Goal: Task Accomplishment & Management: Manage account settings

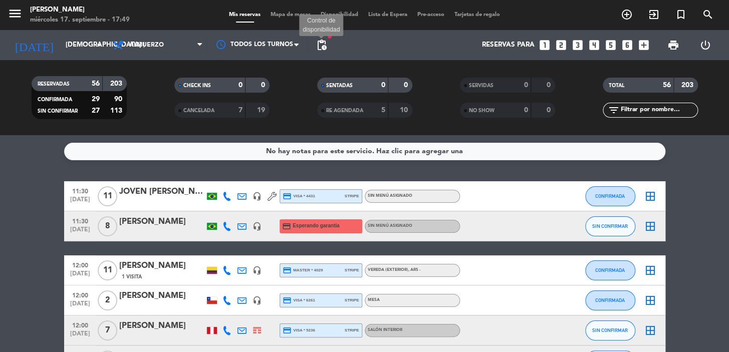
click at [324, 45] on span "pending_actions" at bounding box center [322, 45] width 12 height 12
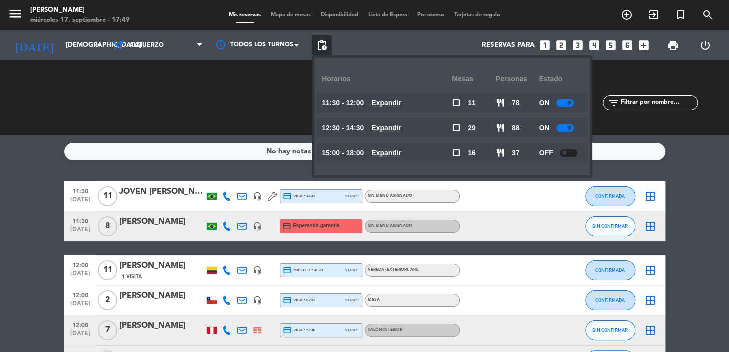
click at [401, 150] on u "Expandir" at bounding box center [386, 153] width 30 height 8
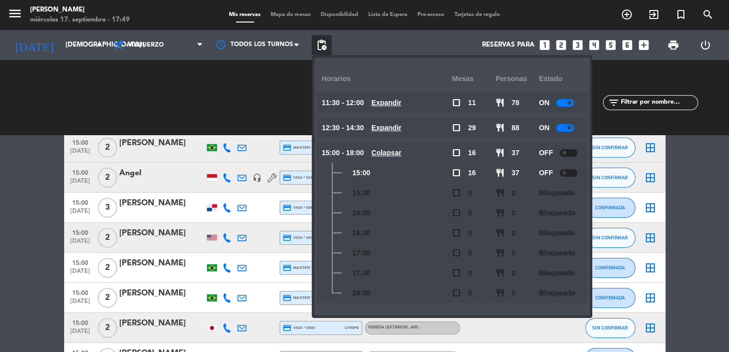
scroll to position [1268, 0]
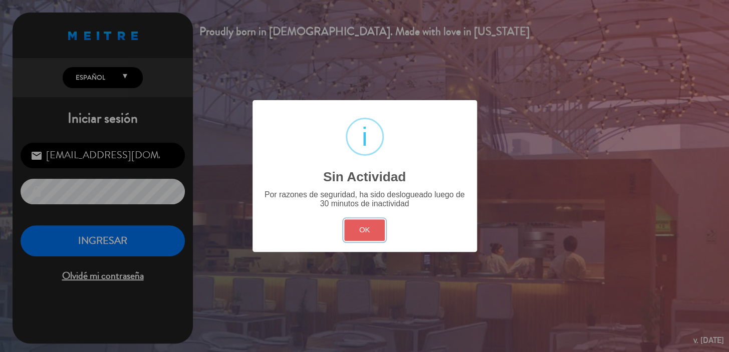
click at [362, 230] on button "OK" at bounding box center [364, 230] width 41 height 22
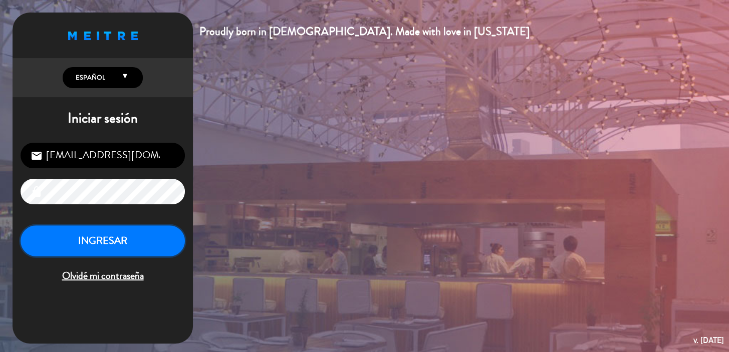
click at [102, 241] on button "INGRESAR" at bounding box center [103, 241] width 164 height 32
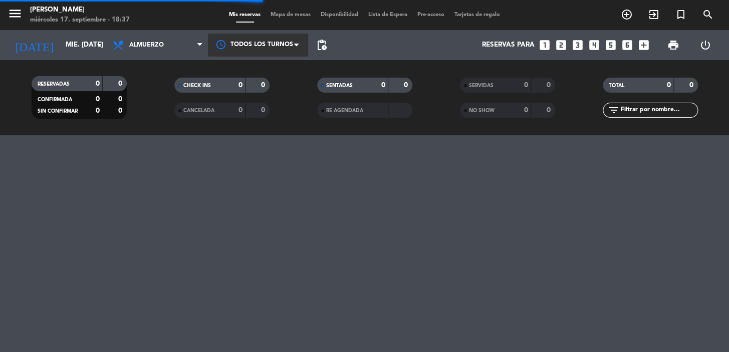
click at [266, 48] on div at bounding box center [258, 45] width 100 height 23
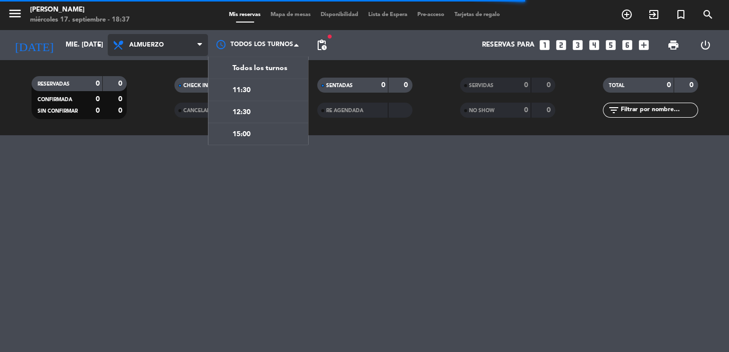
click at [191, 46] on span "Almuerzo" at bounding box center [158, 45] width 100 height 22
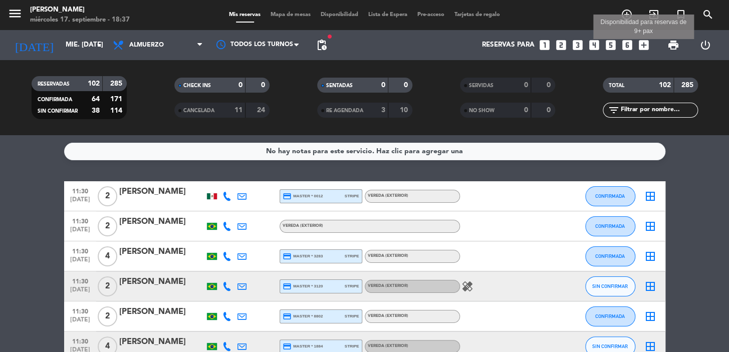
click at [639, 50] on icon "add_box" at bounding box center [643, 45] width 13 height 13
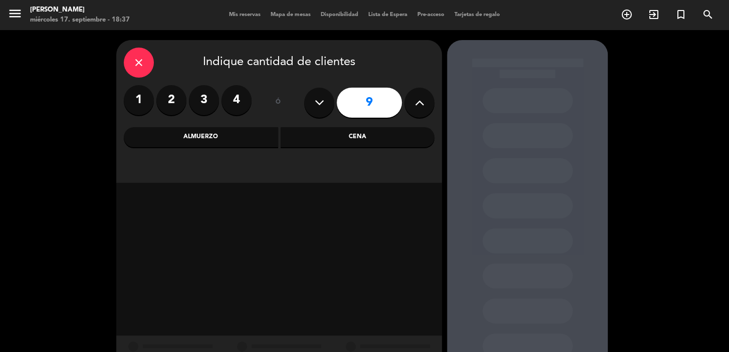
click at [142, 64] on icon "close" at bounding box center [139, 63] width 12 height 12
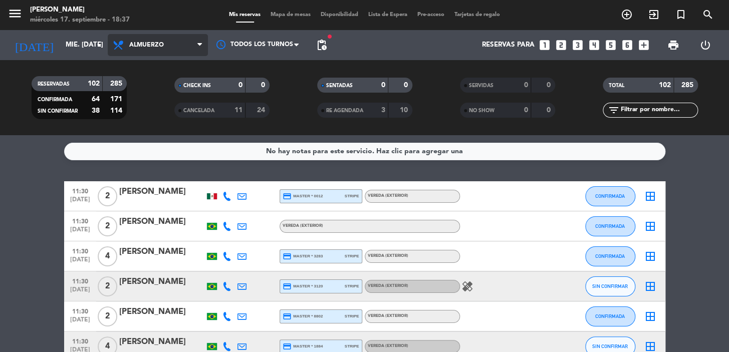
click at [130, 55] on span "Almuerzo" at bounding box center [158, 45] width 100 height 22
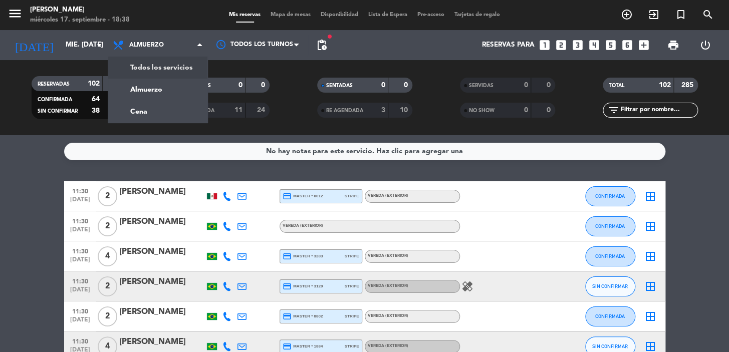
click at [421, 63] on div "RESERVADAS 102 285 CONFIRMADA 64 171 SIN CONFIRMAR 38 114 CHECK INS 0 0 CANCELA…" at bounding box center [364, 97] width 729 height 75
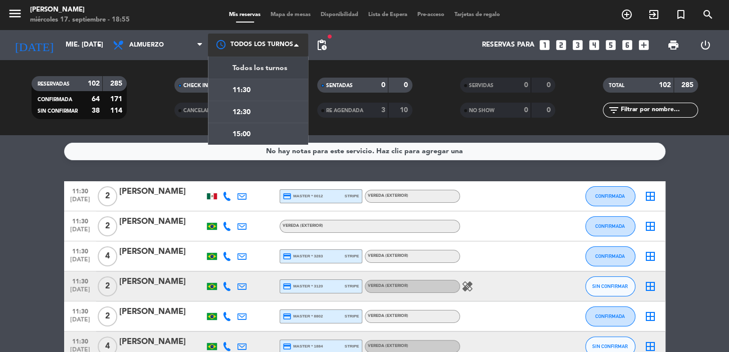
click at [286, 43] on div at bounding box center [258, 45] width 100 height 23
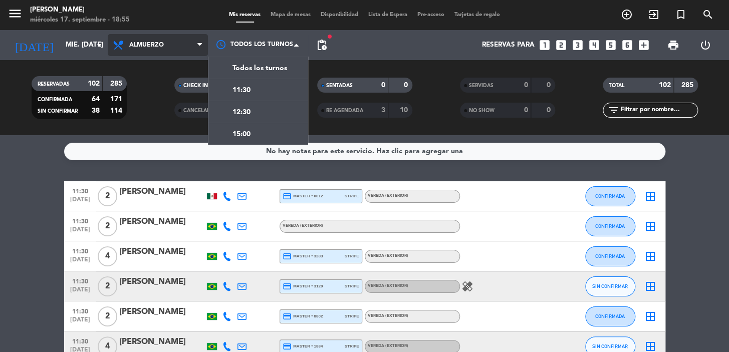
click at [176, 43] on span "Almuerzo" at bounding box center [158, 45] width 100 height 22
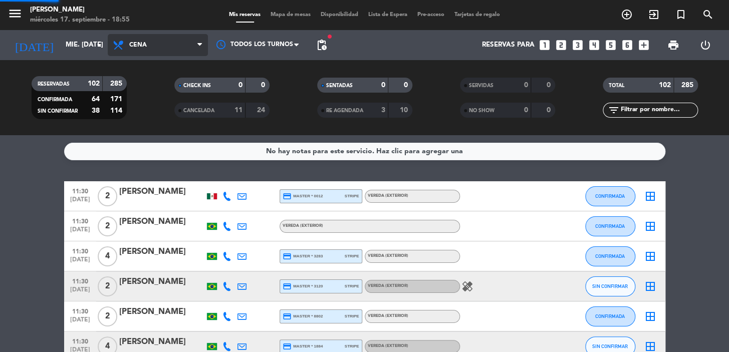
click at [194, 114] on div "menu Don Julio miércoles 17. septiembre - 18:55 Mis reservas Mapa de mesas Disp…" at bounding box center [364, 67] width 729 height 135
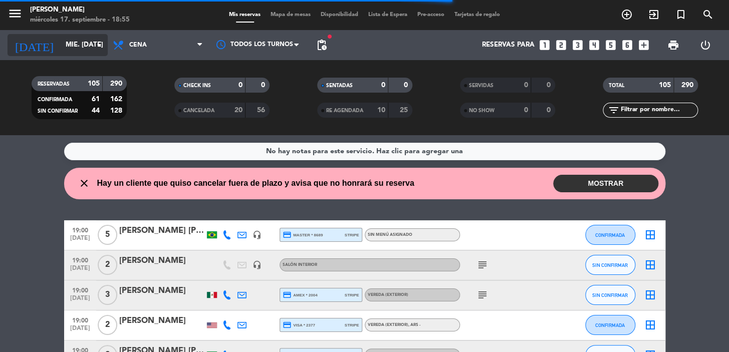
click at [62, 42] on input "mié. 17 sep." at bounding box center [105, 45] width 89 height 18
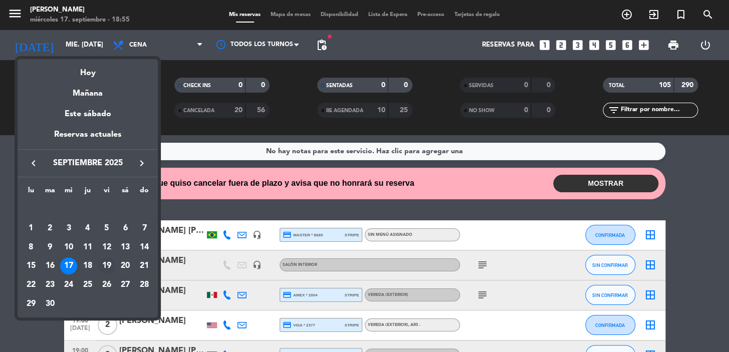
click at [105, 262] on div "19" at bounding box center [106, 266] width 17 height 17
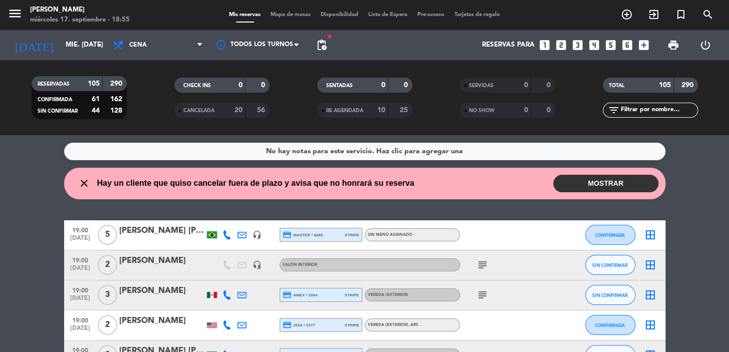
type input "vie. [DATE]"
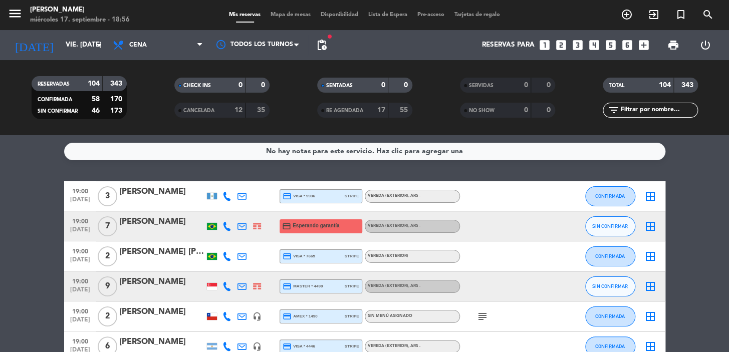
click at [543, 45] on icon "looks_one" at bounding box center [544, 45] width 13 height 13
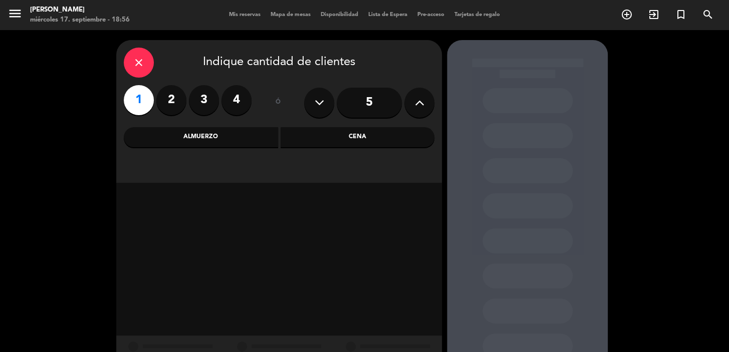
drag, startPoint x: 167, startPoint y: 108, endPoint x: 173, endPoint y: 116, distance: 10.0
click at [172, 116] on div "1 2 3 4" at bounding box center [188, 102] width 128 height 35
click at [131, 58] on div "close" at bounding box center [139, 63] width 30 height 30
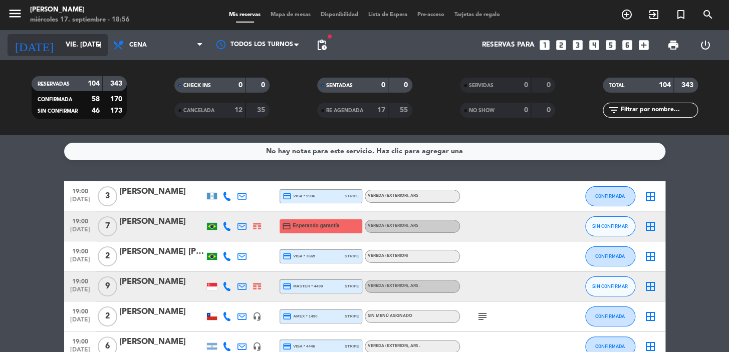
click at [92, 46] on input "vie. [DATE]" at bounding box center [105, 45] width 89 height 18
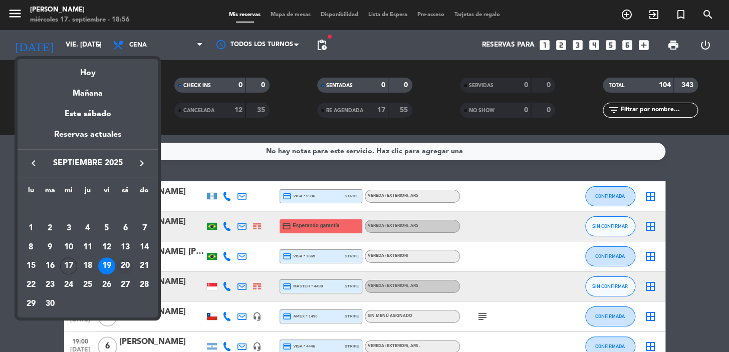
click at [124, 264] on div "20" at bounding box center [125, 266] width 17 height 17
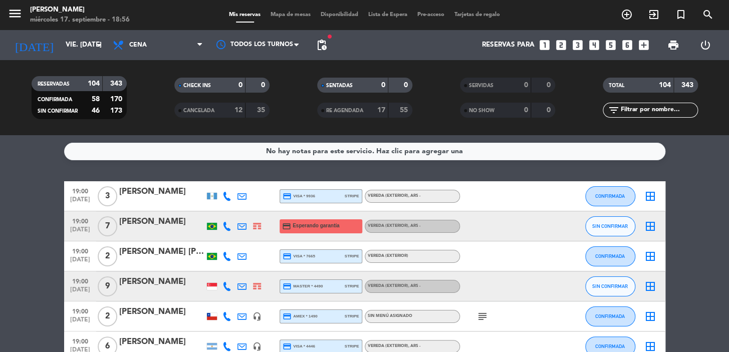
type input "sáb. 20 sep."
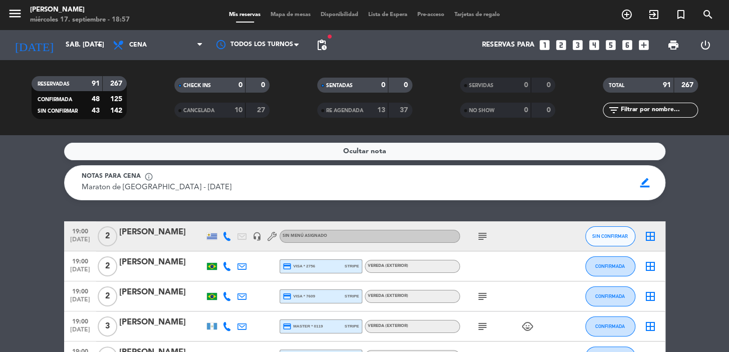
click at [98, 100] on strong "48" at bounding box center [96, 99] width 8 height 7
click at [79, 49] on input "sáb. 20 sep." at bounding box center [105, 45] width 89 height 18
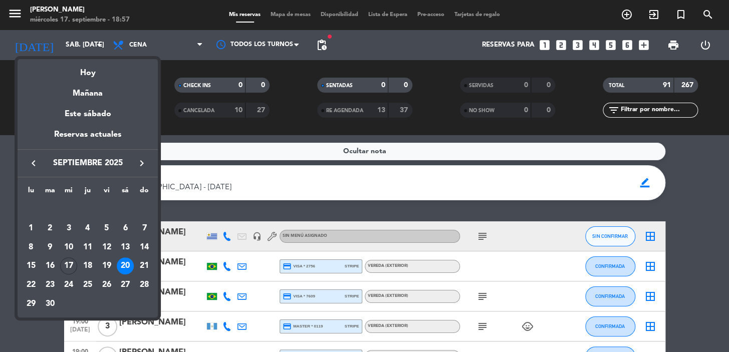
click at [144, 37] on div at bounding box center [364, 176] width 729 height 352
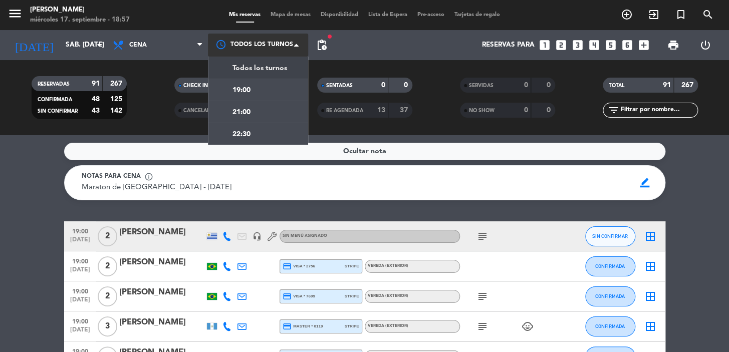
click at [270, 43] on div at bounding box center [258, 45] width 100 height 23
click at [250, 92] on span "19:00" at bounding box center [241, 91] width 18 height 12
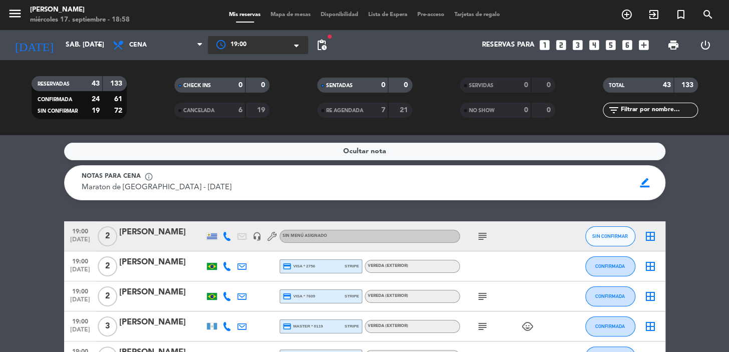
click at [279, 43] on div at bounding box center [258, 45] width 100 height 18
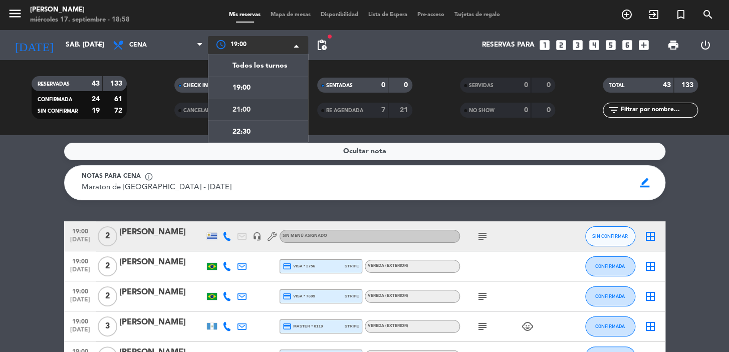
click at [279, 109] on div "21:00" at bounding box center [258, 109] width 100 height 22
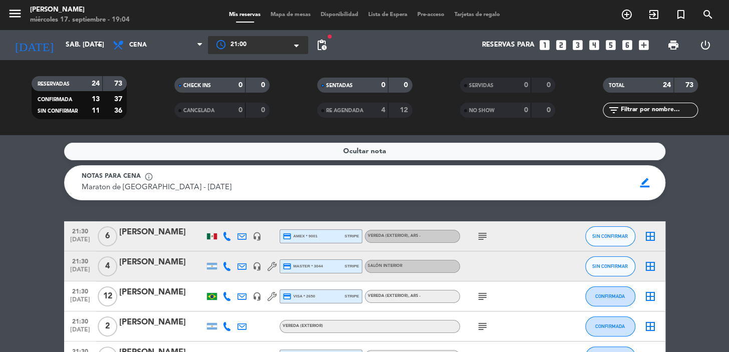
click at [255, 44] on div "× 21:00" at bounding box center [245, 45] width 34 height 10
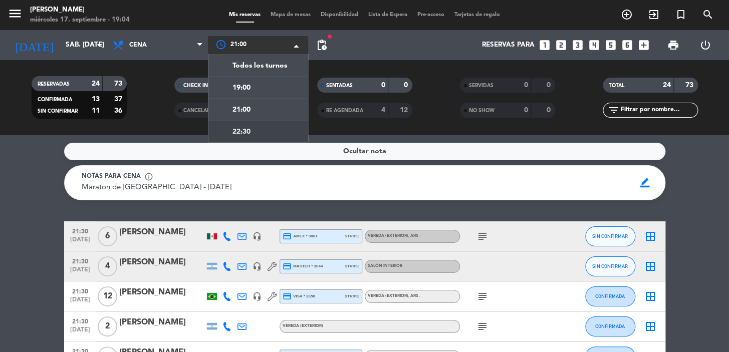
click at [279, 134] on div "22:30" at bounding box center [258, 131] width 100 height 22
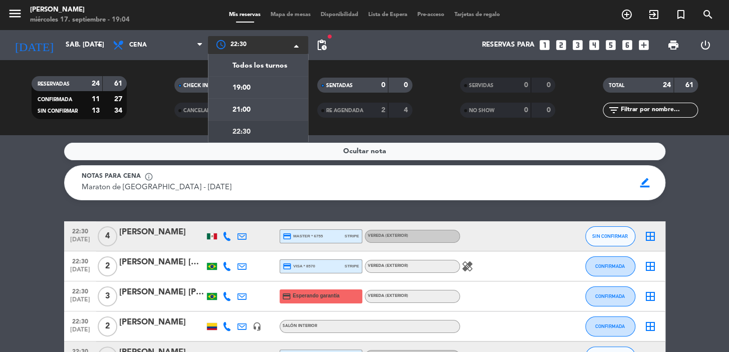
click at [255, 44] on div "× 22:30" at bounding box center [245, 45] width 34 height 10
click at [263, 87] on div "19:00" at bounding box center [258, 87] width 100 height 22
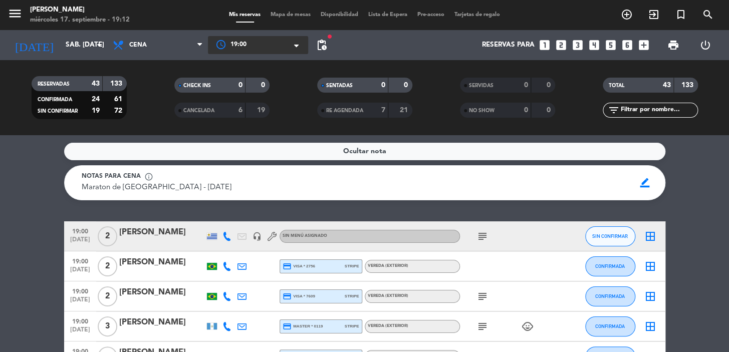
click at [237, 40] on span "19:00" at bounding box center [238, 45] width 16 height 10
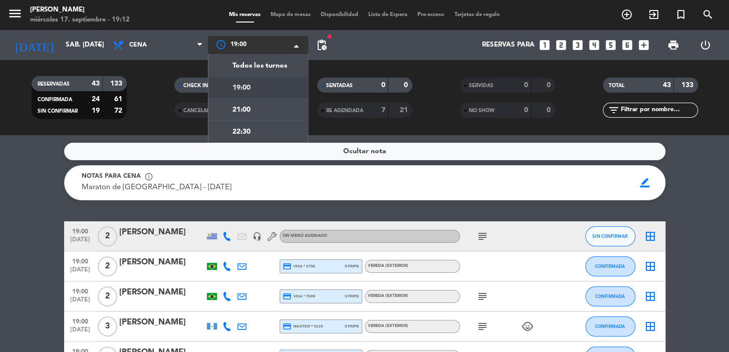
click at [266, 89] on div "19:00" at bounding box center [258, 87] width 100 height 22
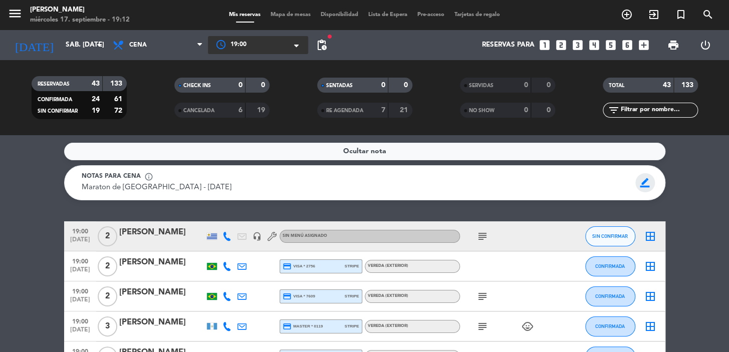
click at [644, 185] on span "border_color" at bounding box center [645, 182] width 20 height 19
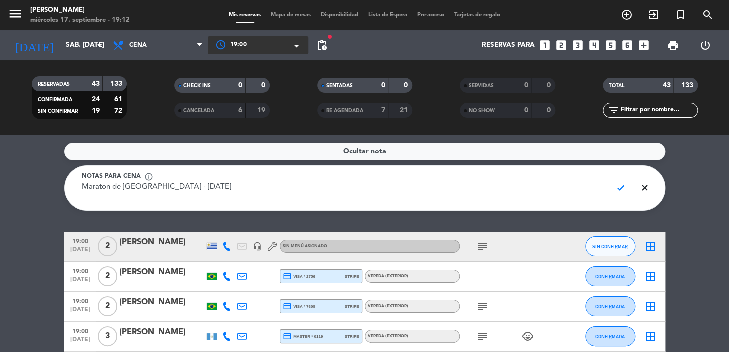
click at [644, 185] on span "close" at bounding box center [645, 187] width 20 height 19
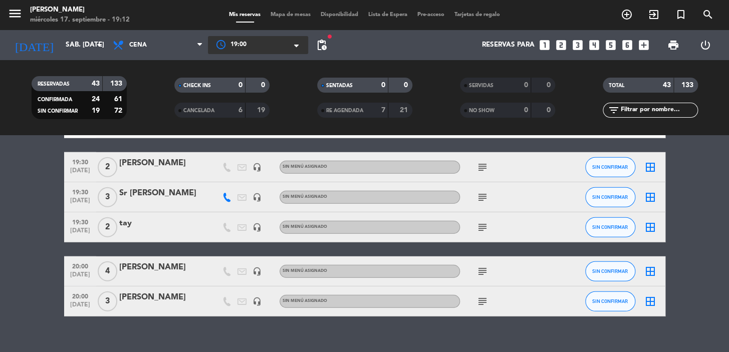
scroll to position [1240, 0]
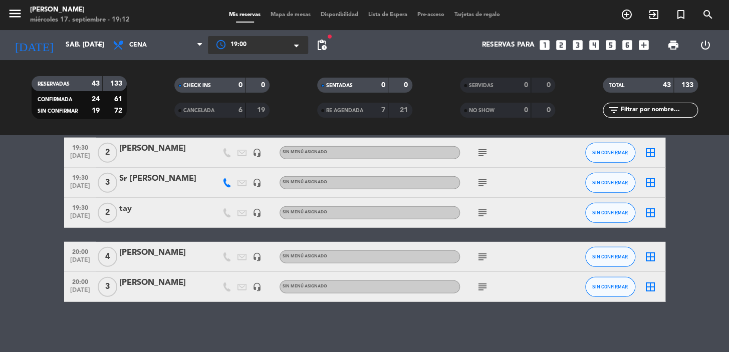
click at [297, 13] on span "Mapa de mesas" at bounding box center [291, 15] width 50 height 6
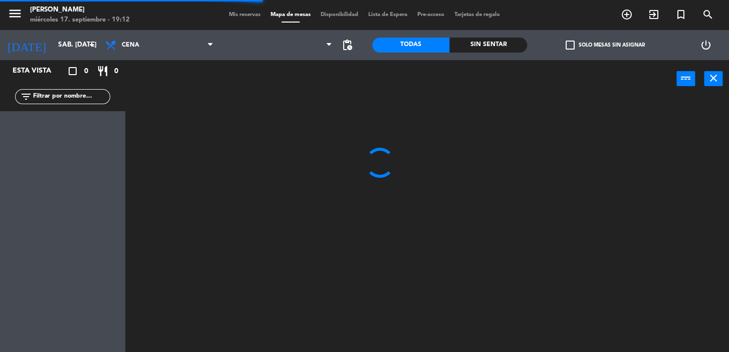
click at [340, 14] on span "Disponibilidad" at bounding box center [340, 15] width 48 height 6
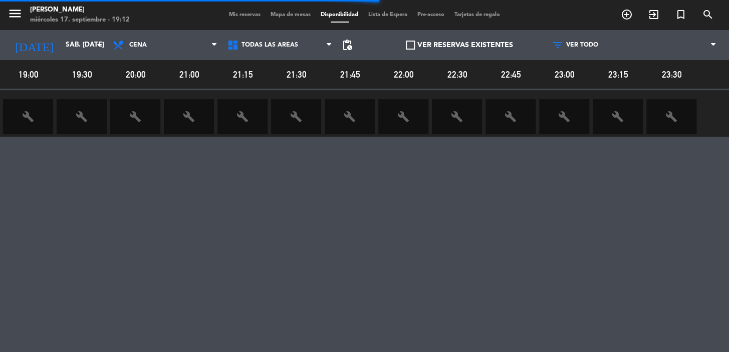
click at [433, 15] on span "Pre-acceso" at bounding box center [430, 15] width 37 height 6
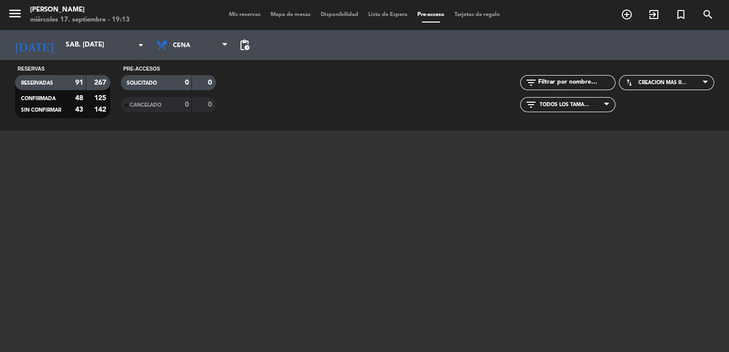
click at [475, 13] on span "Tarjetas de regalo" at bounding box center [477, 15] width 56 height 6
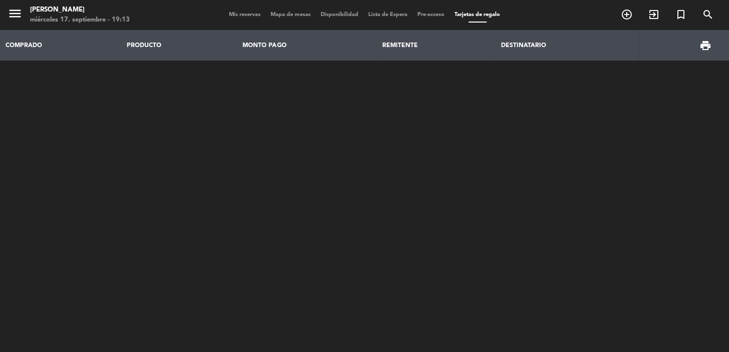
click at [243, 16] on span "Mis reservas" at bounding box center [245, 15] width 42 height 6
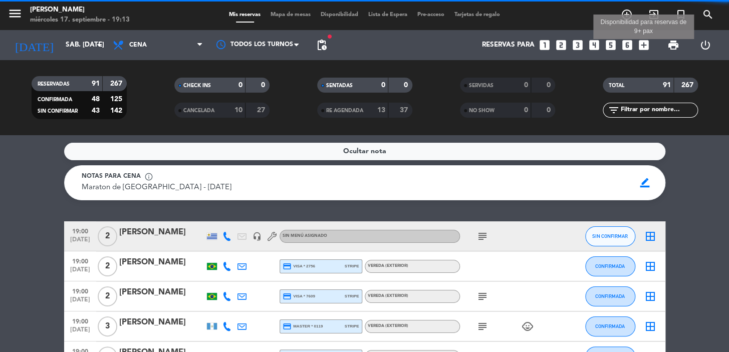
click at [642, 43] on icon "add_box" at bounding box center [643, 45] width 13 height 13
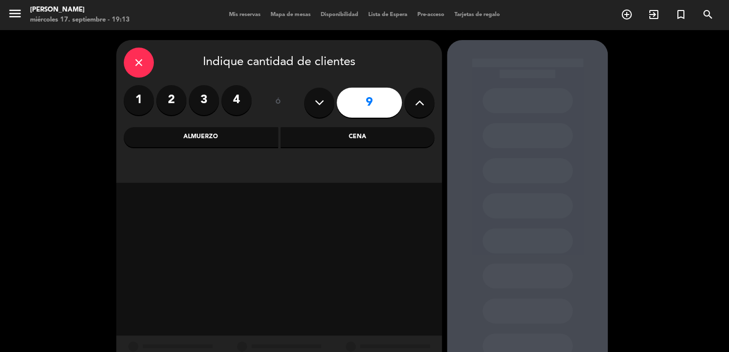
click at [335, 131] on div "Cena" at bounding box center [358, 137] width 154 height 20
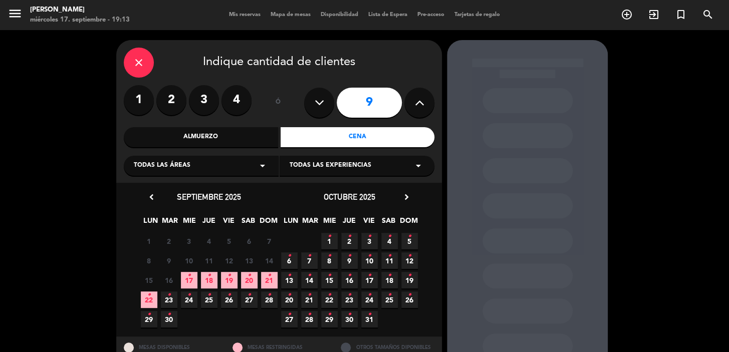
click at [247, 280] on icon "•" at bounding box center [249, 276] width 4 height 16
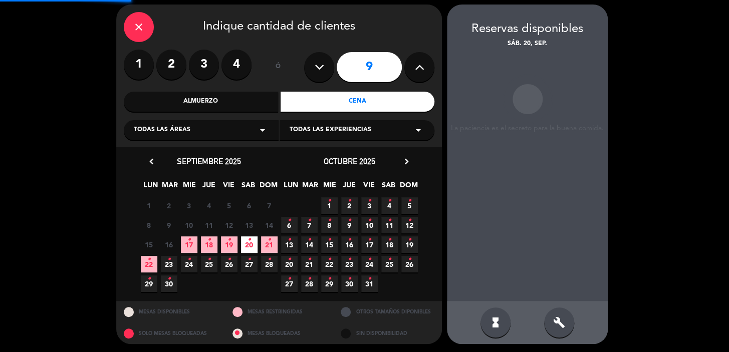
scroll to position [37, 0]
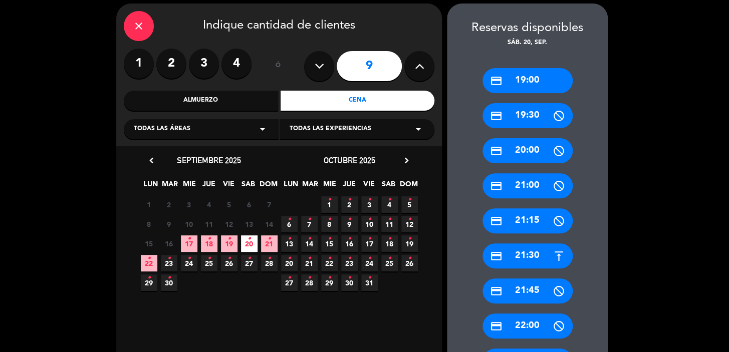
click at [522, 113] on div "credit_card 19:30" at bounding box center [527, 115] width 90 height 25
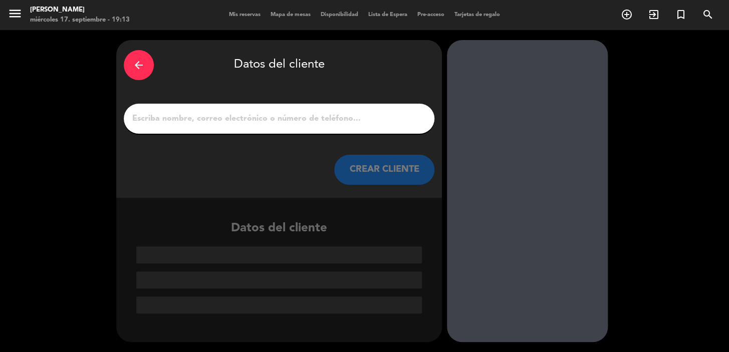
click at [147, 61] on div "arrow_back" at bounding box center [139, 65] width 30 height 30
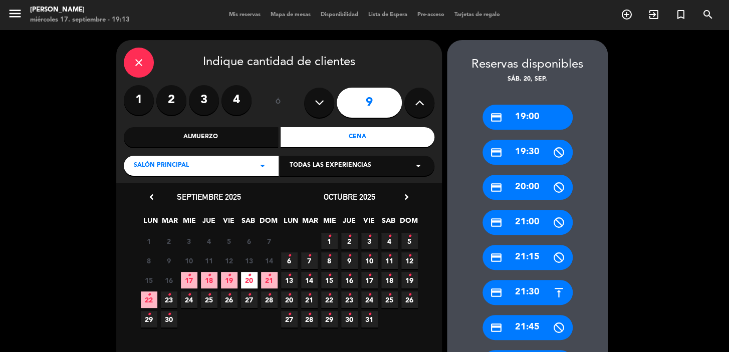
click at [528, 111] on div "credit_card 19:00" at bounding box center [527, 117] width 90 height 25
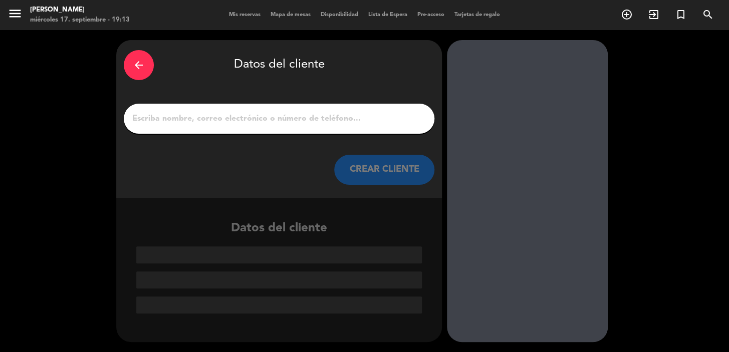
click at [271, 112] on input "1" at bounding box center [279, 119] width 296 height 14
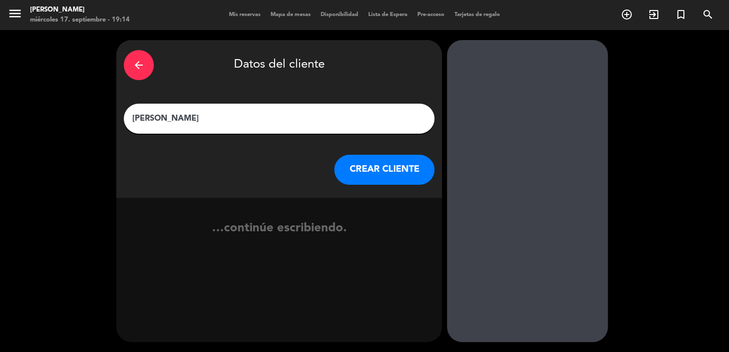
paste input "Matthewcossio17@gmail.com"
drag, startPoint x: 331, startPoint y: 110, endPoint x: 314, endPoint y: 115, distance: 17.6
paste input "+1 571 752 9462"
type input "Matthew Cossio Matthewcossio17@gmail.com+1 571 752 9462"
click at [390, 168] on button "CREAR CLIENTE" at bounding box center [384, 170] width 100 height 30
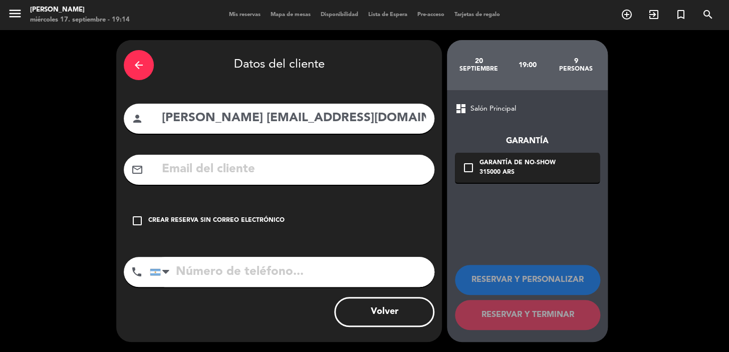
scroll to position [0, 100]
drag, startPoint x: 261, startPoint y: 118, endPoint x: 461, endPoint y: 114, distance: 200.9
click at [461, 114] on div "arrow_back Datos del cliente person Matthew Cossio Matthewcossio17@gmail.com+1 …" at bounding box center [364, 191] width 729 height 322
type input "Matthew Cossio"
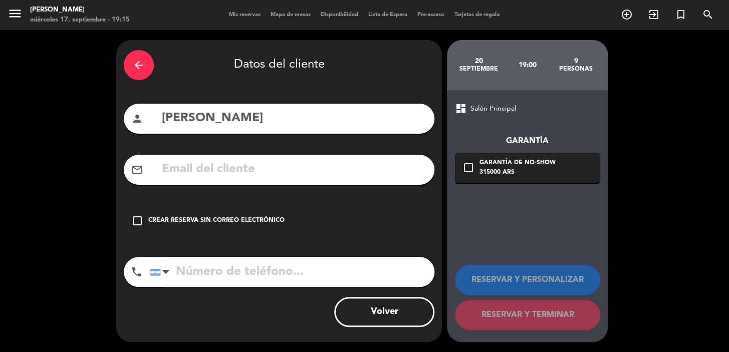
drag, startPoint x: 158, startPoint y: 172, endPoint x: 357, endPoint y: 155, distance: 200.1
drag, startPoint x: 165, startPoint y: 157, endPoint x: 153, endPoint y: 178, distance: 23.6
drag, startPoint x: 153, startPoint y: 178, endPoint x: 346, endPoint y: 173, distance: 192.9
paste input "Matthewcossio17@gmail.com"
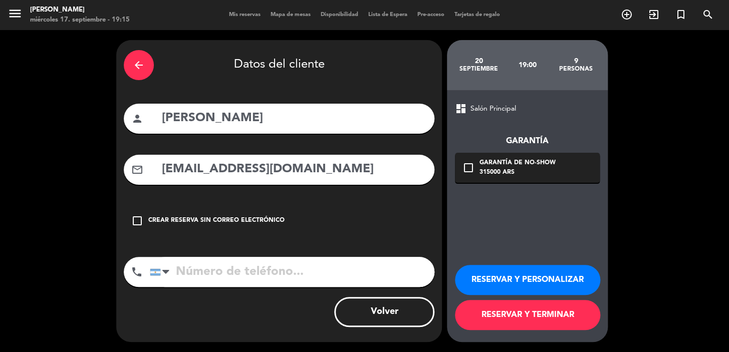
type input "Matthewcossio17@gmail.com"
paste input "+1 571 752 9462"
type input "+1 571 752 9462"
click at [504, 310] on button "RESERVAR Y TERMINAR" at bounding box center [527, 315] width 145 height 30
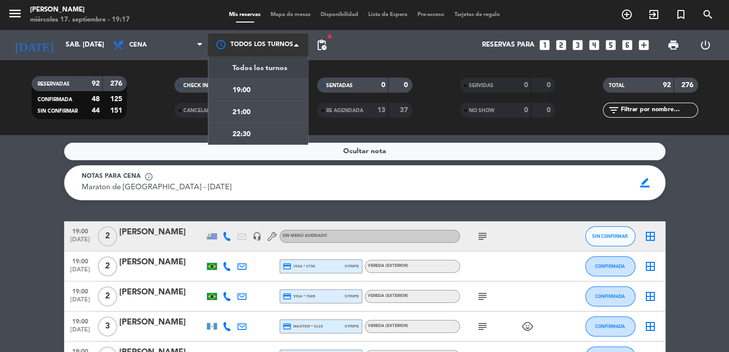
click at [269, 40] on div at bounding box center [258, 45] width 100 height 23
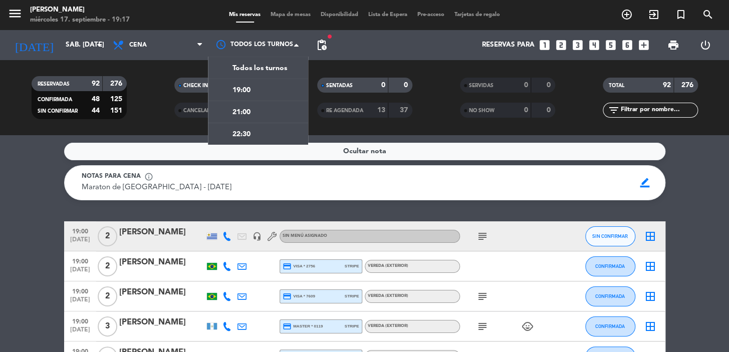
click at [252, 92] on div "19:00" at bounding box center [258, 90] width 100 height 22
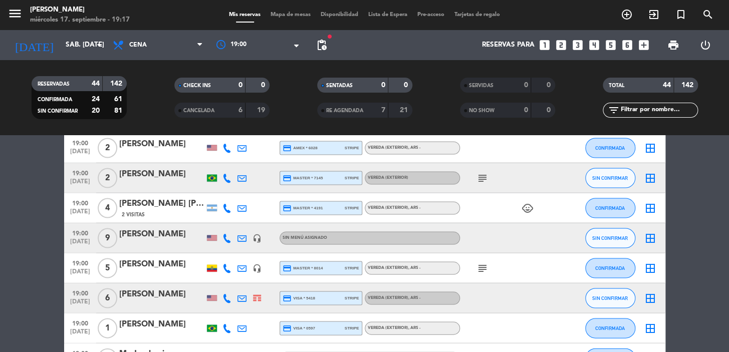
scroll to position [815, 0]
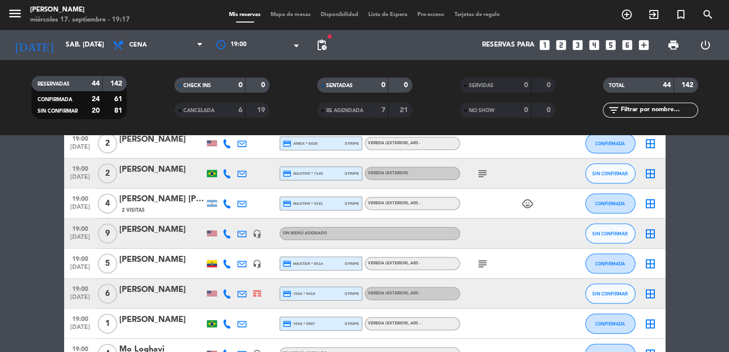
click at [652, 230] on icon "border_all" at bounding box center [650, 233] width 12 height 12
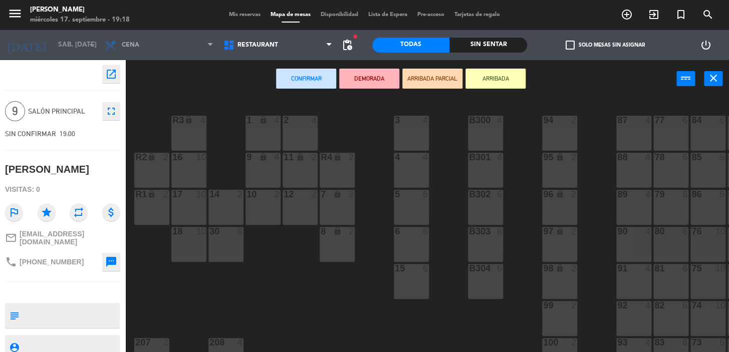
click at [18, 108] on span "9" at bounding box center [15, 111] width 20 height 20
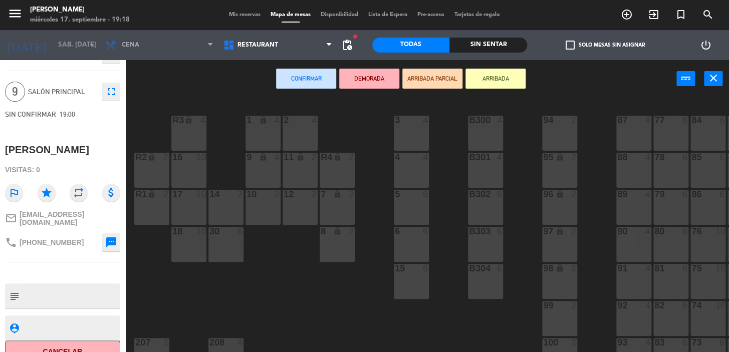
scroll to position [31, 0]
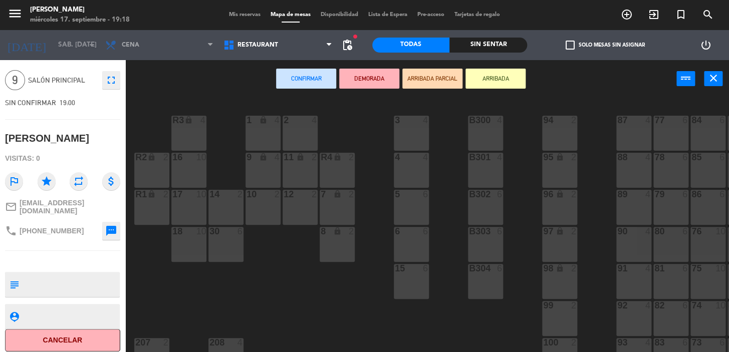
click at [38, 157] on div "Visitas: 0" at bounding box center [62, 159] width 115 height 18
click at [70, 311] on textarea at bounding box center [71, 317] width 96 height 13
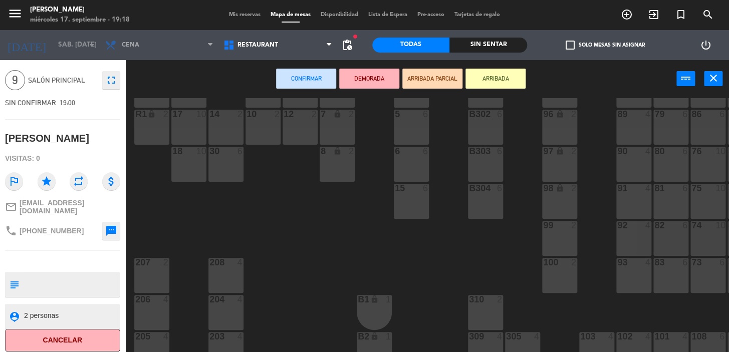
scroll to position [91, 0]
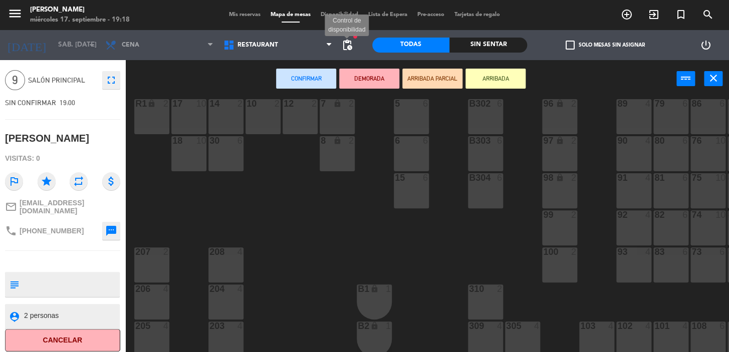
type textarea "2 personas"
click at [351, 41] on span "pending_actions" at bounding box center [347, 45] width 12 height 12
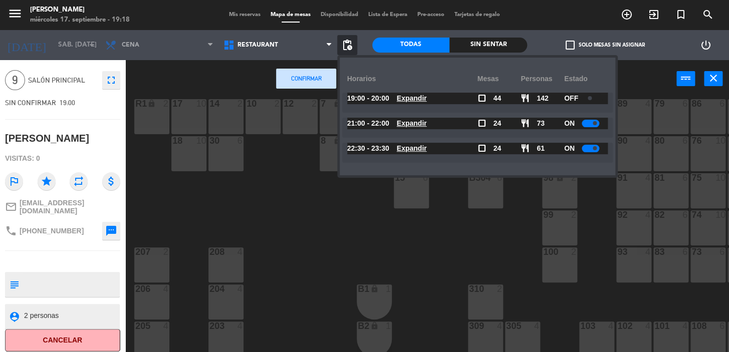
click at [351, 42] on span "pending_actions" at bounding box center [347, 45] width 12 height 12
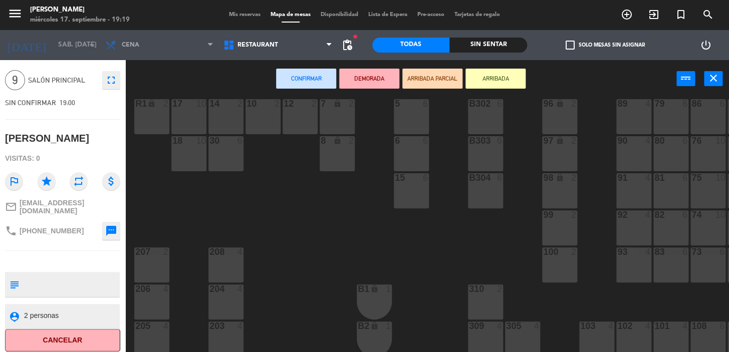
click at [278, 163] on div "R3 lock 4 1 lock 4 2 4 3 4 B300 4 87 4 94 2 77 6 84 6 400 10 407 10 500 10 507 …" at bounding box center [431, 225] width 596 height 255
click at [462, 44] on div "Sin sentar" at bounding box center [488, 45] width 78 height 15
click at [246, 46] on span "Restaurant" at bounding box center [257, 45] width 41 height 7
click at [210, 42] on icon at bounding box center [210, 45] width 5 height 8
click at [716, 78] on icon "close" at bounding box center [713, 78] width 12 height 12
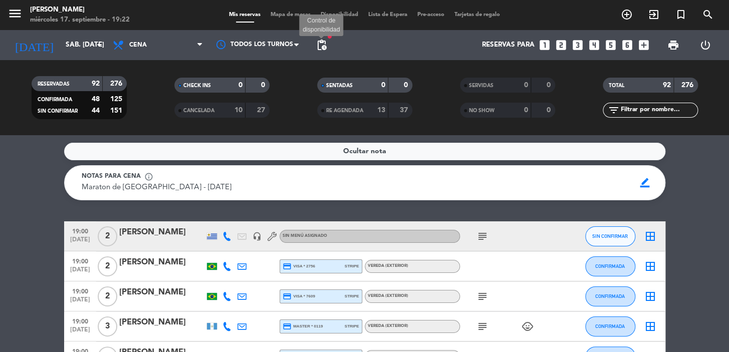
click at [326, 44] on span "pending_actions" at bounding box center [322, 45] width 12 height 12
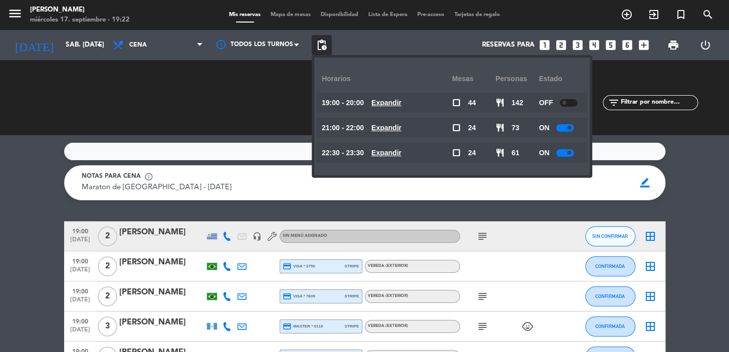
click at [326, 44] on span "pending_actions" at bounding box center [322, 45] width 12 height 12
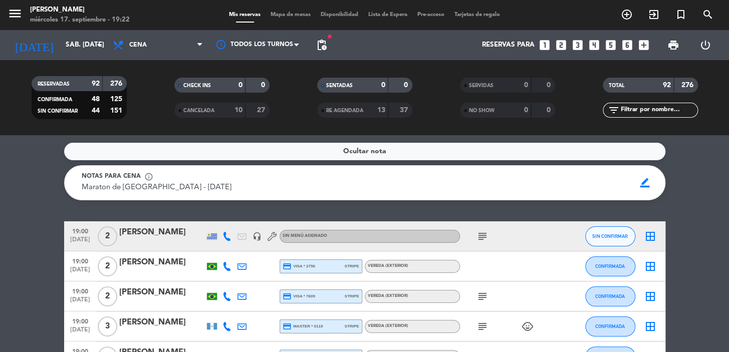
click at [284, 14] on span "Mapa de mesas" at bounding box center [291, 15] width 50 height 6
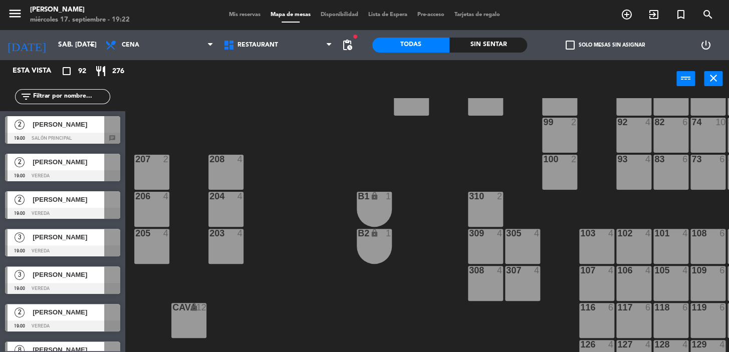
scroll to position [211, 0]
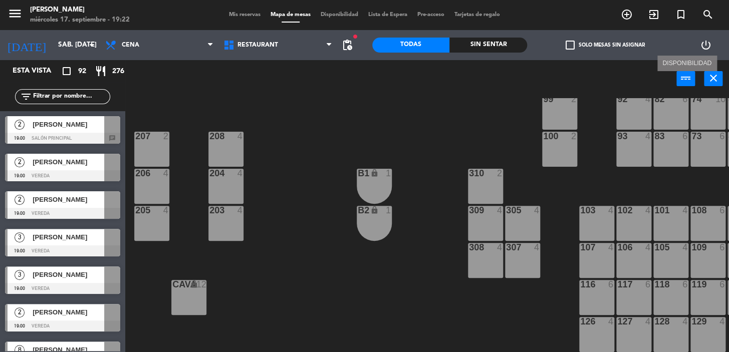
click at [676, 81] on button "power_input" at bounding box center [685, 78] width 19 height 15
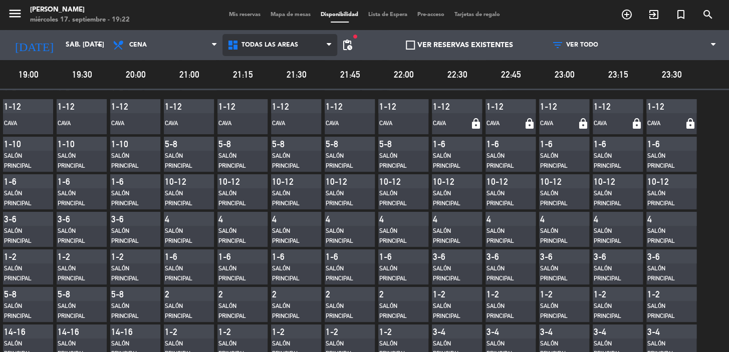
click at [302, 48] on span "Todas las áreas" at bounding box center [279, 45] width 115 height 22
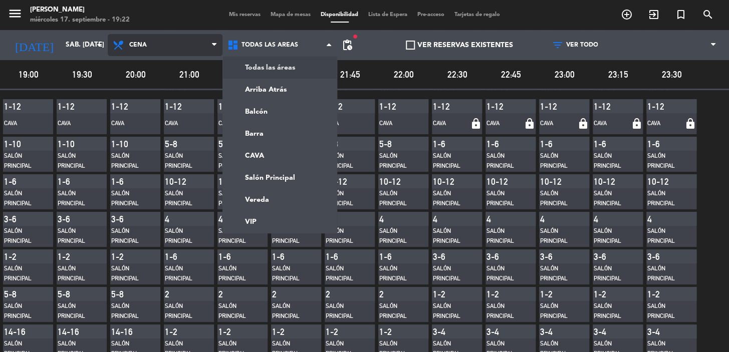
click at [218, 43] on span at bounding box center [217, 46] width 10 height 10
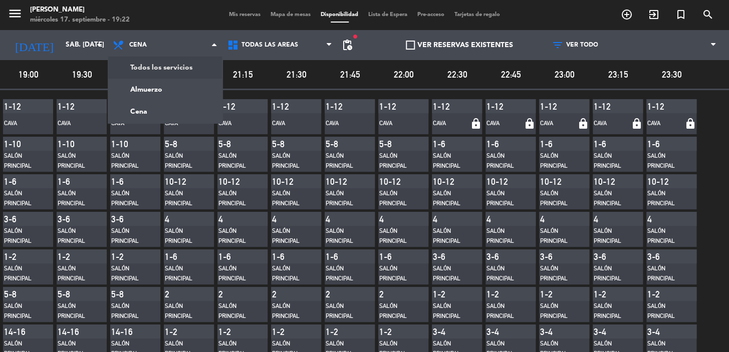
click at [174, 65] on main "menu Don Julio miércoles 17. septiembre - 19:22 Mis reservas Mapa de mesas Disp…" at bounding box center [364, 176] width 729 height 352
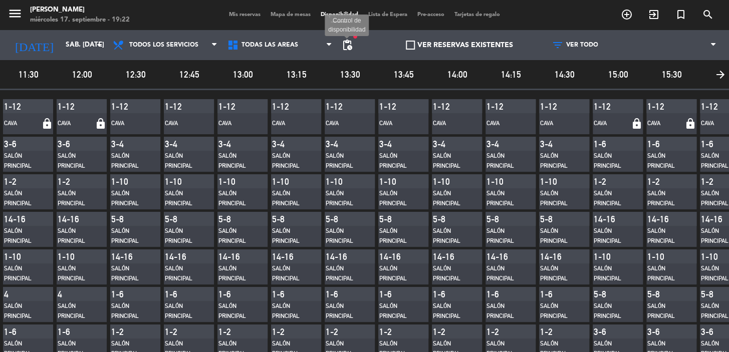
click at [346, 45] on span "pending_actions" at bounding box center [347, 45] width 12 height 12
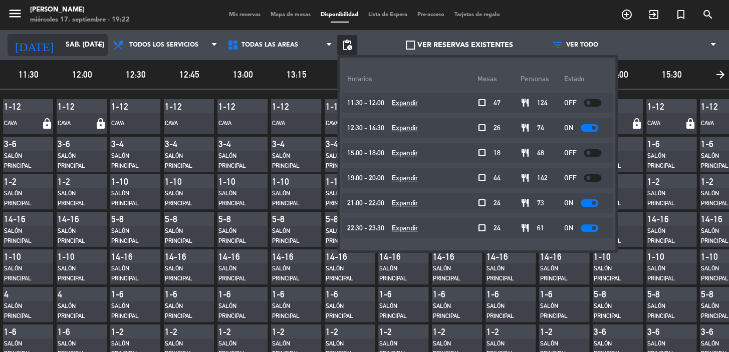
click at [61, 45] on input "sáb. 20 sep." at bounding box center [105, 45] width 89 height 18
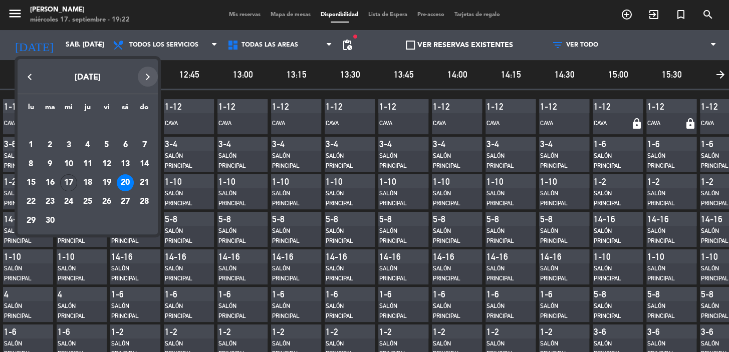
click at [147, 72] on button "Next month" at bounding box center [148, 77] width 20 height 20
click at [147, 73] on button "Next month" at bounding box center [148, 77] width 20 height 20
click at [124, 162] on div "13" at bounding box center [125, 164] width 17 height 17
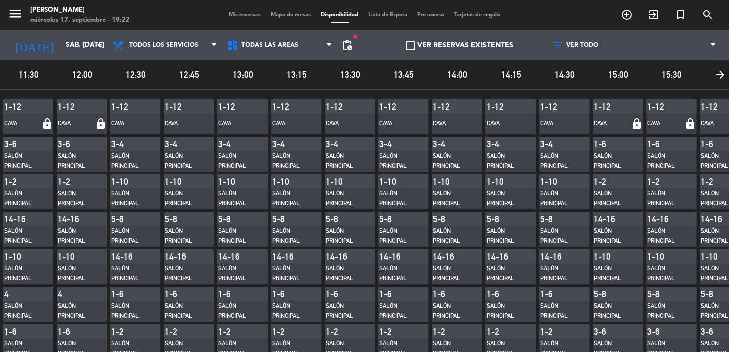
type input "sáb. 13 dic."
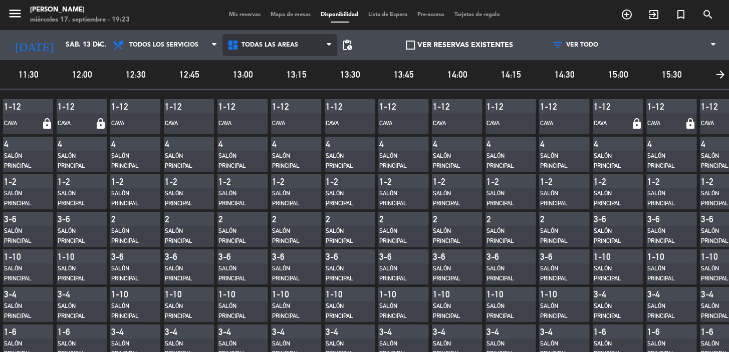
click at [269, 43] on span "Todas las áreas" at bounding box center [269, 45] width 57 height 7
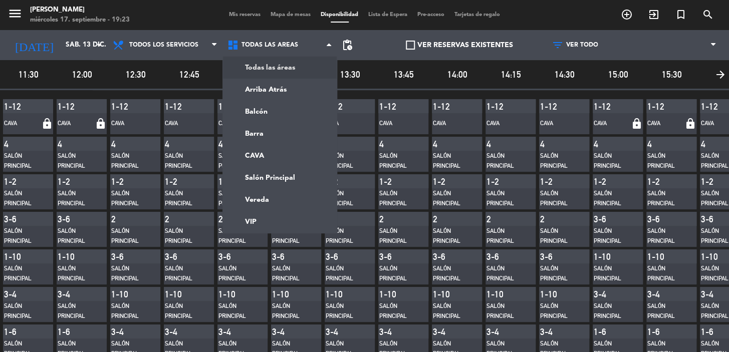
click at [406, 42] on span at bounding box center [410, 45] width 9 height 9
click at [459, 45] on input "VER RESERVAS EXISTENTES" at bounding box center [459, 45] width 0 height 0
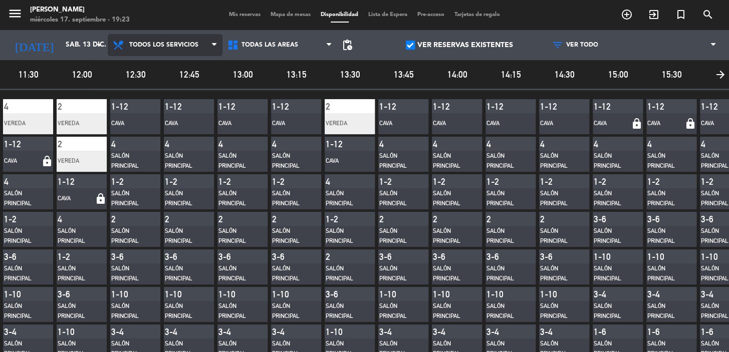
click at [159, 45] on span "Todos los servicios" at bounding box center [163, 45] width 69 height 7
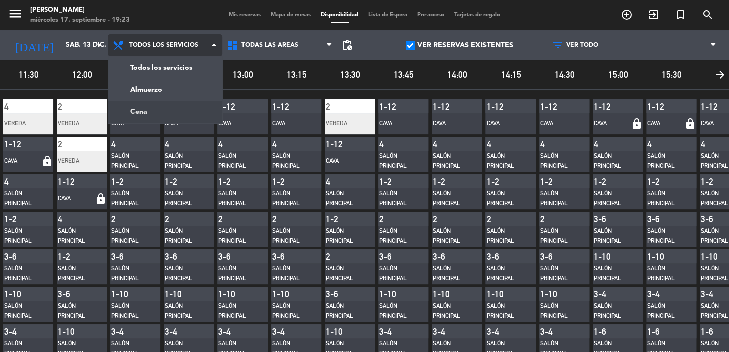
click at [170, 108] on main "menu Don Julio miércoles 17. septiembre - 19:23 Mis reservas Mapa de mesas Disp…" at bounding box center [364, 176] width 729 height 352
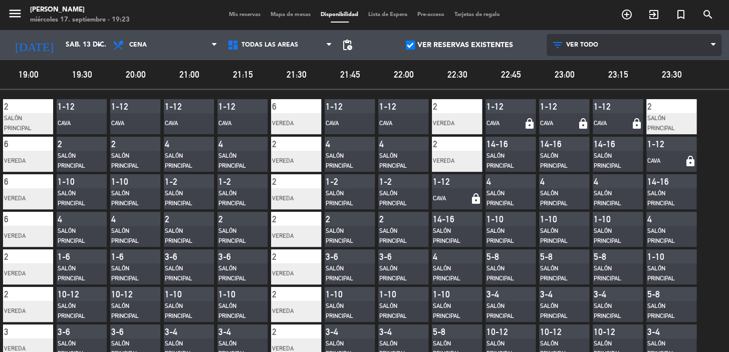
click at [712, 44] on span at bounding box center [716, 46] width 10 height 10
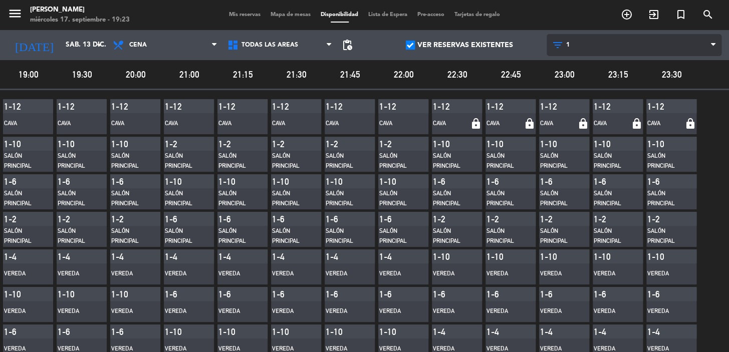
click at [626, 85] on main "menu Don Julio miércoles 17. septiembre - 19:23 Mis reservas Mapa de mesas Disp…" at bounding box center [364, 176] width 729 height 352
click at [689, 47] on span "1" at bounding box center [634, 45] width 175 height 22
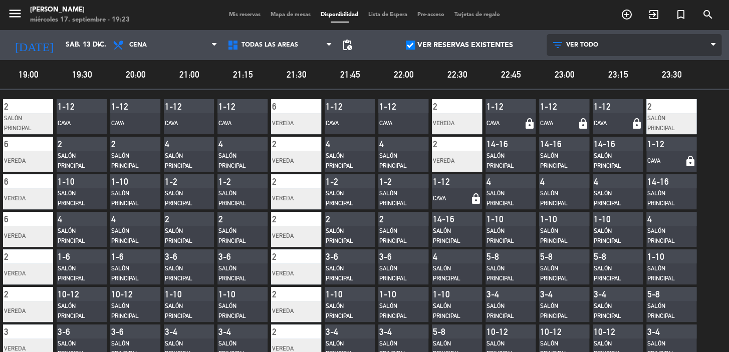
click at [626, 62] on main "menu Don Julio miércoles 17. septiembre - 19:23 Mis reservas Mapa de mesas Disp…" at bounding box center [364, 176] width 729 height 352
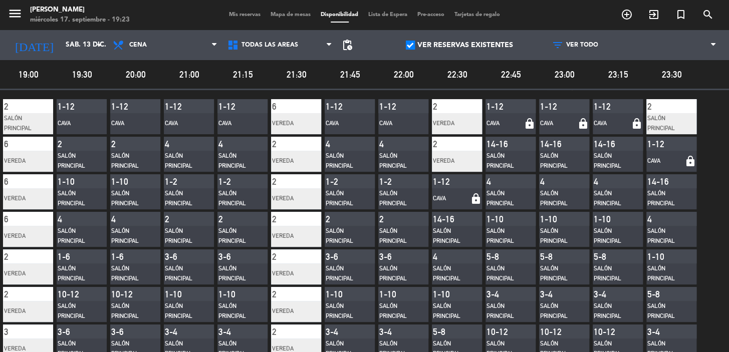
click at [408, 44] on span at bounding box center [410, 45] width 9 height 9
click at [459, 45] on input "VER RESERVAS EXISTENTES" at bounding box center [459, 45] width 0 height 0
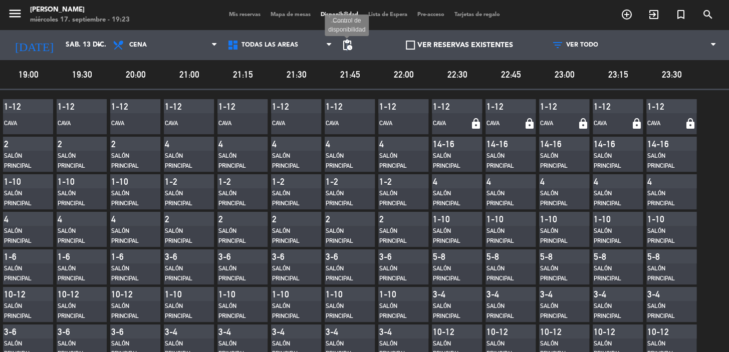
click at [343, 48] on span "pending_actions" at bounding box center [347, 45] width 12 height 12
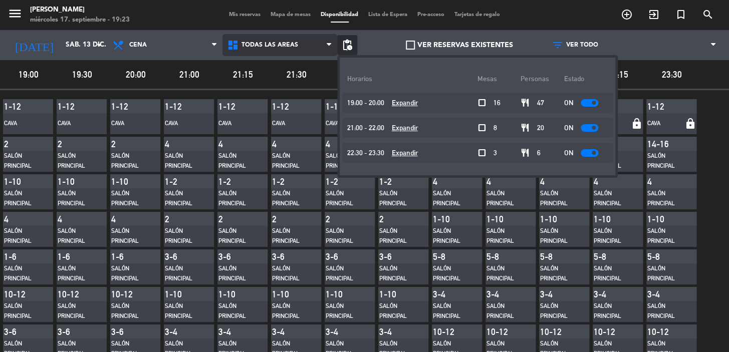
click at [328, 47] on span at bounding box center [332, 46] width 10 height 10
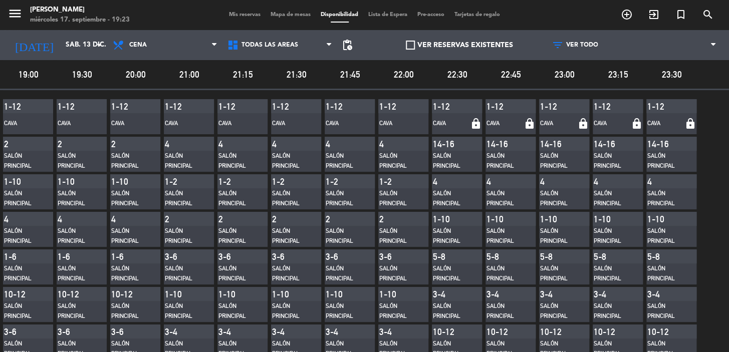
click at [386, 16] on span "Lista de Espera" at bounding box center [387, 15] width 49 height 6
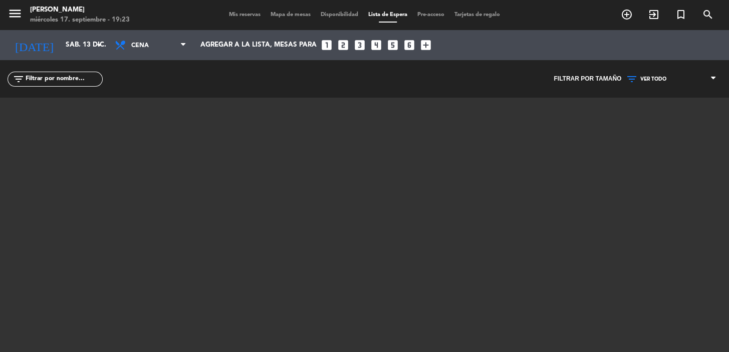
click at [284, 17] on span "Mapa de mesas" at bounding box center [291, 15] width 50 height 6
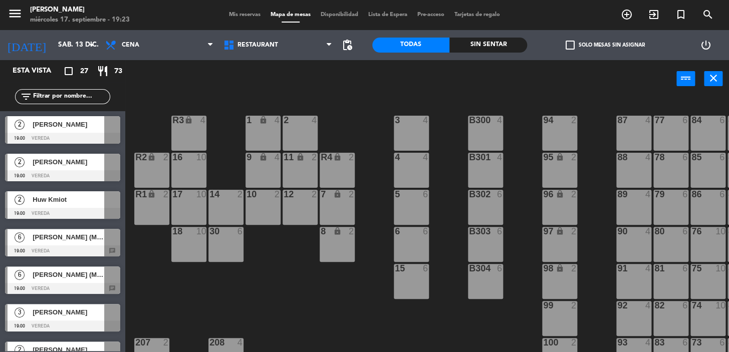
click at [240, 12] on span "Mis reservas" at bounding box center [245, 15] width 42 height 6
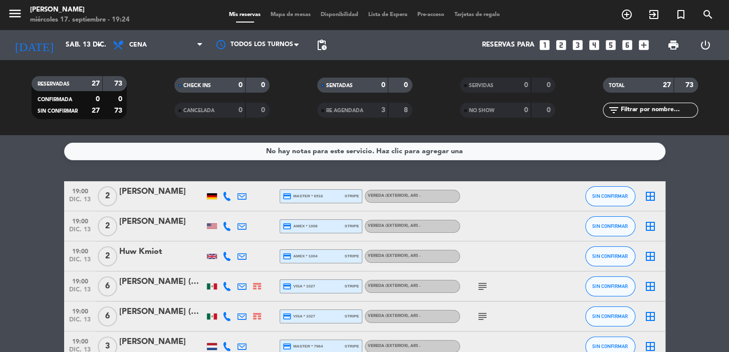
click at [56, 83] on span "RESERVADAS" at bounding box center [54, 84] width 32 height 5
click at [641, 147] on div "No hay notas para este servicio. Haz clic para agregar una" at bounding box center [364, 152] width 601 height 18
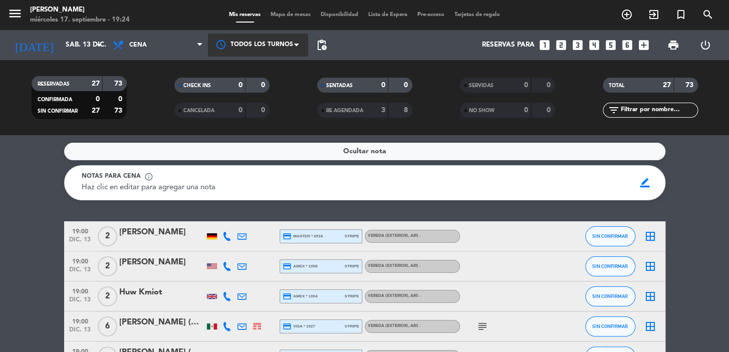
click at [267, 49] on div at bounding box center [258, 45] width 100 height 23
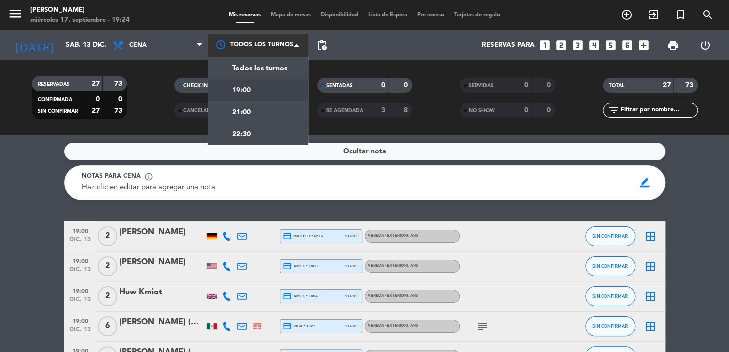
click at [273, 90] on div "19:00" at bounding box center [258, 90] width 100 height 22
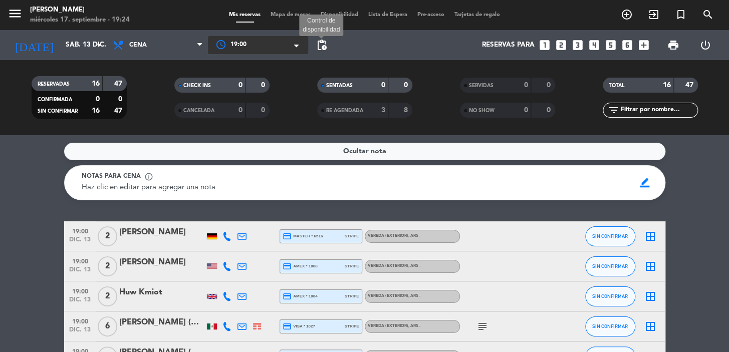
click at [327, 45] on span "pending_actions" at bounding box center [322, 45] width 12 height 12
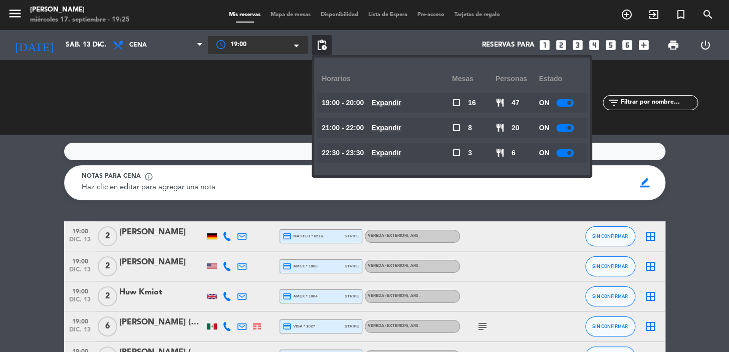
click at [397, 101] on u "Expandir" at bounding box center [386, 103] width 30 height 8
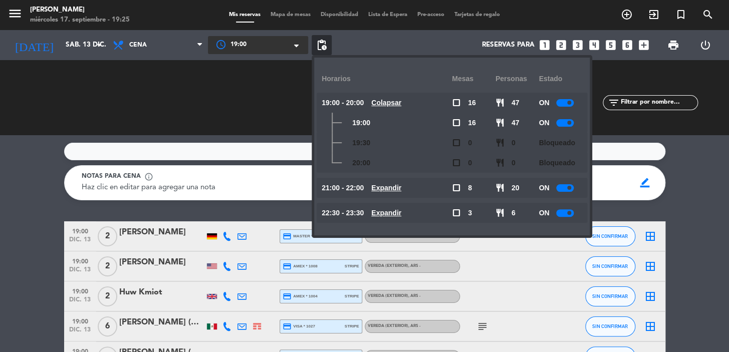
click at [397, 101] on u "Colapsar" at bounding box center [386, 103] width 30 height 8
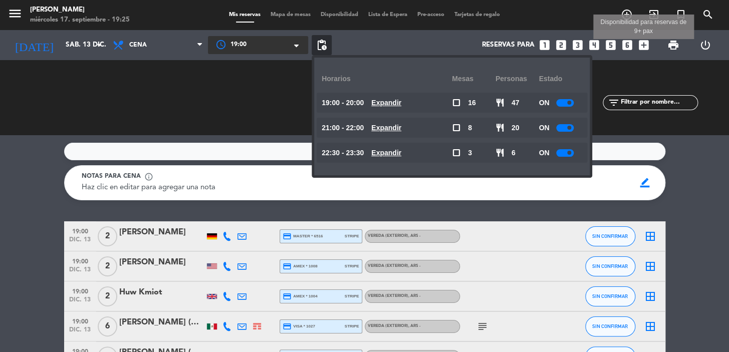
click at [643, 46] on icon "add_box" at bounding box center [643, 45] width 13 height 13
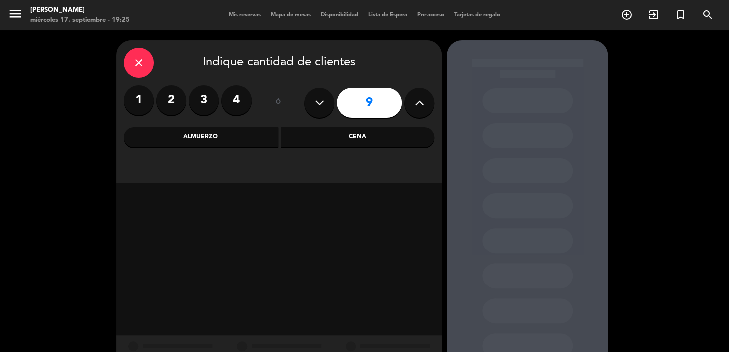
click at [315, 135] on div "Cena" at bounding box center [358, 137] width 154 height 20
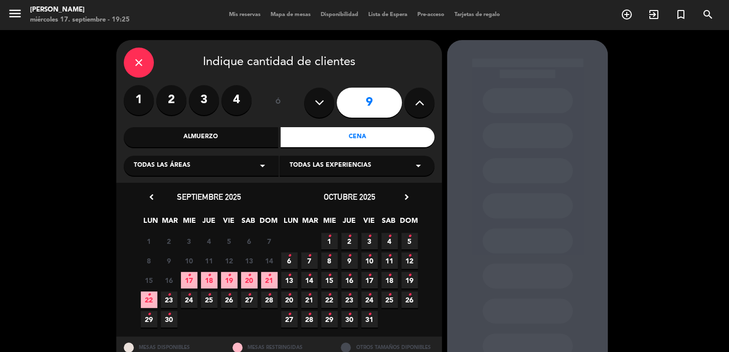
click at [410, 190] on div "octubre 2025 chevron_right" at bounding box center [349, 197] width 140 height 14
click at [405, 192] on icon "chevron_right" at bounding box center [406, 197] width 11 height 11
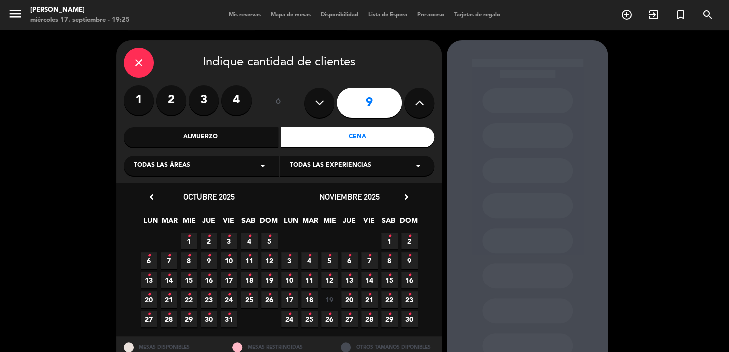
click at [406, 193] on icon "chevron_right" at bounding box center [406, 197] width 11 height 11
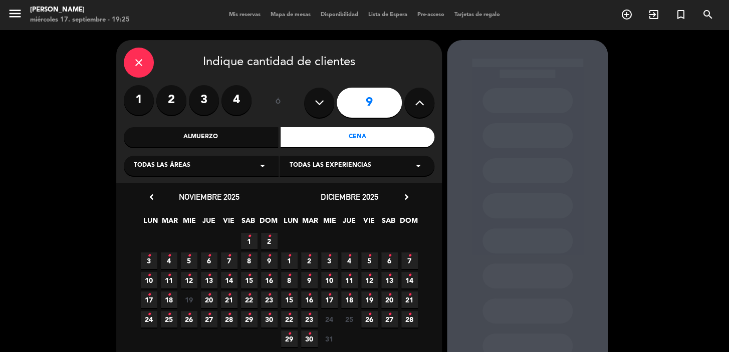
click at [386, 281] on span "13 •" at bounding box center [389, 280] width 17 height 17
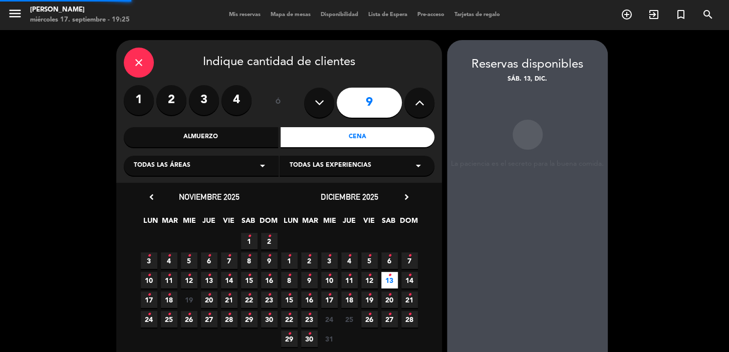
scroll to position [40, 0]
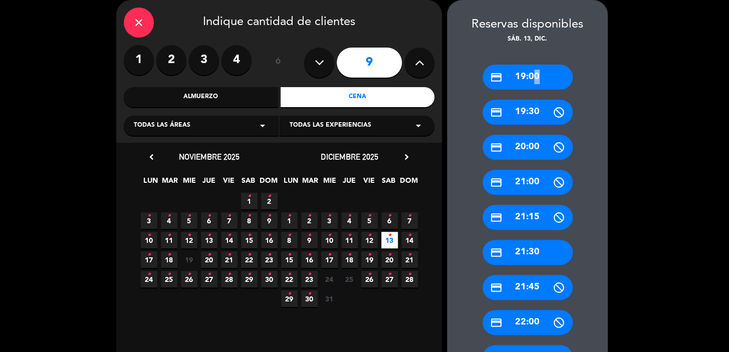
drag, startPoint x: 530, startPoint y: 79, endPoint x: 531, endPoint y: 95, distance: 16.5
click at [529, 95] on div "credit_card 19:00 credit_card 19:30 credit_card 20:00 credit_card 21:00 credit_…" at bounding box center [527, 283] width 161 height 476
click at [522, 69] on div "credit_card 19:00" at bounding box center [527, 77] width 90 height 25
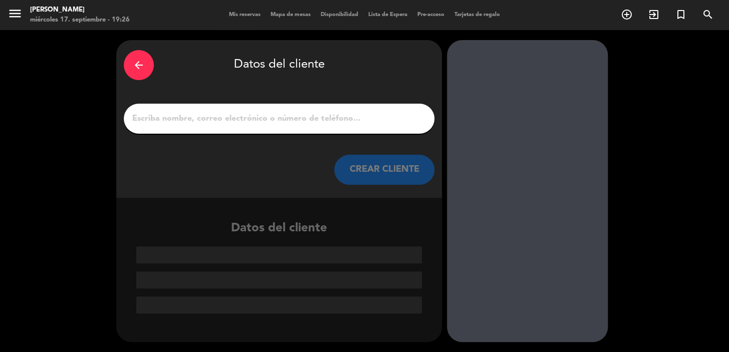
click at [184, 115] on input "1" at bounding box center [279, 119] width 296 height 14
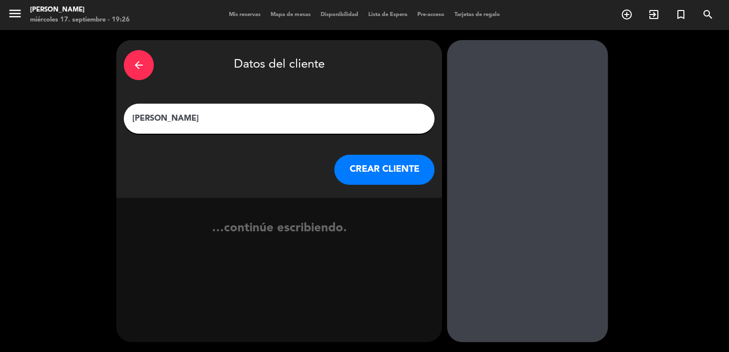
type input "Wiaan Visser"
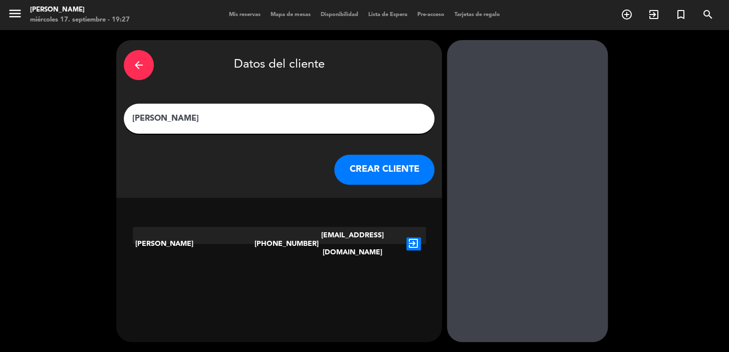
click at [375, 169] on button "CREAR CLIENTE" at bounding box center [384, 170] width 100 height 30
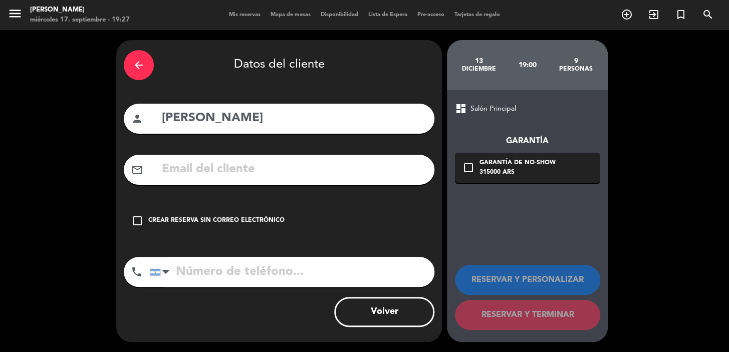
paste input "wiaanvisser@gmail.com"
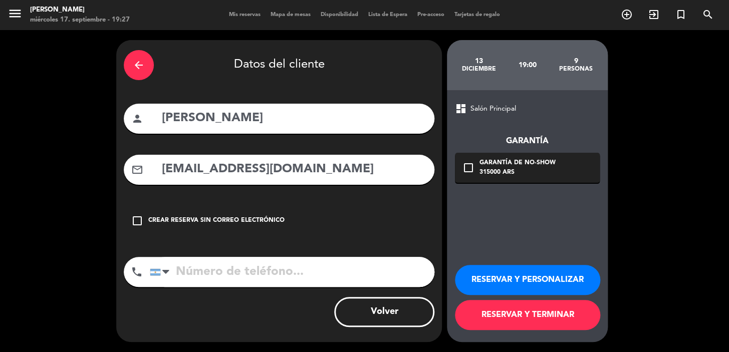
type input "wiaanvisser@gmail.com"
paste input "+12027511220"
type input "+12027511220"
click at [516, 272] on button "RESERVAR Y PERSONALIZAR" at bounding box center [527, 280] width 145 height 30
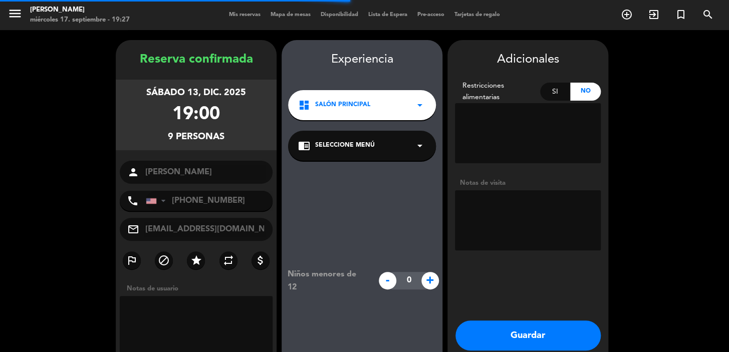
scroll to position [40, 0]
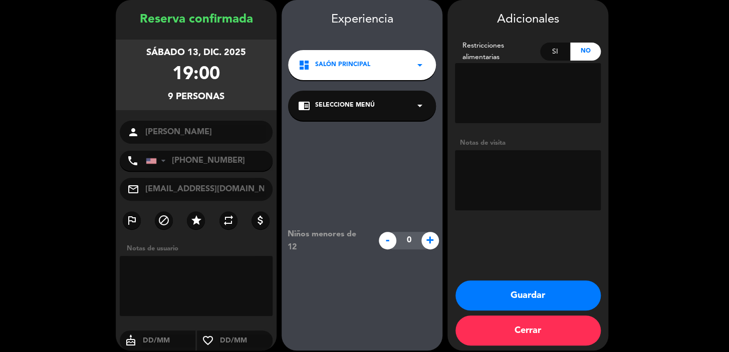
drag, startPoint x: 171, startPoint y: 95, endPoint x: 231, endPoint y: 100, distance: 60.8
click at [231, 100] on div "sábado 13, dic. 2025 19:00 9 personas" at bounding box center [196, 75] width 161 height 71
drag, startPoint x: 242, startPoint y: 191, endPoint x: 134, endPoint y: 196, distance: 108.4
click at [137, 195] on div "mail_outline wiaanvisser@gmail.com" at bounding box center [196, 189] width 153 height 23
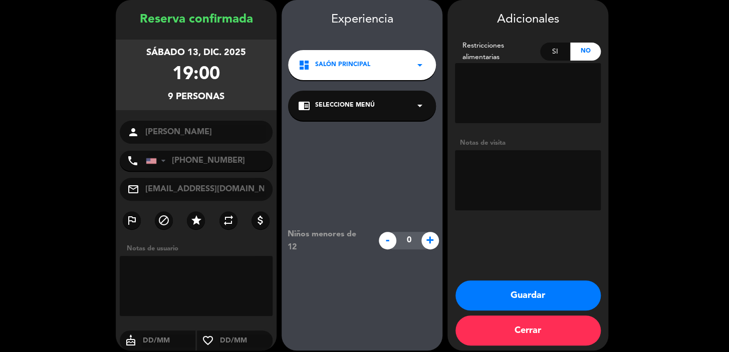
click at [523, 289] on button "Guardar" at bounding box center [527, 296] width 145 height 30
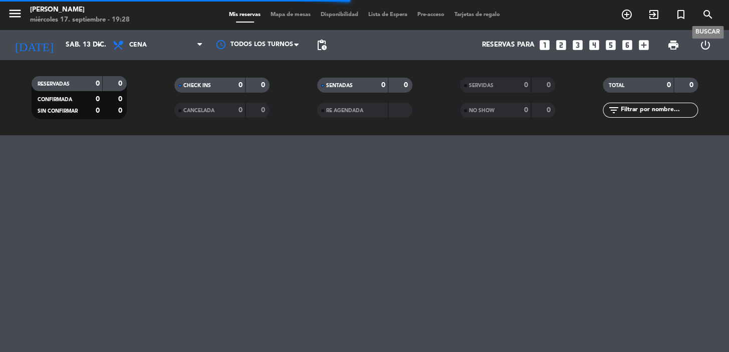
click at [709, 11] on icon "search" at bounding box center [708, 15] width 12 height 12
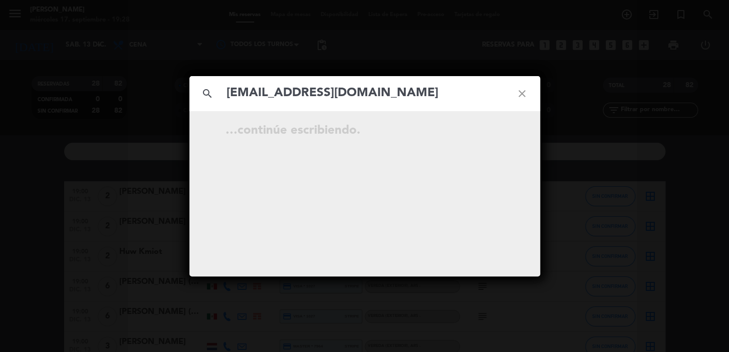
click at [226, 93] on input "wiaanvisser@gmail.com" at bounding box center [364, 93] width 279 height 21
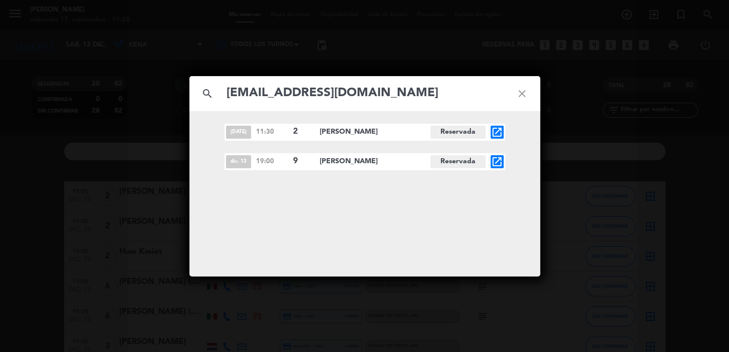
type input "wiaanvisser@gmail.com"
click at [500, 161] on icon "open_in_new" at bounding box center [497, 162] width 12 height 12
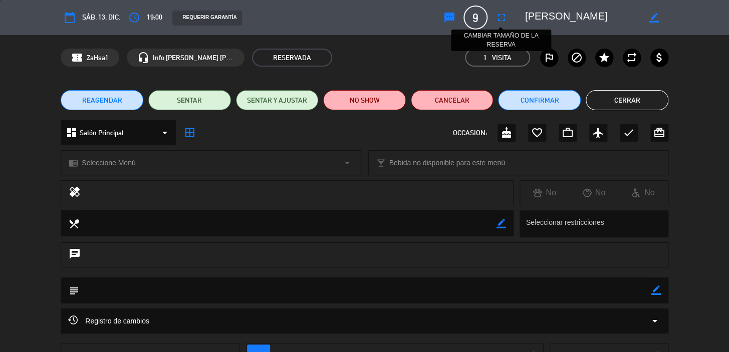
click at [505, 18] on icon "fullscreen" at bounding box center [501, 18] width 12 height 12
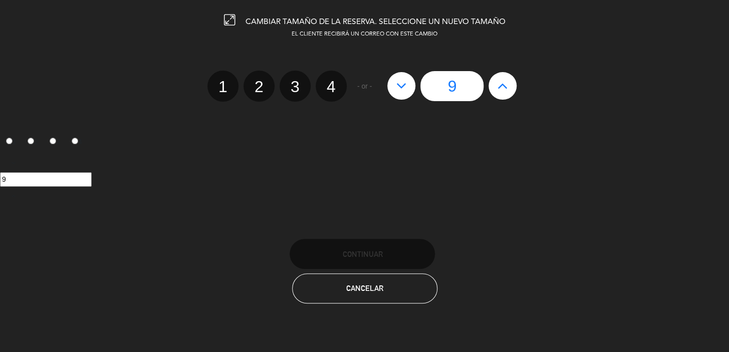
click at [406, 87] on icon at bounding box center [401, 86] width 11 height 16
type input "8"
click at [406, 87] on icon at bounding box center [401, 86] width 11 height 16
type input "7"
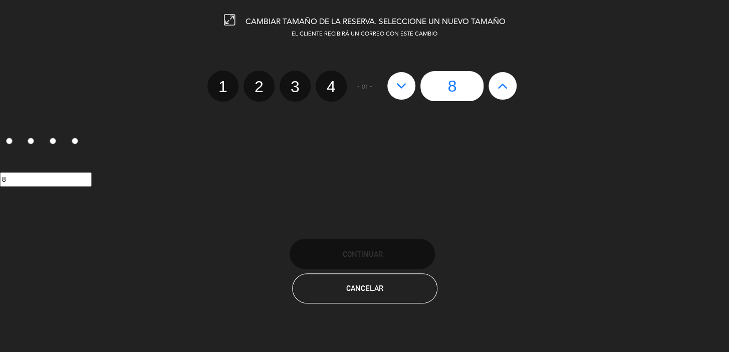
type input "7"
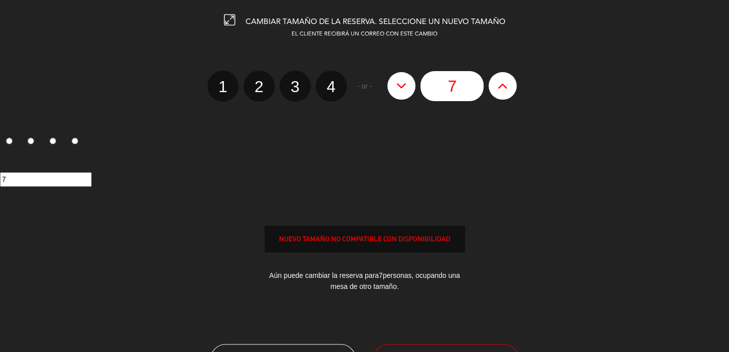
click at [406, 87] on icon at bounding box center [401, 86] width 11 height 16
type input "6"
click at [406, 87] on icon at bounding box center [401, 86] width 11 height 16
type input "5"
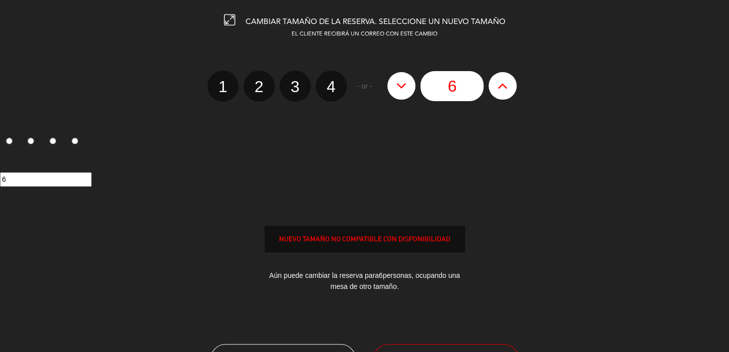
type input "5"
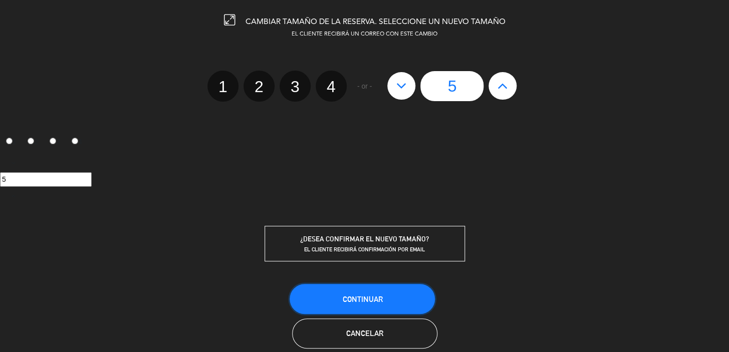
click at [373, 291] on button "Continuar" at bounding box center [362, 299] width 145 height 30
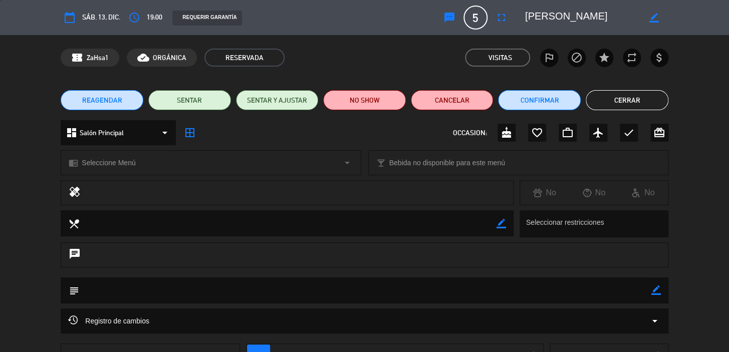
click at [86, 104] on span "REAGENDAR" at bounding box center [102, 100] width 40 height 11
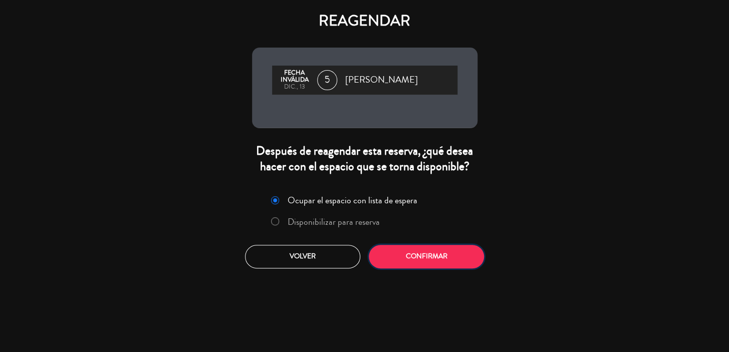
click at [402, 248] on button "Confirmar" at bounding box center [426, 257] width 115 height 24
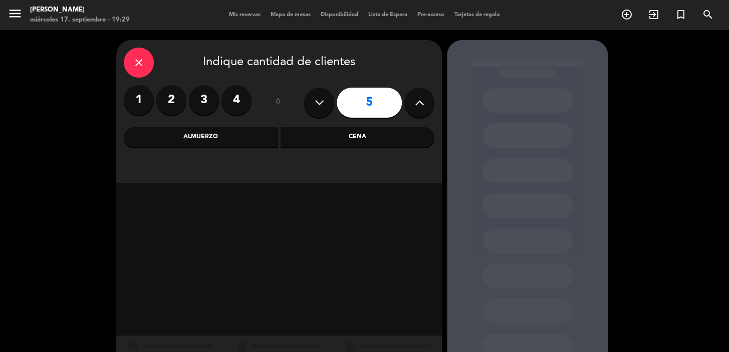
click at [140, 71] on div "close" at bounding box center [139, 63] width 30 height 30
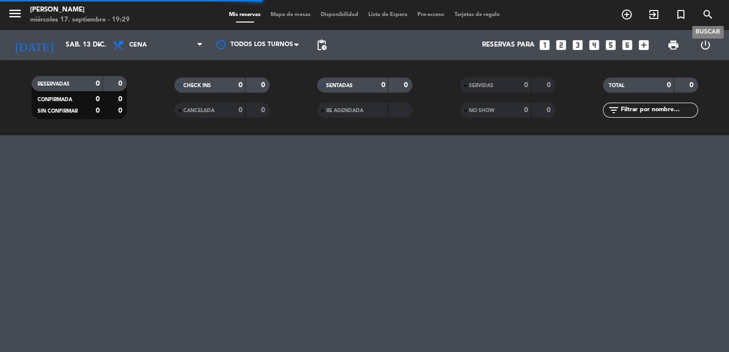
click at [715, 10] on span "search" at bounding box center [707, 14] width 27 height 17
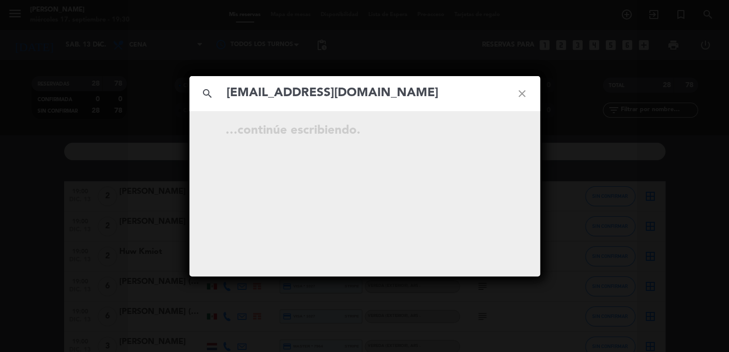
type input "wiaanvisser@gmail.com"
click at [526, 95] on icon "close" at bounding box center [522, 94] width 36 height 36
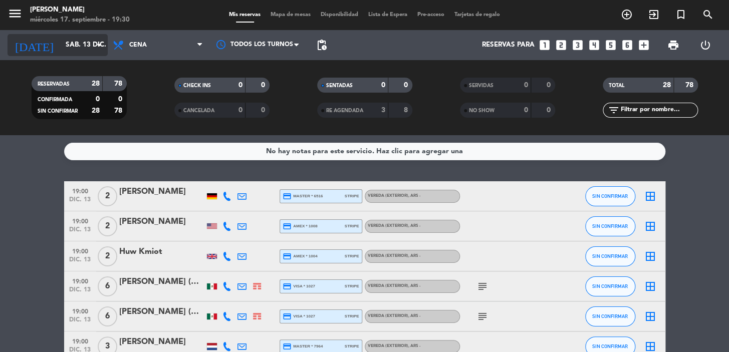
click at [70, 46] on input "sáb. 13 dic." at bounding box center [105, 45] width 89 height 18
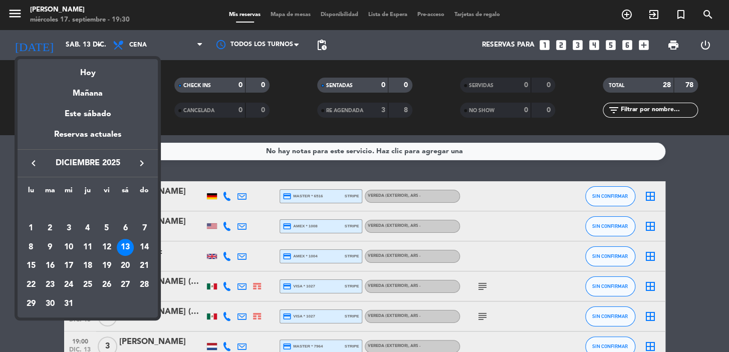
click at [200, 135] on div at bounding box center [364, 176] width 729 height 352
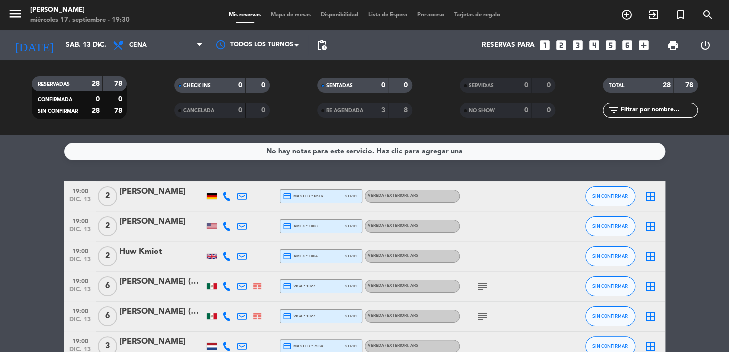
scroll to position [91, 0]
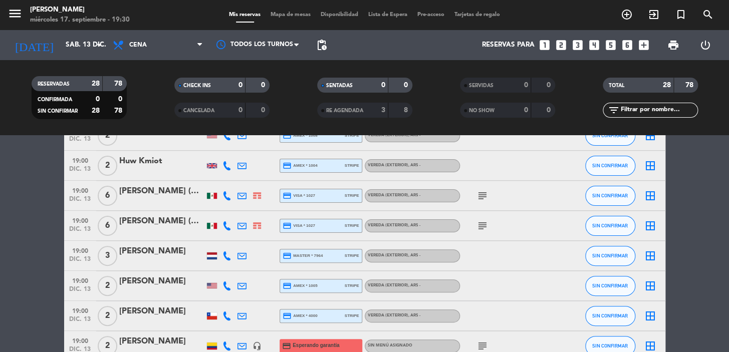
click at [641, 110] on input "text" at bounding box center [659, 110] width 78 height 11
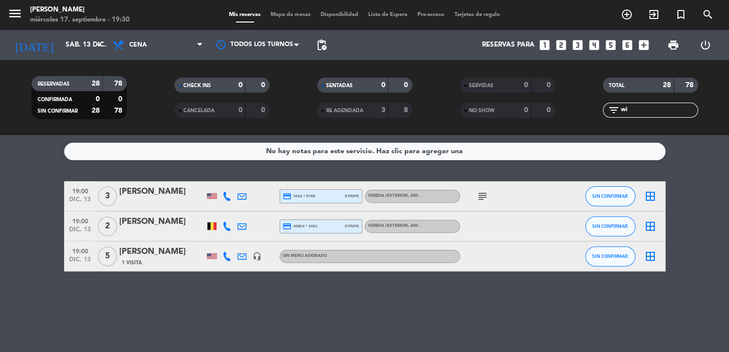
scroll to position [0, 0]
type input "wi"
click at [161, 261] on div "1 Visita" at bounding box center [161, 263] width 85 height 9
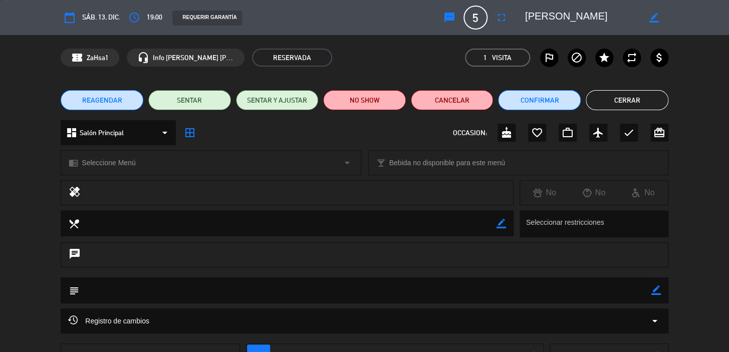
click at [114, 108] on button "REAGENDAR" at bounding box center [102, 100] width 83 height 20
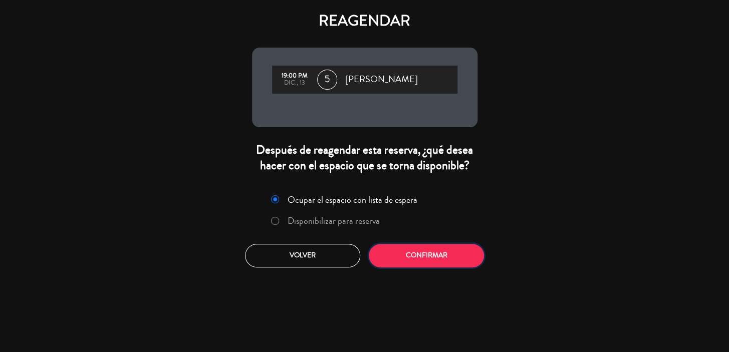
click at [434, 252] on button "Confirmar" at bounding box center [426, 256] width 115 height 24
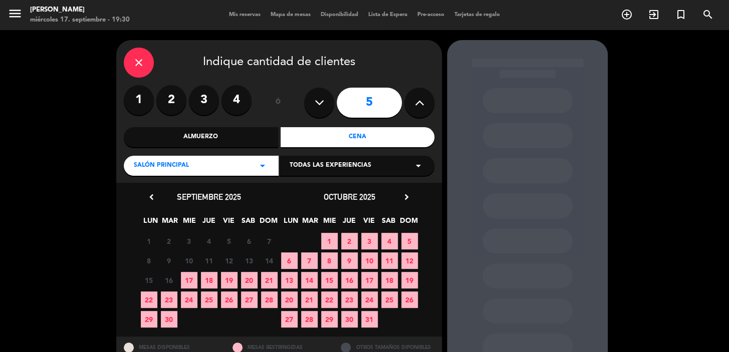
click at [404, 194] on icon "chevron_right" at bounding box center [406, 197] width 11 height 11
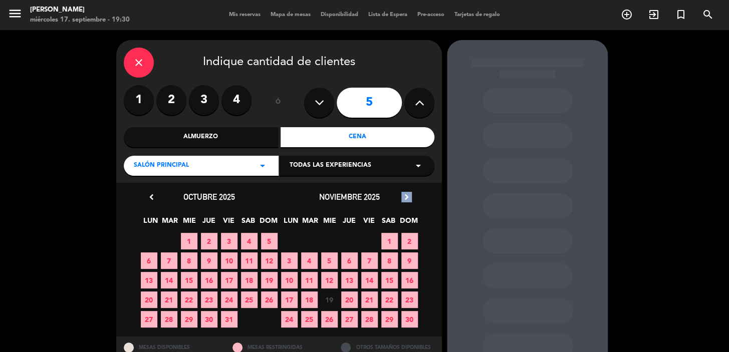
click at [404, 194] on icon "chevron_right" at bounding box center [406, 197] width 11 height 11
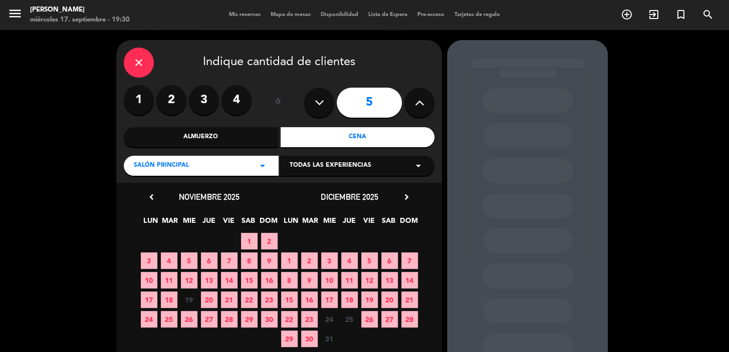
click at [387, 272] on span "13" at bounding box center [389, 280] width 17 height 17
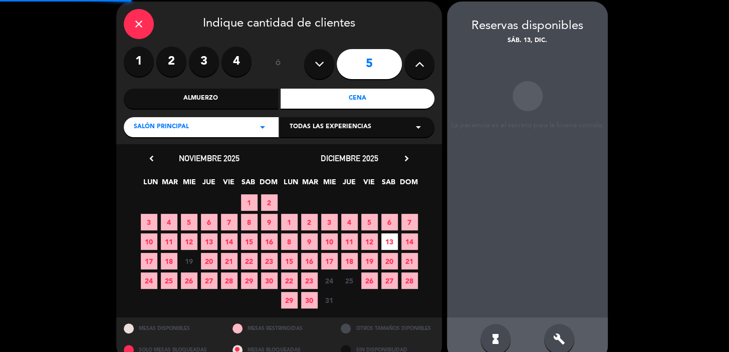
scroll to position [40, 0]
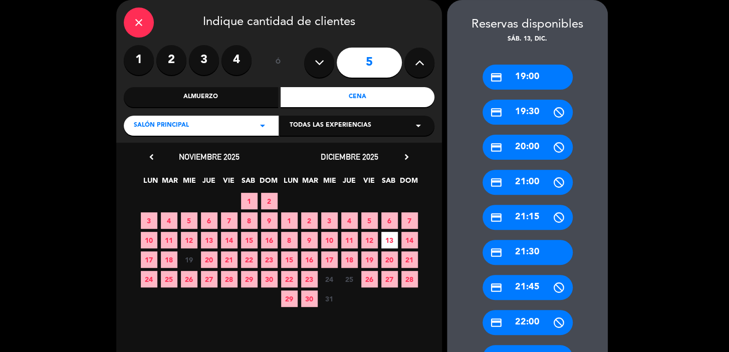
click at [545, 85] on div "credit_card 19:00" at bounding box center [527, 77] width 90 height 25
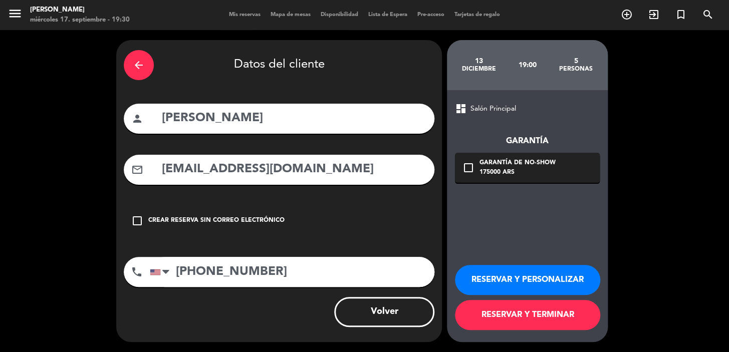
click at [491, 163] on div "Garantía de no-show" at bounding box center [517, 163] width 76 height 10
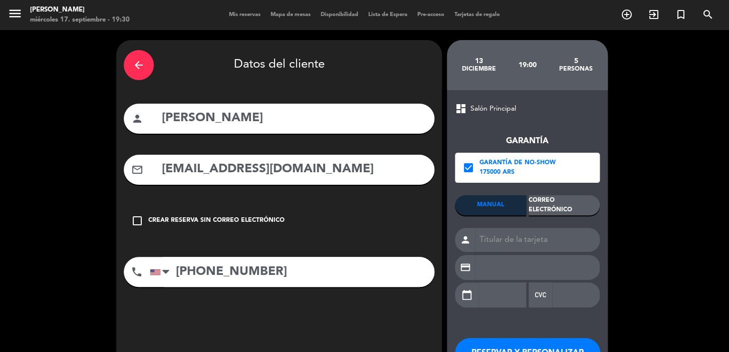
click at [563, 205] on div "Correo Electrónico" at bounding box center [564, 205] width 71 height 20
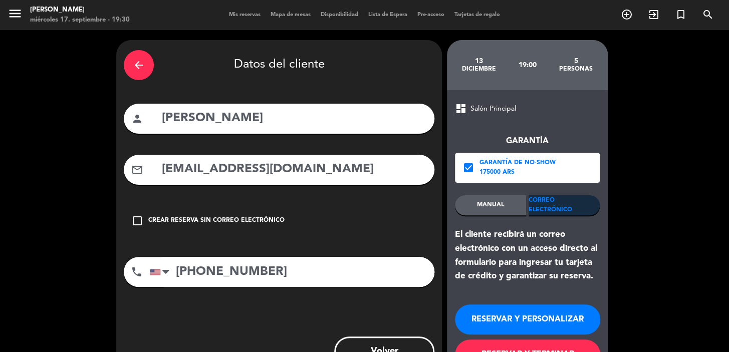
drag, startPoint x: 558, startPoint y: 322, endPoint x: 557, endPoint y: 317, distance: 5.0
click at [558, 321] on button "RESERVAR Y PERSONALIZAR" at bounding box center [527, 320] width 145 height 30
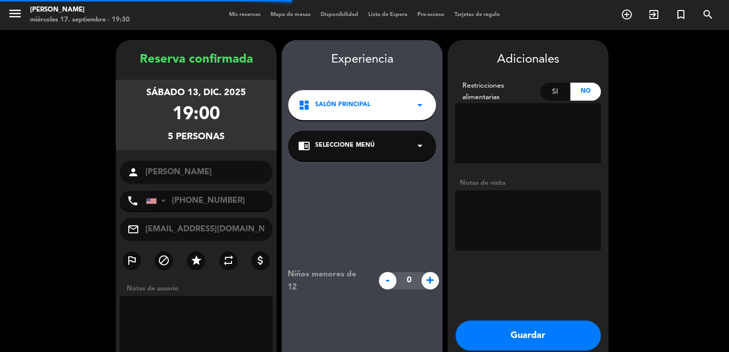
scroll to position [40, 0]
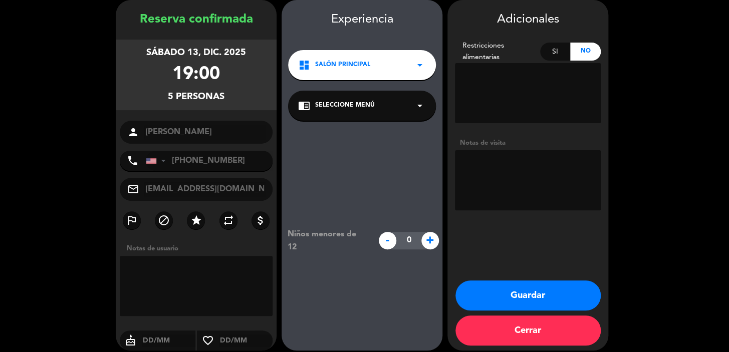
click at [372, 75] on div "dashboard Salón Principal arrow_drop_down" at bounding box center [362, 65] width 148 height 30
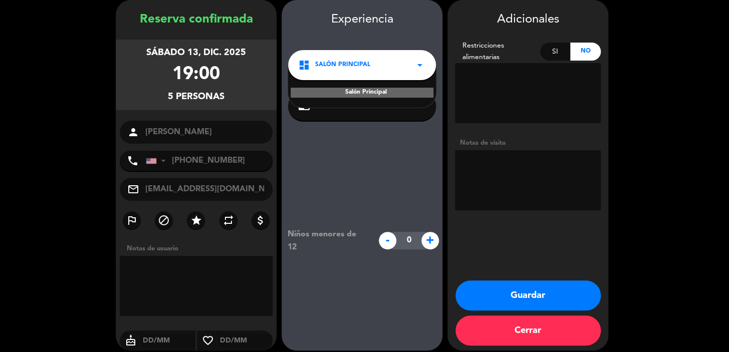
click at [372, 96] on div "Salón Principal" at bounding box center [362, 93] width 143 height 10
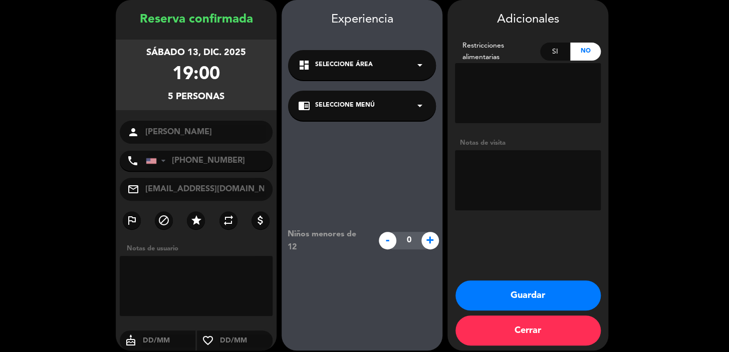
click at [371, 110] on span "Seleccione Menú" at bounding box center [345, 106] width 60 height 10
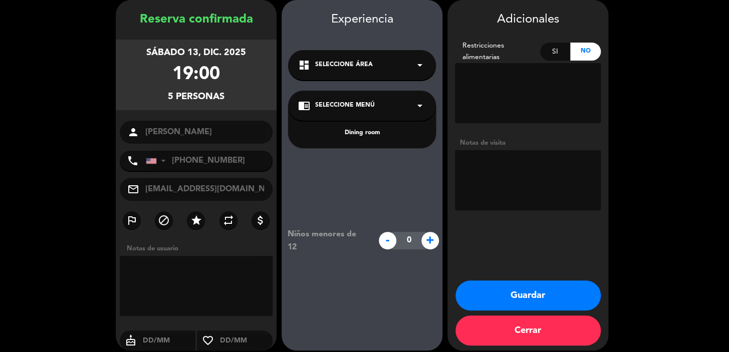
click at [366, 132] on div "Dining room" at bounding box center [362, 133] width 128 height 10
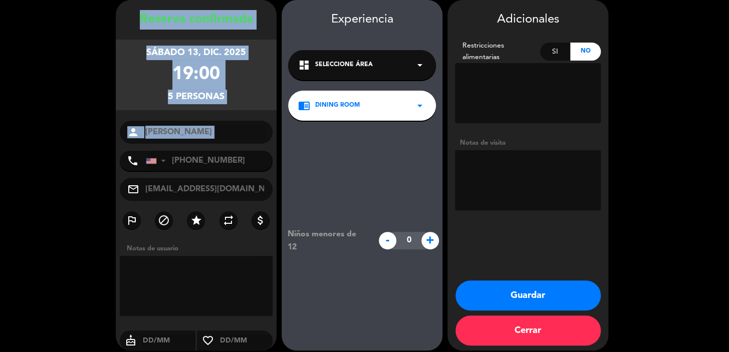
drag, startPoint x: 127, startPoint y: 17, endPoint x: 221, endPoint y: 148, distance: 161.1
click at [221, 148] on div "Reserva confirmada sábado 13, dic. 2025 19:00 5 personas person Wiaan Visser ph…" at bounding box center [196, 185] width 161 height 351
copy div "Reserva confirmada sábado 13, dic. 2025 19:00 5 personas person"
click at [542, 285] on button "Guardar" at bounding box center [527, 296] width 145 height 30
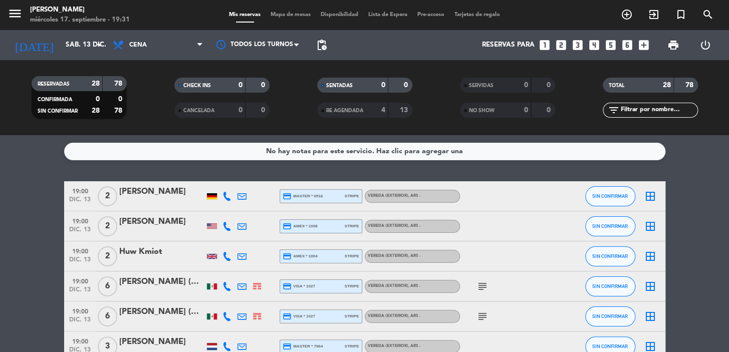
click at [579, 42] on icon "looks_3" at bounding box center [577, 45] width 13 height 13
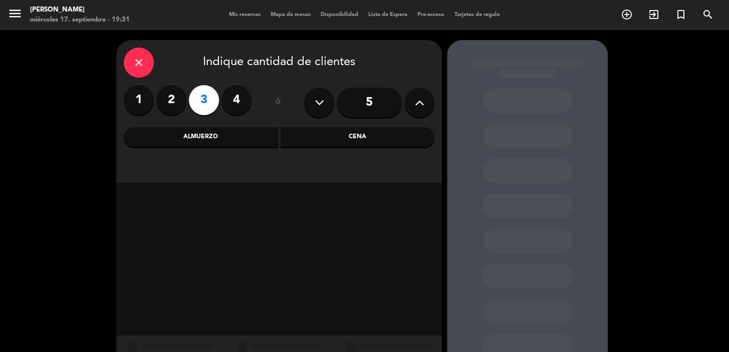
click at [240, 105] on label "4" at bounding box center [236, 100] width 30 height 30
click at [379, 105] on input "5" at bounding box center [369, 103] width 65 height 30
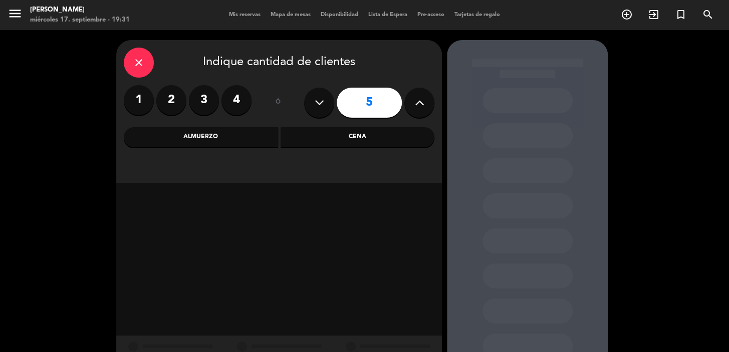
click at [416, 105] on icon at bounding box center [420, 102] width 10 height 15
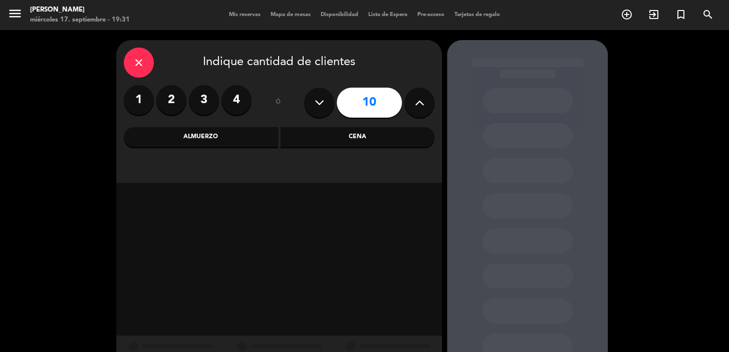
click at [315, 100] on icon at bounding box center [320, 102] width 10 height 15
click at [315, 99] on icon at bounding box center [320, 102] width 10 height 15
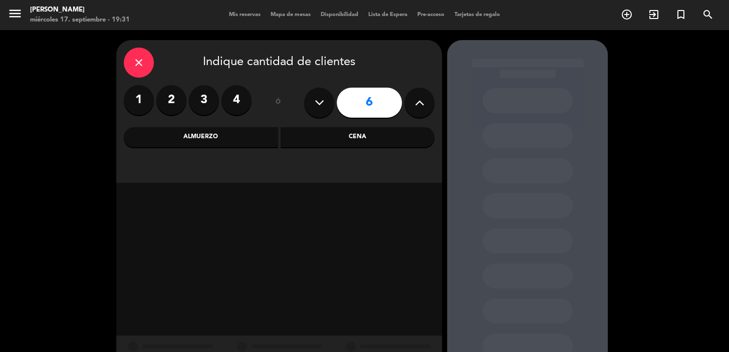
type input "5"
click at [323, 141] on div "Cena" at bounding box center [358, 137] width 154 height 20
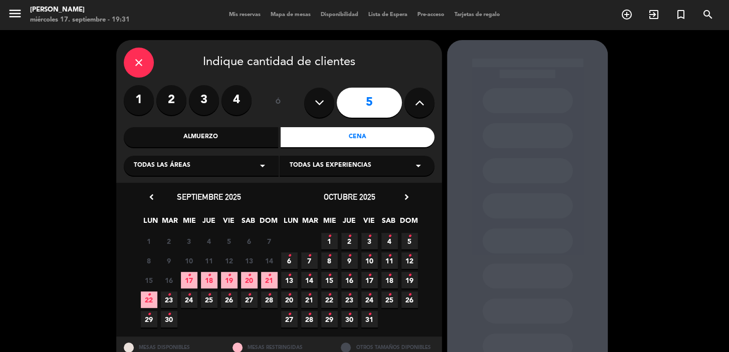
click at [255, 283] on span "20 •" at bounding box center [249, 280] width 17 height 17
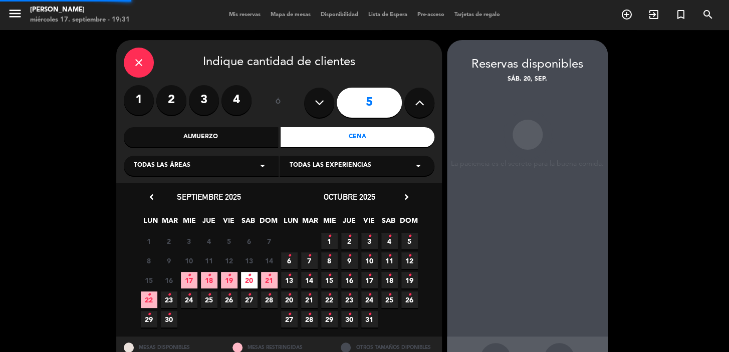
scroll to position [37, 0]
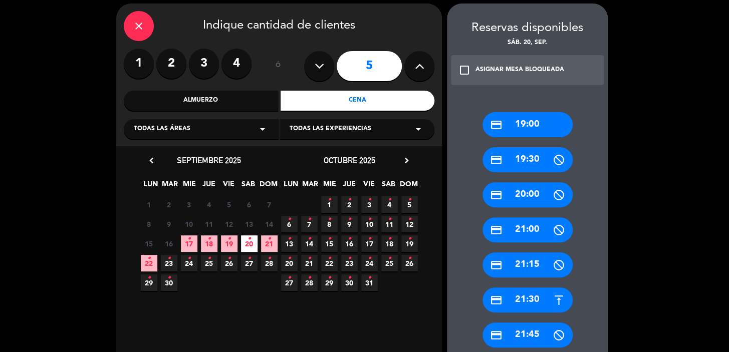
click at [528, 132] on div "credit_card 19:00" at bounding box center [527, 124] width 90 height 25
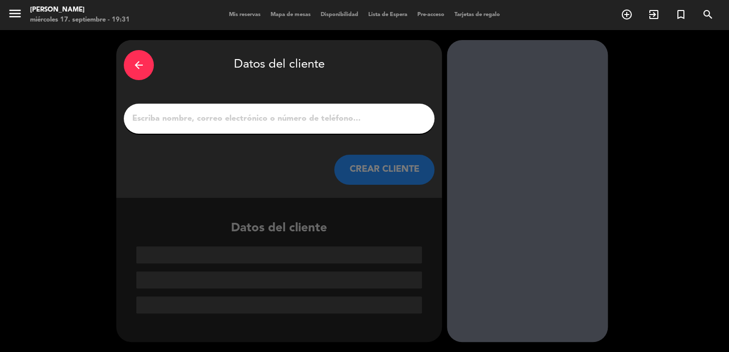
scroll to position [0, 0]
click at [303, 119] on input "1" at bounding box center [279, 119] width 296 height 14
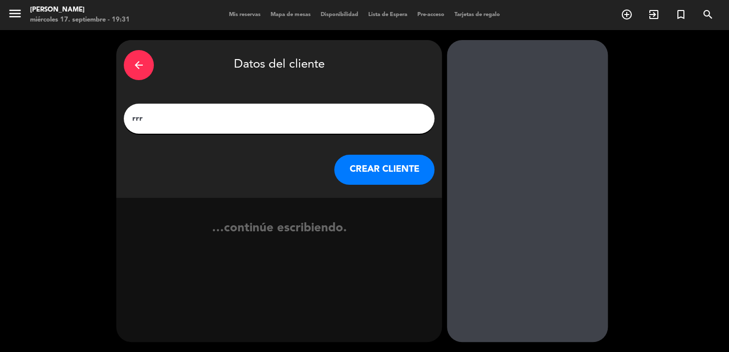
type input "rrr"
click at [355, 162] on button "CREAR CLIENTE" at bounding box center [384, 170] width 100 height 30
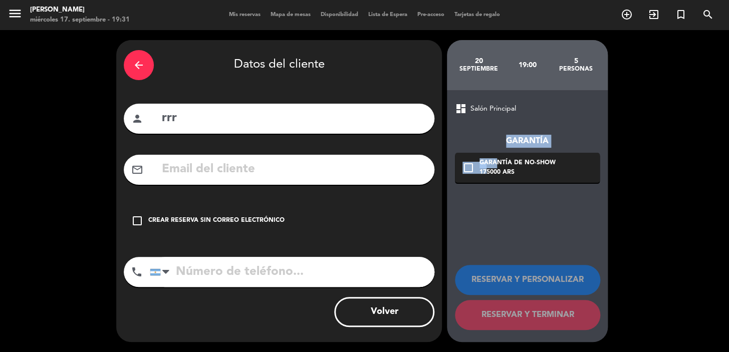
drag, startPoint x: 492, startPoint y: 159, endPoint x: 454, endPoint y: 21, distance: 143.6
click at [455, 55] on div "20 septiembre 19:00 5 personas dashboard Salón Principal Garantía check_box_out…" at bounding box center [527, 191] width 161 height 302
click at [271, 157] on div "mail_outline" at bounding box center [279, 170] width 311 height 30
drag, startPoint x: 275, startPoint y: 163, endPoint x: 275, endPoint y: 171, distance: 7.5
click at [275, 169] on input "text" at bounding box center [294, 169] width 266 height 21
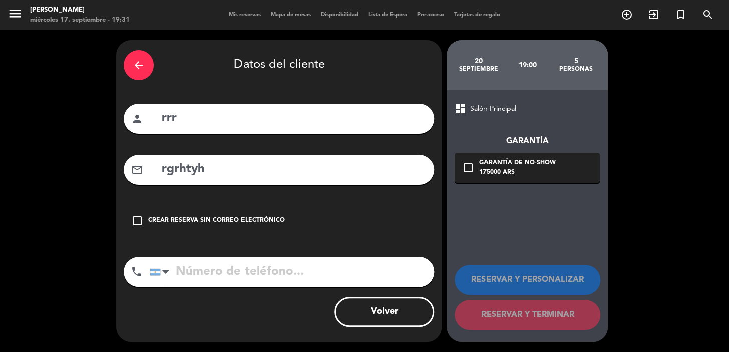
type input "rgrhtyh"
click at [552, 159] on div "Garantía de no-show" at bounding box center [517, 163] width 76 height 10
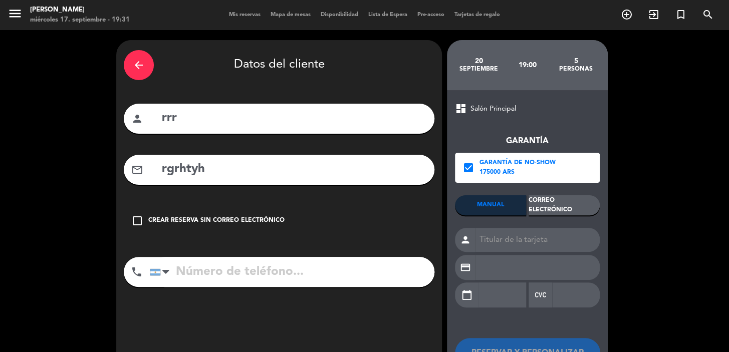
click at [553, 209] on div "Correo Electrónico" at bounding box center [564, 205] width 71 height 20
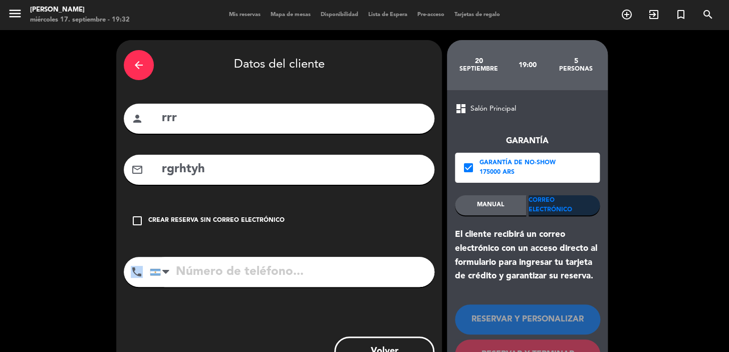
drag, startPoint x: 260, startPoint y: 255, endPoint x: 263, endPoint y: 260, distance: 5.6
click at [263, 260] on div "arrow_back Datos del cliente person rrr mail_outline rgrhtyh check_box_outline_…" at bounding box center [279, 211] width 326 height 342
click at [132, 72] on div "arrow_back" at bounding box center [139, 65] width 30 height 30
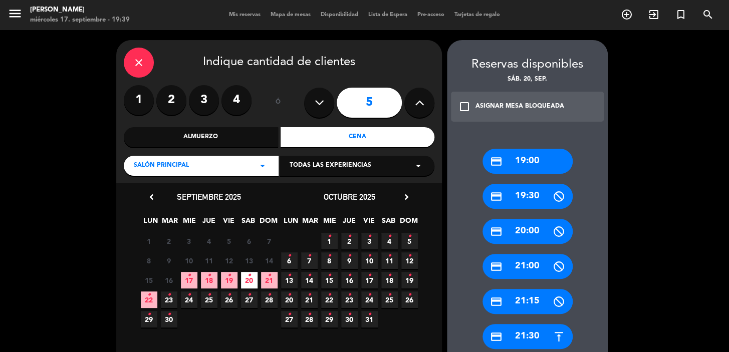
click at [147, 61] on div "close" at bounding box center [139, 63] width 30 height 30
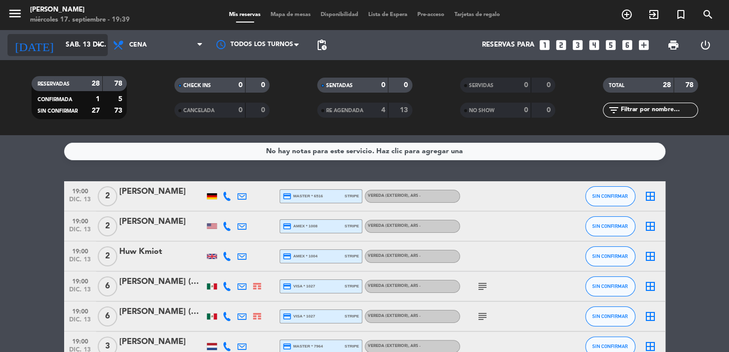
click at [82, 41] on input "sáb. 13 dic." at bounding box center [105, 45] width 89 height 18
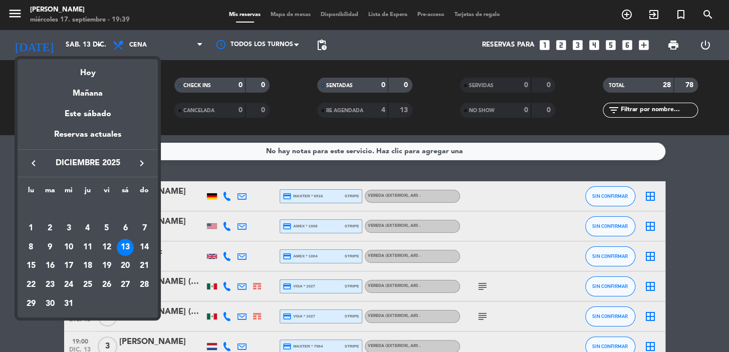
click at [32, 160] on icon "keyboard_arrow_left" at bounding box center [34, 163] width 12 height 12
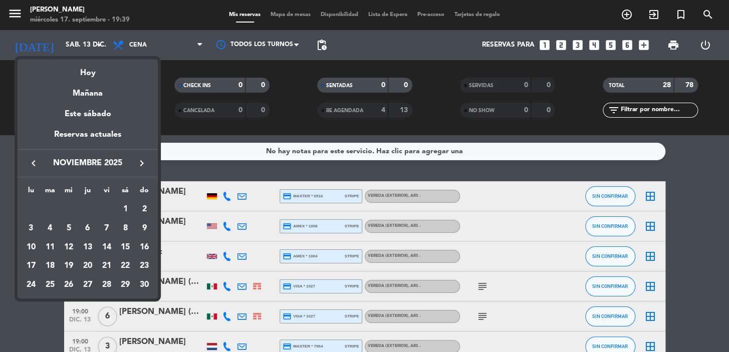
click at [32, 161] on icon "keyboard_arrow_left" at bounding box center [34, 163] width 12 height 12
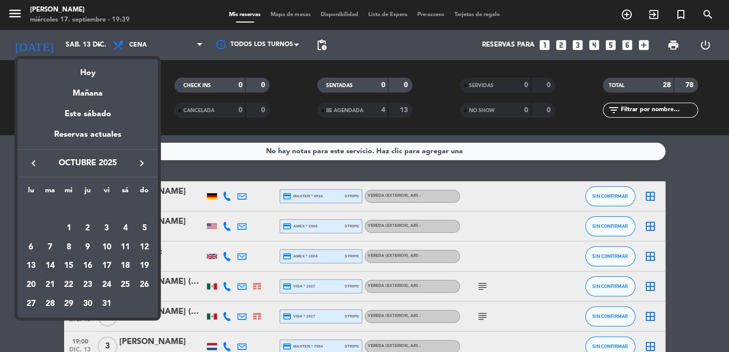
click at [50, 265] on div "14" at bounding box center [50, 266] width 17 height 17
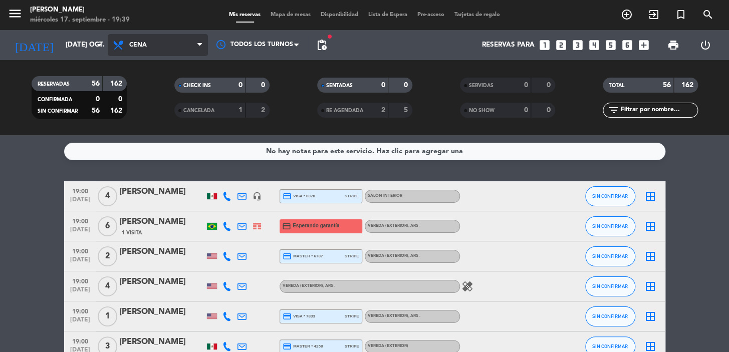
click at [193, 45] on span "Cena" at bounding box center [158, 45] width 100 height 22
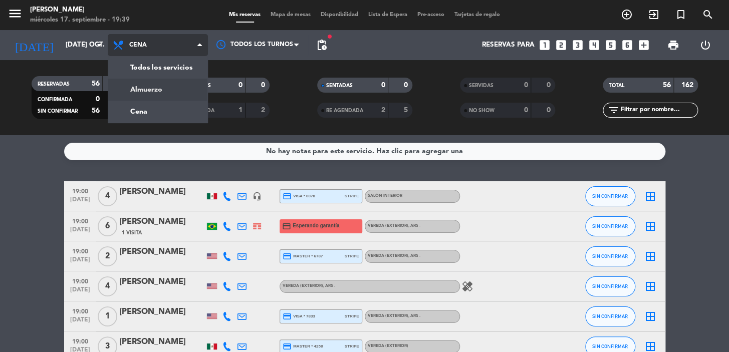
click at [176, 85] on div "menu Don Julio miércoles 17. septiembre - 19:39 Mis reservas Mapa de mesas Disp…" at bounding box center [364, 67] width 729 height 135
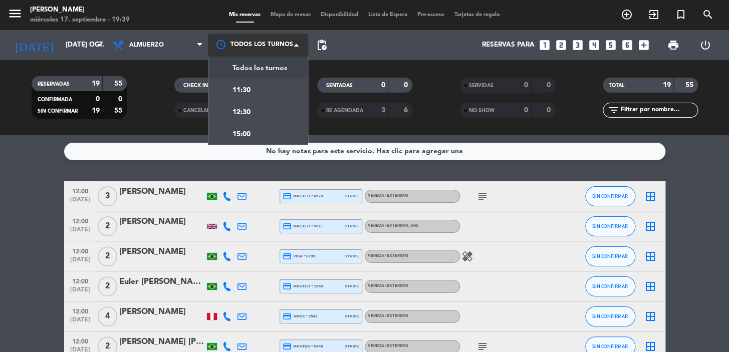
click at [255, 47] on div at bounding box center [258, 45] width 100 height 23
click at [248, 128] on div "15:00" at bounding box center [230, 133] width 40 height 13
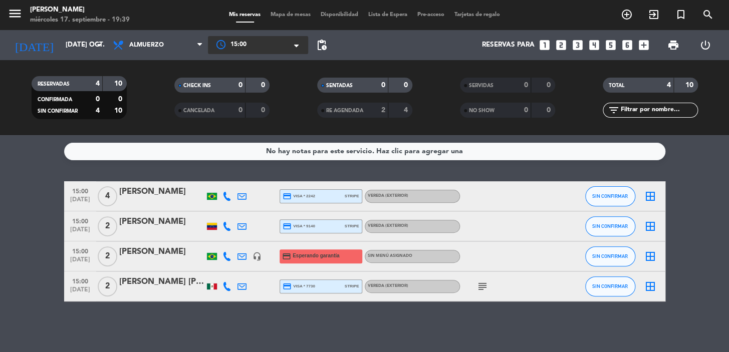
click at [271, 40] on div at bounding box center [258, 45] width 100 height 18
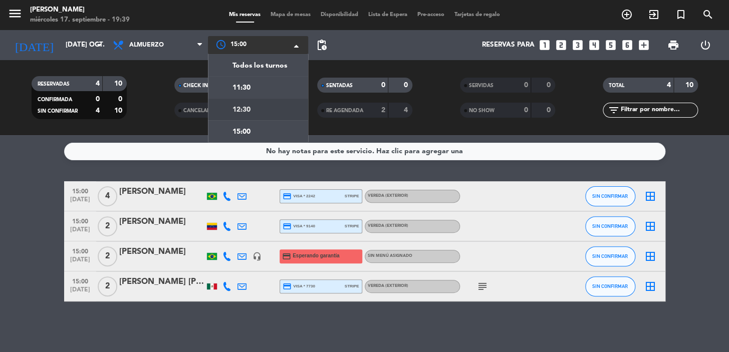
click at [266, 106] on div "12:30" at bounding box center [258, 109] width 100 height 22
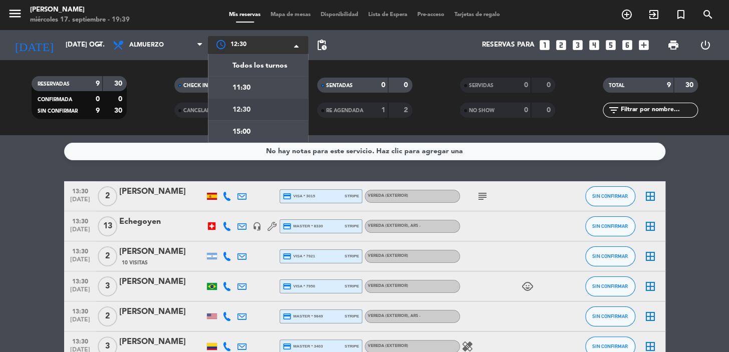
click at [230, 46] on div "× 12:30" at bounding box center [245, 45] width 34 height 10
click at [245, 90] on span "11:30" at bounding box center [241, 88] width 18 height 12
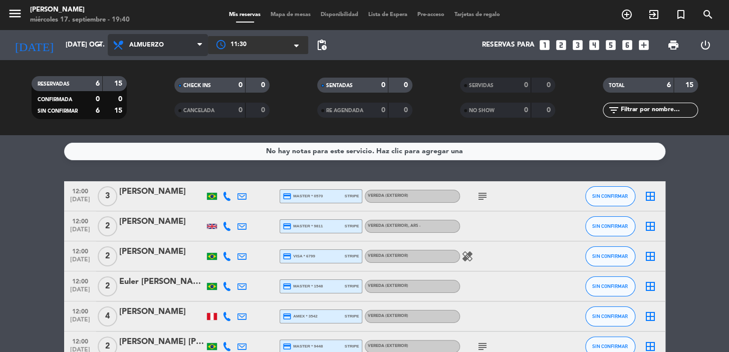
click at [188, 39] on span "Almuerzo" at bounding box center [158, 45] width 100 height 22
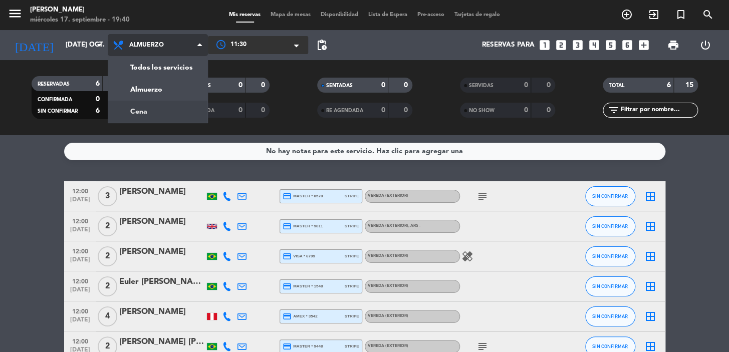
click at [173, 114] on div "menu Don Julio miércoles 17. septiembre - 19:40 Mis reservas Mapa de mesas Disp…" at bounding box center [364, 67] width 729 height 135
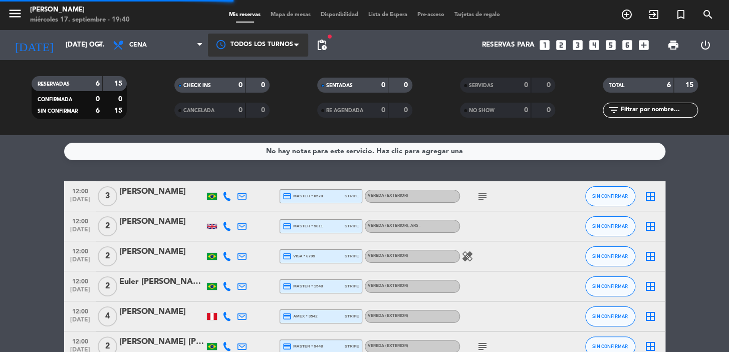
click at [255, 47] on div at bounding box center [258, 45] width 100 height 23
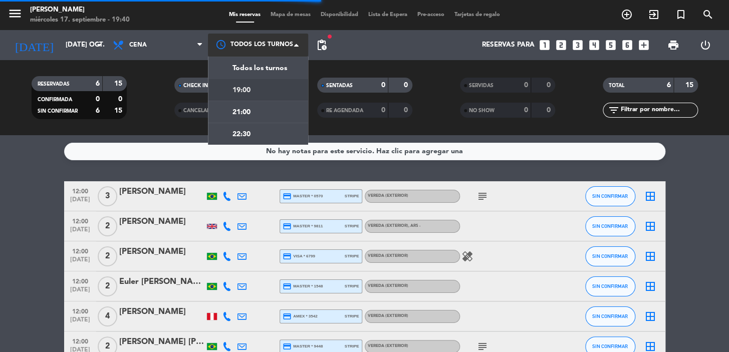
click at [257, 93] on div "19:00" at bounding box center [258, 90] width 100 height 22
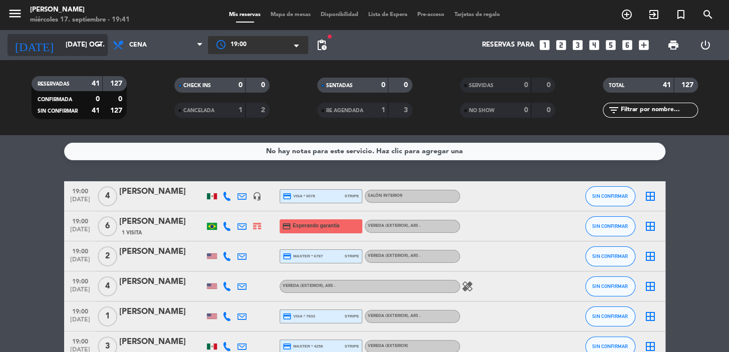
click at [80, 43] on input "mar. 14 oct." at bounding box center [105, 45] width 89 height 18
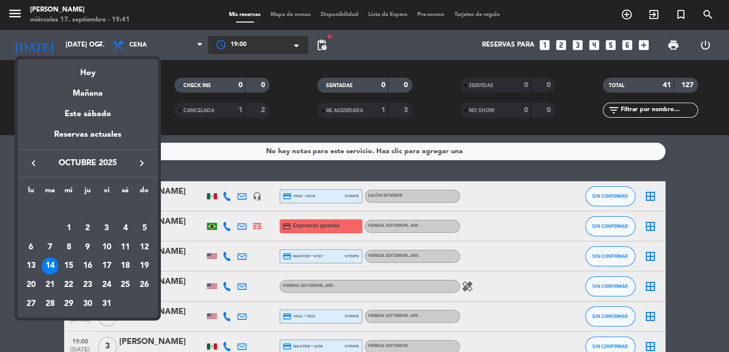
click at [35, 160] on icon "keyboard_arrow_left" at bounding box center [34, 163] width 12 height 12
click at [30, 285] on div "22" at bounding box center [31, 285] width 17 height 17
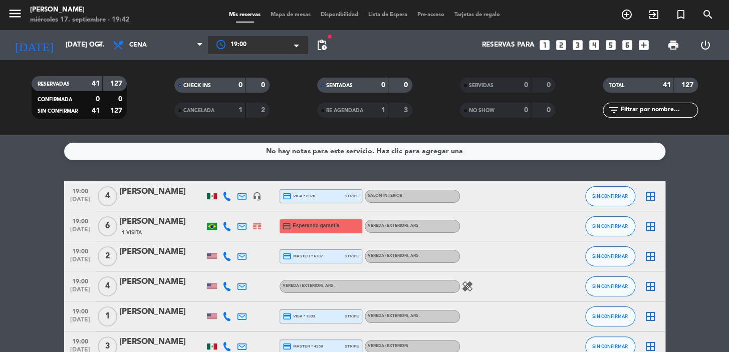
type input "lun. [DATE]"
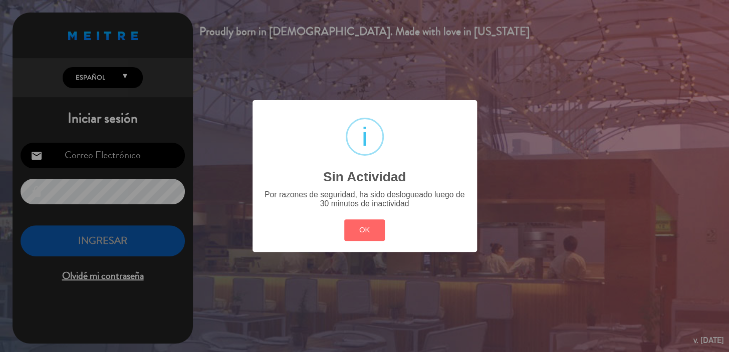
type input "info@parrilladonjulio.com.ar"
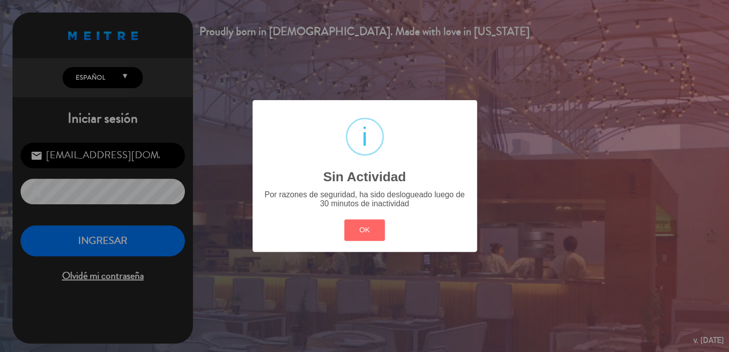
drag, startPoint x: 728, startPoint y: 24, endPoint x: 199, endPoint y: 77, distance: 531.7
click at [198, 77] on div "? ! i Sin Actividad × Por razones de seguridad, ha sido deslogueado luego de 30…" at bounding box center [364, 176] width 729 height 352
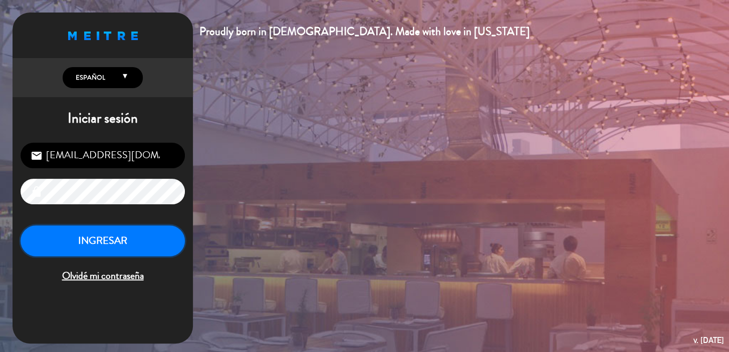
click at [115, 232] on button "INGRESAR" at bounding box center [103, 241] width 164 height 32
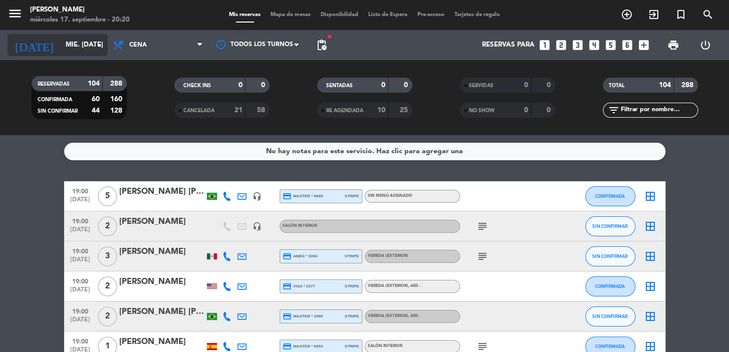
click at [77, 42] on input "mié. 17 sep." at bounding box center [105, 45] width 89 height 18
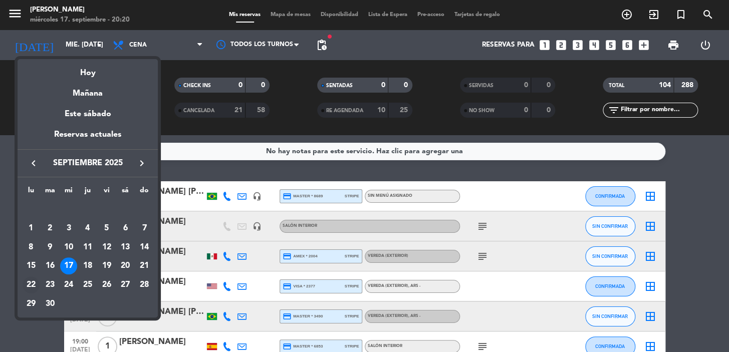
click at [27, 286] on div "22" at bounding box center [31, 285] width 17 height 17
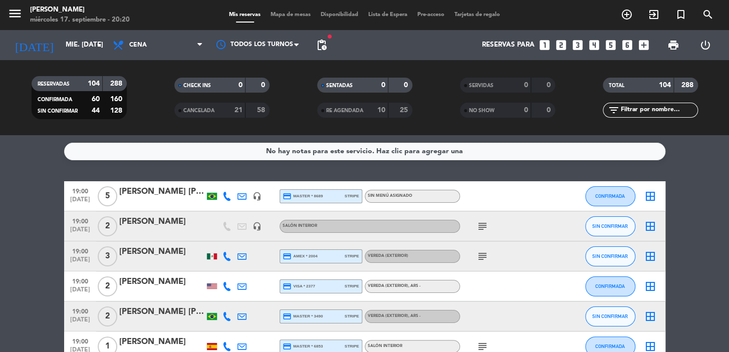
type input "lun. [DATE]"
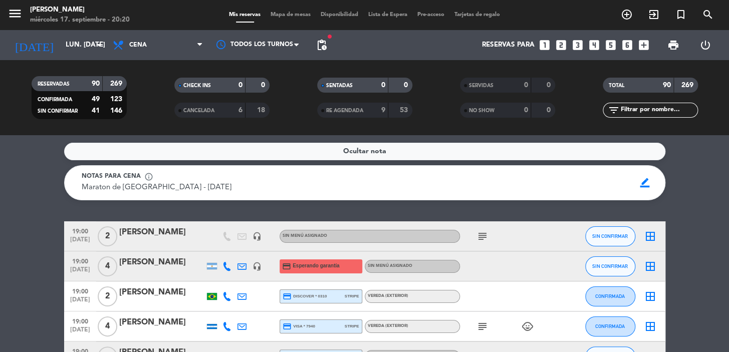
click at [632, 110] on input "text" at bounding box center [659, 110] width 78 height 11
paste input "[PERSON_NAME]"
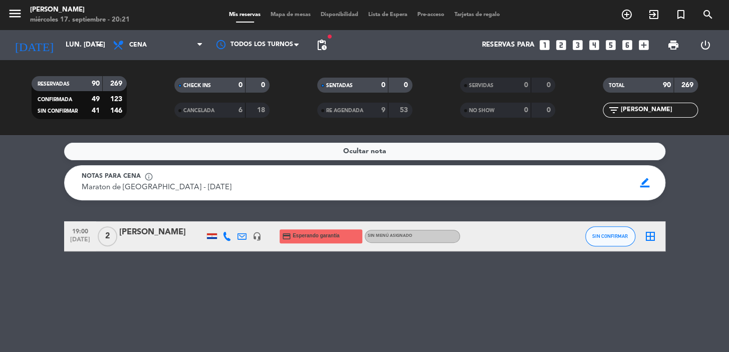
type input "[PERSON_NAME]"
click at [242, 236] on icon at bounding box center [241, 236] width 9 height 9
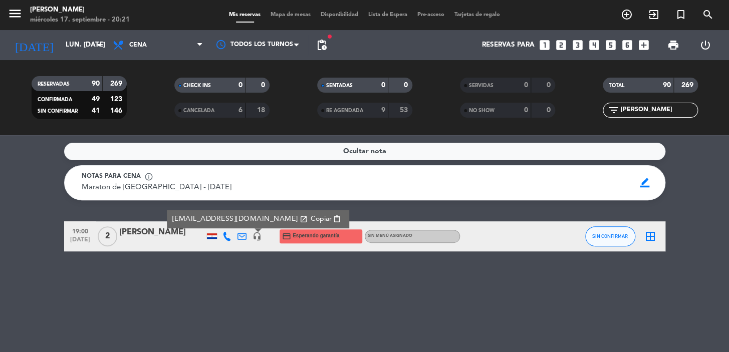
drag, startPoint x: 647, startPoint y: 237, endPoint x: 653, endPoint y: 248, distance: 12.8
click at [653, 248] on div "border_all" at bounding box center [650, 236] width 30 height 30
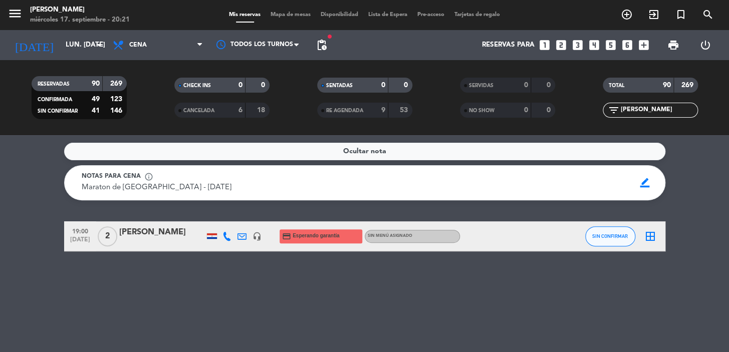
click at [649, 234] on icon "border_all" at bounding box center [650, 236] width 12 height 12
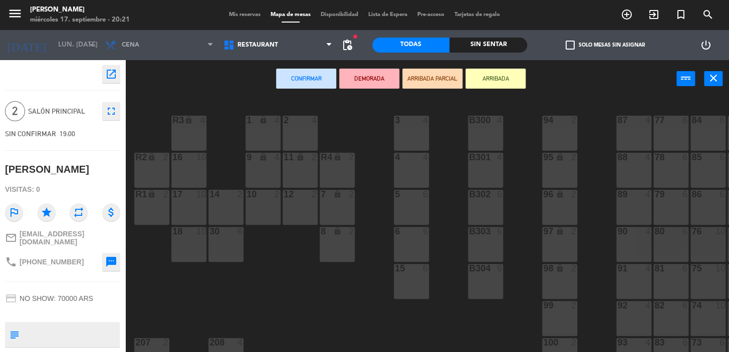
click at [80, 211] on icon "repeat" at bounding box center [79, 212] width 18 height 18
click at [113, 73] on icon "open_in_new" at bounding box center [111, 74] width 12 height 12
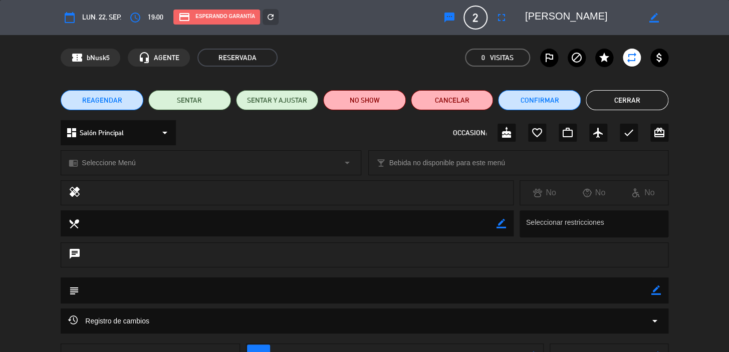
click at [105, 95] on span "REAGENDAR" at bounding box center [102, 100] width 40 height 11
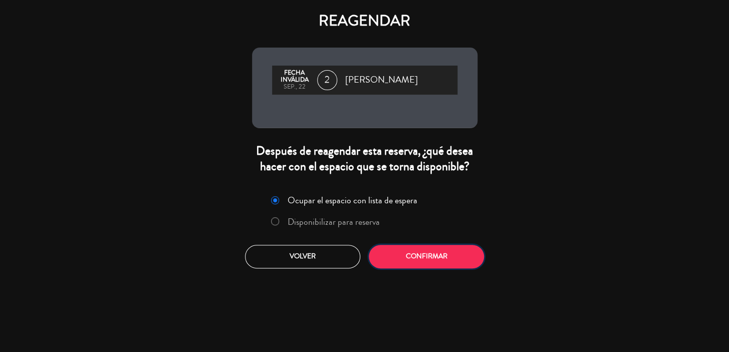
click at [432, 256] on button "Confirmar" at bounding box center [426, 257] width 115 height 24
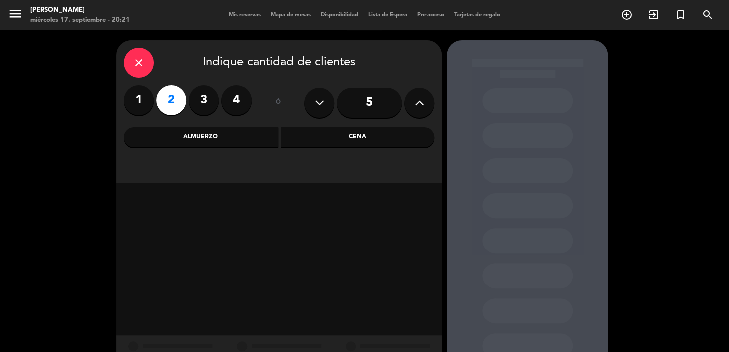
click at [317, 103] on icon at bounding box center [320, 102] width 10 height 15
click at [323, 140] on div "Cena" at bounding box center [358, 137] width 154 height 20
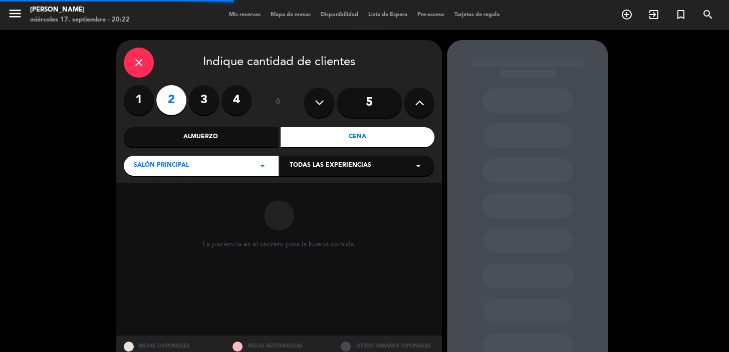
click at [319, 104] on icon at bounding box center [320, 102] width 10 height 15
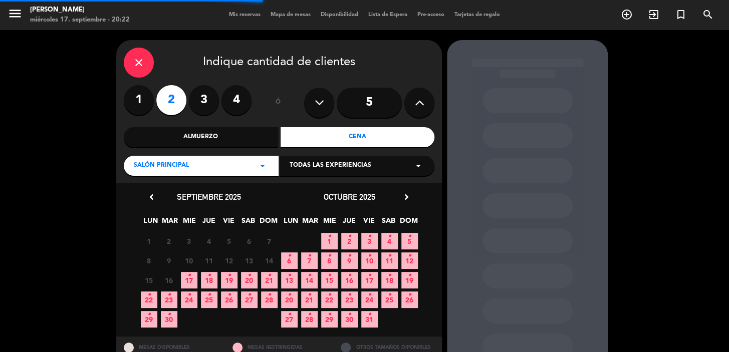
click at [319, 104] on icon at bounding box center [320, 102] width 10 height 15
click at [326, 106] on button at bounding box center [319, 103] width 30 height 30
click at [325, 106] on button at bounding box center [319, 103] width 30 height 30
drag, startPoint x: 381, startPoint y: 100, endPoint x: 368, endPoint y: 98, distance: 13.1
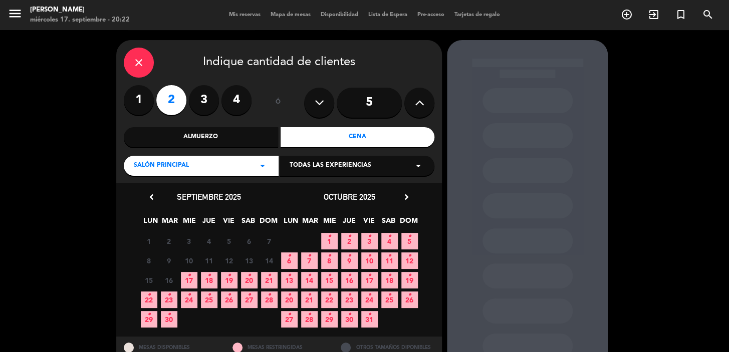
click at [368, 98] on input "5" at bounding box center [369, 103] width 65 height 30
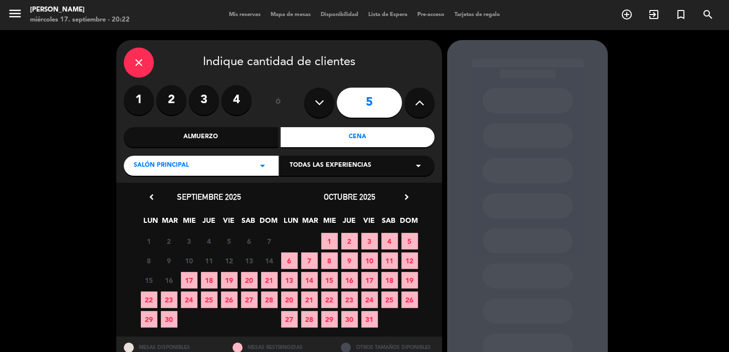
click at [318, 97] on icon at bounding box center [320, 102] width 10 height 15
click at [320, 101] on icon at bounding box center [320, 102] width 10 height 15
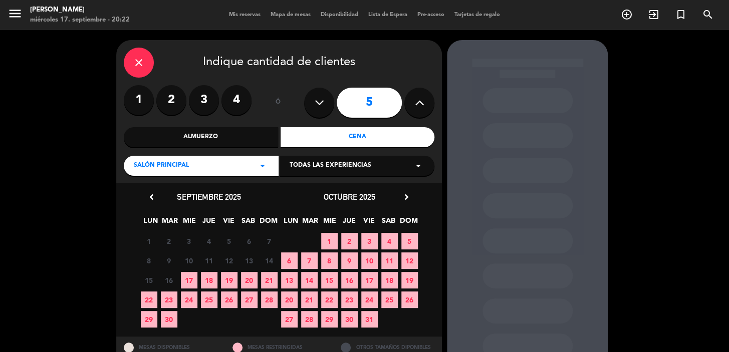
click at [320, 101] on icon at bounding box center [320, 102] width 10 height 15
click at [167, 104] on label "2" at bounding box center [171, 100] width 30 height 30
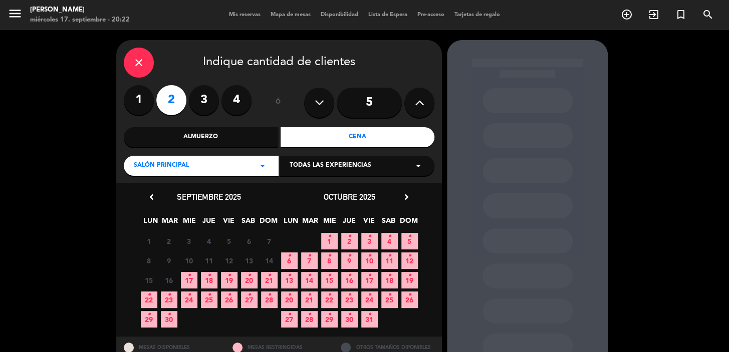
click at [210, 100] on label "3" at bounding box center [204, 100] width 30 height 30
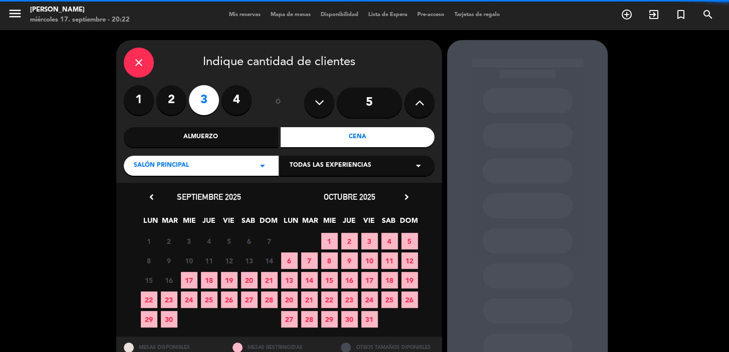
click at [232, 100] on label "4" at bounding box center [236, 100] width 30 height 30
click at [135, 97] on label "1" at bounding box center [139, 100] width 30 height 30
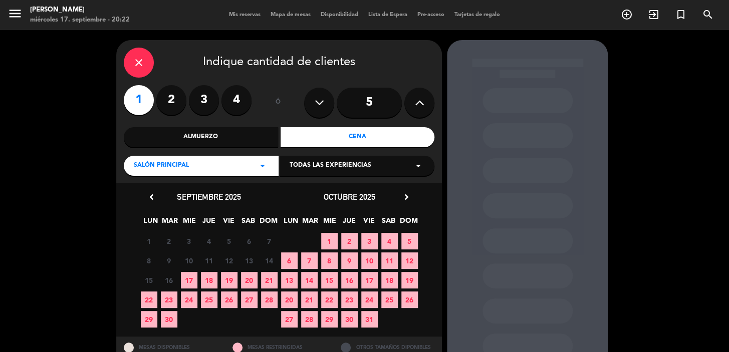
click at [170, 100] on label "2" at bounding box center [171, 100] width 30 height 30
click at [321, 98] on icon at bounding box center [320, 102] width 10 height 15
click at [418, 106] on icon at bounding box center [420, 102] width 10 height 15
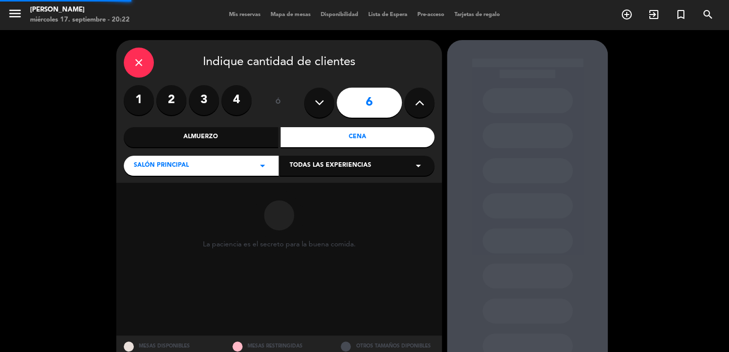
click at [418, 106] on icon at bounding box center [420, 102] width 10 height 15
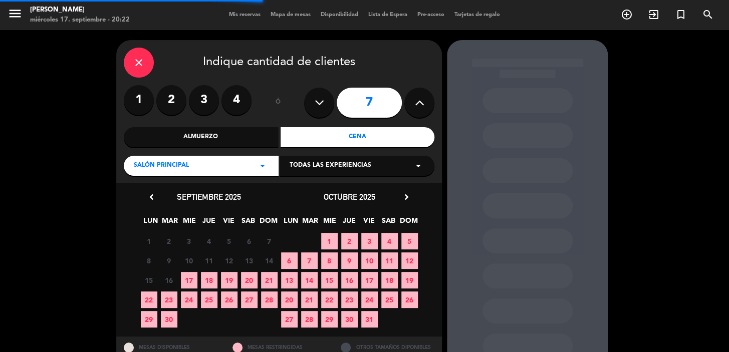
click at [317, 105] on icon at bounding box center [320, 102] width 10 height 15
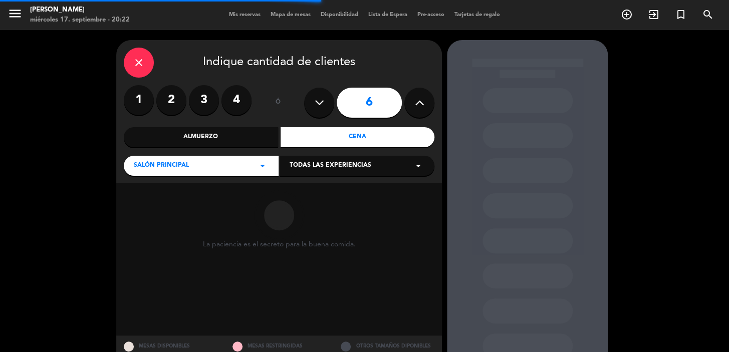
click at [317, 105] on icon at bounding box center [320, 102] width 10 height 15
type input "5"
click at [317, 105] on icon at bounding box center [320, 102] width 10 height 15
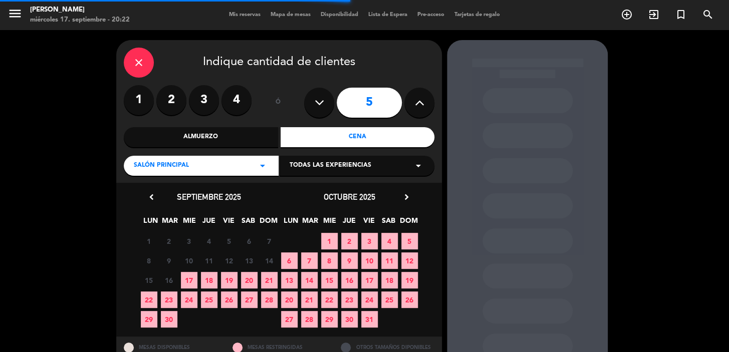
click at [317, 101] on icon at bounding box center [320, 102] width 10 height 15
drag, startPoint x: 371, startPoint y: 99, endPoint x: 359, endPoint y: 98, distance: 12.1
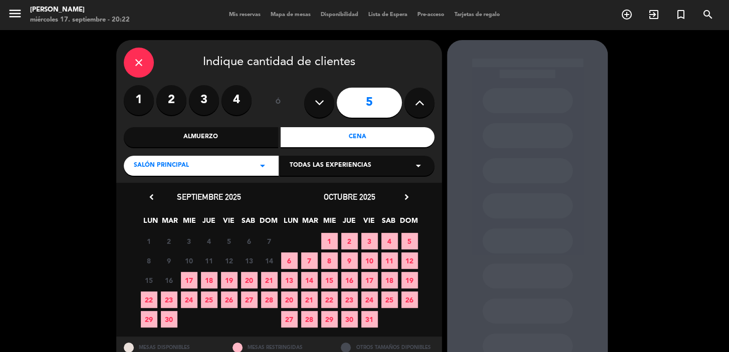
click at [361, 102] on input "5" at bounding box center [369, 103] width 65 height 30
click at [321, 105] on icon at bounding box center [320, 102] width 10 height 15
click at [327, 169] on span "Todas las experiencias" at bounding box center [331, 166] width 82 height 10
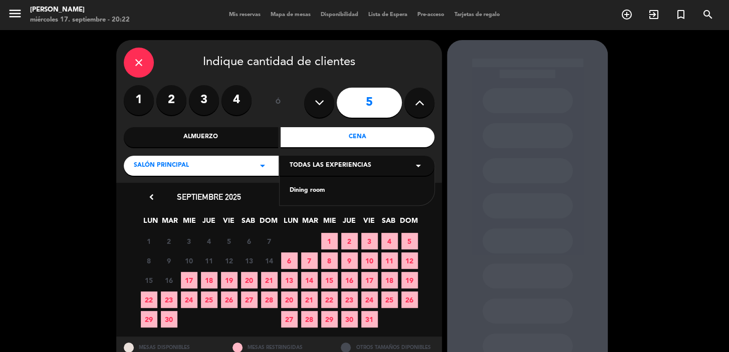
click at [144, 96] on label "1" at bounding box center [139, 100] width 30 height 30
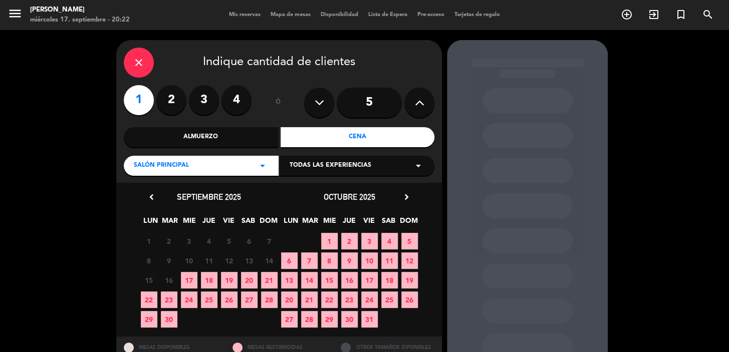
click at [308, 96] on button at bounding box center [319, 103] width 30 height 30
click at [315, 99] on button at bounding box center [319, 103] width 30 height 30
click at [315, 99] on icon at bounding box center [320, 102] width 10 height 15
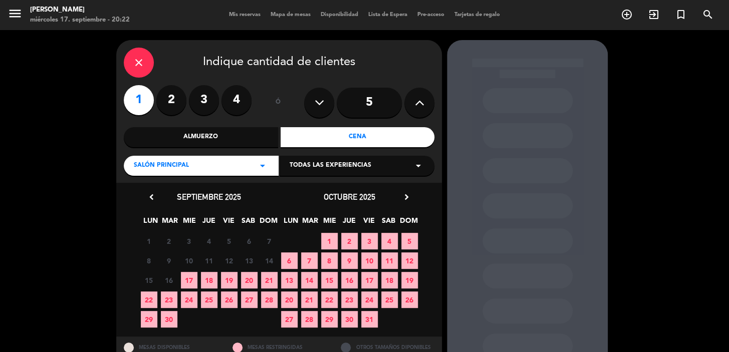
click at [315, 99] on icon at bounding box center [320, 102] width 10 height 15
click at [316, 99] on icon at bounding box center [320, 102] width 10 height 15
click at [323, 166] on span "Todas las experiencias" at bounding box center [331, 166] width 82 height 10
click at [324, 163] on span "Todas las experiencias" at bounding box center [331, 166] width 82 height 10
click at [316, 101] on icon at bounding box center [320, 102] width 10 height 15
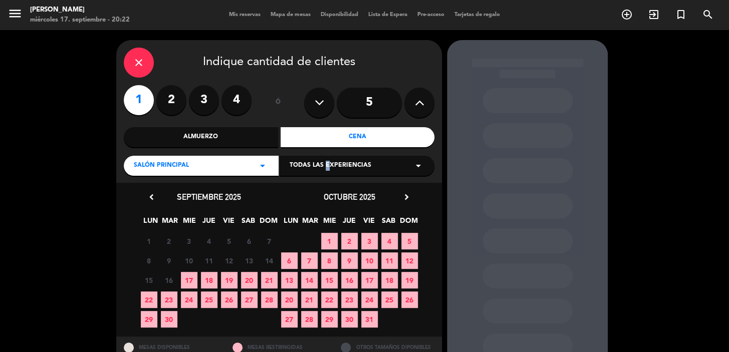
click at [317, 102] on icon at bounding box center [320, 102] width 10 height 15
click at [316, 103] on icon at bounding box center [320, 102] width 10 height 15
click at [153, 299] on span "22" at bounding box center [149, 300] width 17 height 17
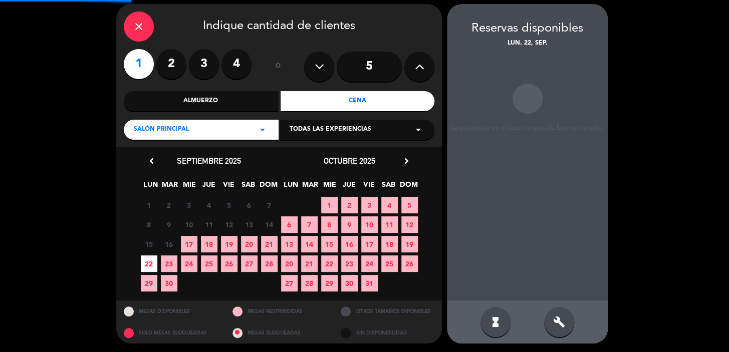
scroll to position [37, 0]
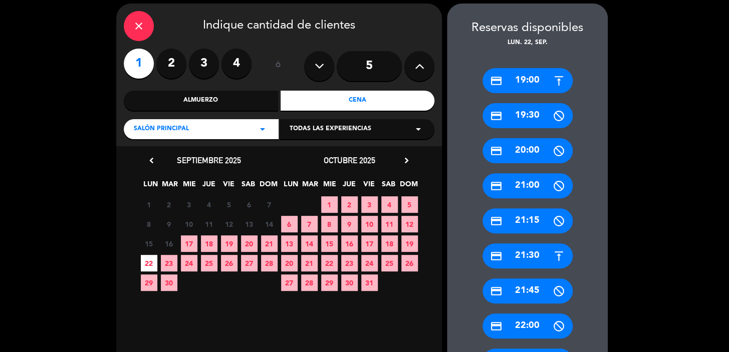
click at [532, 79] on div "credit_card 19:00" at bounding box center [527, 80] width 90 height 25
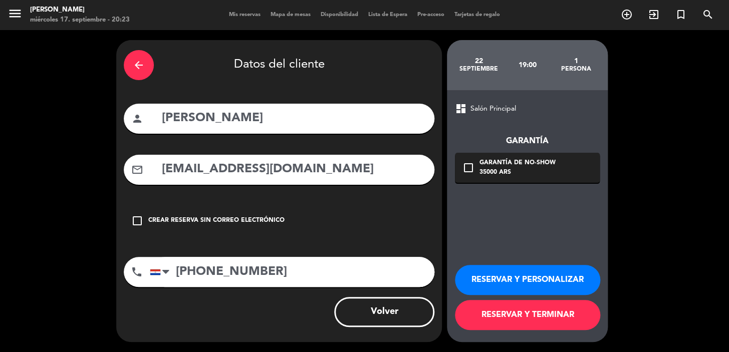
scroll to position [0, 0]
click at [145, 69] on div "arrow_back" at bounding box center [139, 65] width 30 height 30
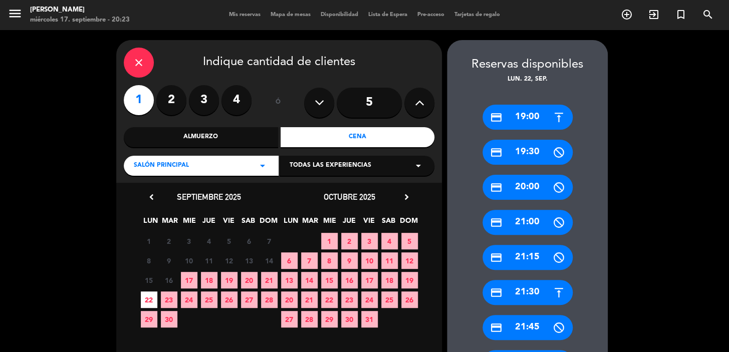
click at [166, 100] on label "2" at bounding box center [171, 100] width 30 height 30
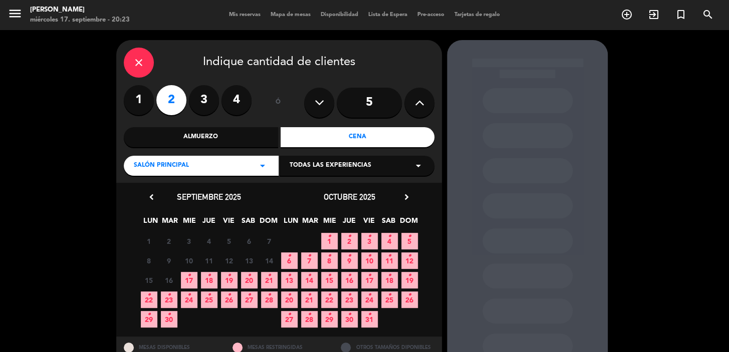
click at [147, 303] on span "22 •" at bounding box center [149, 300] width 17 height 17
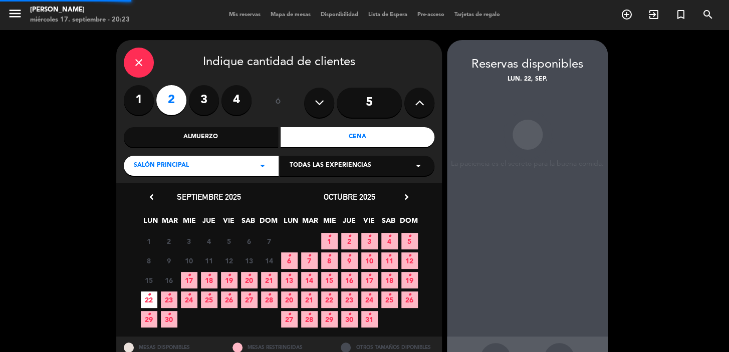
scroll to position [37, 0]
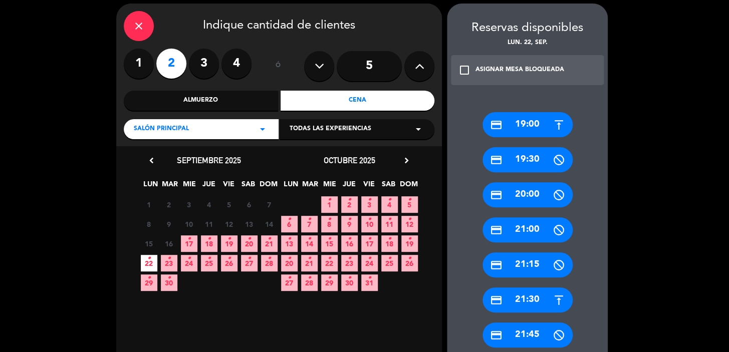
click at [518, 121] on div "credit_card 19:00" at bounding box center [527, 124] width 90 height 25
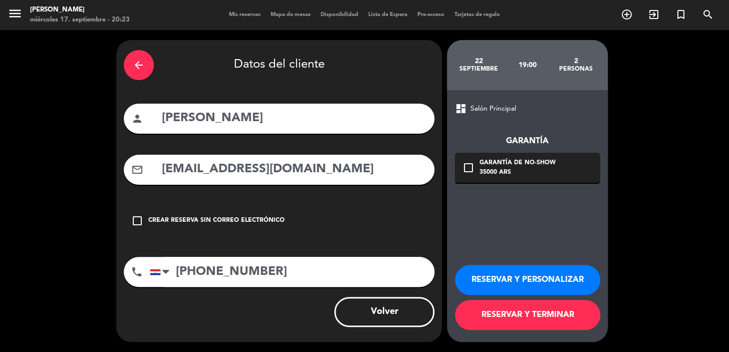
scroll to position [0, 0]
click at [467, 169] on icon "check_box_outline_blank" at bounding box center [468, 168] width 12 height 12
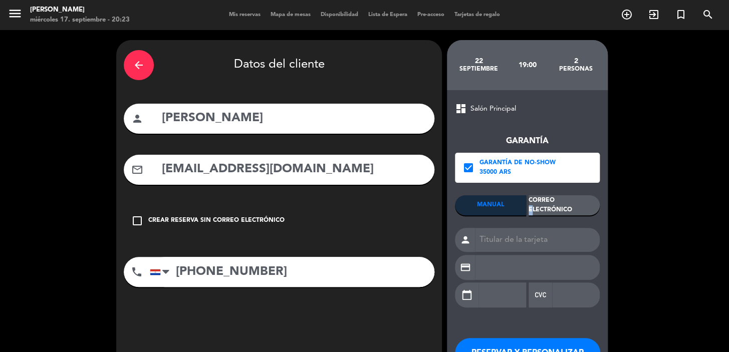
click at [556, 196] on div "Correo Electrónico" at bounding box center [564, 205] width 71 height 20
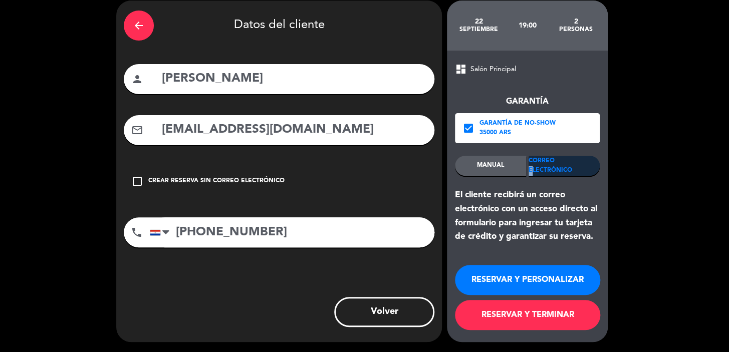
click at [488, 279] on button "RESERVAR Y PERSONALIZAR" at bounding box center [527, 280] width 145 height 30
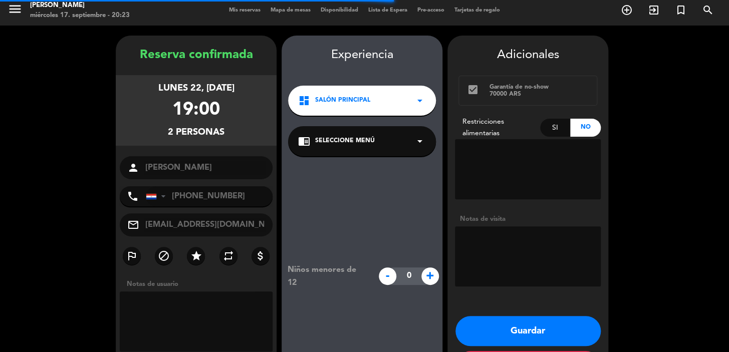
scroll to position [40, 0]
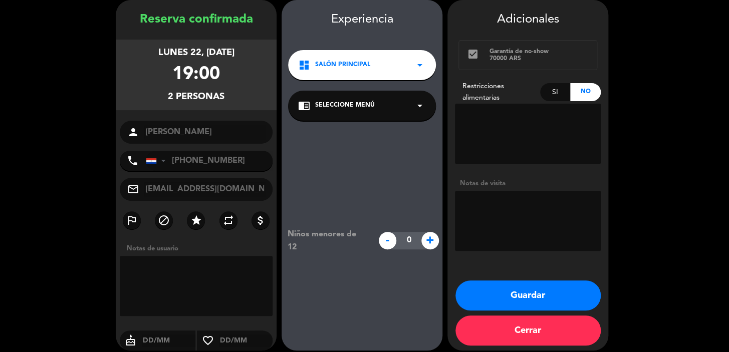
click at [397, 74] on div "dashboard Salón Principal arrow_drop_down" at bounding box center [362, 65] width 148 height 30
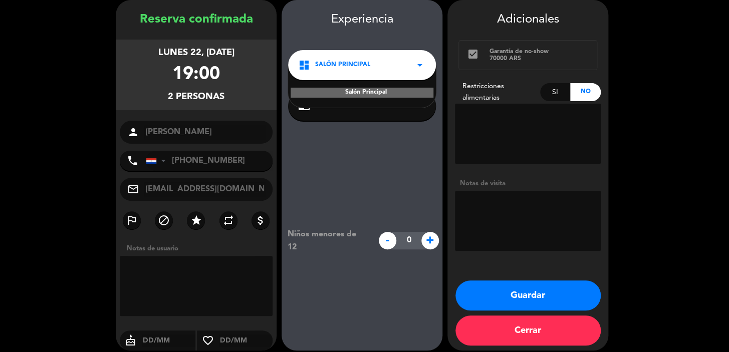
click at [391, 75] on div "dashboard Salón Principal arrow_drop_down" at bounding box center [362, 65] width 148 height 30
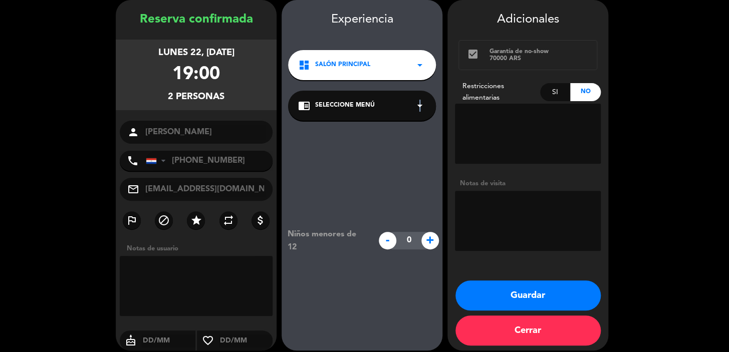
click at [419, 106] on icon "arrow_drop_down" at bounding box center [420, 106] width 12 height 12
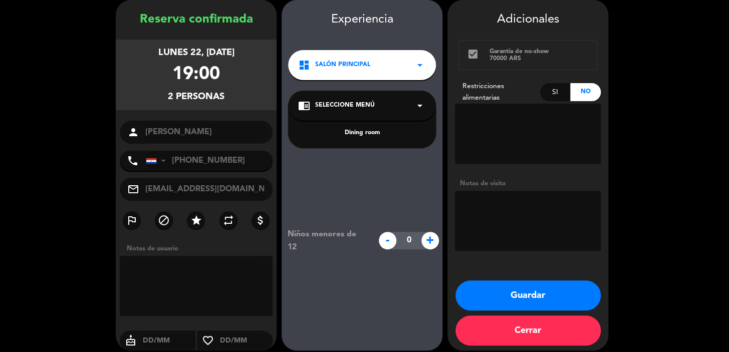
click at [414, 71] on div "dashboard Salón Principal arrow_drop_down" at bounding box center [362, 65] width 148 height 30
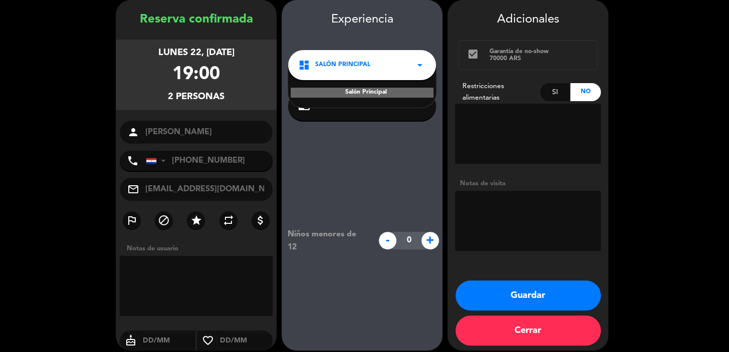
click at [421, 65] on icon "arrow_drop_down" at bounding box center [420, 65] width 12 height 12
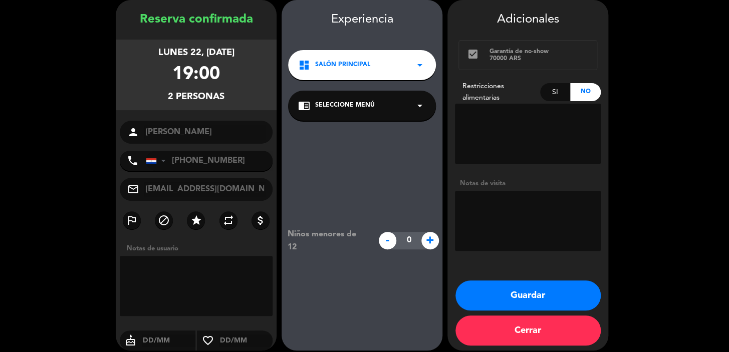
click at [423, 65] on icon "arrow_drop_down" at bounding box center [420, 65] width 12 height 12
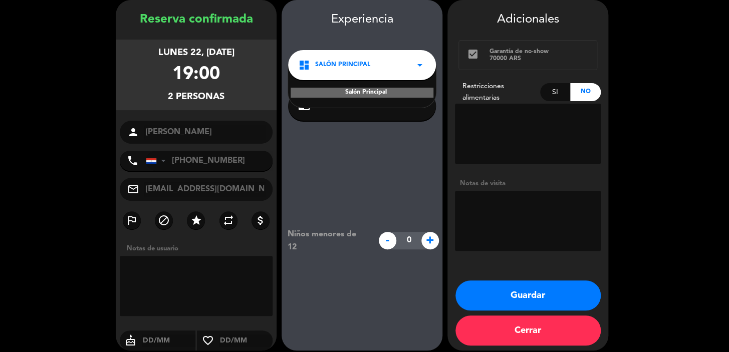
click at [306, 60] on icon "dashboard" at bounding box center [304, 65] width 12 height 12
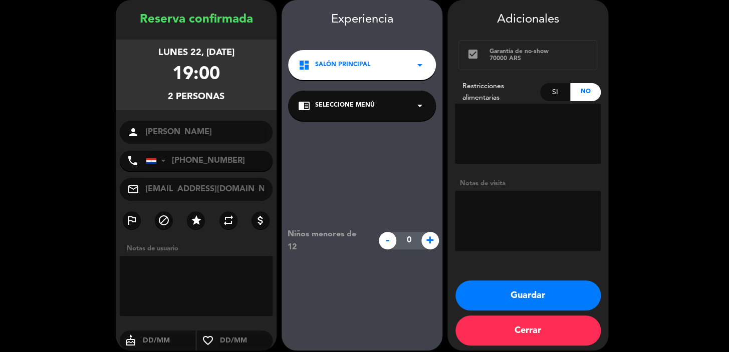
click at [306, 60] on icon "dashboard" at bounding box center [304, 65] width 12 height 12
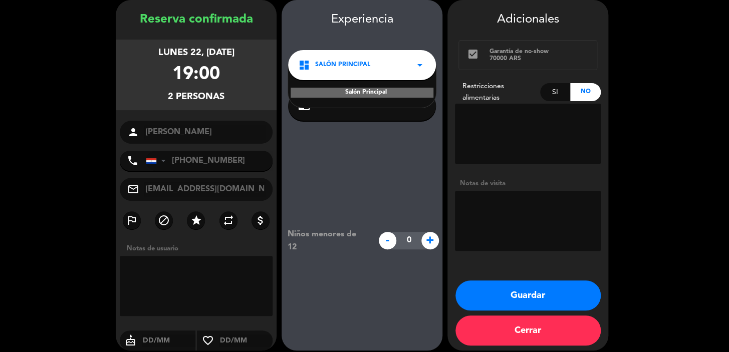
click at [306, 60] on icon "dashboard" at bounding box center [304, 65] width 12 height 12
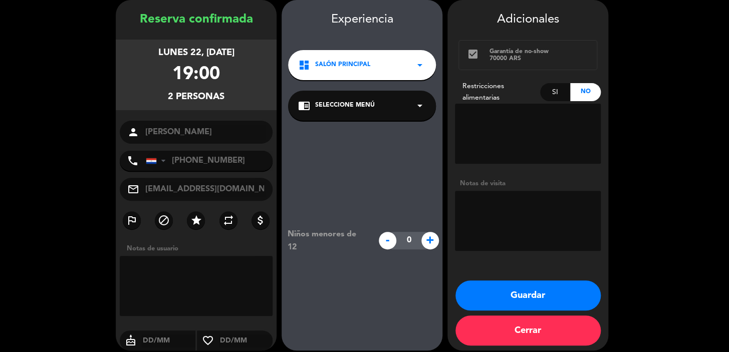
click at [306, 60] on icon "dashboard" at bounding box center [304, 65] width 12 height 12
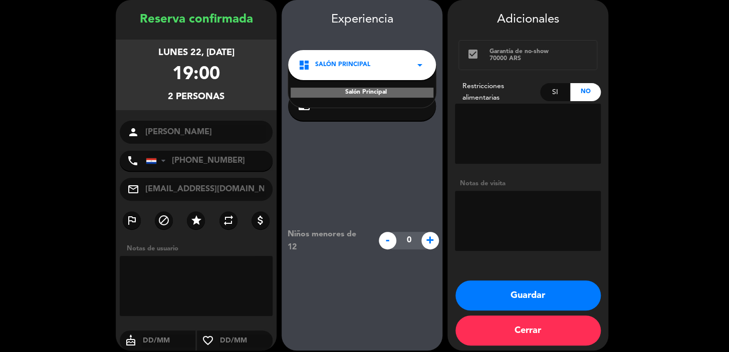
scroll to position [49, 0]
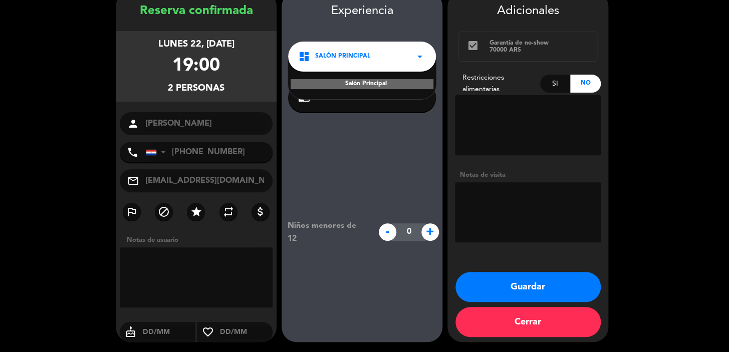
click at [380, 150] on div "Niños menores de 12 - 0 +" at bounding box center [362, 232] width 161 height 240
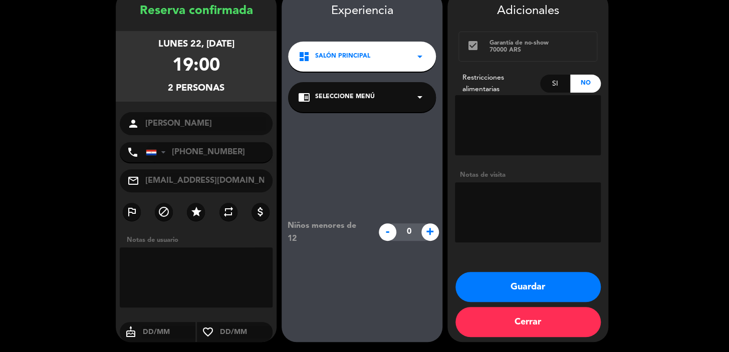
click at [349, 53] on span "Salón Principal" at bounding box center [342, 57] width 55 height 10
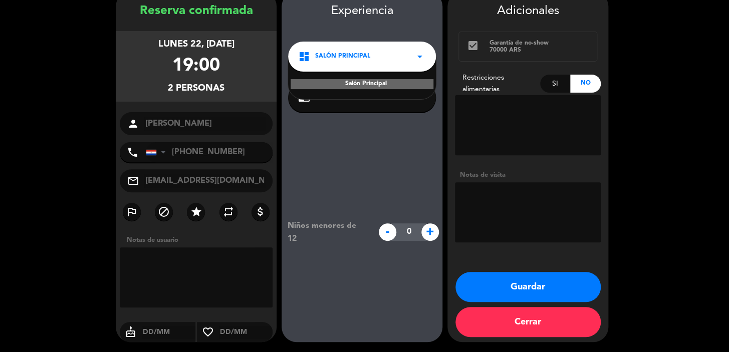
click at [367, 91] on div "Salón Principal" at bounding box center [362, 78] width 148 height 43
click at [363, 104] on div "chrome_reader_mode Seleccione Menú arrow_drop_down" at bounding box center [362, 97] width 148 height 30
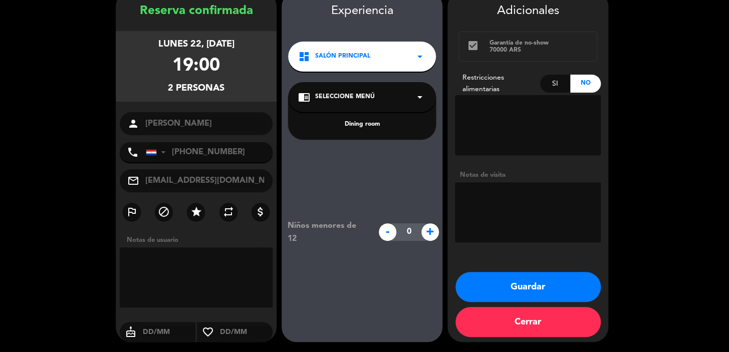
click at [366, 125] on div "Dining room" at bounding box center [362, 125] width 128 height 10
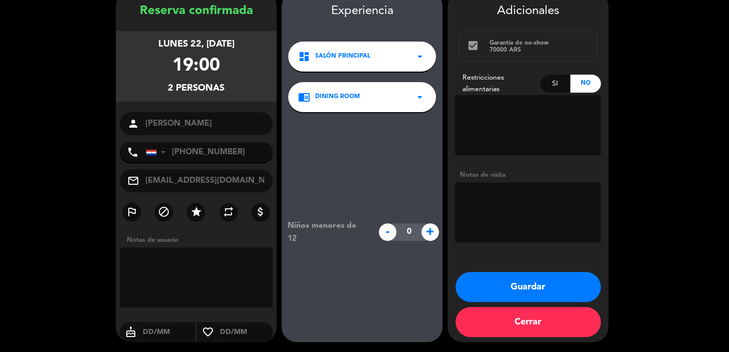
click at [354, 57] on span "Salón Principal" at bounding box center [342, 57] width 55 height 10
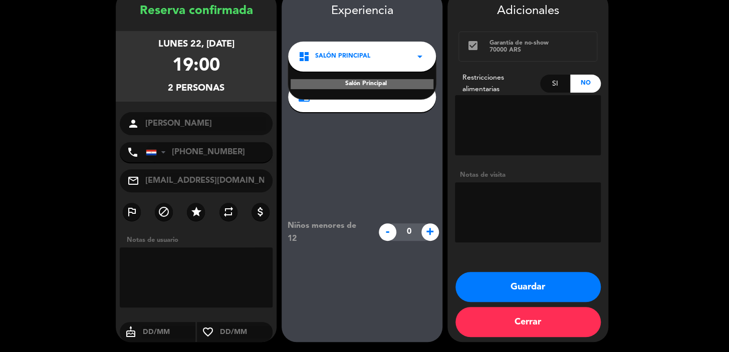
click at [372, 89] on div "Salón Principal" at bounding box center [362, 84] width 143 height 10
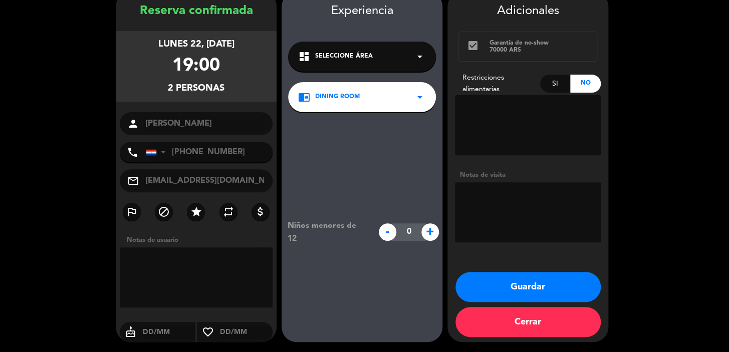
drag, startPoint x: 321, startPoint y: 98, endPoint x: 145, endPoint y: 59, distance: 179.5
click at [150, 68] on div "lunes 22, sep. 2025 19:00 2 personas" at bounding box center [196, 66] width 161 height 71
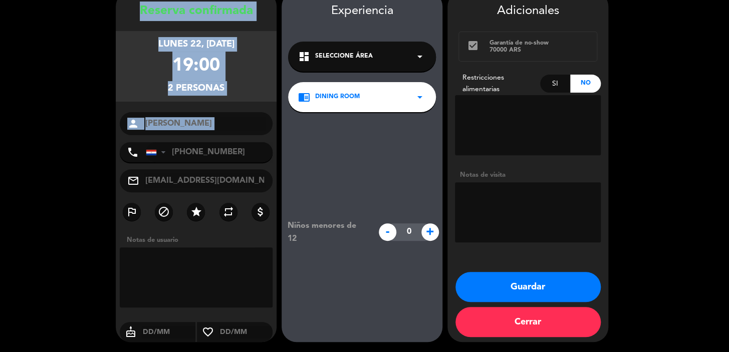
drag, startPoint x: 131, startPoint y: 4, endPoint x: 211, endPoint y: 136, distance: 154.7
click at [211, 136] on div "Reserva confirmada lunes 22, sep. 2025 19:00 2 personas person Blasida Figuered…" at bounding box center [196, 177] width 161 height 351
copy div "Reserva confirmada lunes 22, sep. 2025 19:00 2 personas person"
click at [547, 283] on button "Guardar" at bounding box center [527, 287] width 145 height 30
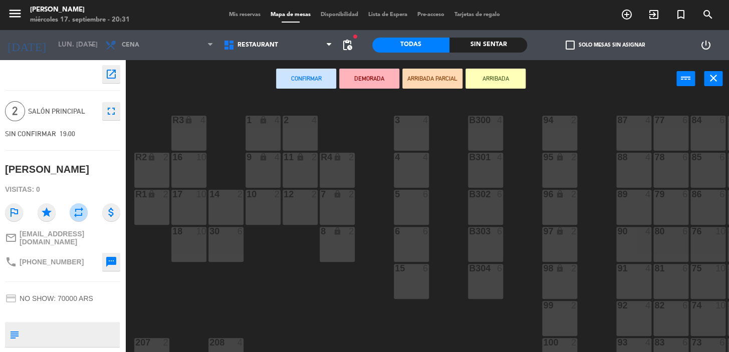
click at [240, 15] on span "Mis reservas" at bounding box center [245, 15] width 42 height 6
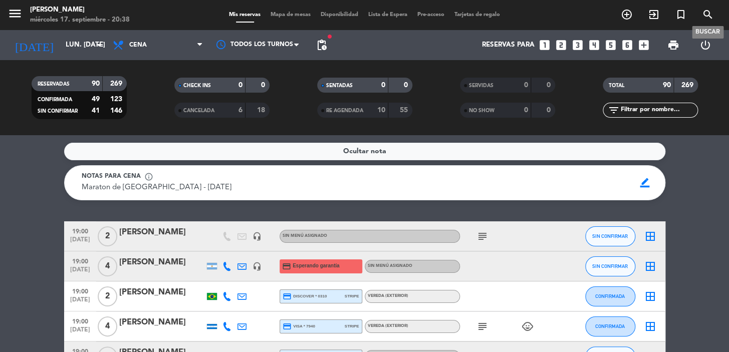
click at [702, 16] on icon "search" at bounding box center [708, 15] width 12 height 12
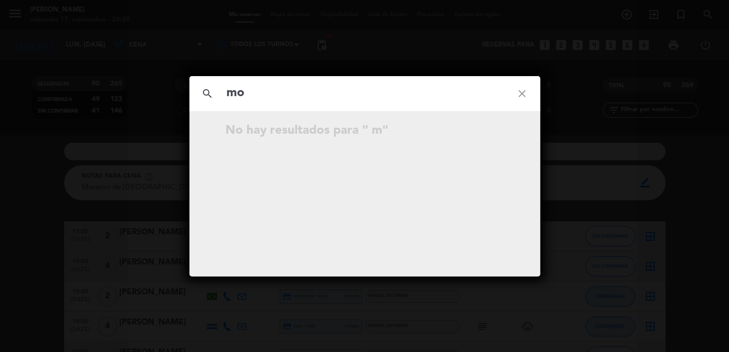
type input "m"
paste input "moniqueradel17@hotmail.com"
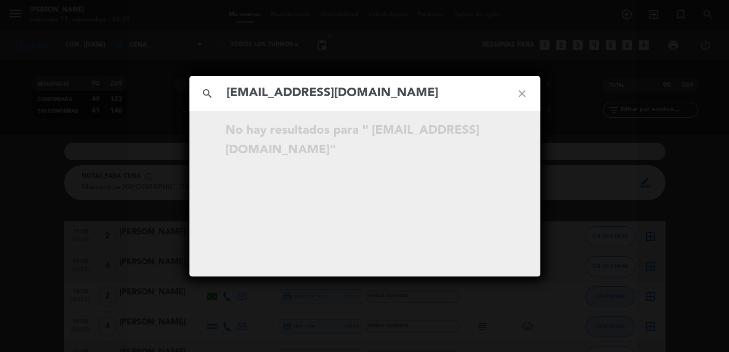
type input "moniqueradel17@hotmail.com"
click at [518, 94] on icon "close" at bounding box center [522, 94] width 36 height 36
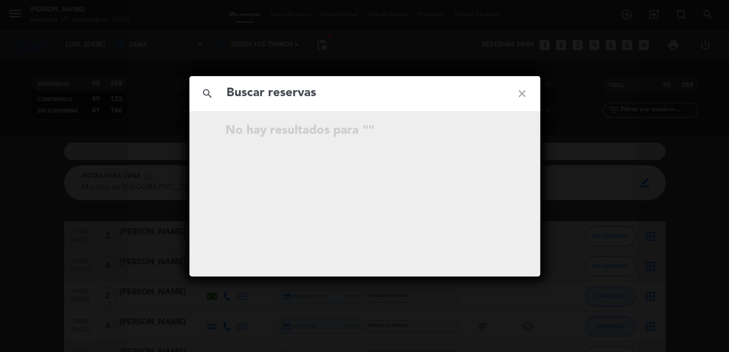
click at [523, 96] on icon "close" at bounding box center [522, 94] width 36 height 36
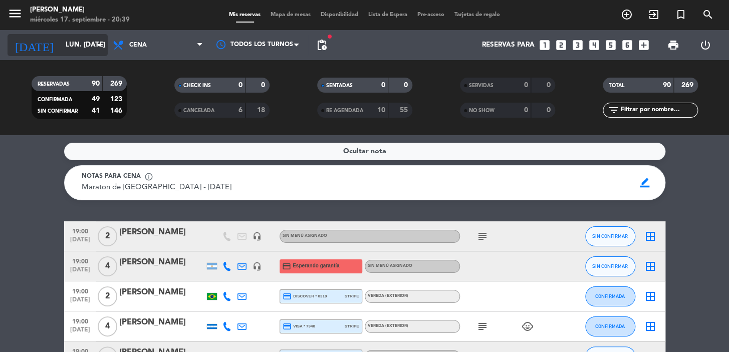
click at [78, 41] on input "lun. [DATE]" at bounding box center [105, 45] width 89 height 18
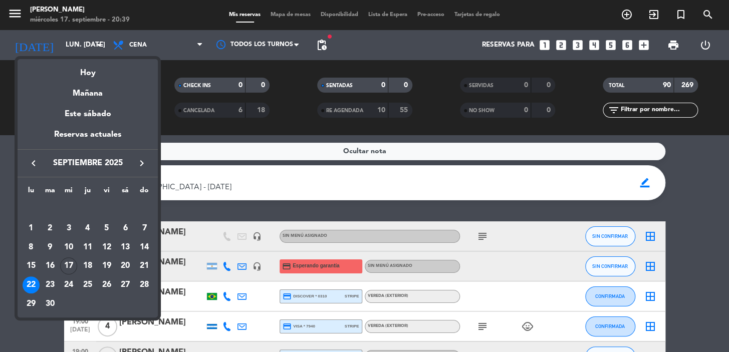
click at [138, 159] on icon "keyboard_arrow_right" at bounding box center [142, 163] width 12 height 12
click at [91, 282] on div "23" at bounding box center [87, 285] width 17 height 17
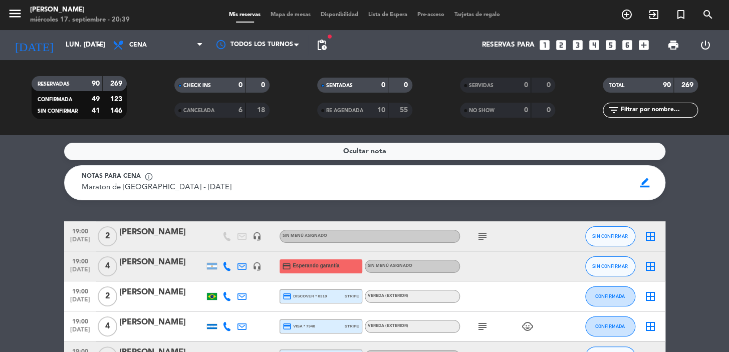
type input "jue. 23 oct."
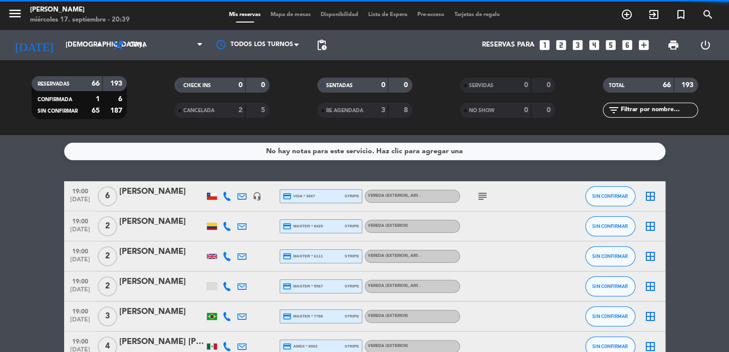
scroll to position [1275, 0]
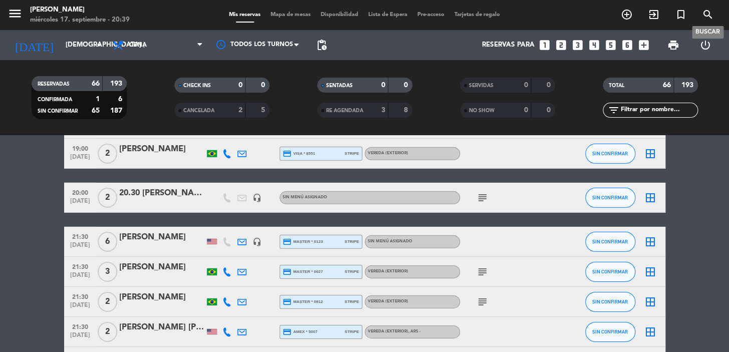
click at [703, 10] on icon "search" at bounding box center [708, 15] width 12 height 12
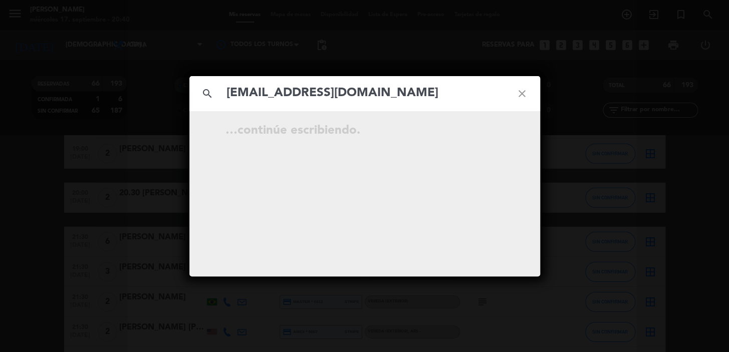
type input "moniqueradel17@hotmail.com"
click at [521, 89] on icon "close" at bounding box center [522, 94] width 36 height 36
click at [526, 93] on icon "close" at bounding box center [522, 94] width 36 height 36
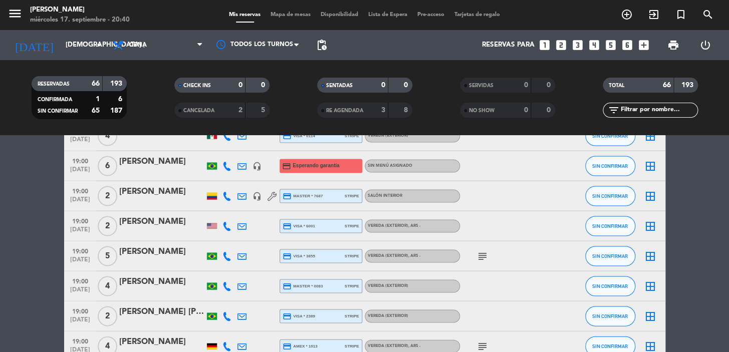
scroll to position [721, 0]
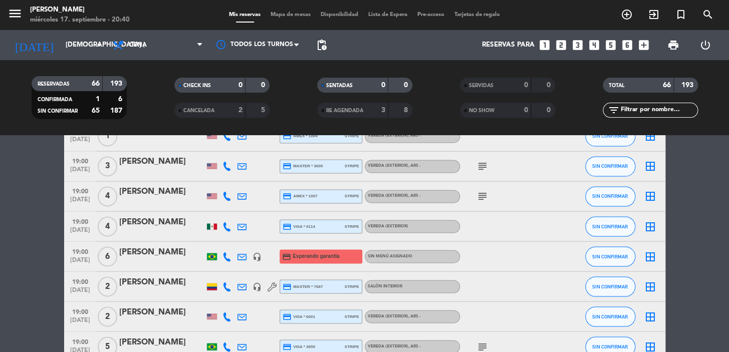
click at [654, 250] on icon "border_all" at bounding box center [650, 256] width 12 height 12
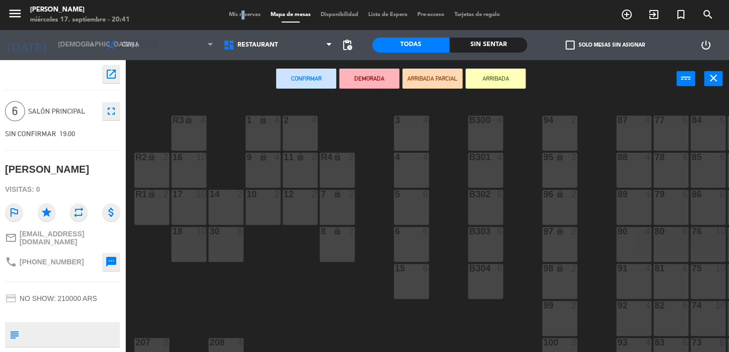
click at [235, 12] on div "Mis reservas Mapa de mesas Disponibilidad Lista de Espera Pre-acceso Tarjetas d…" at bounding box center [364, 15] width 281 height 9
click at [239, 14] on span "Mis reservas" at bounding box center [245, 15] width 42 height 6
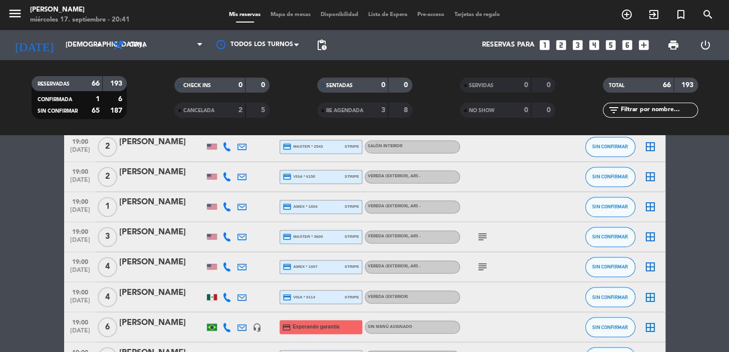
scroll to position [728, 0]
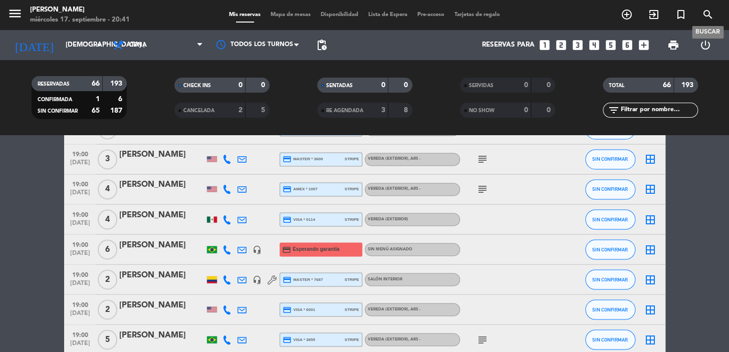
click at [711, 16] on icon "search" at bounding box center [708, 15] width 12 height 12
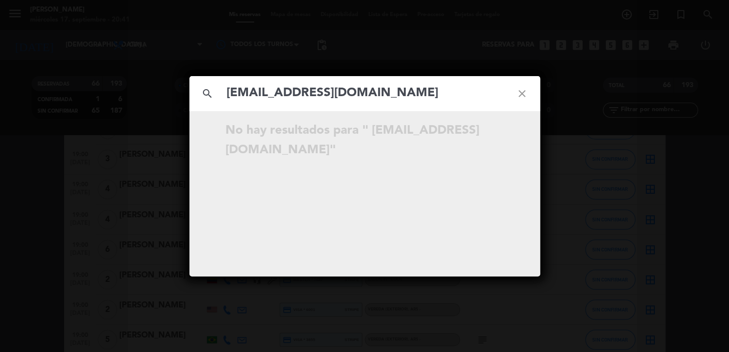
click at [230, 95] on input "moniqueradel17@hotmail.com" at bounding box center [364, 93] width 279 height 21
type input "moniqueradel17@hotmail.com"
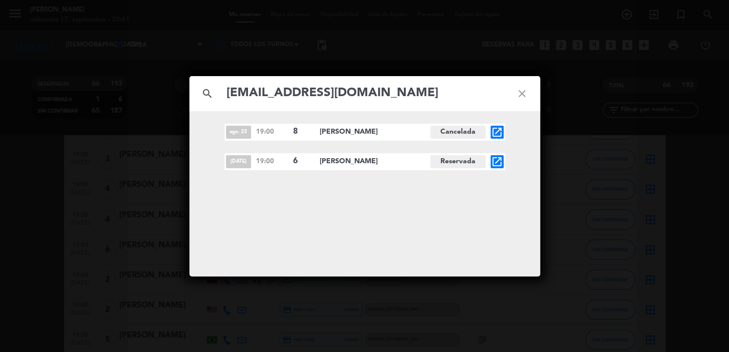
click at [496, 158] on icon "open_in_new" at bounding box center [497, 162] width 12 height 12
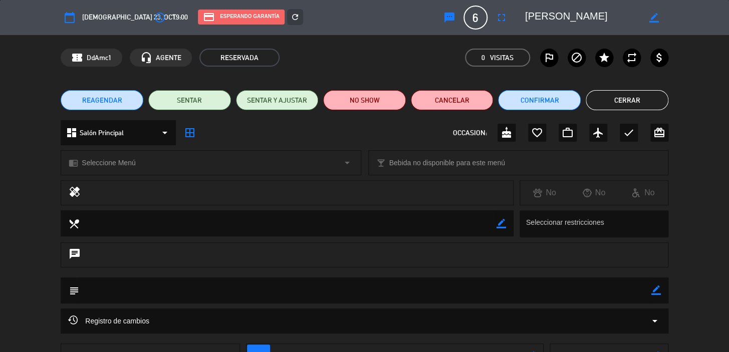
click at [108, 96] on span "REAGENDAR" at bounding box center [102, 100] width 40 height 11
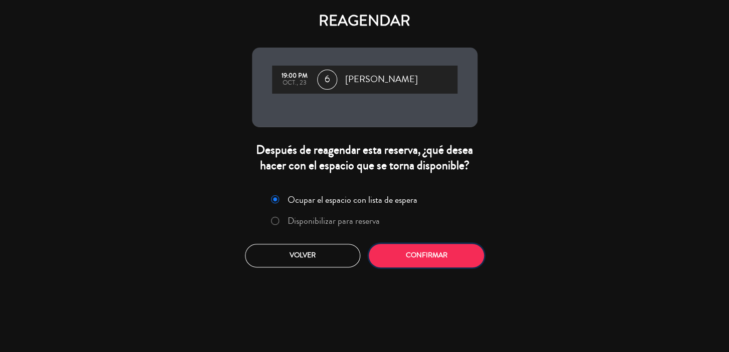
click at [430, 250] on button "Confirmar" at bounding box center [426, 256] width 115 height 24
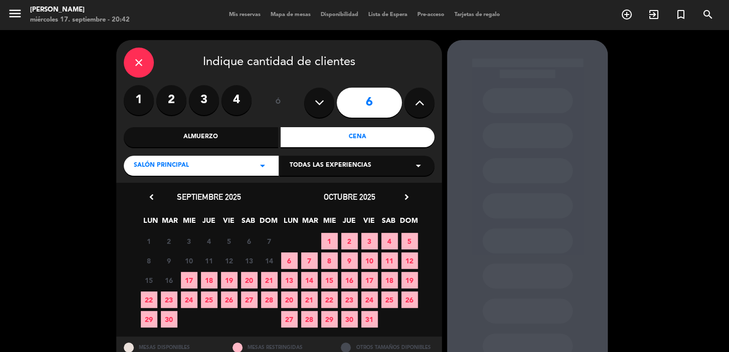
click at [349, 300] on span "23" at bounding box center [349, 300] width 17 height 17
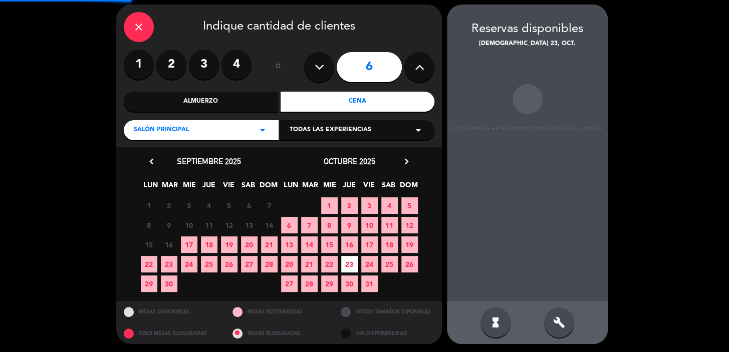
scroll to position [37, 0]
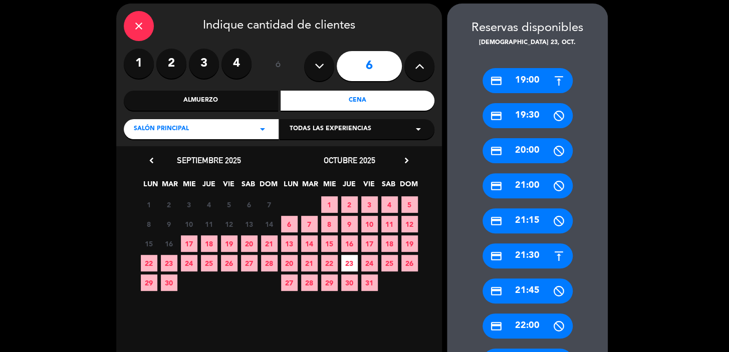
click at [534, 79] on div "credit_card 19:00" at bounding box center [527, 80] width 90 height 25
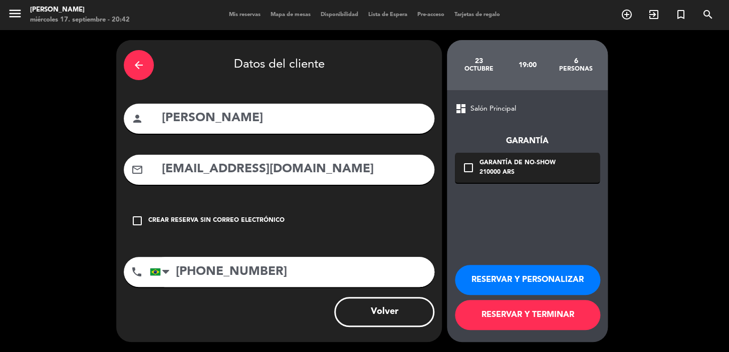
scroll to position [0, 0]
click at [507, 174] on div "210000 ARS" at bounding box center [517, 173] width 76 height 10
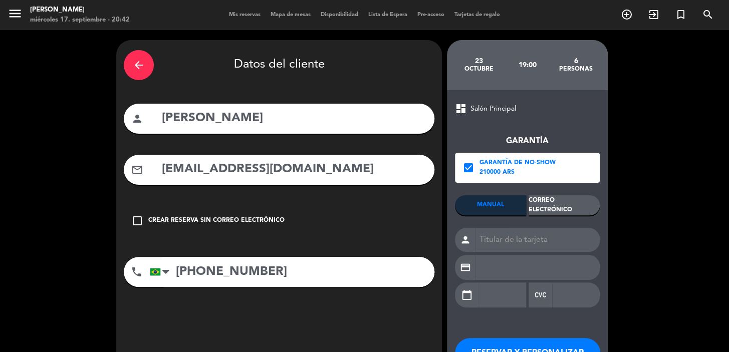
click at [581, 204] on div "Correo Electrónico" at bounding box center [564, 205] width 71 height 20
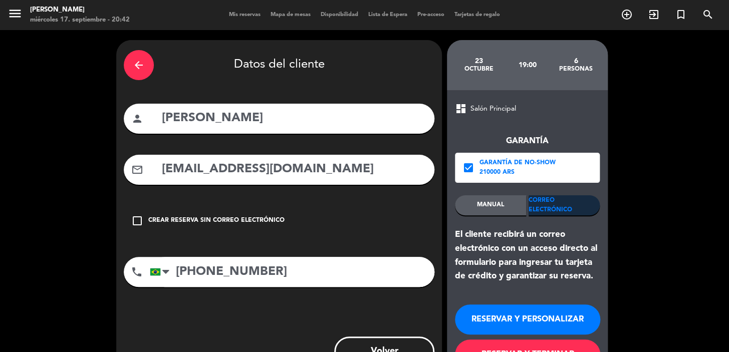
click at [557, 315] on button "RESERVAR Y PERSONALIZAR" at bounding box center [527, 320] width 145 height 30
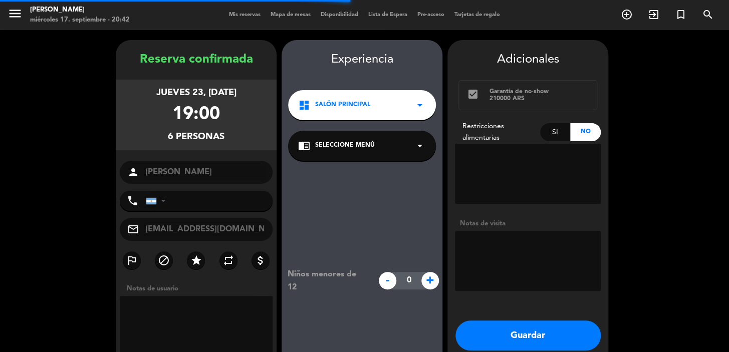
type input "+5571996117516"
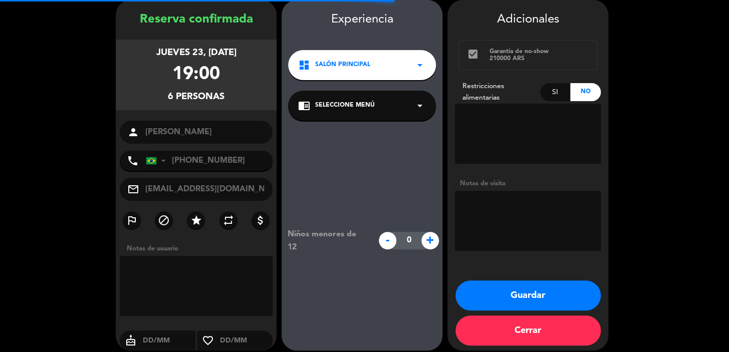
click at [362, 67] on span "Salón Principal" at bounding box center [342, 65] width 55 height 10
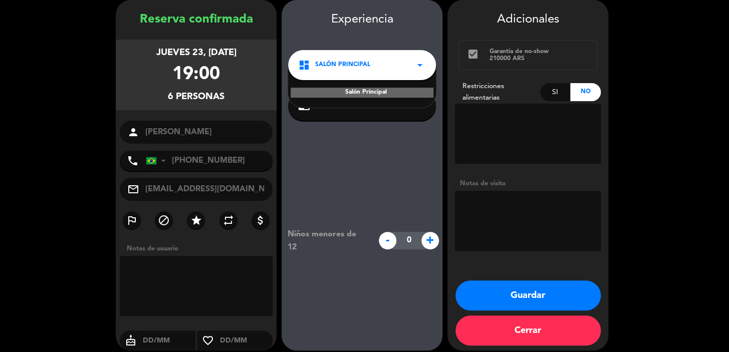
click at [359, 98] on div "Salón Principal" at bounding box center [362, 86] width 148 height 43
click at [362, 95] on div "Salón Principal" at bounding box center [362, 93] width 143 height 10
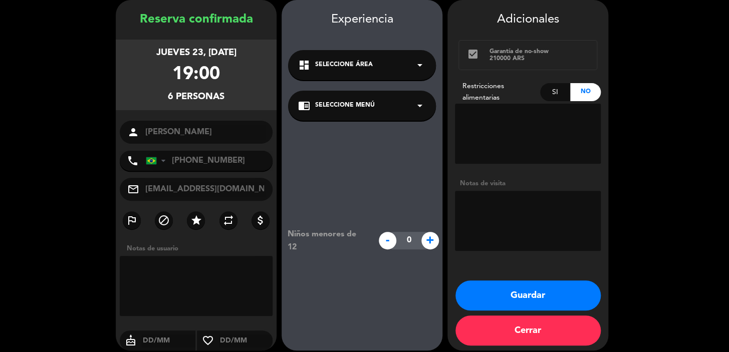
click at [364, 116] on div "chrome_reader_mode Seleccione Menú arrow_drop_down" at bounding box center [362, 106] width 148 height 30
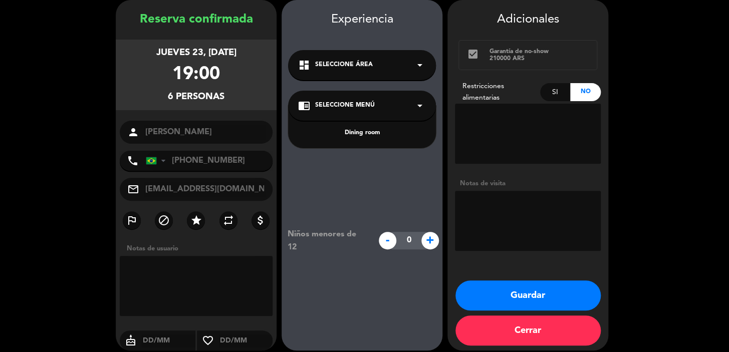
click at [366, 135] on div "Dining room" at bounding box center [362, 133] width 128 height 10
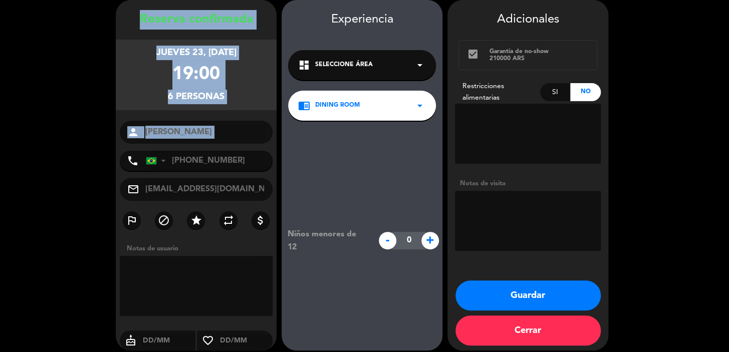
drag, startPoint x: 125, startPoint y: 14, endPoint x: 208, endPoint y: 141, distance: 152.7
click at [207, 144] on div "Reserva confirmada jueves 23, oct. 2025 19:00 6 personas person MONIQUE RADEL p…" at bounding box center [196, 185] width 161 height 351
copy div "Reserva confirmada jueves 23, oct. 2025 19:00 6 personas person"
click at [510, 292] on button "Guardar" at bounding box center [527, 296] width 145 height 30
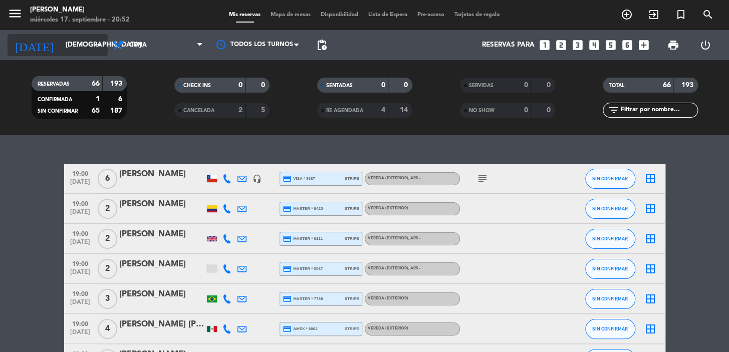
click at [94, 45] on icon "arrow_drop_down" at bounding box center [99, 45] width 12 height 12
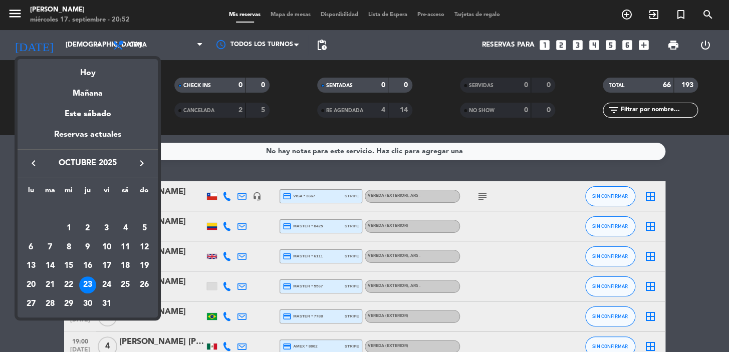
click at [138, 159] on icon "keyboard_arrow_right" at bounding box center [142, 163] width 12 height 12
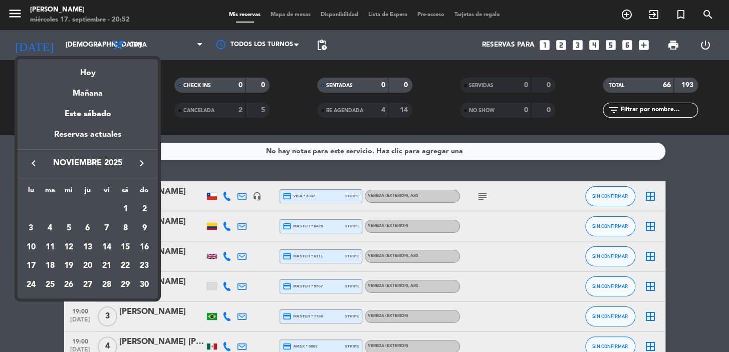
click at [138, 159] on icon "keyboard_arrow_right" at bounding box center [142, 163] width 12 height 12
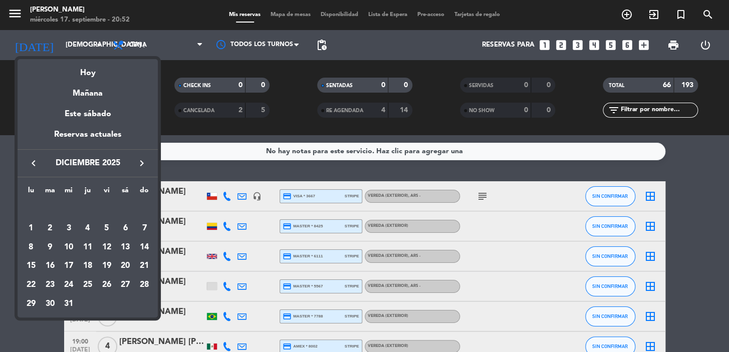
click at [140, 161] on icon "keyboard_arrow_right" at bounding box center [142, 163] width 12 height 12
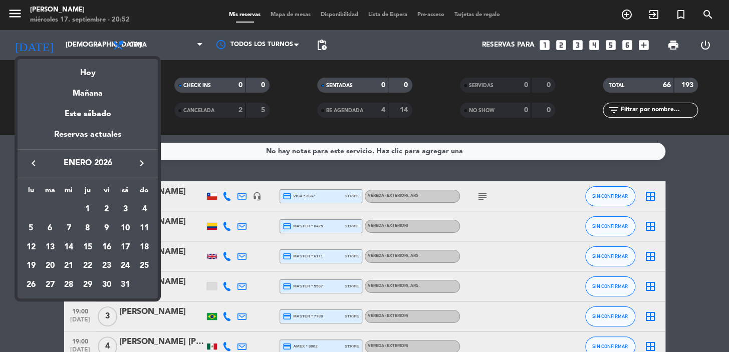
click at [140, 161] on icon "keyboard_arrow_right" at bounding box center [142, 163] width 12 height 12
click at [70, 264] on div "18" at bounding box center [68, 266] width 17 height 17
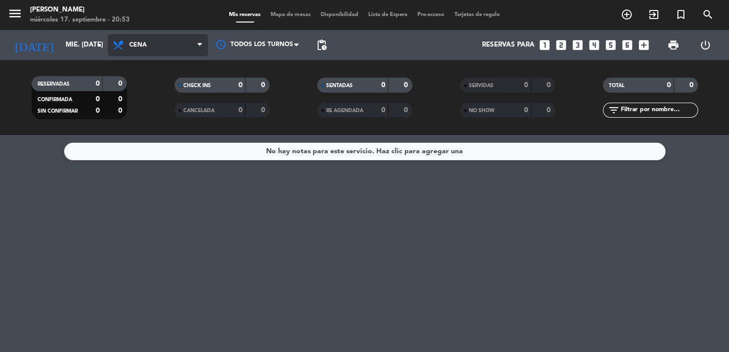
click at [185, 42] on span "Cena" at bounding box center [158, 45] width 100 height 22
click at [170, 90] on div "menu Don Julio miércoles 17. septiembre - 20:53 Mis reservas Mapa de mesas Disp…" at bounding box center [364, 67] width 729 height 135
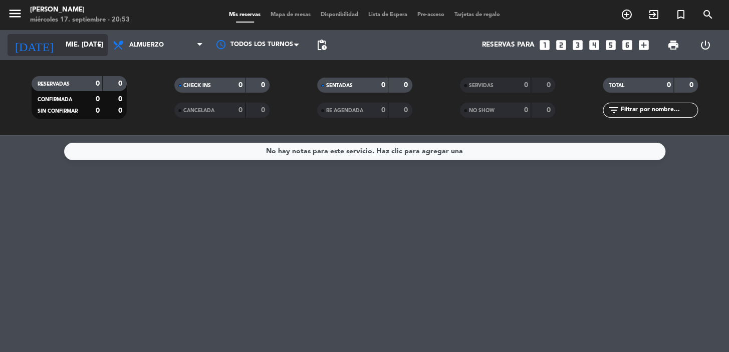
click at [75, 45] on input "mié. 18 feb." at bounding box center [105, 45] width 89 height 18
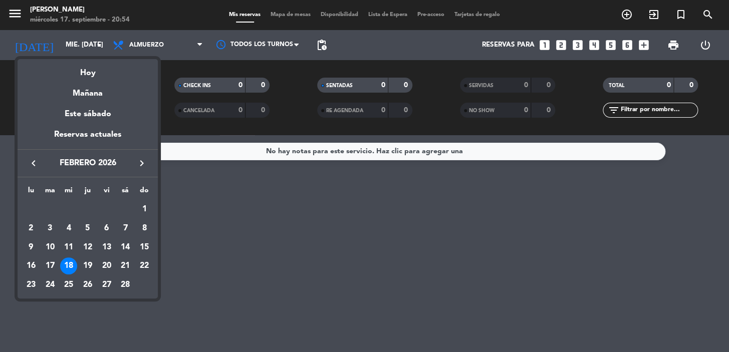
click at [226, 232] on div at bounding box center [364, 176] width 729 height 352
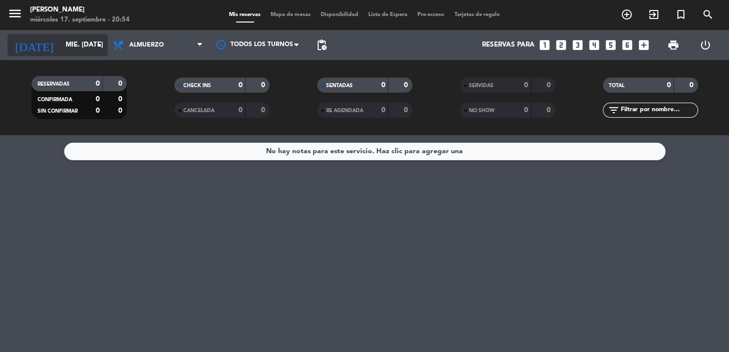
click at [84, 36] on input "mié. 18 feb." at bounding box center [105, 45] width 89 height 18
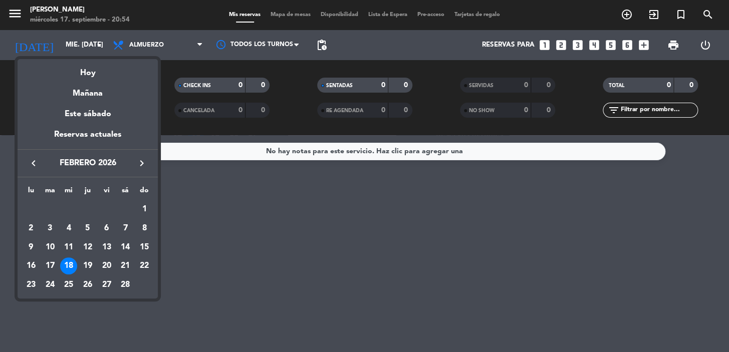
click at [32, 165] on icon "keyboard_arrow_left" at bounding box center [34, 163] width 12 height 12
click at [105, 245] on div "12" at bounding box center [106, 247] width 17 height 17
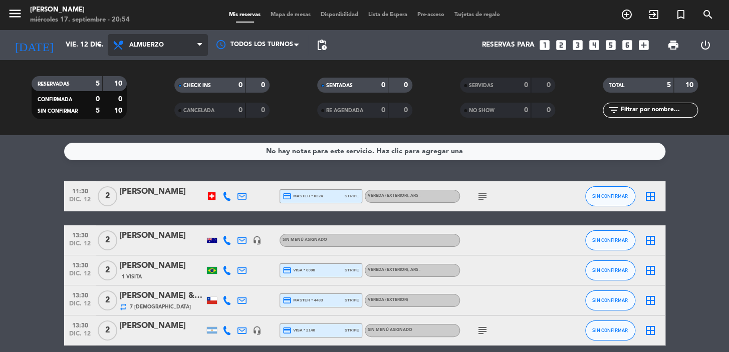
click at [181, 40] on span "Almuerzo" at bounding box center [158, 45] width 100 height 22
click at [178, 45] on span "Almuerzo" at bounding box center [158, 45] width 100 height 22
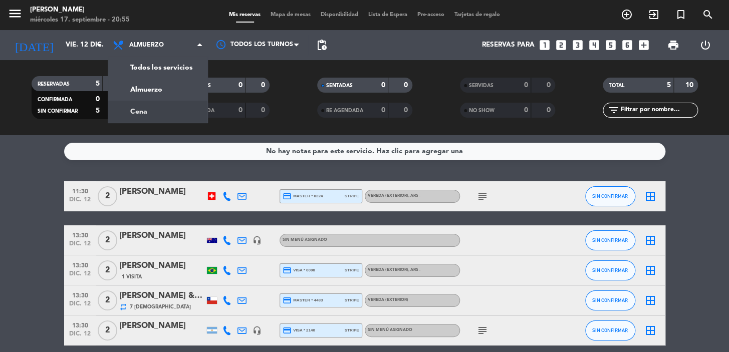
click at [170, 108] on div "menu Don Julio miércoles 17. septiembre - 20:55 Mis reservas Mapa de mesas Disp…" at bounding box center [364, 67] width 729 height 135
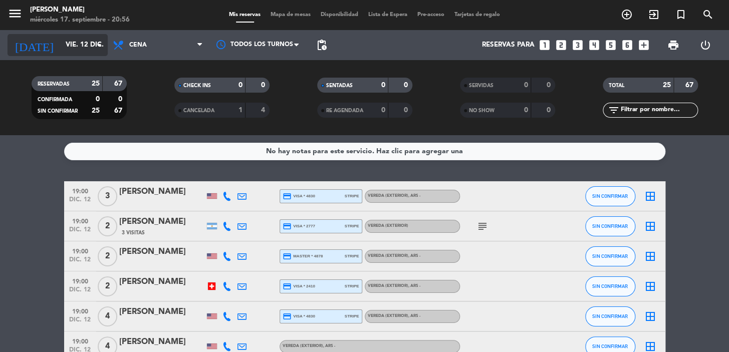
click at [87, 40] on input "vie. 12 dic." at bounding box center [105, 45] width 89 height 18
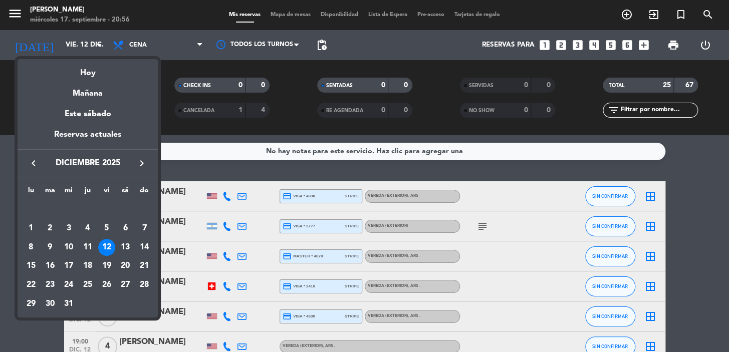
click at [139, 163] on icon "keyboard_arrow_right" at bounding box center [142, 163] width 12 height 12
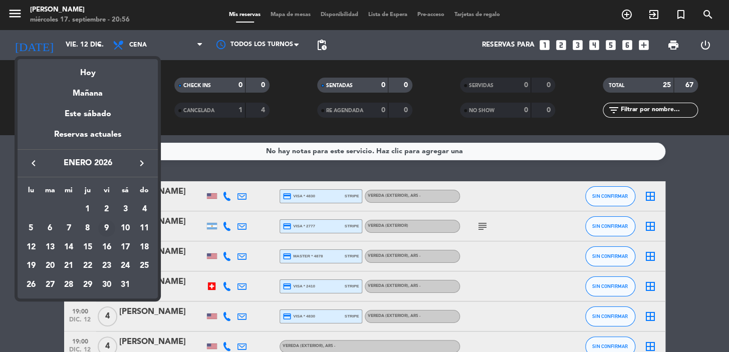
click at [103, 226] on div "9" at bounding box center [106, 228] width 17 height 17
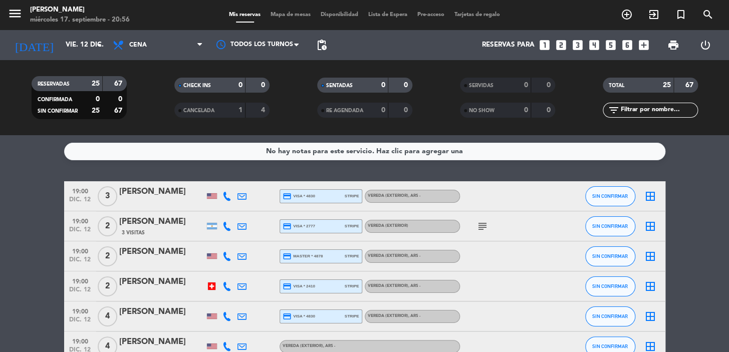
type input "vie. 9 ene."
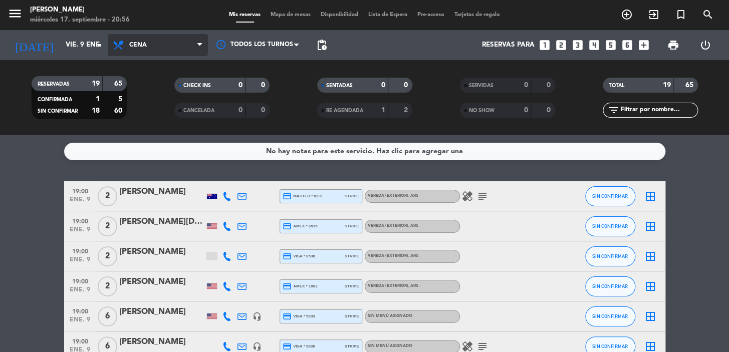
click at [180, 49] on span "Cena" at bounding box center [158, 45] width 100 height 22
click at [182, 86] on div "menu Don Julio miércoles 17. septiembre - 20:56 Mis reservas Mapa de mesas Disp…" at bounding box center [364, 67] width 729 height 135
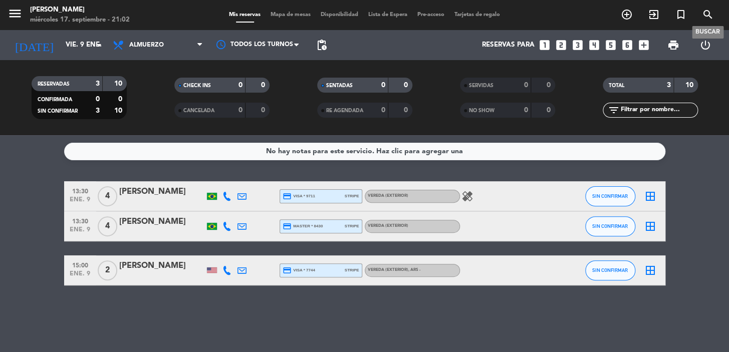
click at [707, 14] on icon "search" at bounding box center [708, 15] width 12 height 12
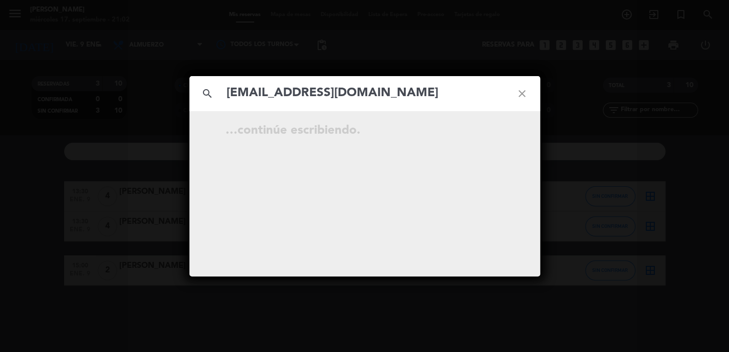
type input "concierge.buenosaires@fourseasons.com"
click at [521, 90] on icon "close" at bounding box center [522, 94] width 36 height 36
paste input "Raymond Keane"
type input "Raymond Keane"
click at [401, 85] on input "Raymond Keane" at bounding box center [364, 93] width 279 height 21
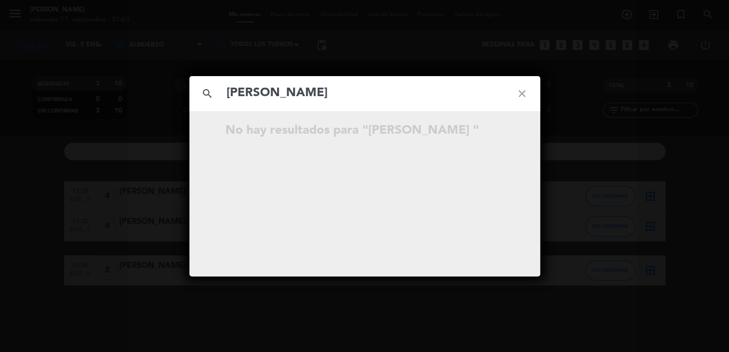
click at [519, 92] on icon "close" at bounding box center [522, 94] width 36 height 36
click at [523, 94] on icon "close" at bounding box center [522, 94] width 36 height 36
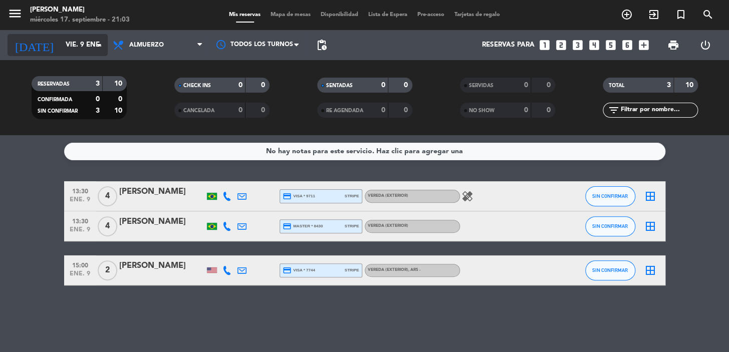
click at [61, 45] on input "vie. 9 ene." at bounding box center [105, 45] width 89 height 18
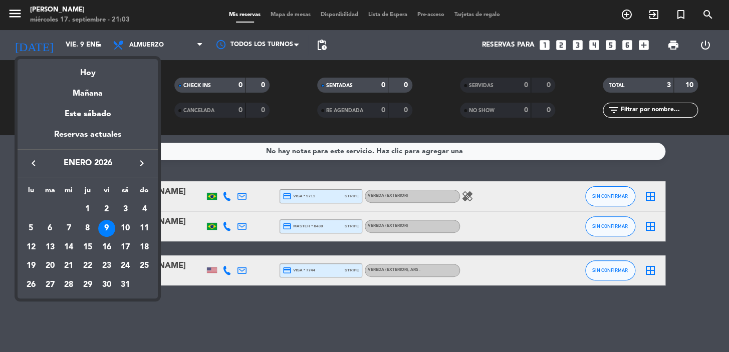
click at [35, 158] on icon "keyboard_arrow_left" at bounding box center [34, 163] width 12 height 12
click at [145, 267] on div "21" at bounding box center [144, 266] width 17 height 17
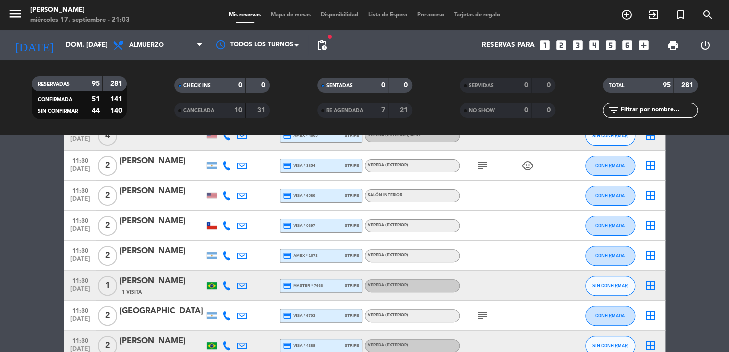
scroll to position [273, 0]
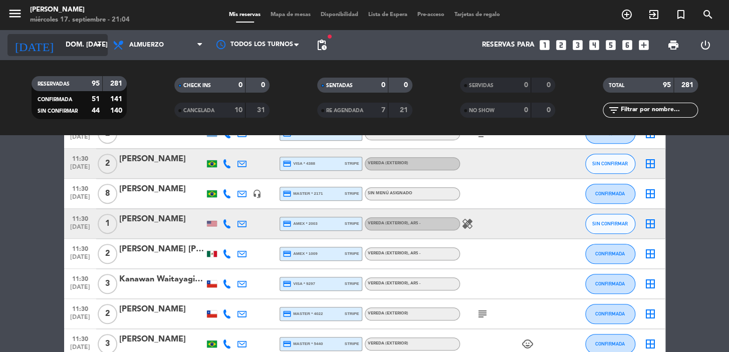
click at [85, 42] on input "dom. [DATE]" at bounding box center [105, 45] width 89 height 18
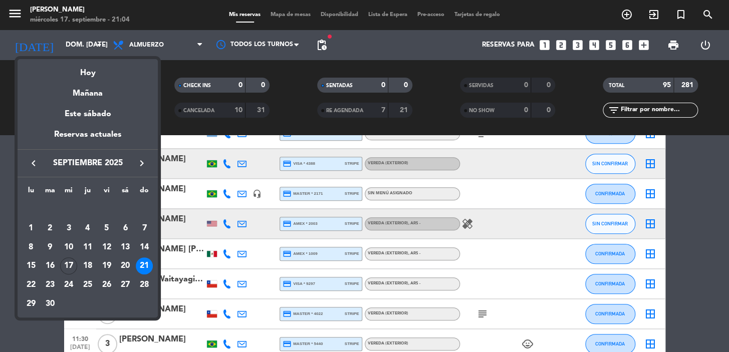
click at [146, 265] on div "21" at bounding box center [144, 266] width 17 height 17
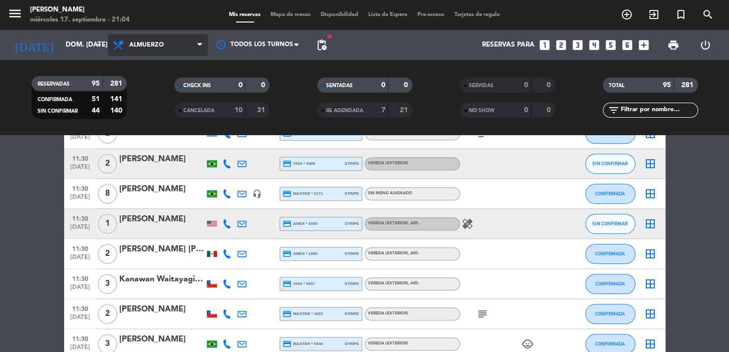
click at [184, 47] on span "Almuerzo" at bounding box center [158, 45] width 100 height 22
click at [167, 109] on div "menu Don Julio miércoles 17. septiembre - 21:04 Mis reservas Mapa de mesas Disp…" at bounding box center [364, 67] width 729 height 135
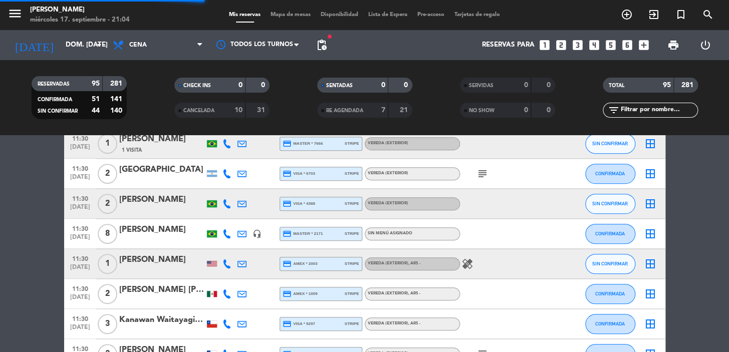
scroll to position [313, 0]
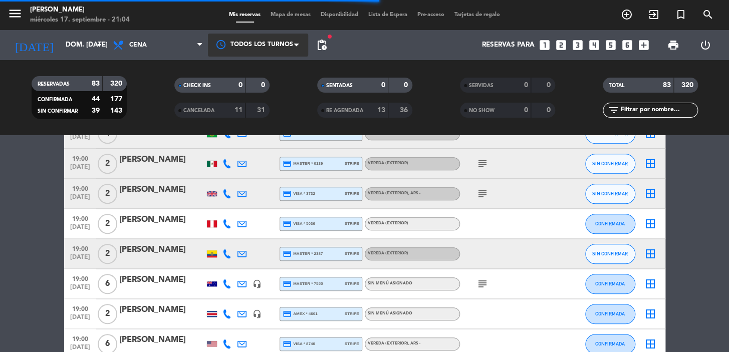
click at [283, 42] on div at bounding box center [258, 45] width 100 height 23
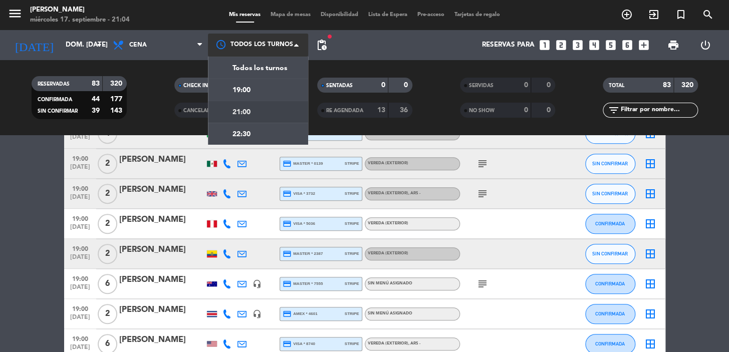
click at [265, 109] on div "21:00" at bounding box center [258, 112] width 100 height 22
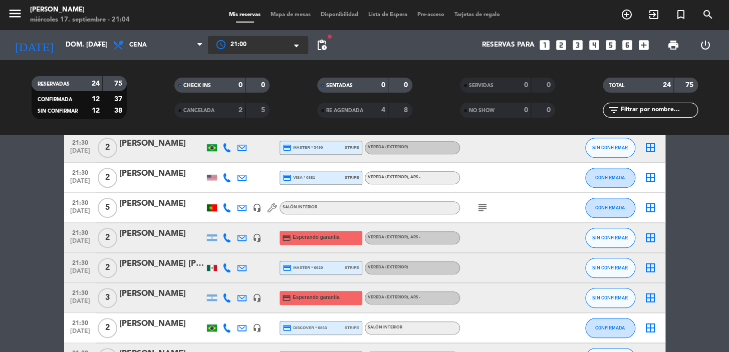
click at [317, 44] on span "pending_actions" at bounding box center [322, 45] width 12 height 12
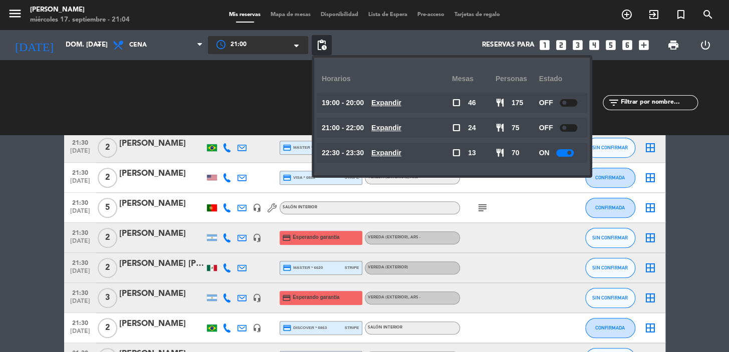
click at [401, 101] on u "Expandir" at bounding box center [386, 103] width 30 height 8
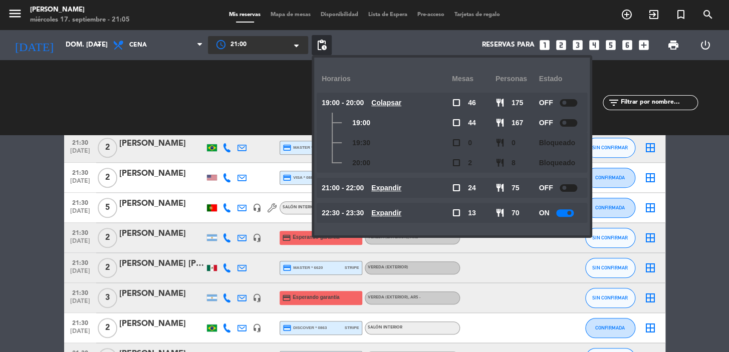
click at [401, 101] on u "Colapsar" at bounding box center [386, 103] width 30 height 8
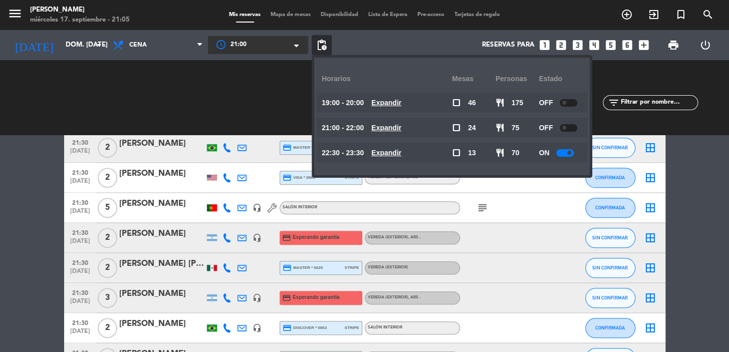
click at [398, 127] on u "Expandir" at bounding box center [386, 128] width 30 height 8
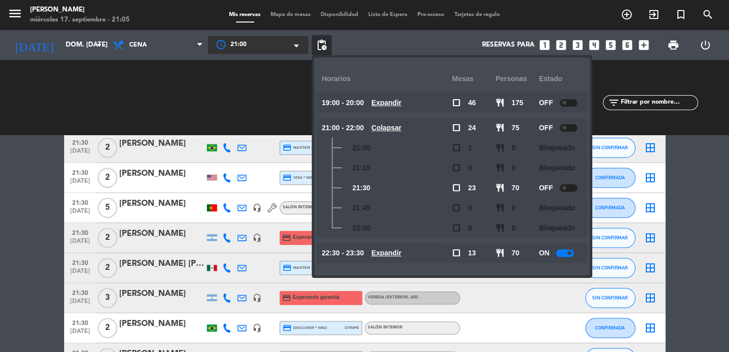
click at [400, 125] on u "Colapsar" at bounding box center [386, 128] width 30 height 8
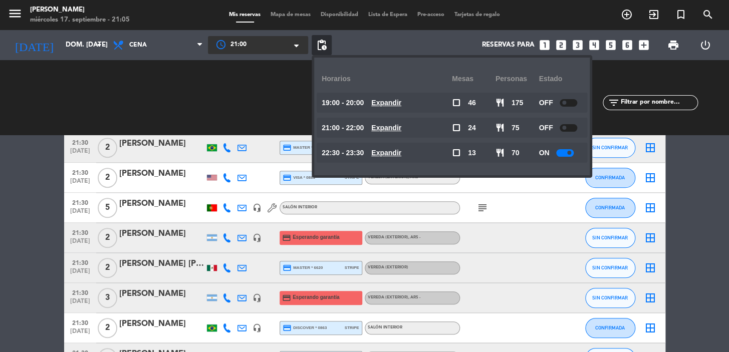
click at [397, 149] on u "Expandir" at bounding box center [386, 153] width 30 height 8
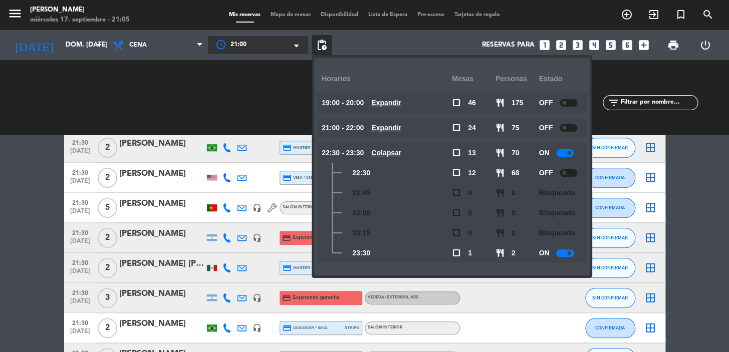
click at [401, 151] on u "Colapsar" at bounding box center [386, 153] width 30 height 8
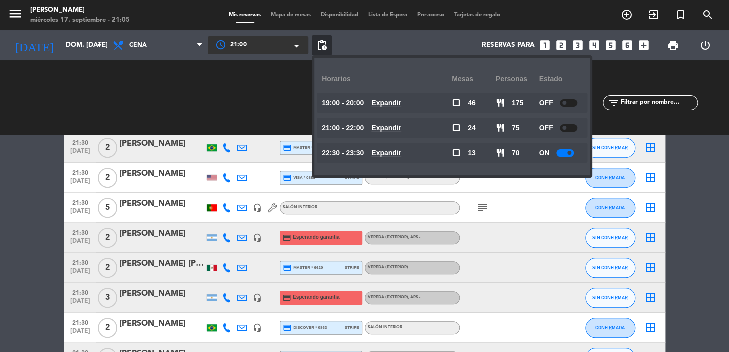
click at [391, 124] on u "Expandir" at bounding box center [386, 128] width 30 height 8
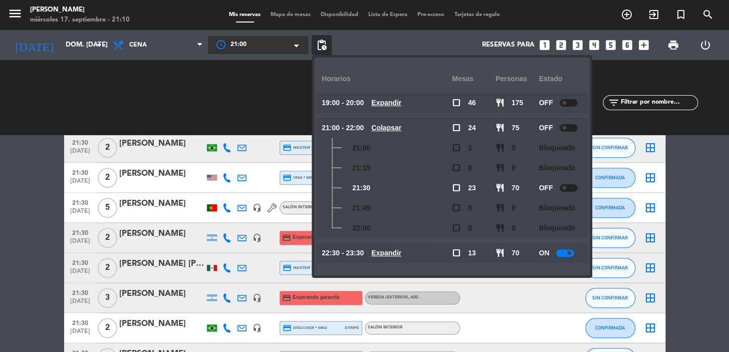
click at [201, 93] on div "CHECK INS 0 0" at bounding box center [221, 98] width 143 height 10
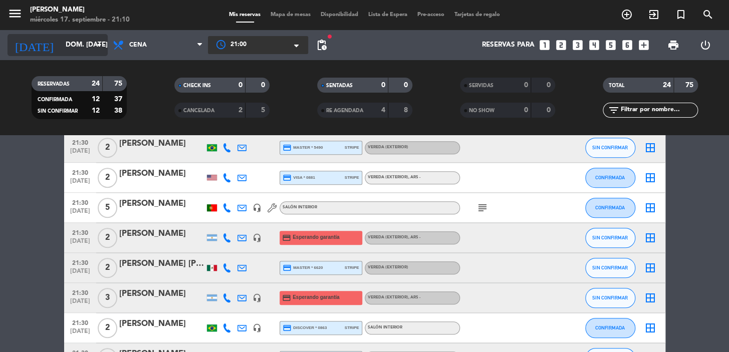
click at [91, 40] on input "dom. [DATE]" at bounding box center [105, 45] width 89 height 18
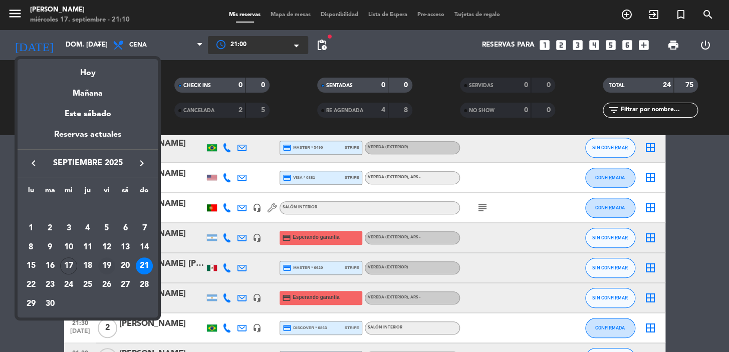
click at [107, 267] on div "19" at bounding box center [106, 266] width 17 height 17
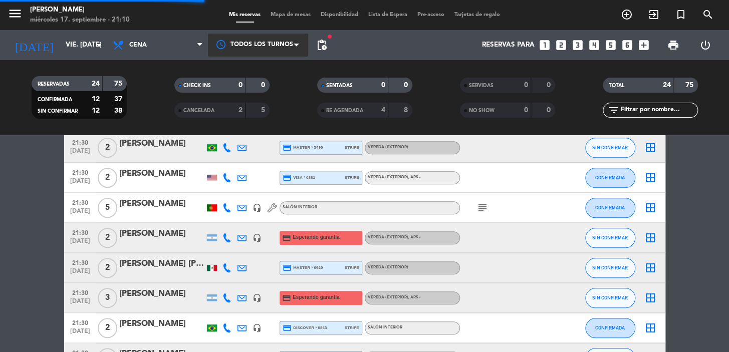
scroll to position [273, 0]
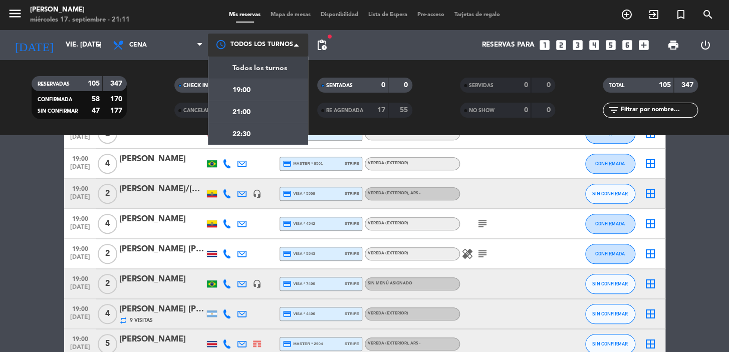
drag, startPoint x: 285, startPoint y: 36, endPoint x: 290, endPoint y: 43, distance: 8.3
click at [290, 42] on div at bounding box center [258, 45] width 100 height 23
click at [257, 87] on div "19:00" at bounding box center [258, 90] width 100 height 22
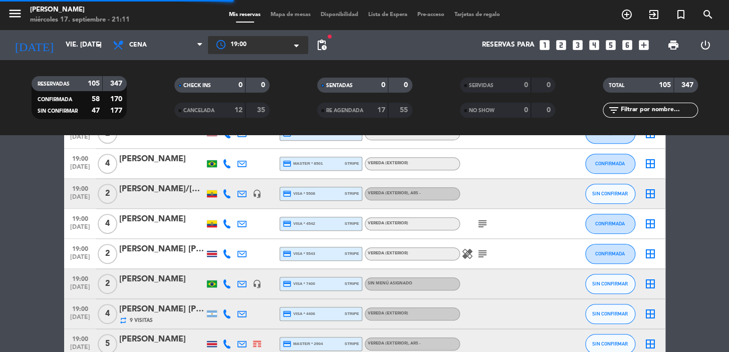
click at [316, 46] on span "pending_actions" at bounding box center [322, 45] width 12 height 12
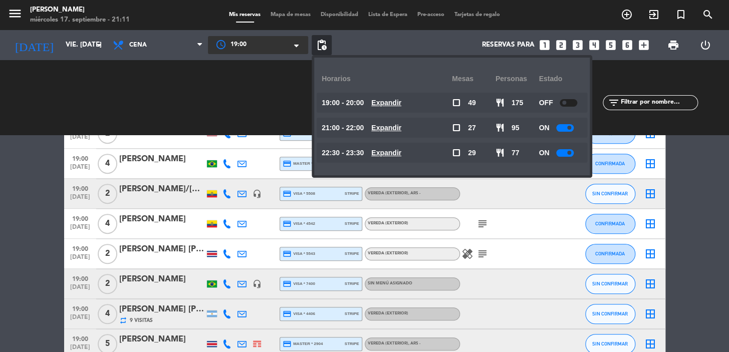
click at [401, 99] on u "Expandir" at bounding box center [386, 103] width 30 height 8
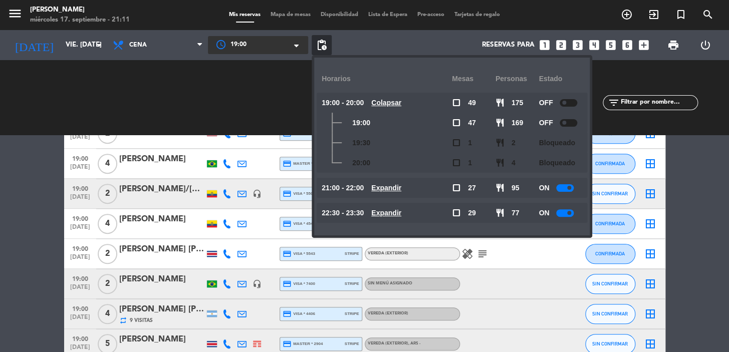
click at [401, 184] on u "Expandir" at bounding box center [386, 188] width 30 height 8
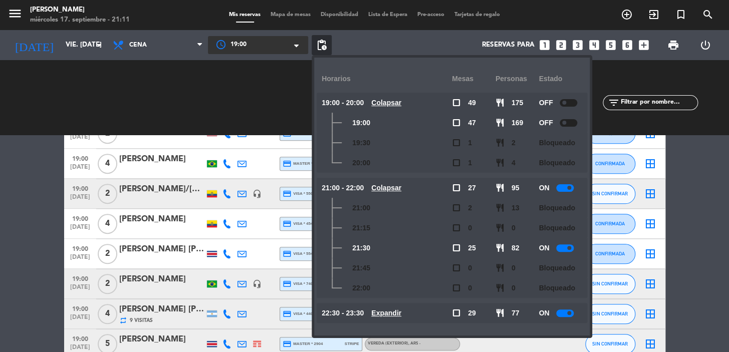
click at [386, 314] on u "Expandir" at bounding box center [386, 313] width 30 height 8
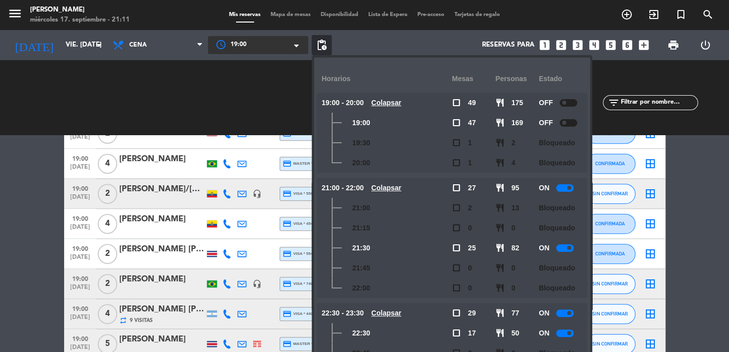
scroll to position [77, 0]
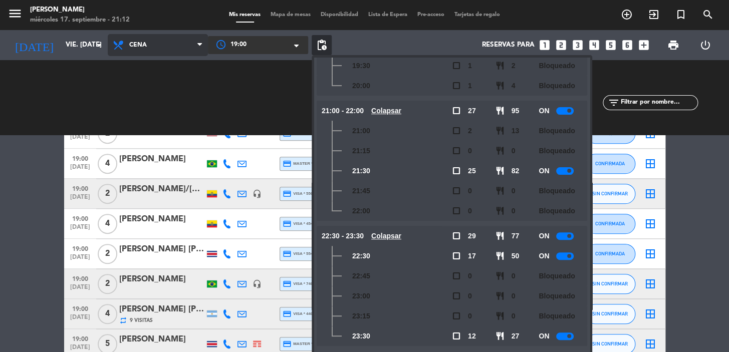
click at [165, 42] on span "Cena" at bounding box center [158, 45] width 100 height 22
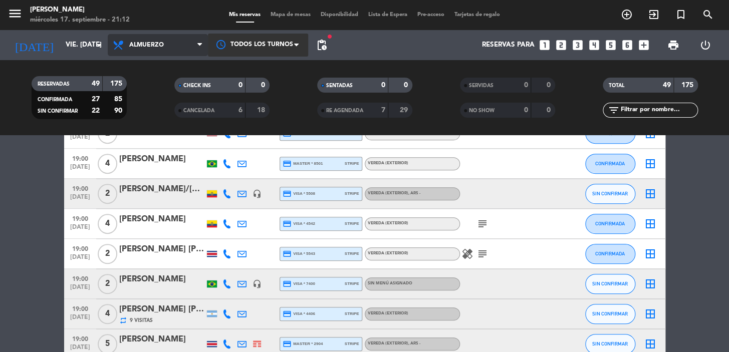
click at [169, 91] on div "menu Don Julio miércoles 17. septiembre - 21:12 Mis reservas Mapa de mesas Disp…" at bounding box center [364, 67] width 729 height 135
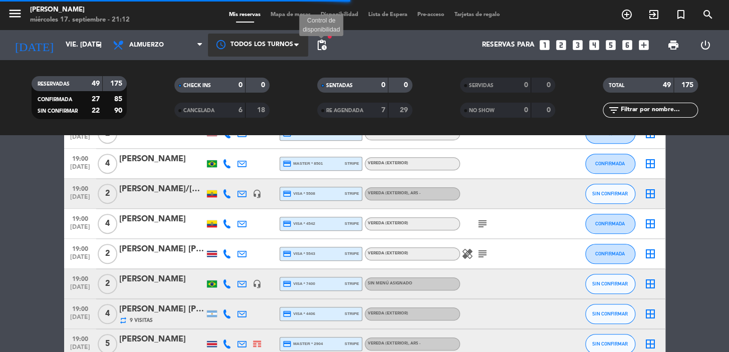
click at [322, 46] on span "pending_actions" at bounding box center [322, 45] width 12 height 12
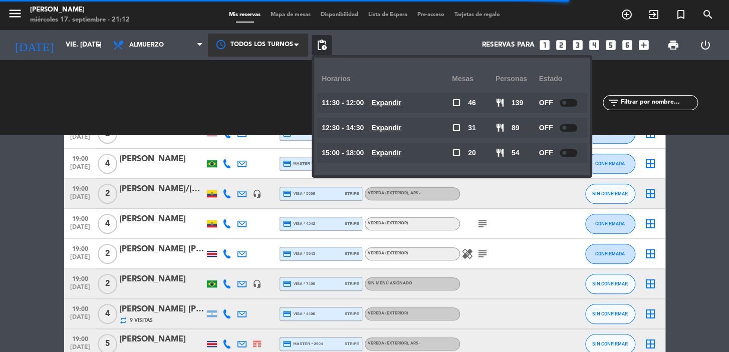
click at [401, 125] on u "Expandir" at bounding box center [386, 128] width 30 height 8
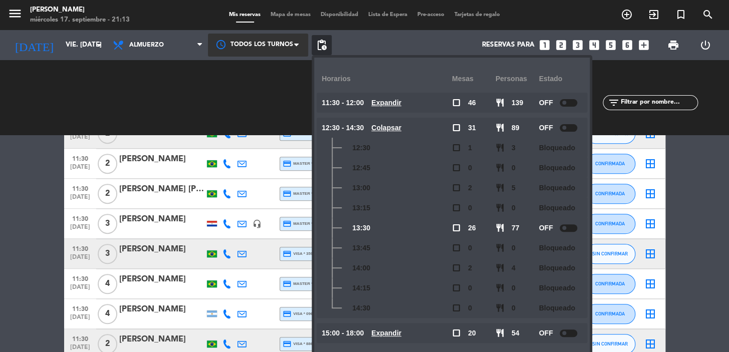
click at [401, 125] on u "Colapsar" at bounding box center [386, 128] width 30 height 8
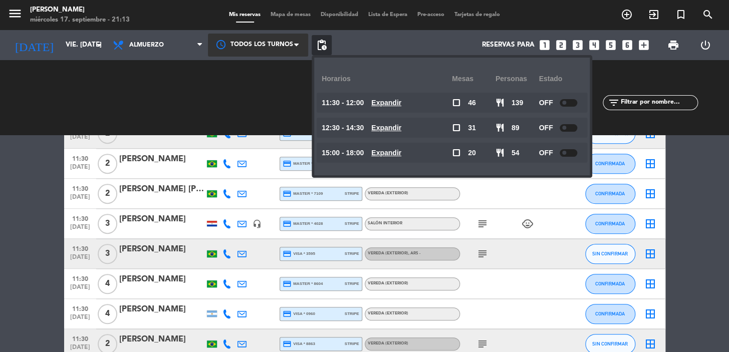
click at [400, 102] on u "Expandir" at bounding box center [386, 103] width 30 height 8
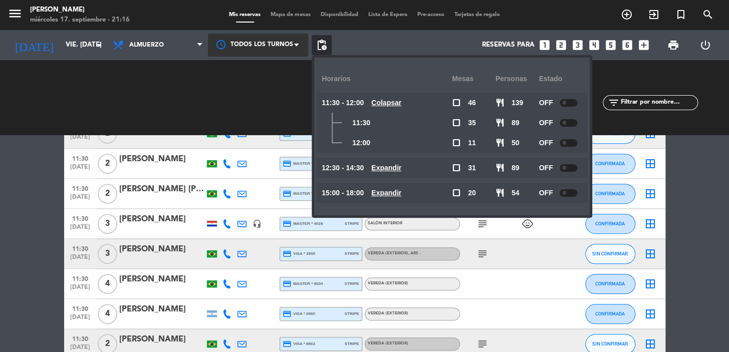
click at [239, 94] on div "CHECK INS 0 0" at bounding box center [221, 98] width 143 height 10
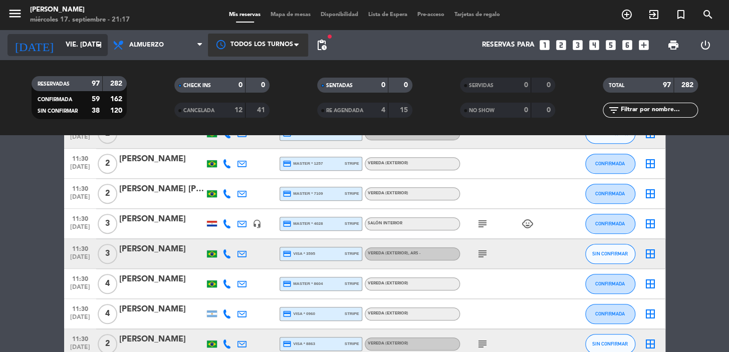
click at [75, 48] on input "vie. [DATE]" at bounding box center [105, 45] width 89 height 18
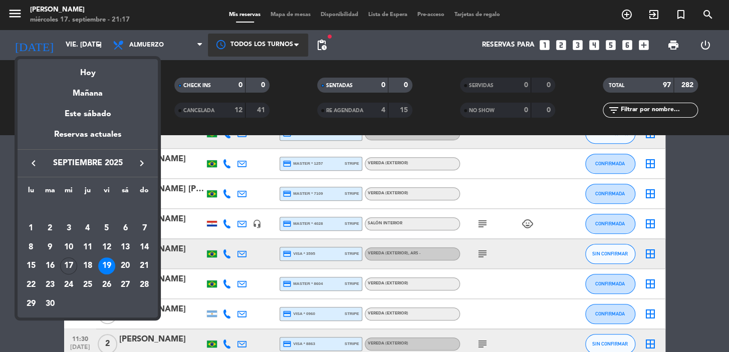
click at [143, 265] on div "21" at bounding box center [144, 266] width 17 height 17
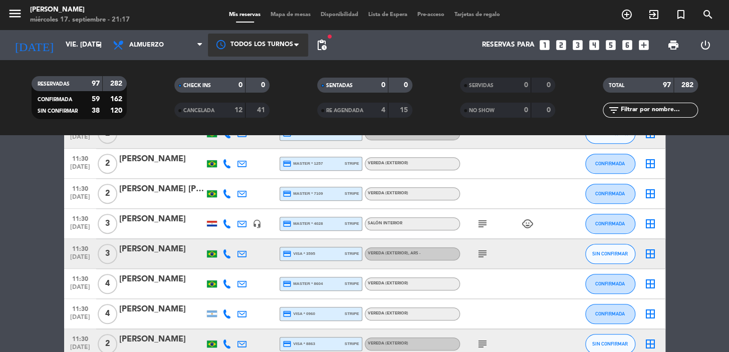
type input "dom. [DATE]"
click at [320, 48] on span "pending_actions" at bounding box center [322, 45] width 12 height 12
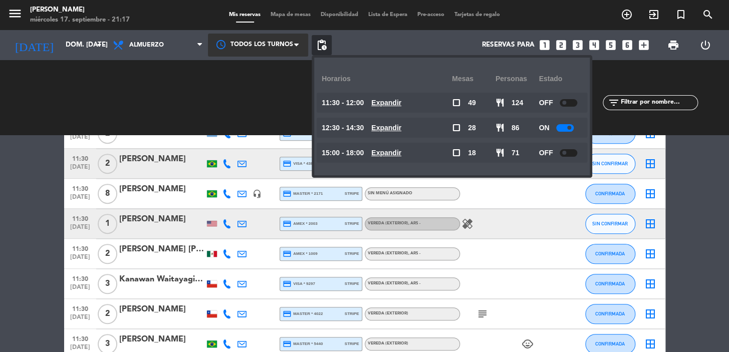
click at [391, 127] on u "Expandir" at bounding box center [386, 128] width 30 height 8
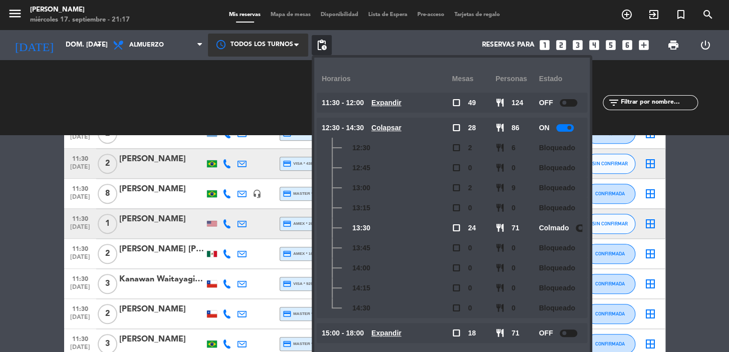
click at [387, 104] on u "Expandir" at bounding box center [386, 103] width 30 height 8
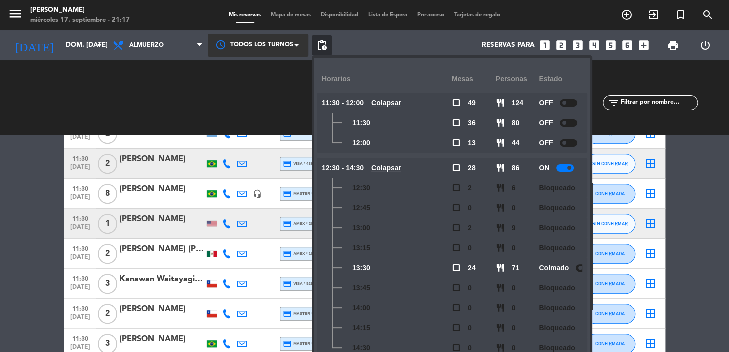
click at [594, 40] on icon "looks_4" at bounding box center [594, 45] width 13 height 13
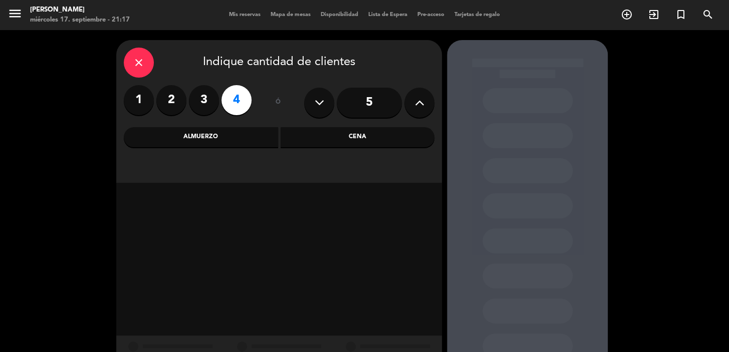
click at [199, 137] on div "Almuerzo" at bounding box center [201, 137] width 154 height 20
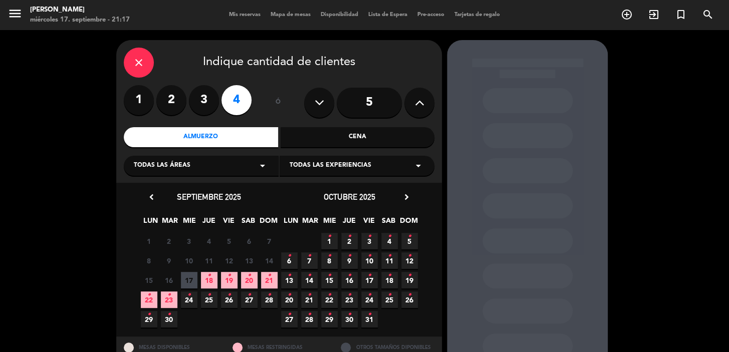
click at [133, 64] on icon "close" at bounding box center [139, 63] width 12 height 12
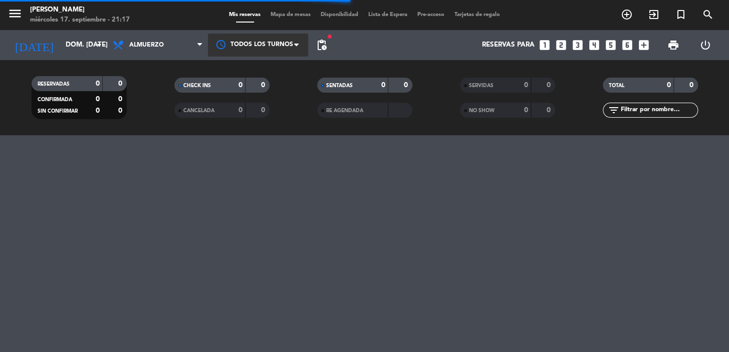
click at [295, 49] on span at bounding box center [299, 45] width 10 height 10
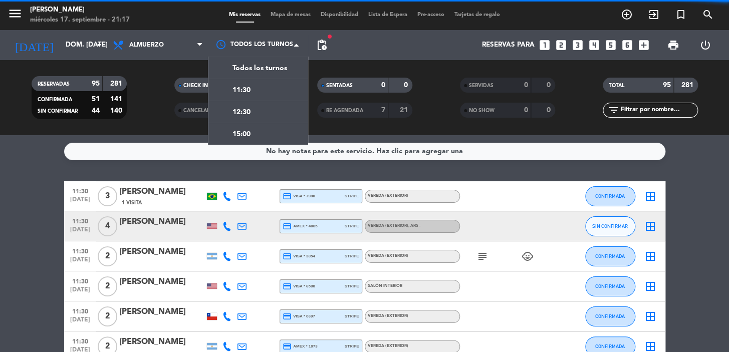
click at [327, 36] on div "fiber_manual_record pending_actions" at bounding box center [322, 45] width 20 height 30
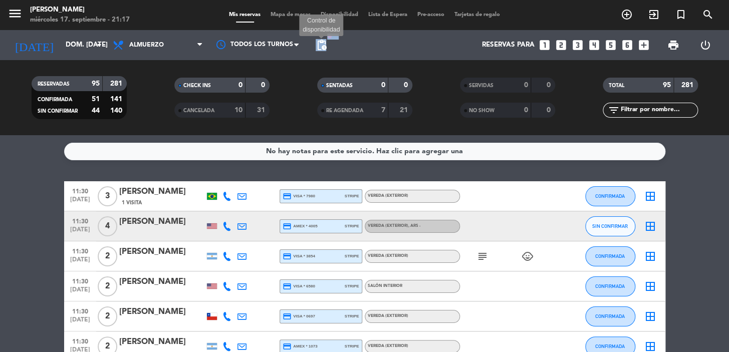
click at [324, 46] on span "pending_actions" at bounding box center [322, 45] width 12 height 12
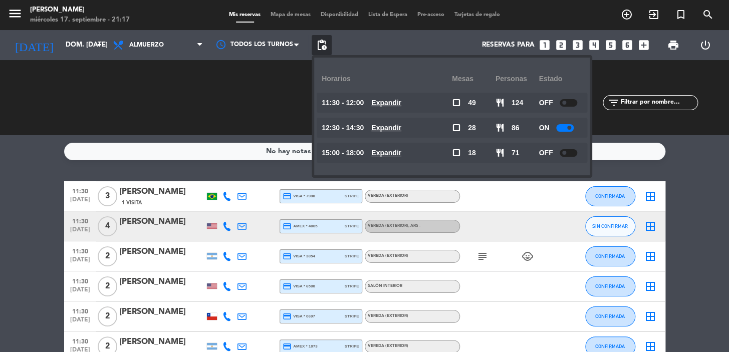
click at [394, 104] on u "Expandir" at bounding box center [386, 103] width 30 height 8
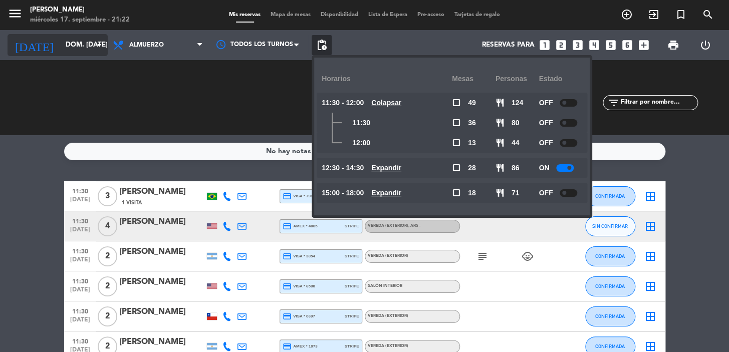
click at [61, 44] on input "dom. [DATE]" at bounding box center [105, 45] width 89 height 18
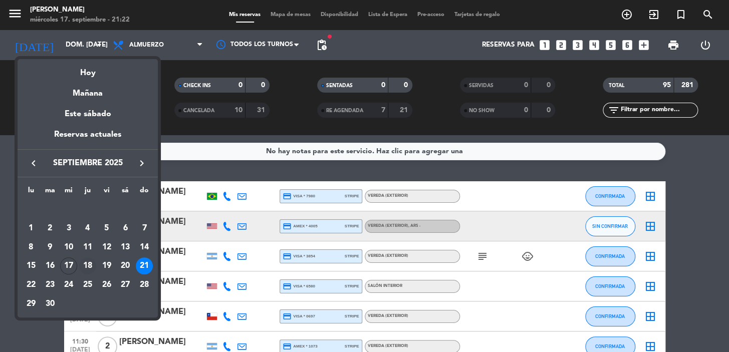
click at [86, 263] on div "18" at bounding box center [87, 266] width 17 height 17
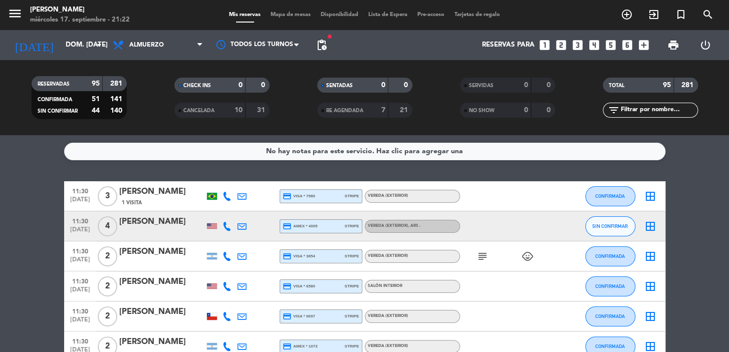
type input "[DEMOGRAPHIC_DATA] [DATE]"
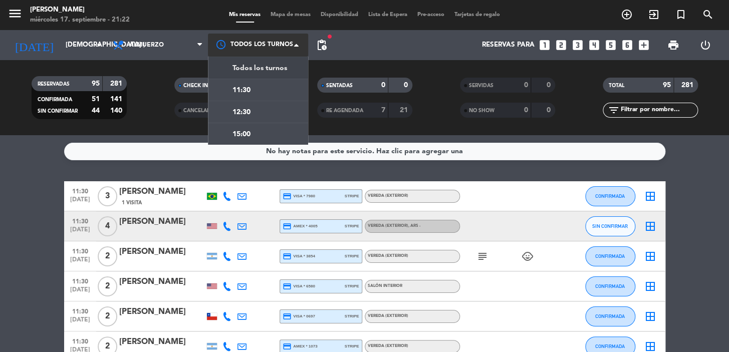
click at [259, 48] on div at bounding box center [258, 45] width 100 height 23
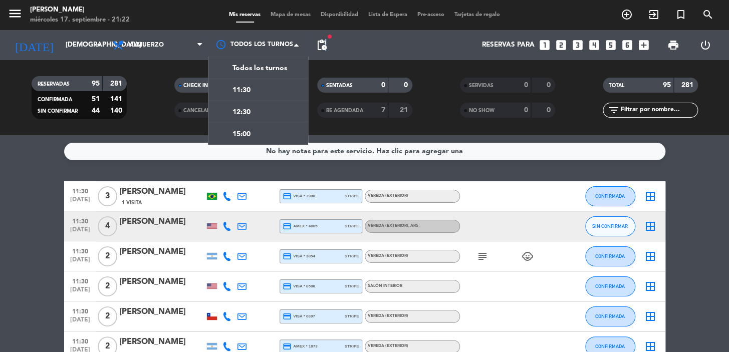
click at [326, 45] on span "pending_actions" at bounding box center [322, 45] width 12 height 12
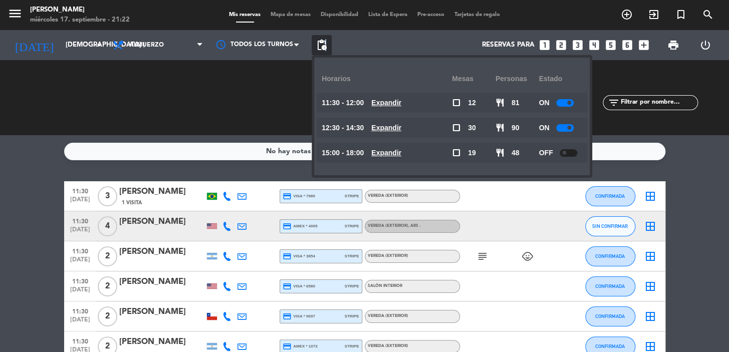
click at [394, 102] on u "Expandir" at bounding box center [386, 103] width 30 height 8
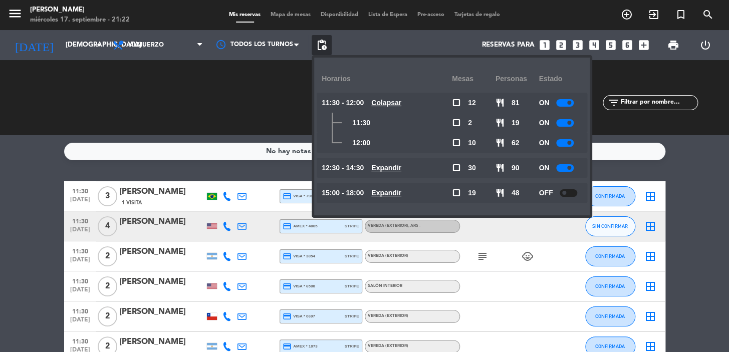
click at [401, 99] on u "Colapsar" at bounding box center [386, 103] width 30 height 8
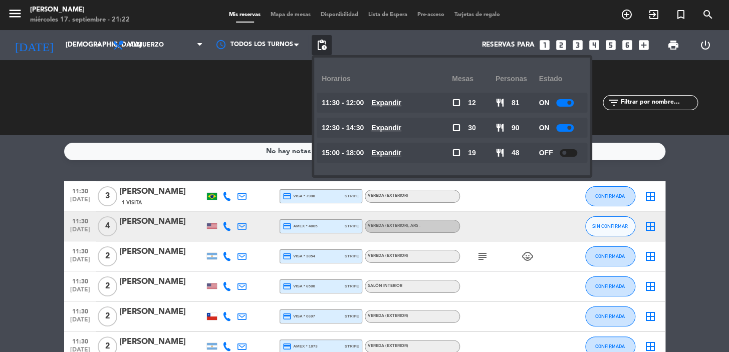
click at [399, 126] on u "Expandir" at bounding box center [386, 128] width 30 height 8
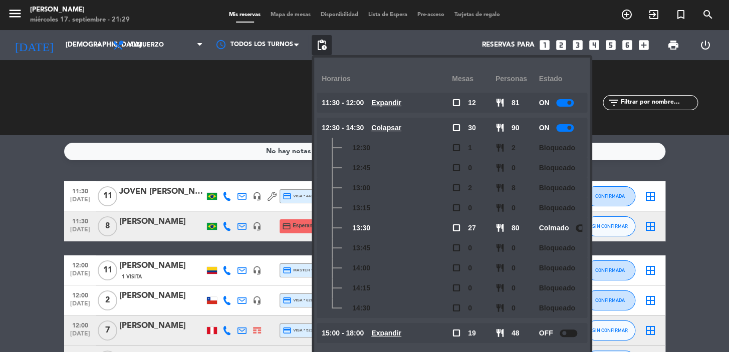
click at [248, 93] on div "CHECK INS 0 0" at bounding box center [221, 98] width 143 height 10
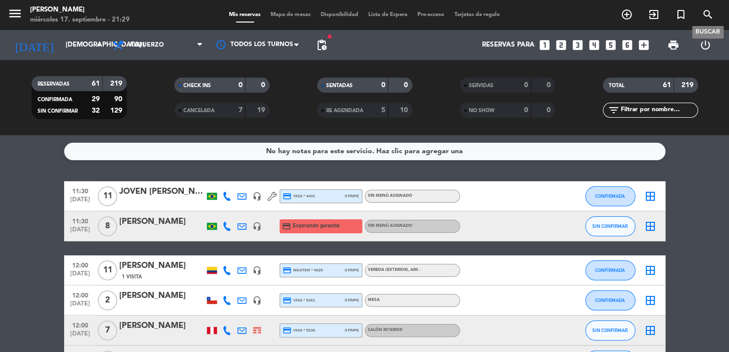
click at [707, 11] on icon "search" at bounding box center [708, 15] width 12 height 12
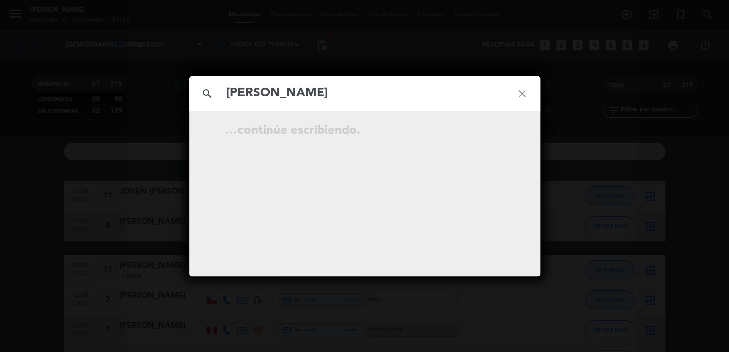
type input "[PERSON_NAME]"
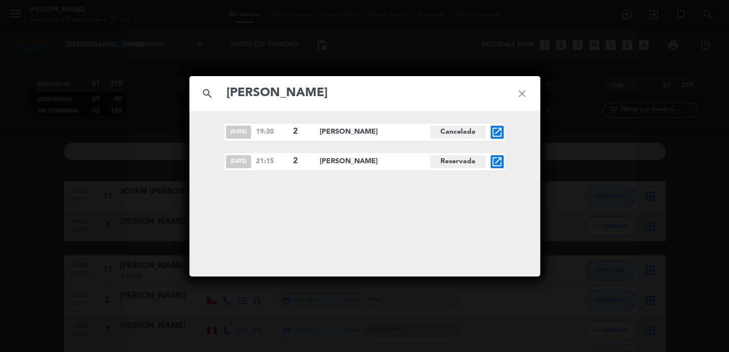
click at [524, 92] on icon "close" at bounding box center [522, 94] width 36 height 36
click at [520, 90] on icon "close" at bounding box center [522, 94] width 36 height 36
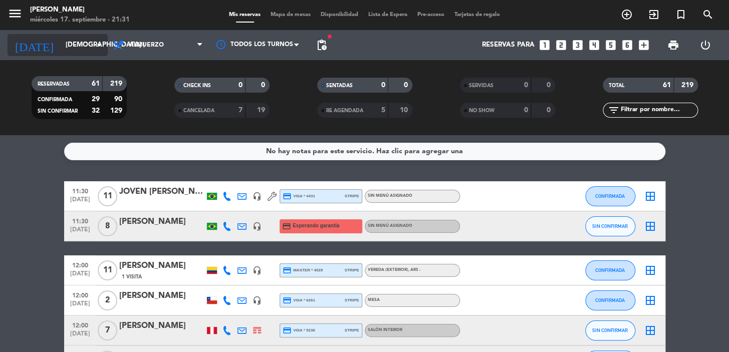
click at [88, 47] on input "[DEMOGRAPHIC_DATA] [DATE]" at bounding box center [105, 45] width 89 height 18
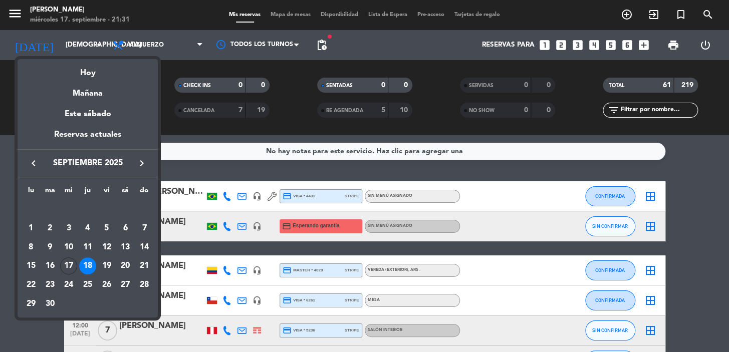
click at [86, 266] on div "18" at bounding box center [87, 266] width 17 height 17
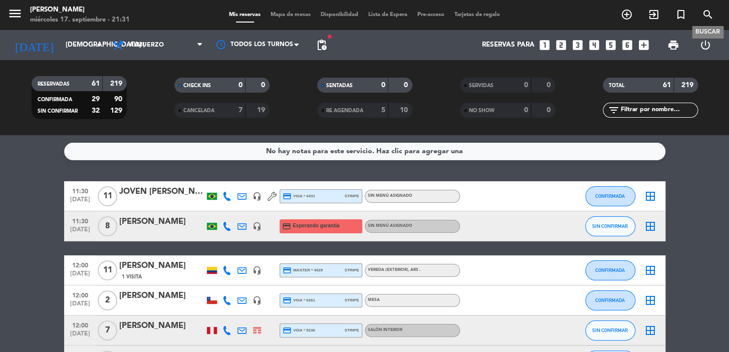
click at [707, 8] on span "search" at bounding box center [707, 14] width 27 height 17
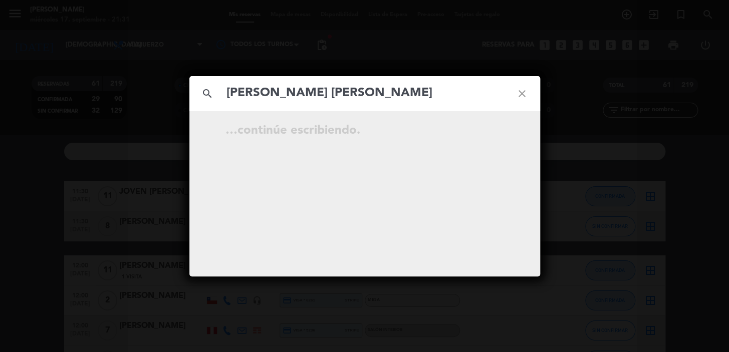
type input "[PERSON_NAME] [PERSON_NAME]"
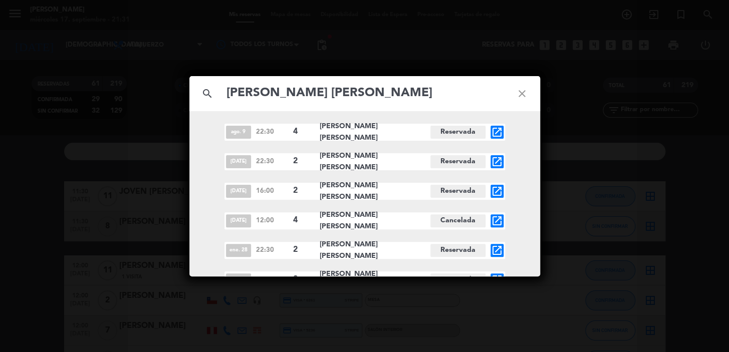
click at [525, 90] on icon "close" at bounding box center [522, 94] width 36 height 36
click at [523, 90] on icon "close" at bounding box center [522, 94] width 36 height 36
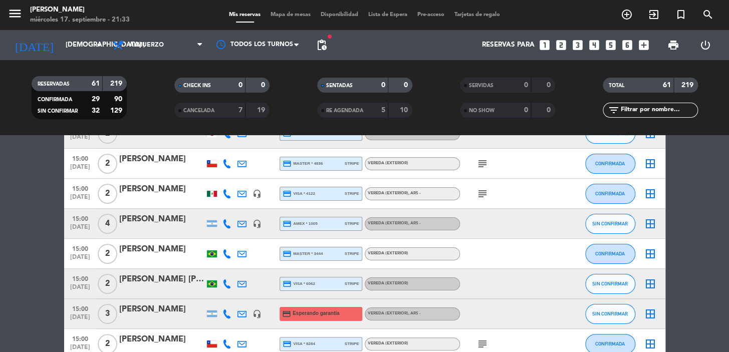
scroll to position [1328, 0]
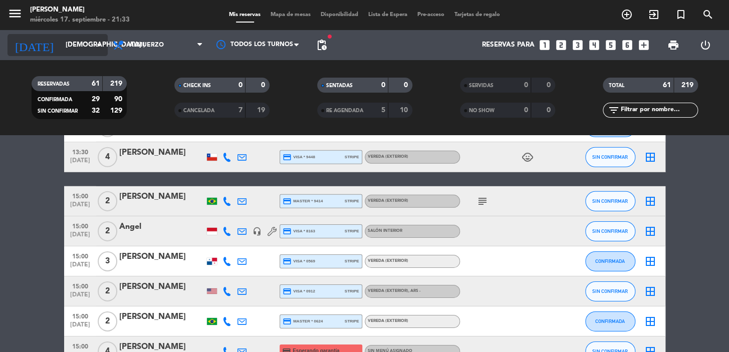
click at [90, 44] on input "[DEMOGRAPHIC_DATA] [DATE]" at bounding box center [105, 45] width 89 height 18
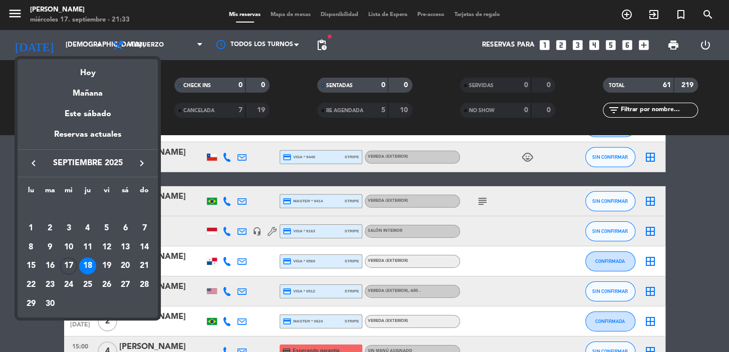
click at [143, 163] on icon "keyboard_arrow_right" at bounding box center [142, 163] width 12 height 12
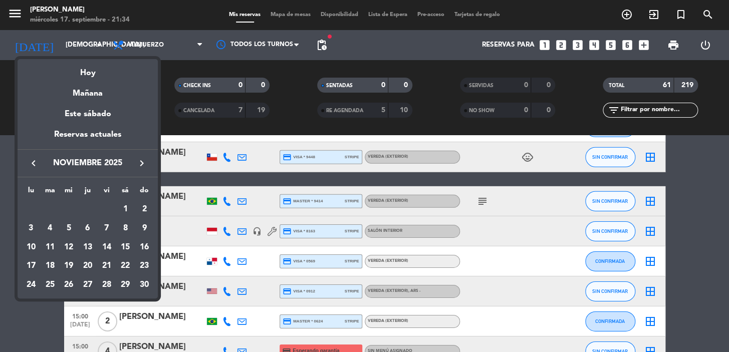
click at [143, 163] on icon "keyboard_arrow_right" at bounding box center [142, 163] width 12 height 12
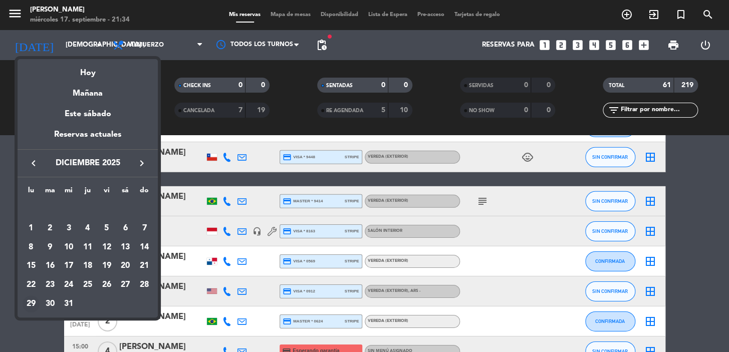
click at [26, 301] on div "29" at bounding box center [31, 304] width 17 height 17
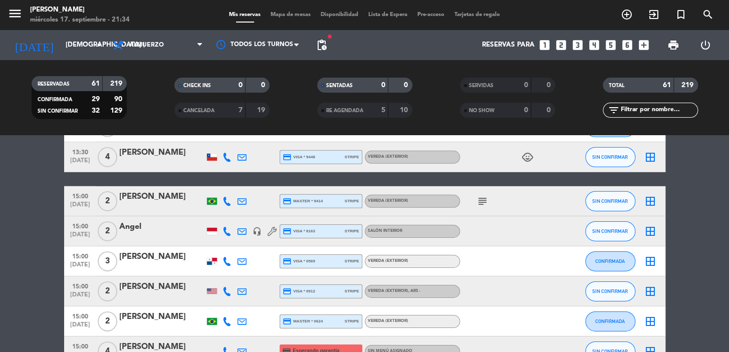
type input "lun. 29 dic."
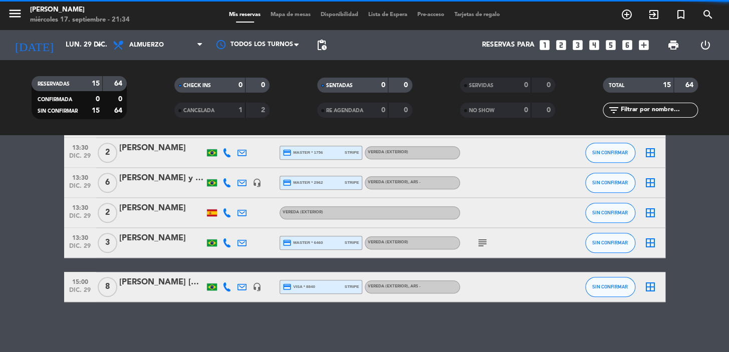
scroll to position [372, 0]
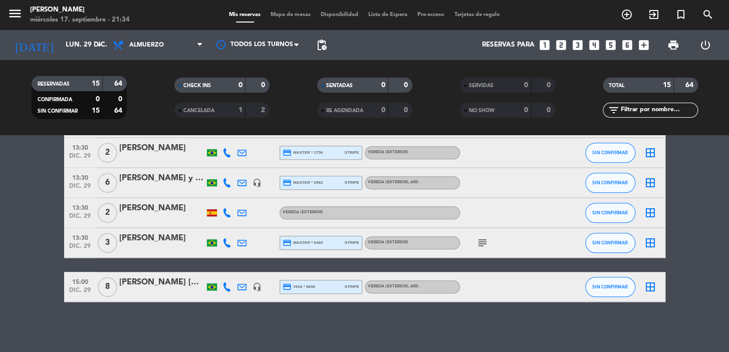
click at [559, 44] on icon "looks_two" at bounding box center [561, 45] width 13 height 13
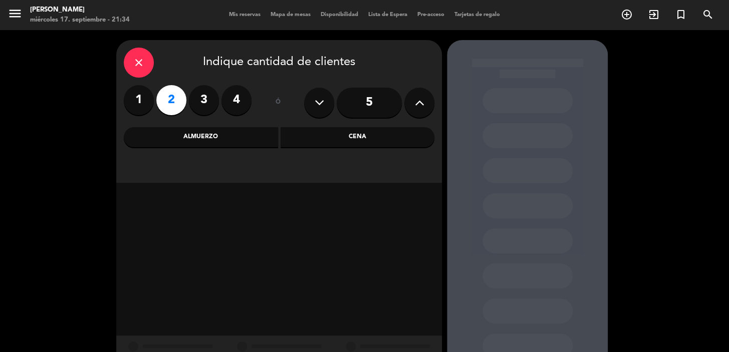
click at [379, 133] on div "Cena" at bounding box center [358, 137] width 154 height 20
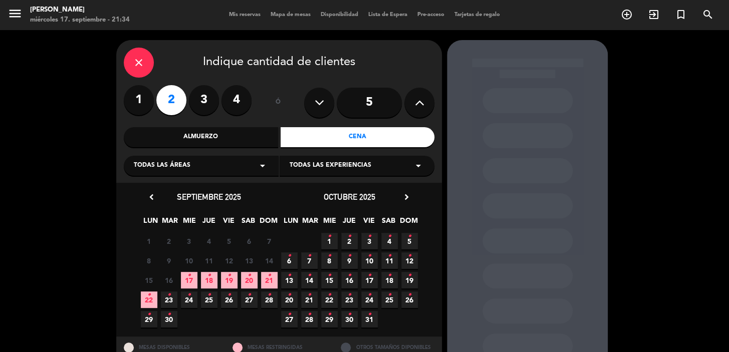
click at [257, 167] on icon "arrow_drop_down" at bounding box center [263, 166] width 12 height 12
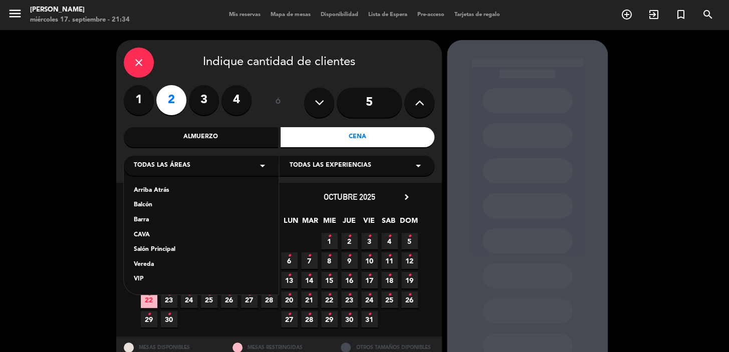
click at [140, 264] on div "Vereda" at bounding box center [201, 265] width 135 height 10
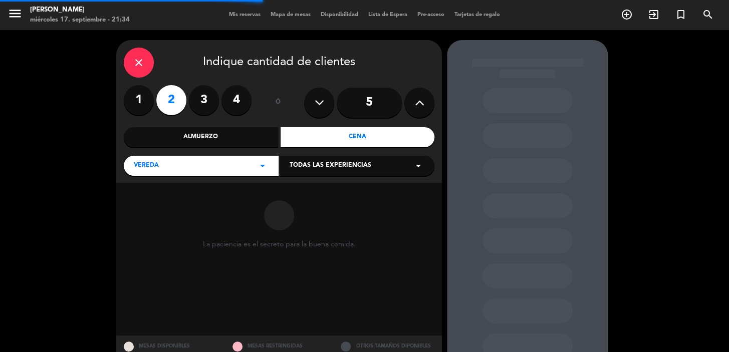
click at [380, 165] on div "Todas las experiencias arrow_drop_down" at bounding box center [357, 166] width 155 height 20
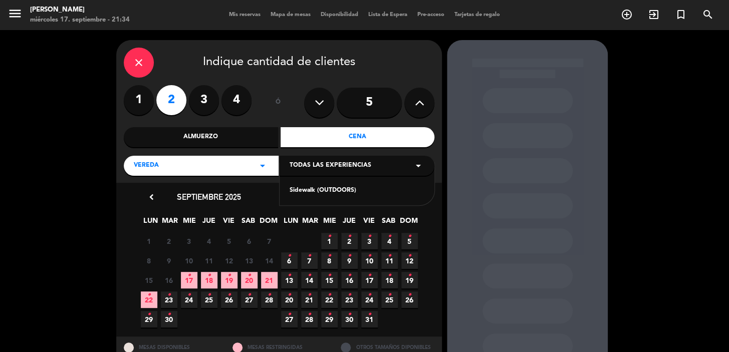
click at [384, 166] on div "Todas las experiencias arrow_drop_down" at bounding box center [357, 166] width 155 height 20
click at [326, 317] on span "29 •" at bounding box center [329, 319] width 17 height 17
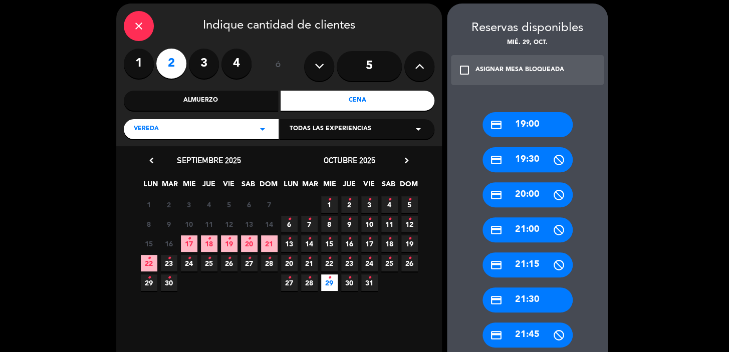
click at [529, 118] on div "credit_card 19:00" at bounding box center [527, 124] width 90 height 25
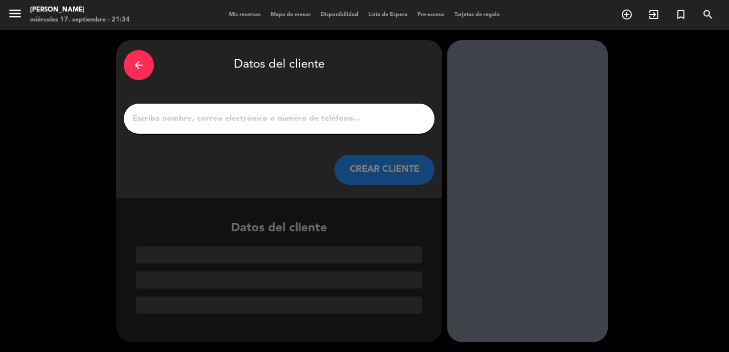
scroll to position [0, 0]
drag, startPoint x: 302, startPoint y: 110, endPoint x: 220, endPoint y: 107, distance: 81.7
drag, startPoint x: 220, startPoint y: 107, endPoint x: 187, endPoint y: 124, distance: 37.0
paste input "[PERSON_NAME]"
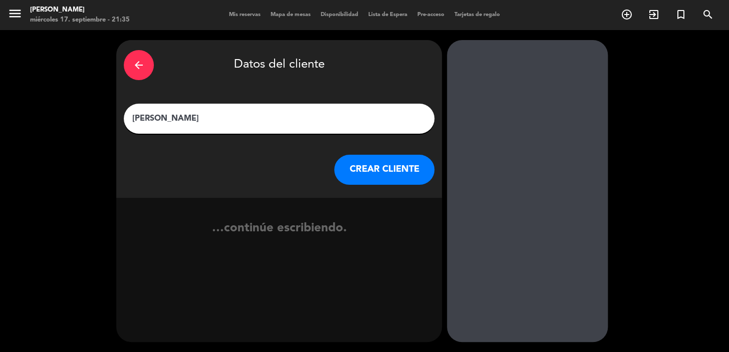
type input "[PERSON_NAME]"
click at [389, 163] on button "CREAR CLIENTE" at bounding box center [384, 170] width 100 height 30
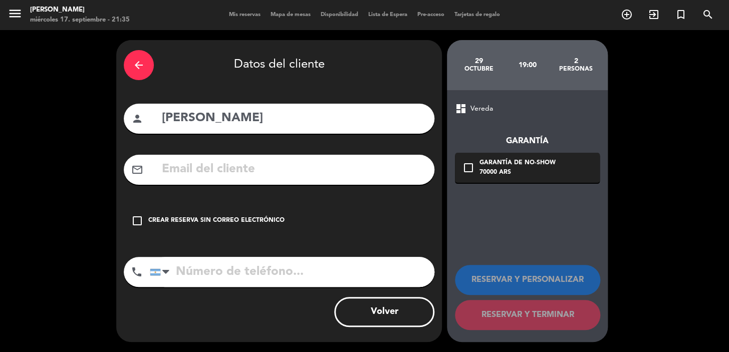
click at [141, 63] on icon "arrow_back" at bounding box center [139, 65] width 12 height 12
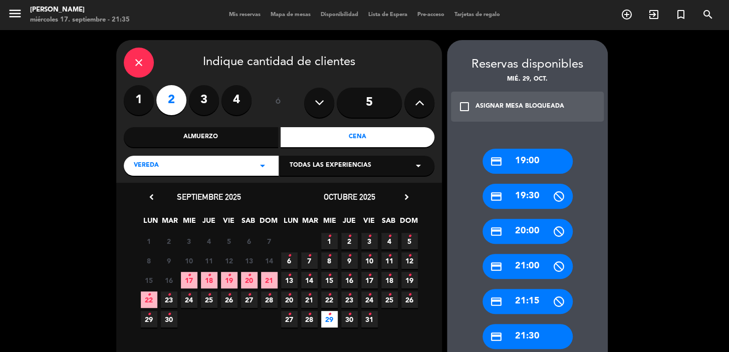
click at [406, 194] on icon "chevron_right" at bounding box center [406, 197] width 11 height 11
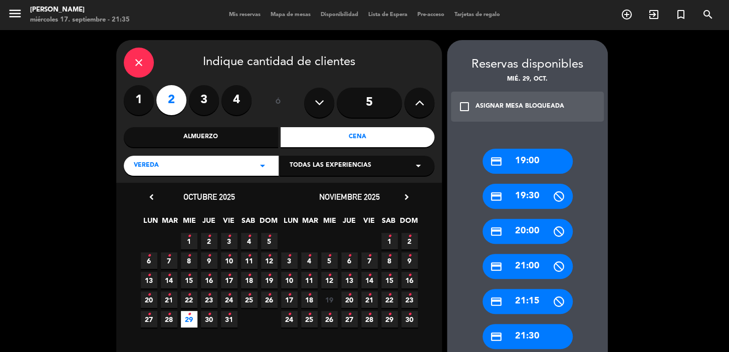
click at [406, 194] on icon "chevron_right" at bounding box center [406, 197] width 11 height 11
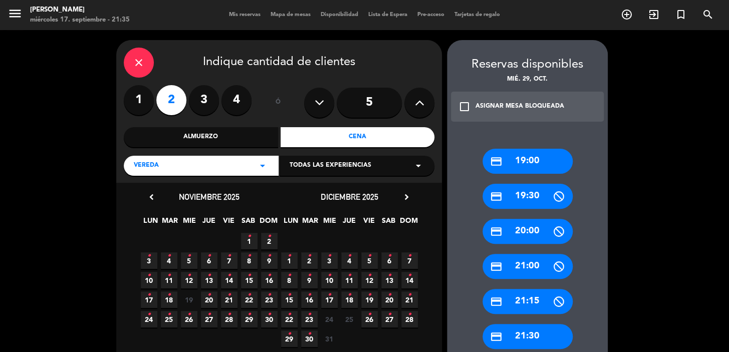
click at [250, 318] on icon "•" at bounding box center [249, 315] width 4 height 16
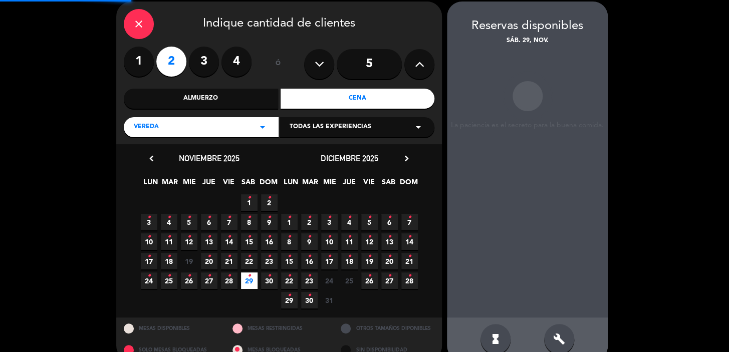
scroll to position [40, 0]
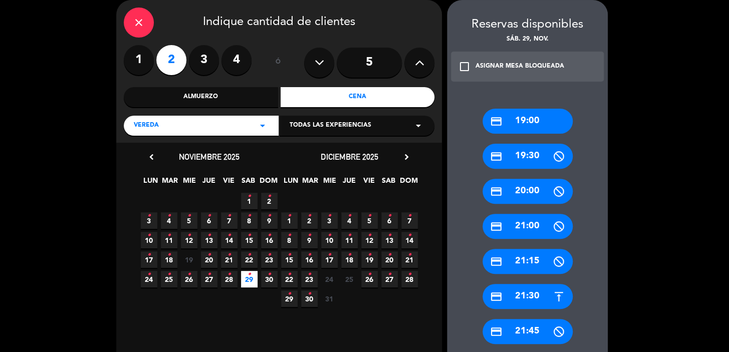
click at [526, 125] on div "credit_card 19:00" at bounding box center [527, 121] width 90 height 25
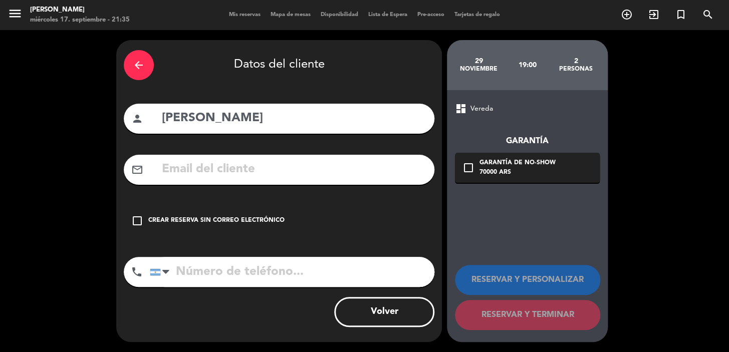
scroll to position [0, 0]
paste input "[PERSON_NAME][EMAIL_ADDRESS][PERSON_NAME][DOMAIN_NAME]"
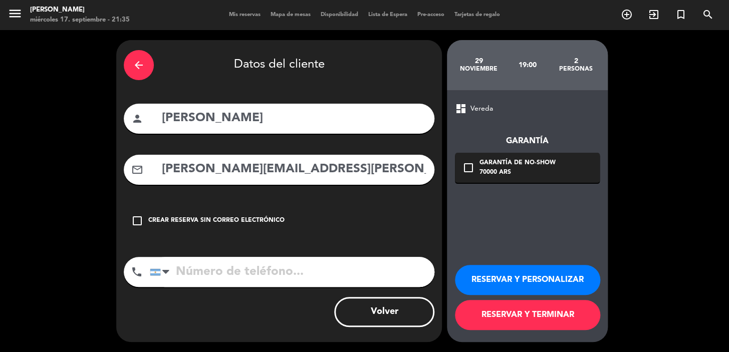
type input "[PERSON_NAME][EMAIL_ADDRESS][PERSON_NAME][DOMAIN_NAME]"
paste input "044 7833 246 003"
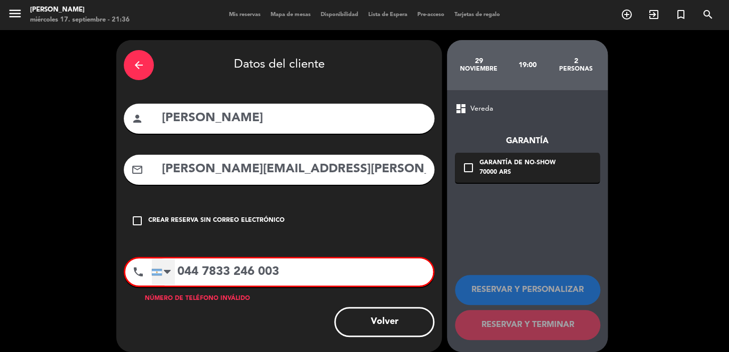
click at [169, 271] on div at bounding box center [167, 272] width 7 height 12
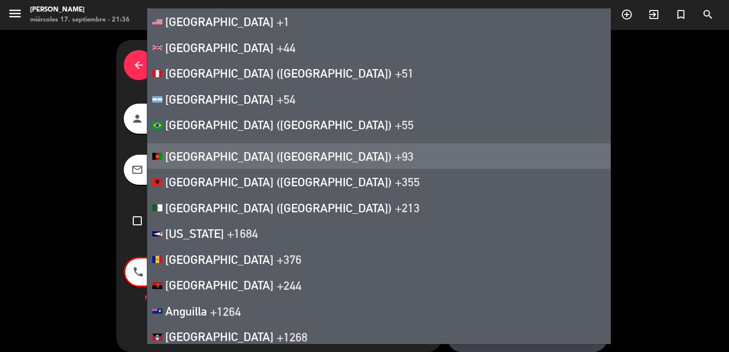
click at [588, 214] on div "dashboard Vereda Garantía check_box_outline_blank Garantía de no-show 70000 ARS…" at bounding box center [527, 221] width 161 height 262
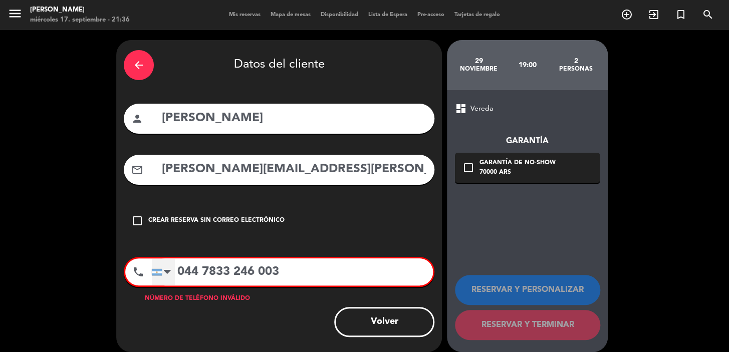
drag, startPoint x: 183, startPoint y: 272, endPoint x: 165, endPoint y: 270, distance: 18.1
click at [165, 270] on div "[GEOGRAPHIC_DATA] +1 [GEOGRAPHIC_DATA] +44 [GEOGRAPHIC_DATA] ([GEOGRAPHIC_DATA]…" at bounding box center [292, 272] width 282 height 27
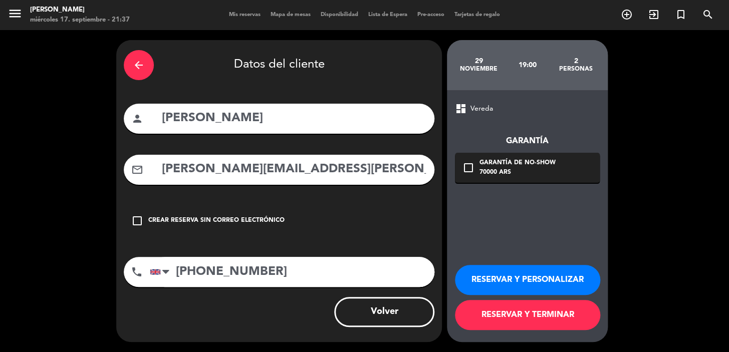
type input "[PHONE_NUMBER]"
click at [470, 164] on icon "check_box_outline_blank" at bounding box center [468, 168] width 12 height 12
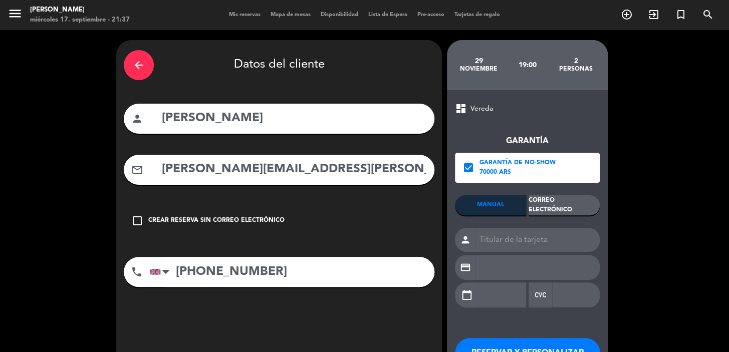
click at [563, 196] on div "Correo Electrónico" at bounding box center [564, 205] width 71 height 20
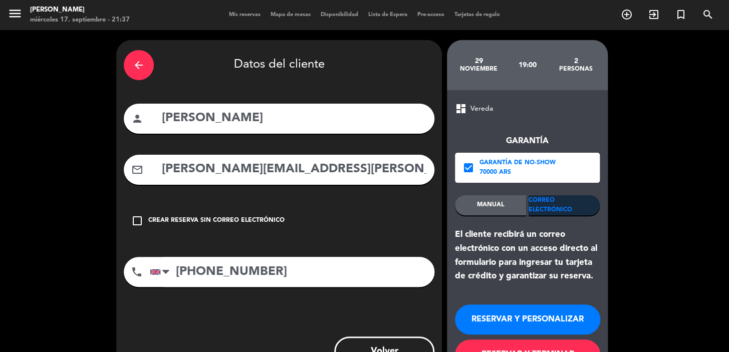
click at [523, 315] on button "RESERVAR Y PERSONALIZAR" at bounding box center [527, 320] width 145 height 30
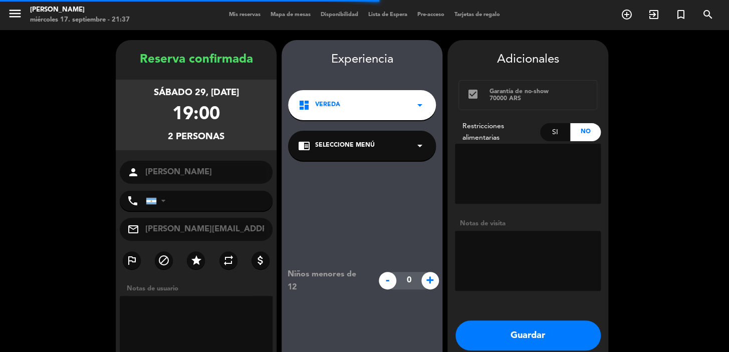
type input "[PHONE_NUMBER]"
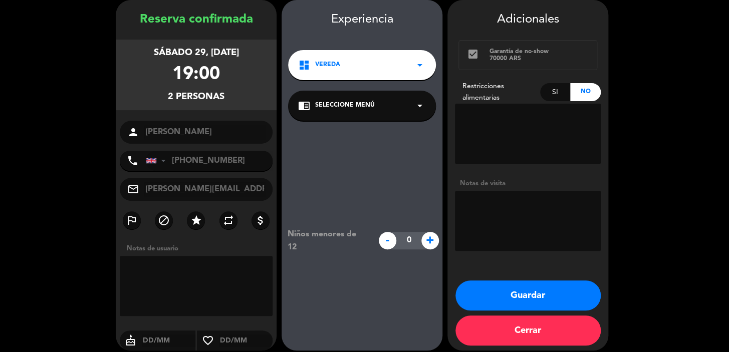
click at [347, 106] on span "Seleccione Menú" at bounding box center [345, 106] width 60 height 10
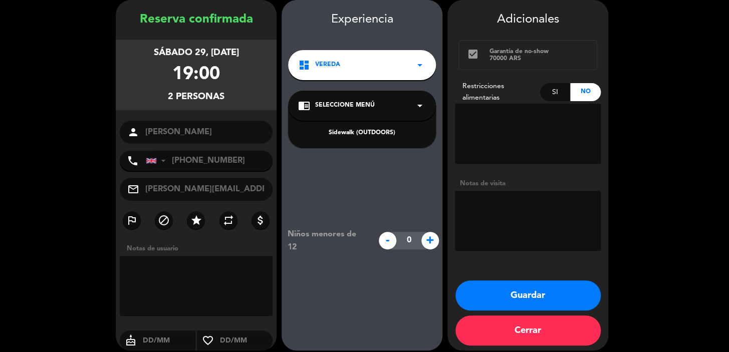
click at [347, 105] on span "Seleccione Menú" at bounding box center [345, 106] width 60 height 10
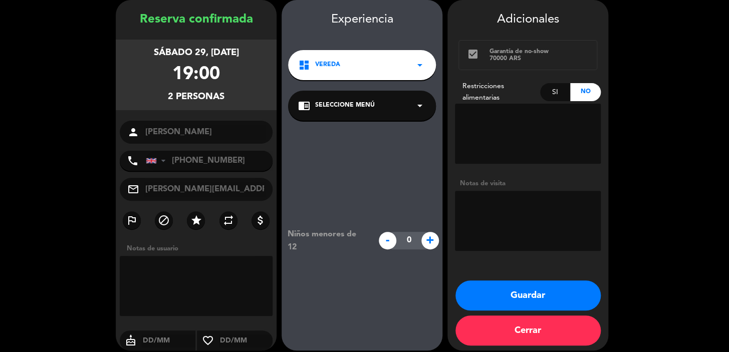
click at [347, 105] on span "Seleccione Menú" at bounding box center [345, 106] width 60 height 10
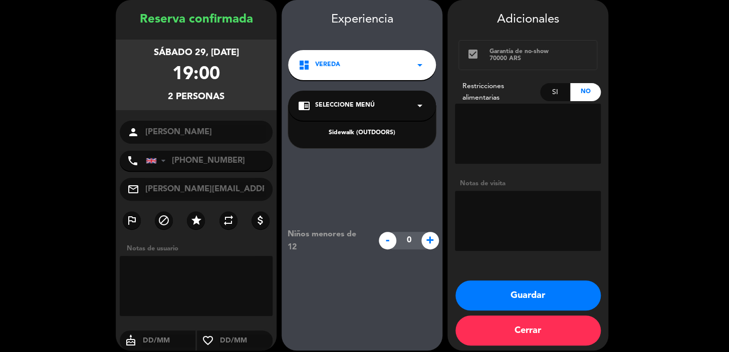
click at [362, 134] on div "Sidewalk (OUTDOORS)" at bounding box center [362, 133] width 128 height 10
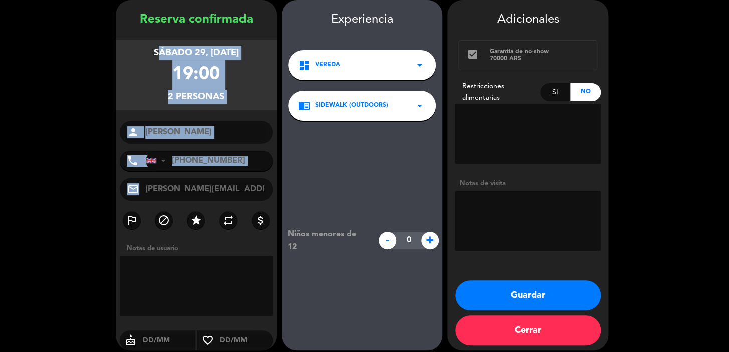
drag, startPoint x: 140, startPoint y: 50, endPoint x: 243, endPoint y: 166, distance: 155.5
click at [243, 170] on div "Reserva confirmada sábado 29, [DATE] 19:00 2 personas person [PERSON_NAME] phon…" at bounding box center [196, 185] width 161 height 351
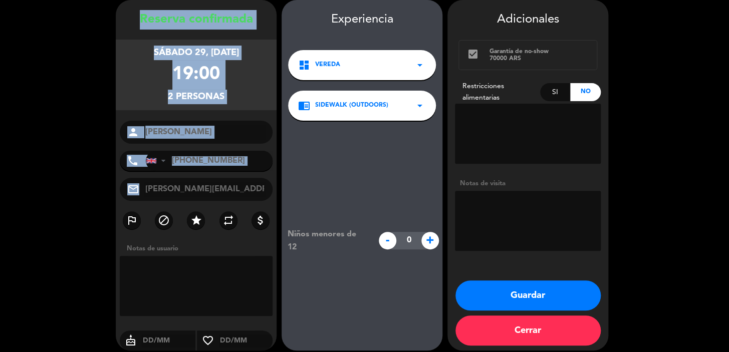
drag, startPoint x: 243, startPoint y: 166, endPoint x: 232, endPoint y: 198, distance: 33.3
click at [232, 198] on div "Reserva confirmada sábado 29, [DATE] 19:00 2 personas person [PERSON_NAME] phon…" at bounding box center [196, 185] width 161 height 351
copy div "Loremip dolorsitam consec 52, adi. 5170 47:59 2 elitsedd eiusmo tempo Incidi Ut…"
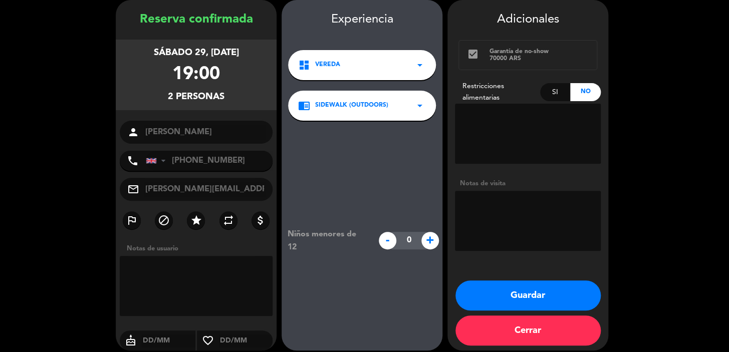
click at [391, 141] on div "Niños menores de 12 - 0 +" at bounding box center [362, 241] width 161 height 240
click at [557, 297] on button "Guardar" at bounding box center [527, 296] width 145 height 30
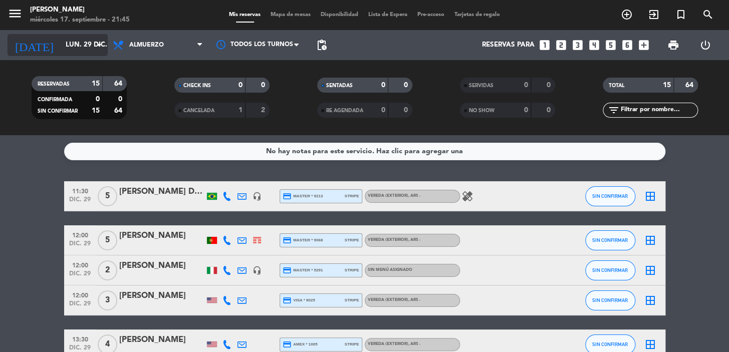
click at [84, 44] on input "lun. 29 dic." at bounding box center [105, 45] width 89 height 18
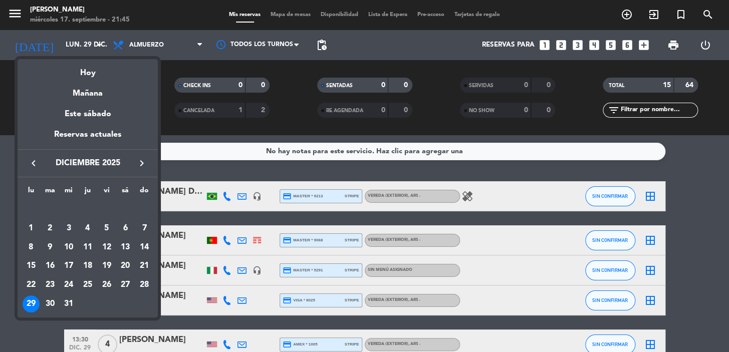
click at [34, 160] on icon "keyboard_arrow_left" at bounding box center [34, 163] width 12 height 12
click at [145, 265] on div "21" at bounding box center [144, 266] width 17 height 17
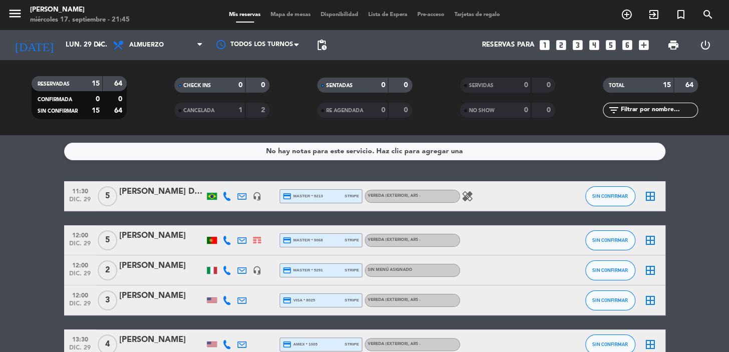
type input "dom. [DATE]"
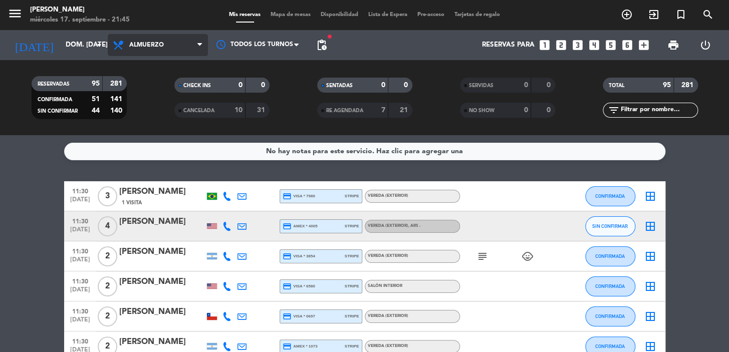
click at [191, 42] on span "Almuerzo" at bounding box center [158, 45] width 100 height 22
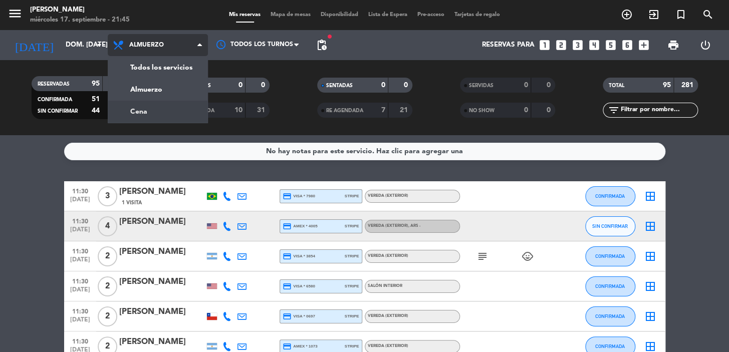
click at [181, 110] on div "menu [PERSON_NAME] miércoles 17. septiembre - 21:45 Mis reservas Mapa de mesas …" at bounding box center [364, 67] width 729 height 135
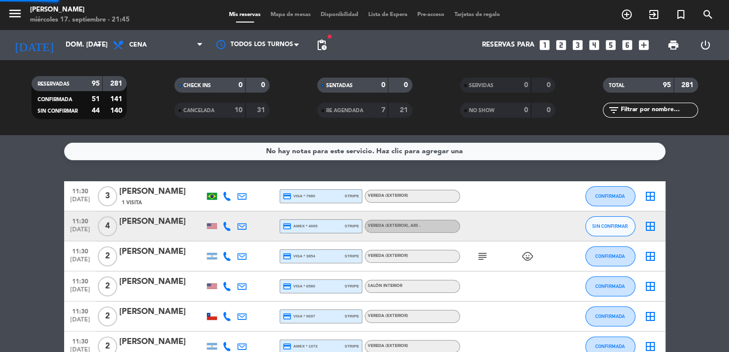
click at [323, 45] on span "pending_actions" at bounding box center [322, 45] width 12 height 12
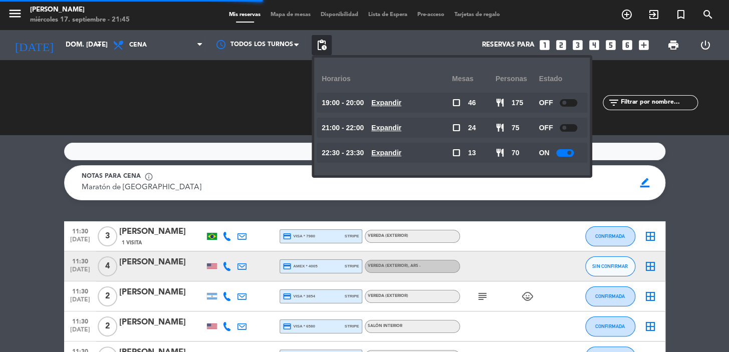
click at [393, 100] on u "Expandir" at bounding box center [386, 103] width 30 height 8
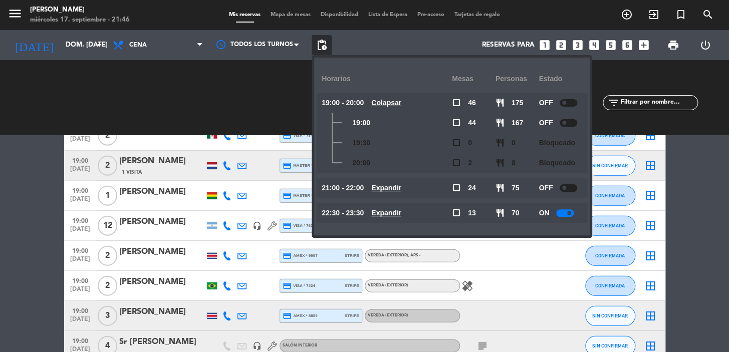
scroll to position [1366, 0]
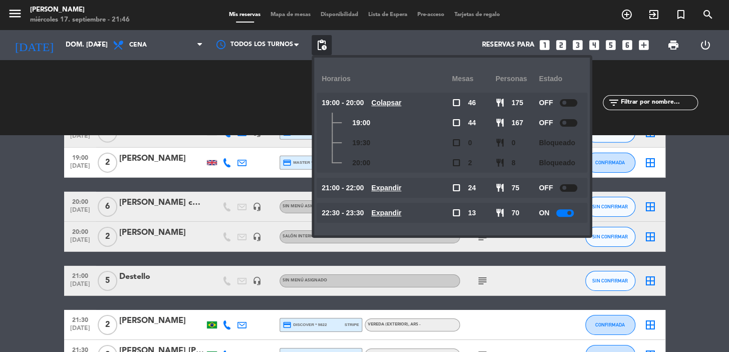
click at [391, 100] on u "Colapsar" at bounding box center [386, 103] width 30 height 8
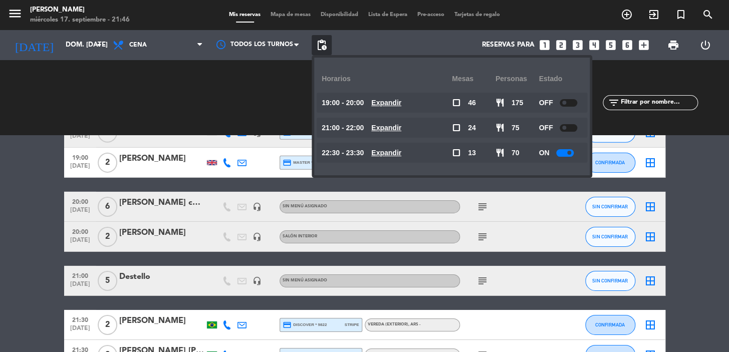
click at [389, 126] on u "Expandir" at bounding box center [386, 128] width 30 height 8
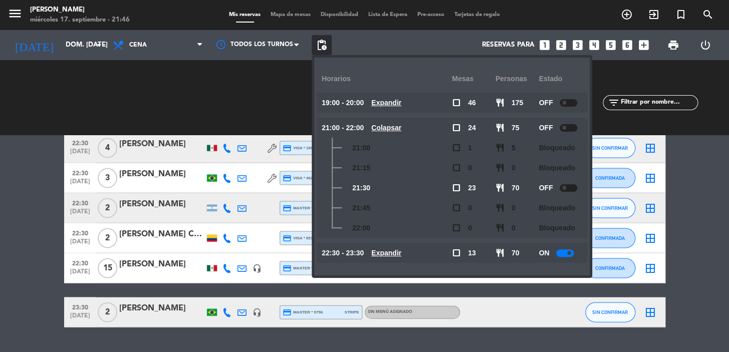
scroll to position [2484, 0]
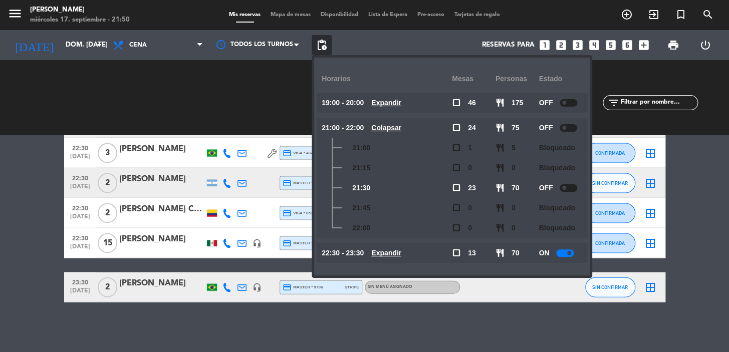
click at [205, 101] on div "CHECK INS 0 0" at bounding box center [221, 98] width 143 height 10
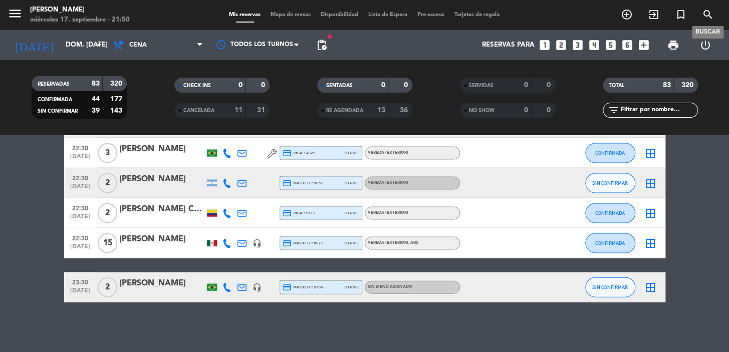
click at [708, 17] on icon "search" at bounding box center [708, 15] width 12 height 12
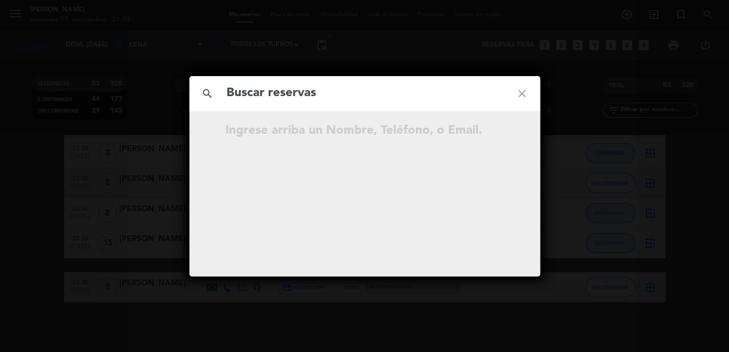
drag, startPoint x: 357, startPoint y: 132, endPoint x: 334, endPoint y: 93, distance: 44.9
paste input "[PERSON_NAME]"
type input "[PERSON_NAME]"
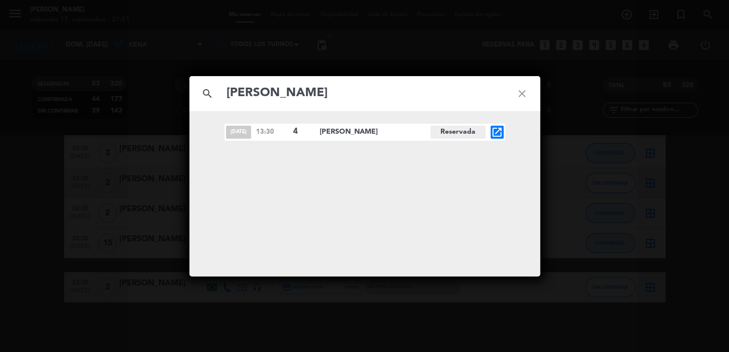
click at [500, 131] on icon "open_in_new" at bounding box center [497, 132] width 12 height 12
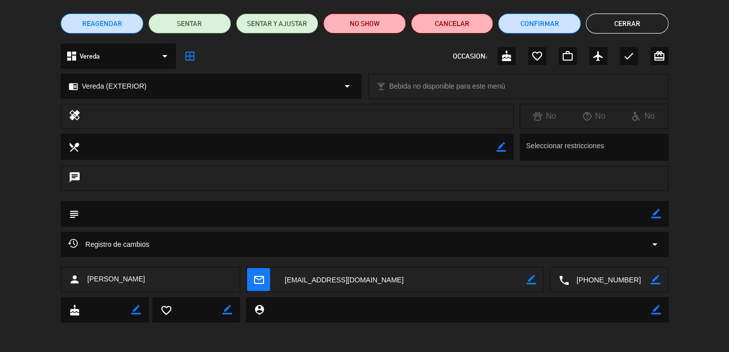
scroll to position [0, 0]
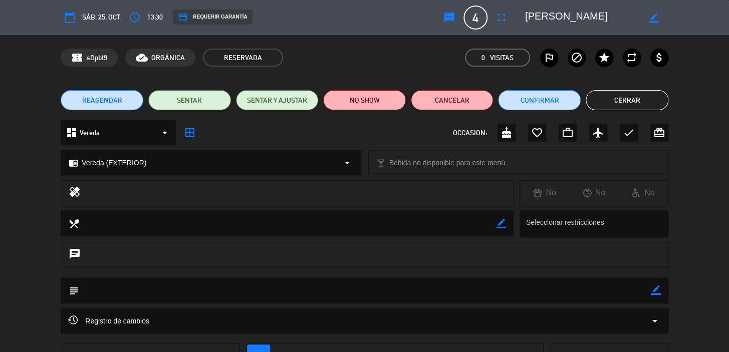
click at [117, 102] on span "REAGENDAR" at bounding box center [102, 100] width 40 height 11
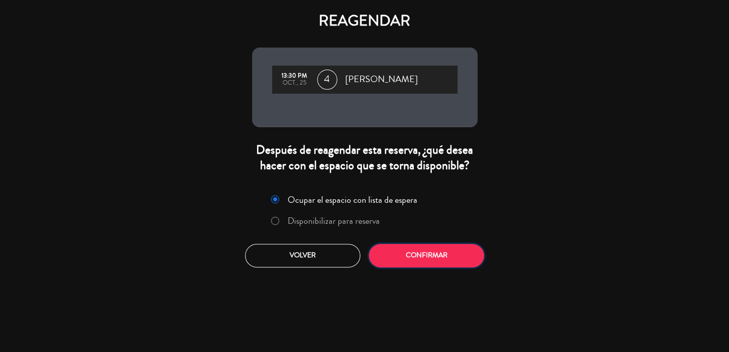
click at [407, 256] on button "Confirmar" at bounding box center [426, 256] width 115 height 24
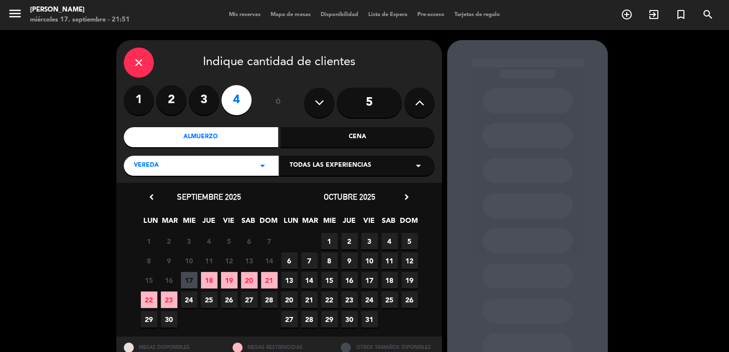
click at [411, 102] on button at bounding box center [419, 103] width 30 height 30
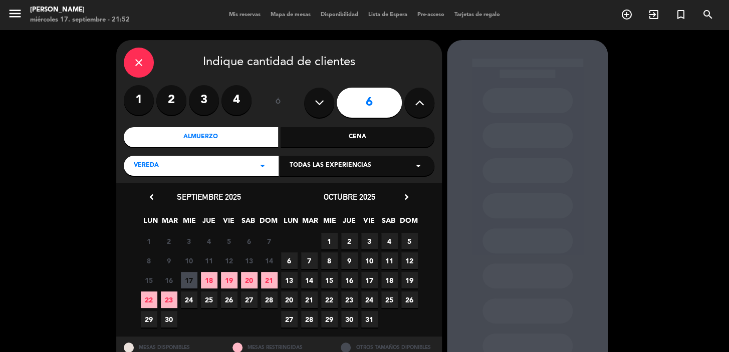
click at [387, 297] on span "25" at bounding box center [389, 300] width 17 height 17
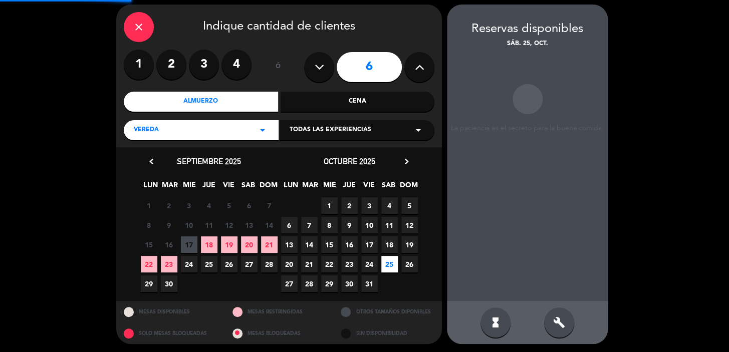
scroll to position [37, 0]
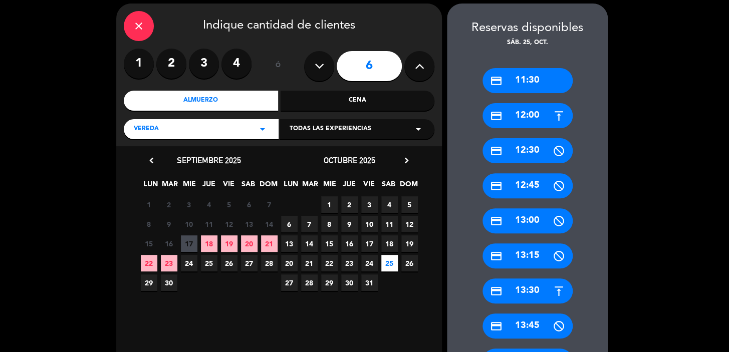
click at [521, 291] on div "credit_card 13:30" at bounding box center [527, 291] width 90 height 25
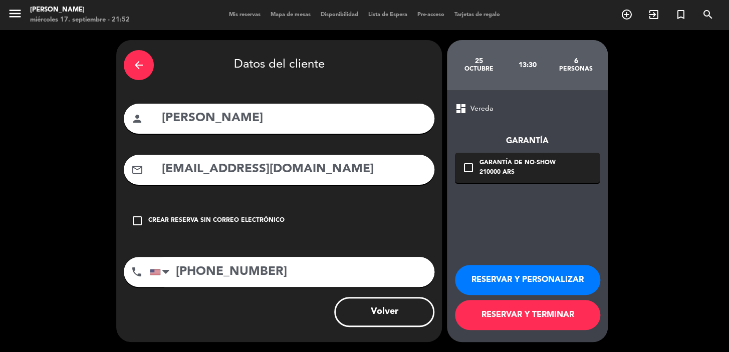
scroll to position [0, 0]
click at [467, 170] on icon "check_box_outline_blank" at bounding box center [468, 168] width 12 height 12
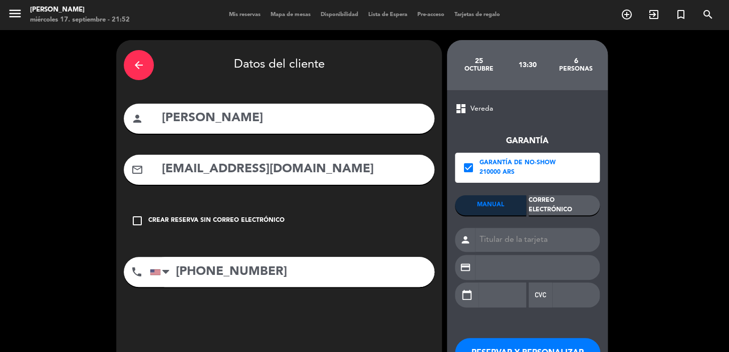
click at [566, 200] on div "Correo Electrónico" at bounding box center [564, 205] width 71 height 20
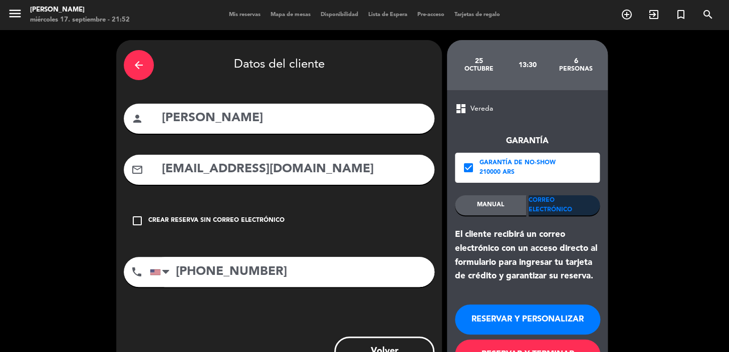
click at [523, 319] on button "RESERVAR Y PERSONALIZAR" at bounding box center [527, 320] width 145 height 30
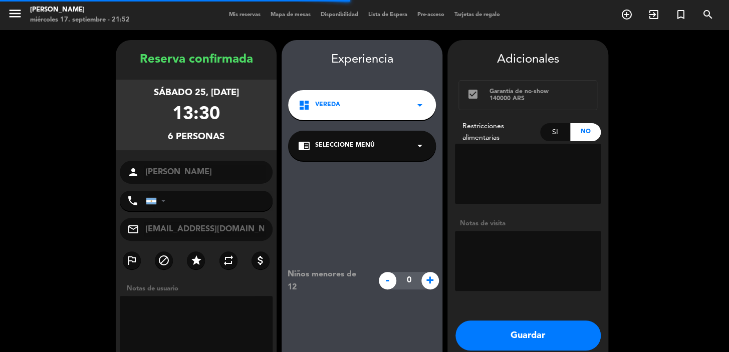
type input "[PHONE_NUMBER]"
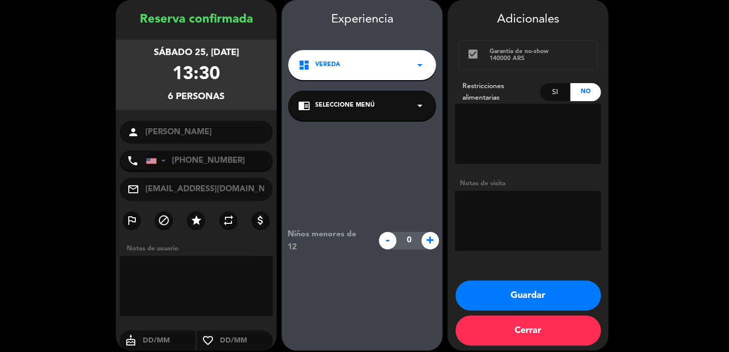
click at [383, 103] on div "chrome_reader_mode Seleccione Menú arrow_drop_down" at bounding box center [362, 106] width 148 height 30
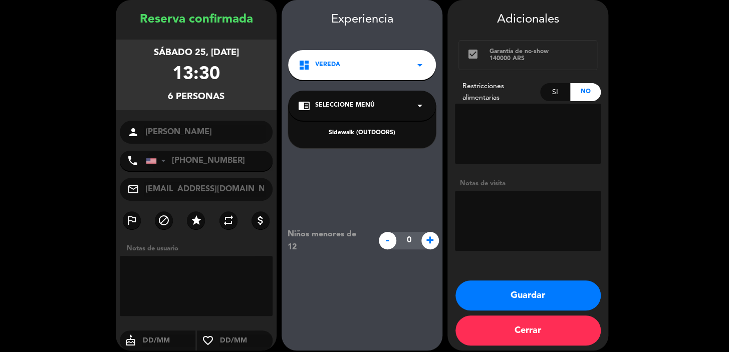
click at [384, 104] on div "chrome_reader_mode Seleccione Menú arrow_drop_down" at bounding box center [362, 106] width 148 height 30
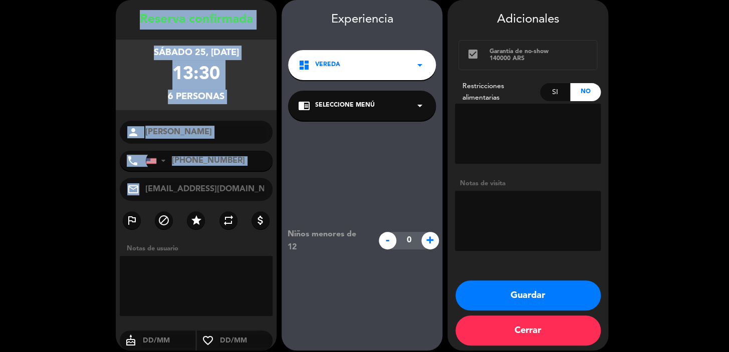
drag, startPoint x: 138, startPoint y: 19, endPoint x: 242, endPoint y: 181, distance: 192.2
click at [242, 181] on div "Reserva confirmada sábado 25, [DATE] 13:30 6 personas person [PERSON_NAME] phon…" at bounding box center [196, 185] width 161 height 351
copy div "Loremip dolorsitam consec 23, adi. 7144 20:47 3 elitsedd eiusmo tempo Incidi Ut…"
click at [562, 294] on button "Guardar" at bounding box center [527, 296] width 145 height 30
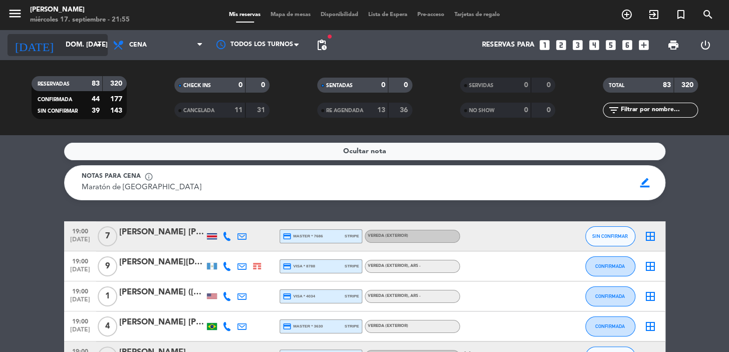
click at [83, 42] on input "dom. [DATE]" at bounding box center [105, 45] width 89 height 18
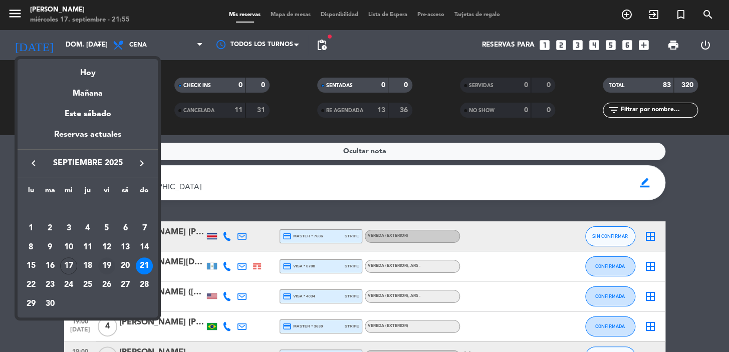
click at [110, 264] on div "19" at bounding box center [106, 266] width 17 height 17
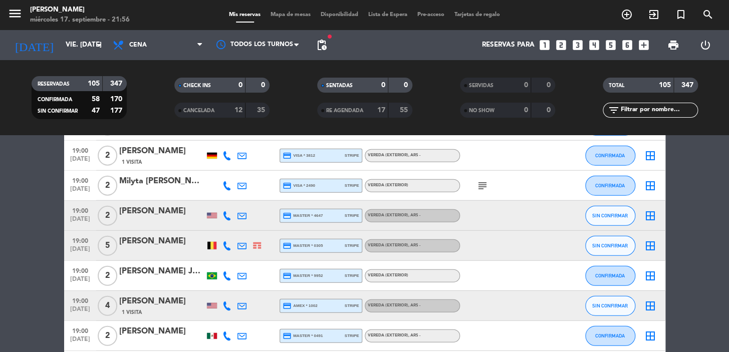
scroll to position [1002, 0]
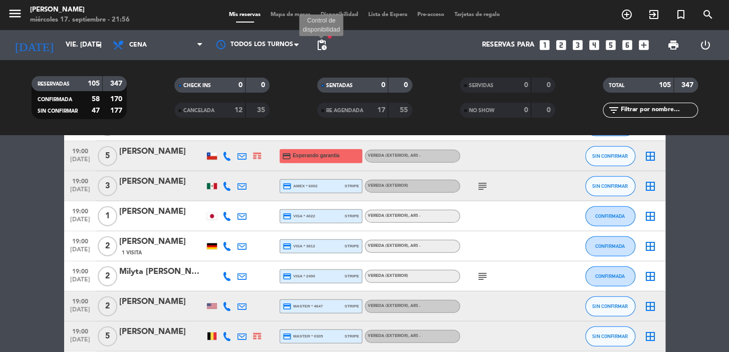
click at [326, 45] on span "pending_actions" at bounding box center [322, 45] width 12 height 12
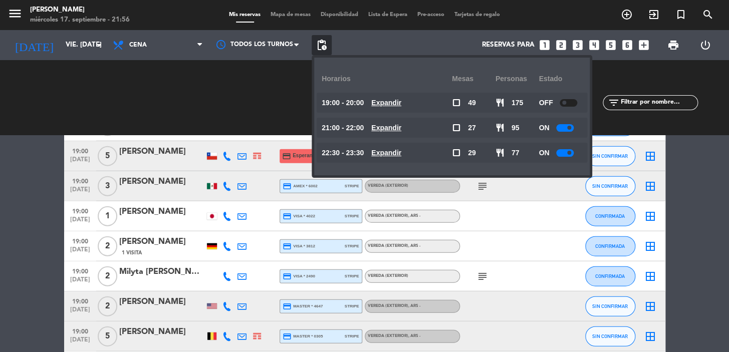
click at [398, 99] on u "Expandir" at bounding box center [386, 103] width 30 height 8
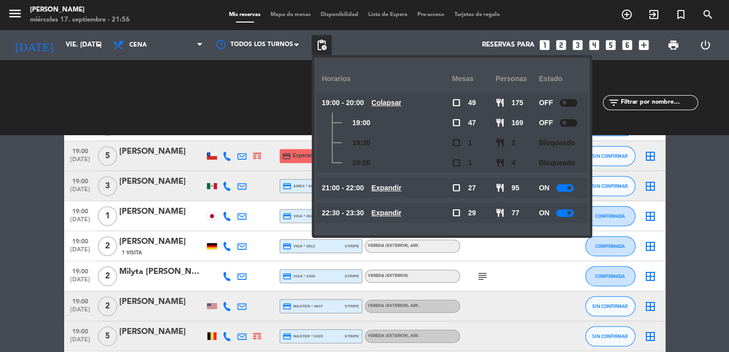
click at [382, 187] on u "Expandir" at bounding box center [386, 188] width 30 height 8
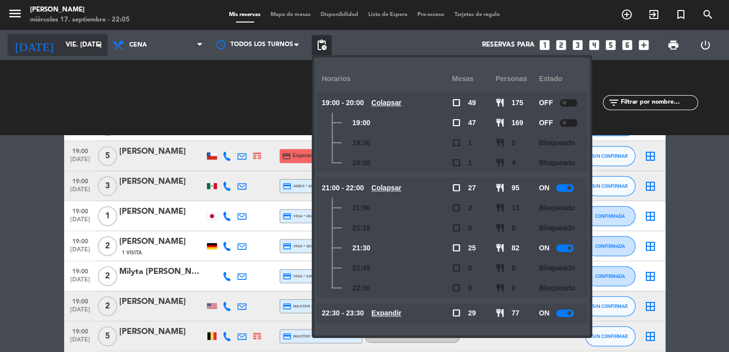
click at [61, 48] on input "vie. [DATE]" at bounding box center [105, 45] width 89 height 18
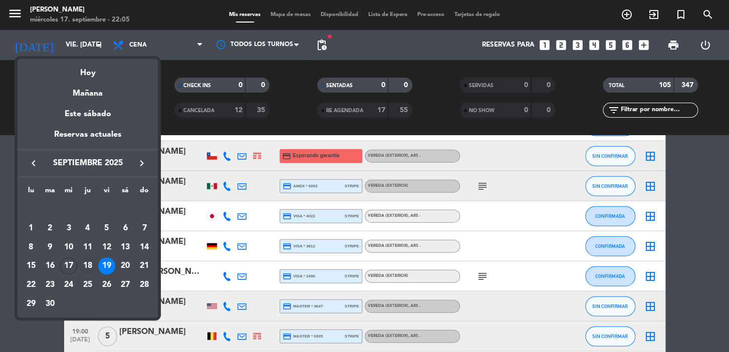
click at [86, 265] on div "18" at bounding box center [87, 266] width 17 height 17
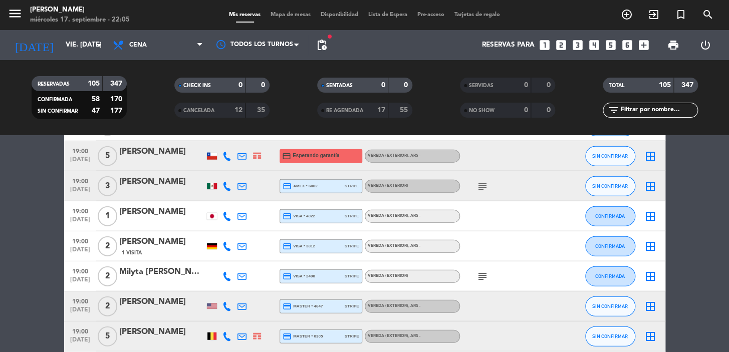
type input "[DEMOGRAPHIC_DATA] [DATE]"
click at [322, 43] on span "pending_actions" at bounding box center [322, 45] width 12 height 12
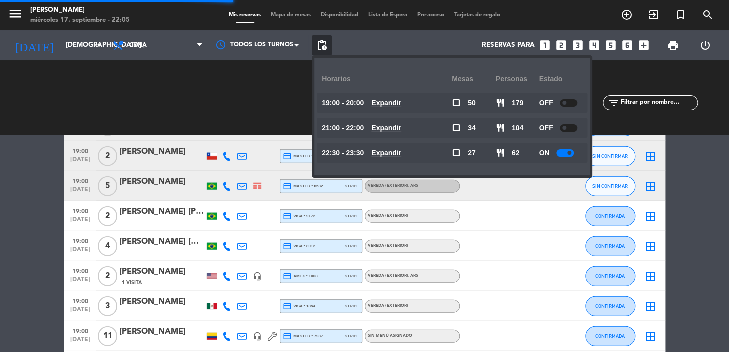
click at [396, 129] on u "Expandir" at bounding box center [386, 128] width 30 height 8
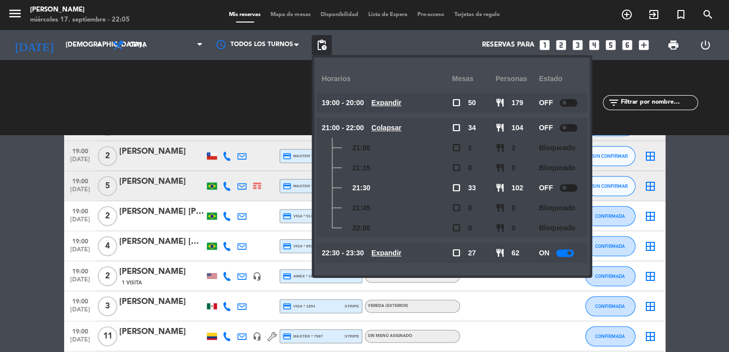
click at [321, 44] on span "pending_actions" at bounding box center [322, 45] width 12 height 12
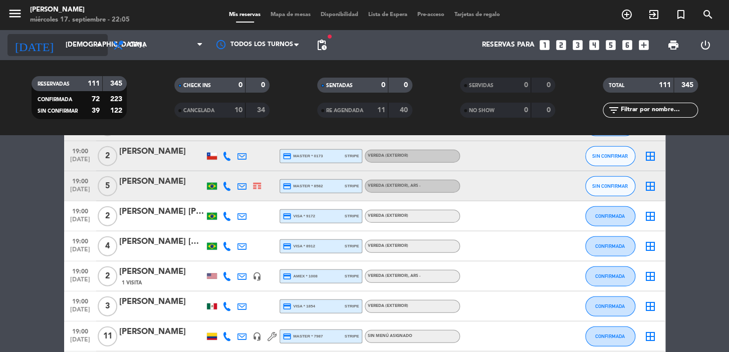
click at [61, 44] on input "[DEMOGRAPHIC_DATA] [DATE]" at bounding box center [105, 45] width 89 height 18
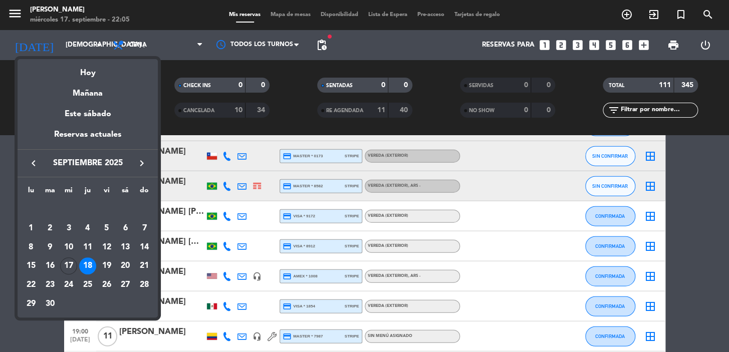
click at [85, 267] on div "18" at bounding box center [87, 266] width 17 height 17
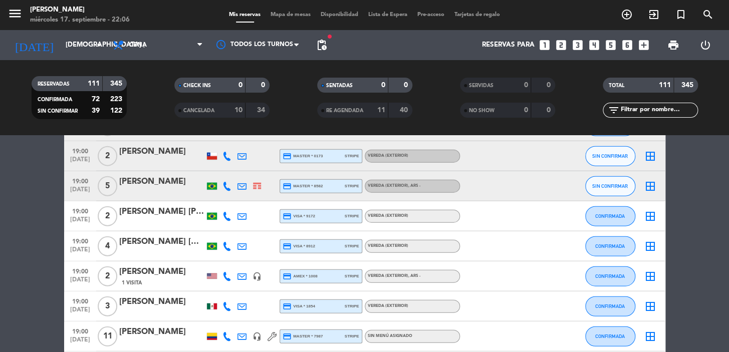
click at [576, 45] on icon "looks_3" at bounding box center [577, 45] width 13 height 13
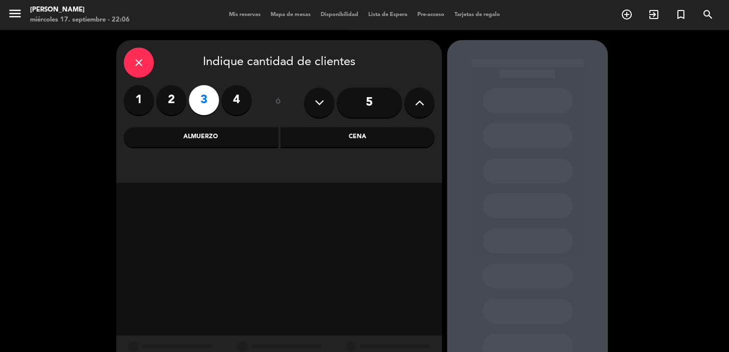
click at [328, 136] on div "Cena" at bounding box center [358, 137] width 154 height 20
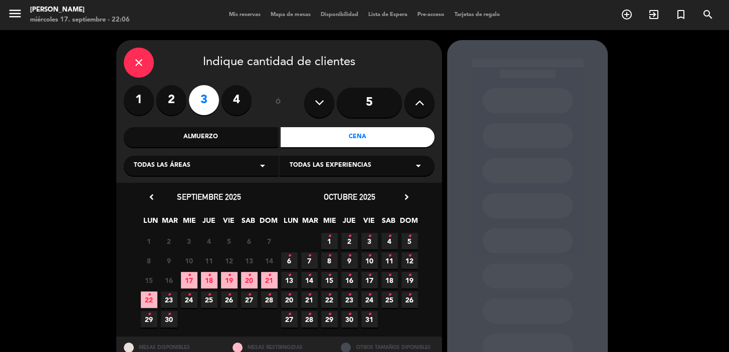
click at [209, 276] on icon "•" at bounding box center [209, 276] width 4 height 16
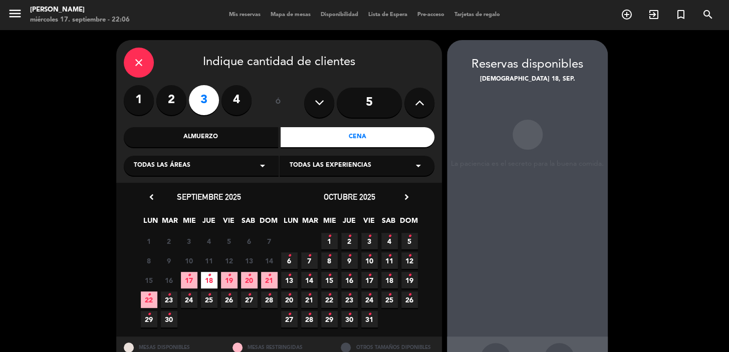
scroll to position [37, 0]
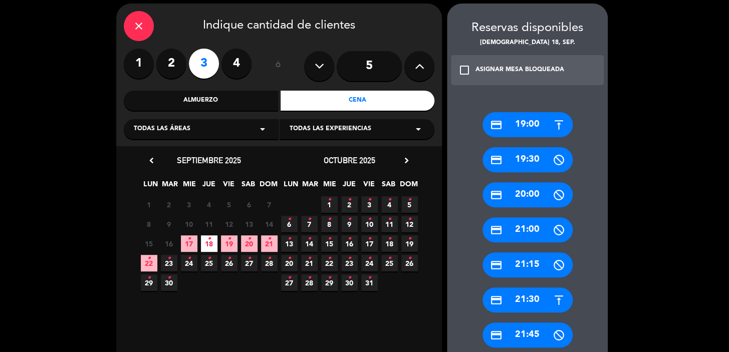
click at [535, 299] on div "credit_card 21:30" at bounding box center [527, 300] width 90 height 25
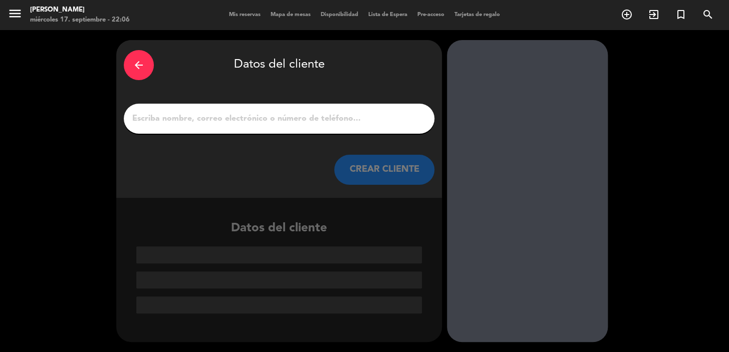
drag, startPoint x: 308, startPoint y: 112, endPoint x: 131, endPoint y: 67, distance: 182.6
click at [131, 67] on div "arrow_back" at bounding box center [139, 65] width 30 height 30
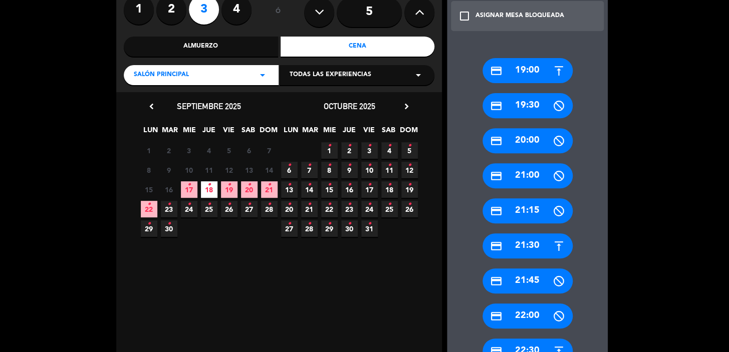
scroll to position [182, 0]
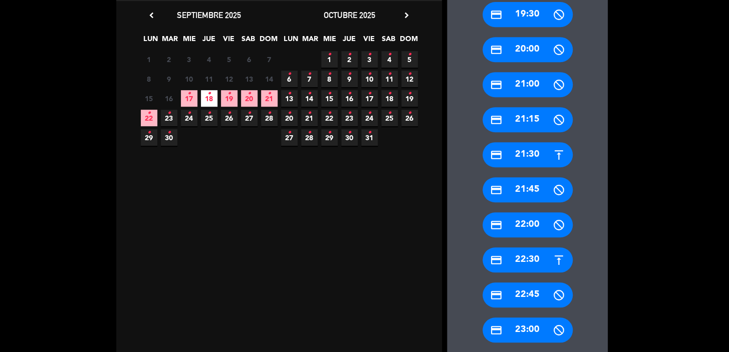
click at [518, 257] on div "credit_card 22:30" at bounding box center [527, 259] width 90 height 25
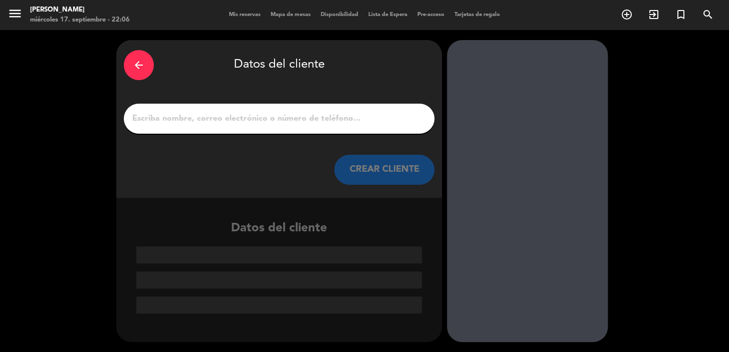
paste input "[PERSON_NAME]"
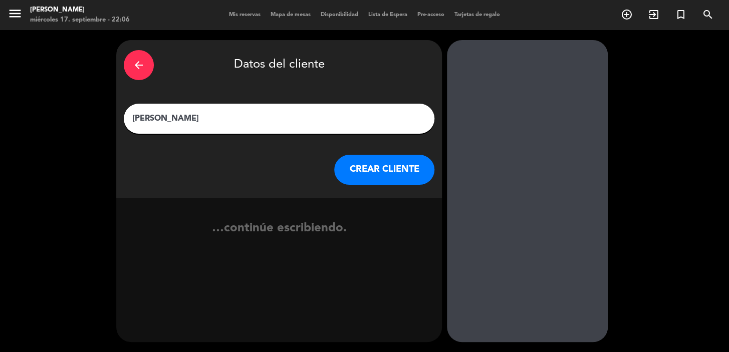
type input "[PERSON_NAME]"
click at [372, 170] on button "CREAR CLIENTE" at bounding box center [384, 170] width 100 height 30
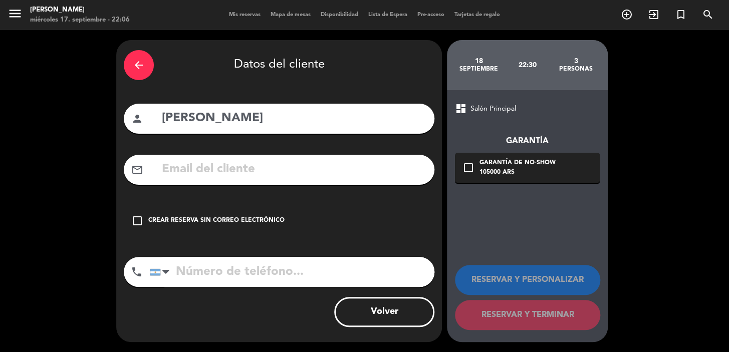
drag, startPoint x: 297, startPoint y: 179, endPoint x: 261, endPoint y: 169, distance: 37.3
paste input "[EMAIL_ADDRESS][DOMAIN_NAME]"
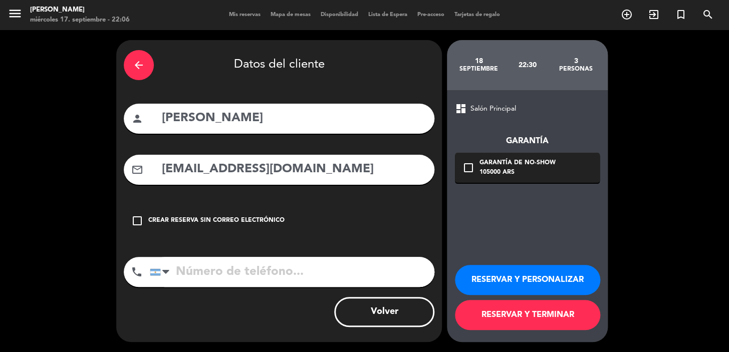
type input "[EMAIL_ADDRESS][DOMAIN_NAME]"
paste input "[PHONE_NUMBER]"
type input "[PHONE_NUMBER]"
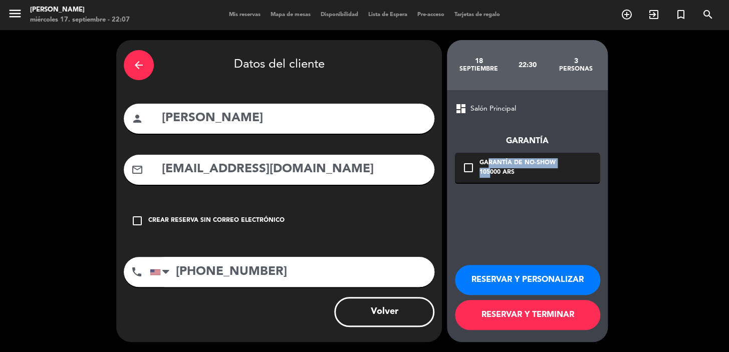
click at [485, 167] on div "Garantía de no-show 105000 ARS" at bounding box center [517, 168] width 76 height 20
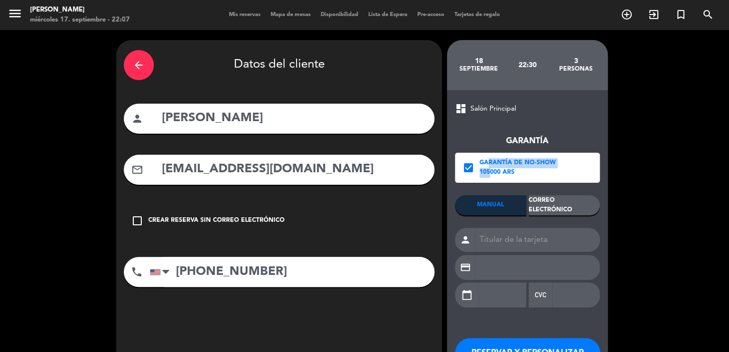
click at [576, 200] on div "Correo Electrónico" at bounding box center [564, 205] width 71 height 20
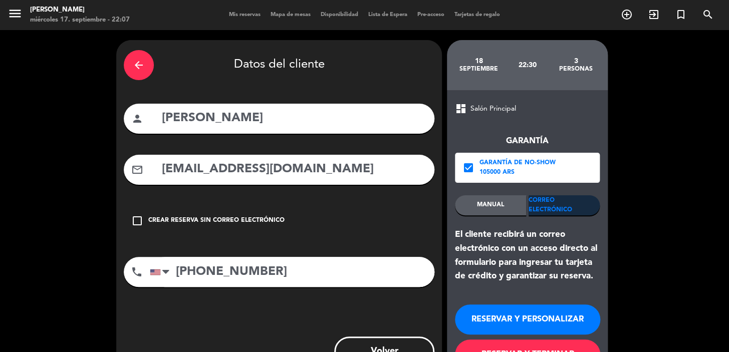
click at [550, 317] on button "RESERVAR Y PERSONALIZAR" at bounding box center [527, 320] width 145 height 30
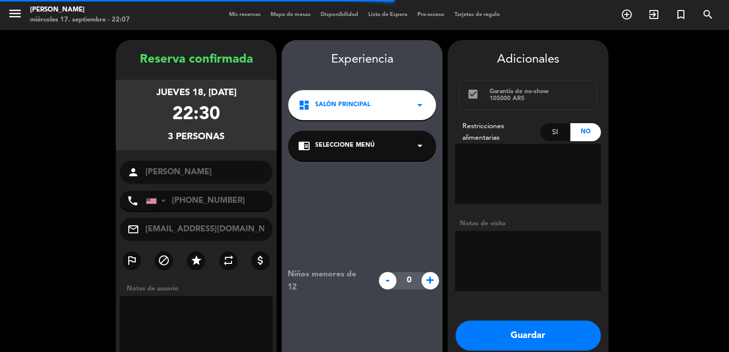
scroll to position [40, 0]
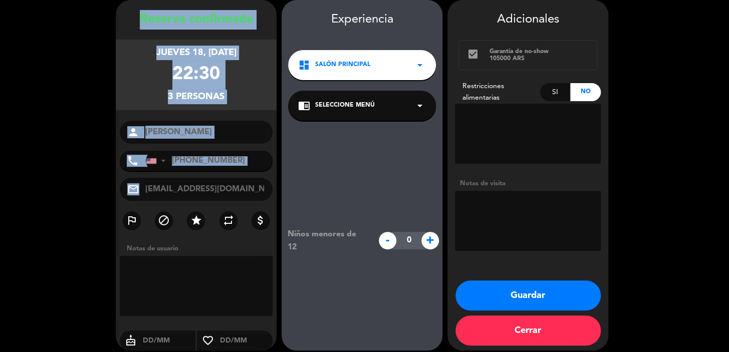
drag, startPoint x: 140, startPoint y: 17, endPoint x: 265, endPoint y: 191, distance: 214.7
click at [266, 192] on div "Reserva confirmada jueves 18, [DATE] 22:30 3 personas person [PERSON_NAME] phon…" at bounding box center [196, 185] width 161 height 351
copy div "Loremip dolorsitam consec 32, adi. 7721 50:96 6 elitsedd eiusmo tempo Incidi Ut…"
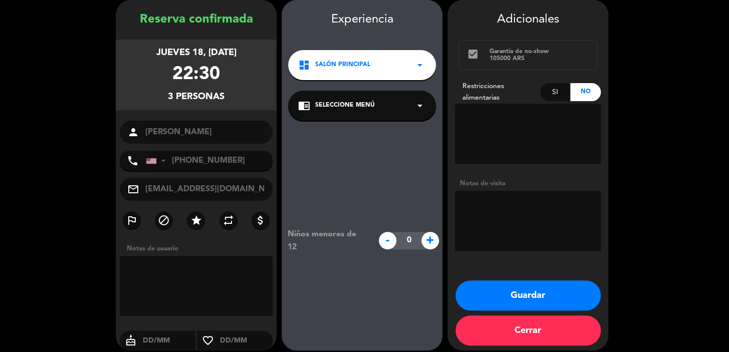
click at [409, 60] on div "dashboard Salón Principal arrow_drop_down" at bounding box center [362, 65] width 148 height 30
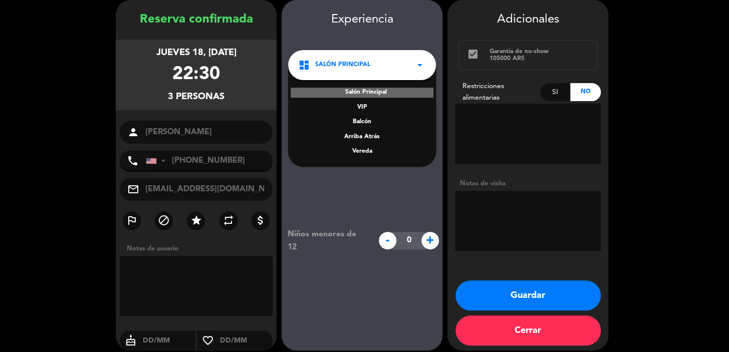
click at [362, 150] on div "Vereda" at bounding box center [362, 152] width 128 height 10
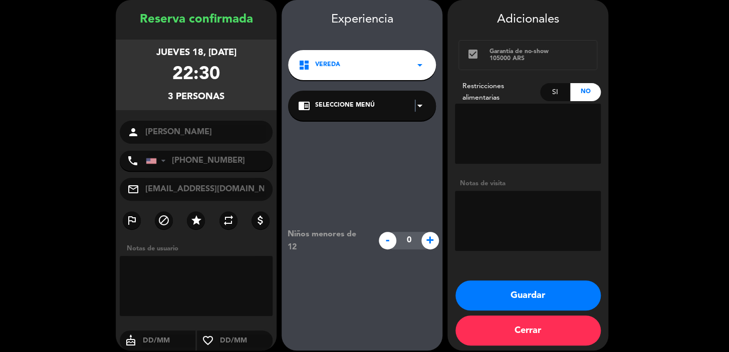
click at [414, 100] on icon "arrow_drop_down" at bounding box center [420, 106] width 12 height 12
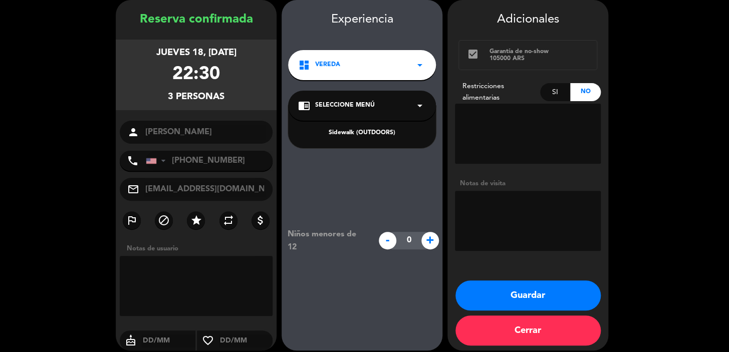
click at [370, 140] on div "Sidewalk (OUTDOORS)" at bounding box center [362, 127] width 148 height 43
click at [385, 125] on div "Sidewalk (OUTDOORS)" at bounding box center [362, 127] width 148 height 43
click at [394, 133] on div "Sidewalk (OUTDOORS)" at bounding box center [362, 133] width 128 height 10
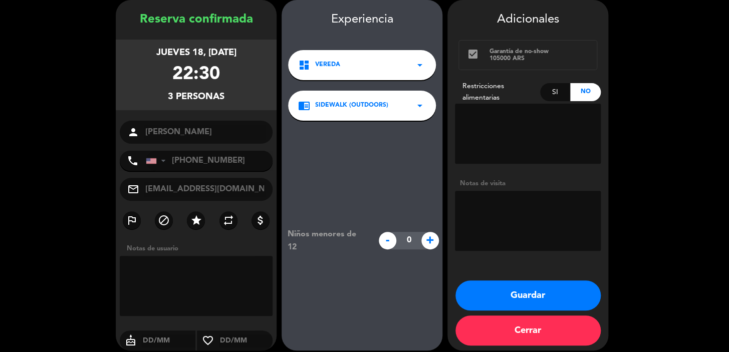
click at [530, 289] on button "Guardar" at bounding box center [527, 296] width 145 height 30
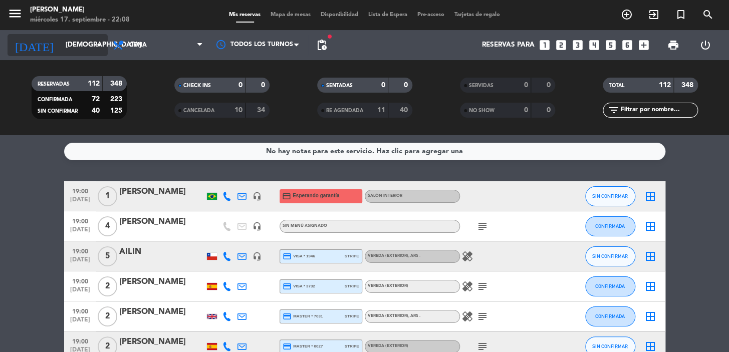
click at [61, 43] on input "[DEMOGRAPHIC_DATA] [DATE]" at bounding box center [105, 45] width 89 height 18
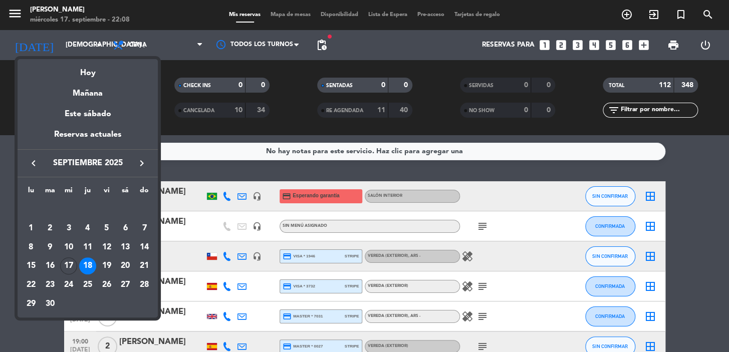
click at [141, 160] on icon "keyboard_arrow_right" at bounding box center [142, 163] width 12 height 12
click at [31, 242] on div "6" at bounding box center [31, 247] width 17 height 17
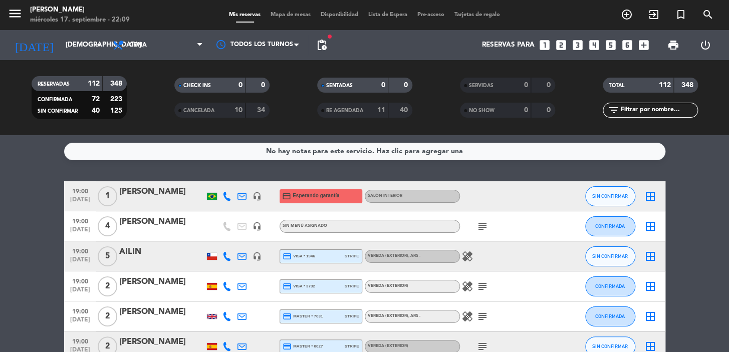
type input "lun. [DATE]"
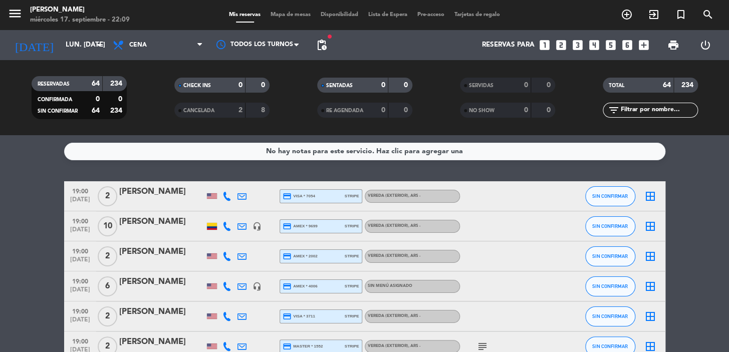
scroll to position [182, 0]
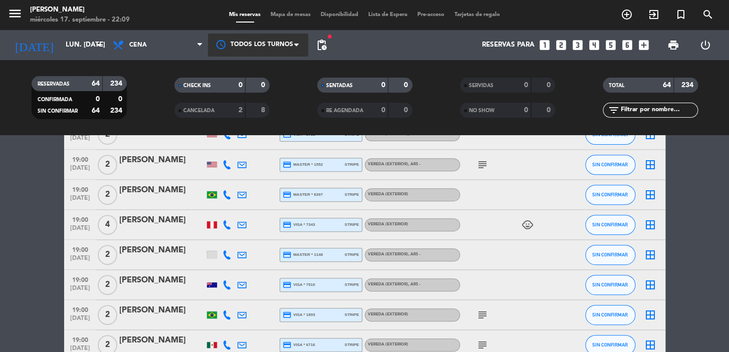
click at [292, 40] on div at bounding box center [258, 45] width 100 height 23
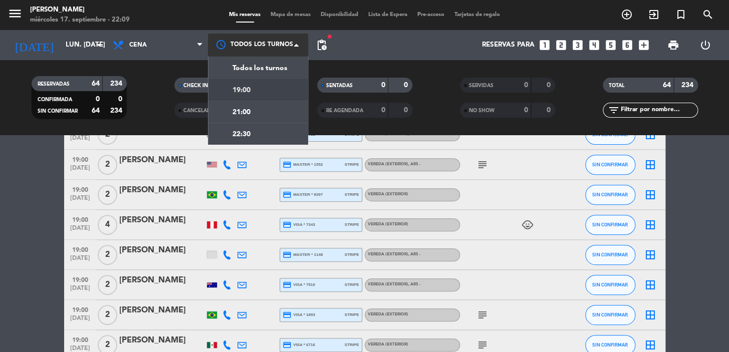
click at [248, 89] on span "19:00" at bounding box center [241, 91] width 18 height 12
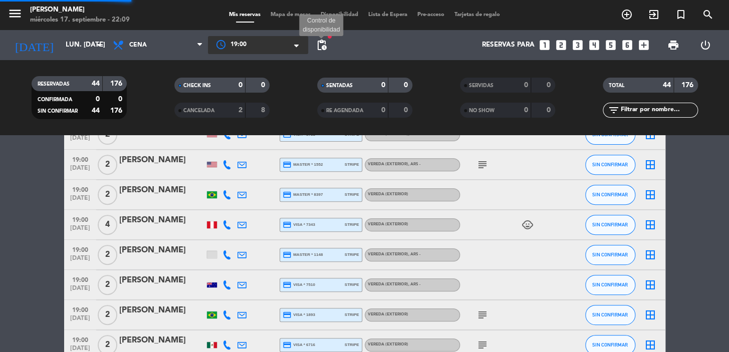
click at [318, 46] on span "pending_actions" at bounding box center [322, 45] width 12 height 12
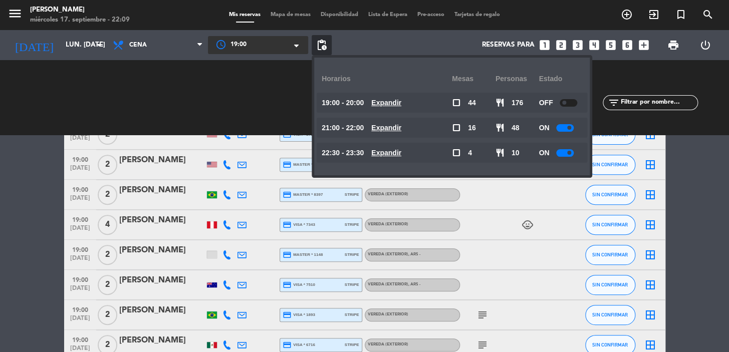
click at [401, 101] on u "Expandir" at bounding box center [386, 103] width 30 height 8
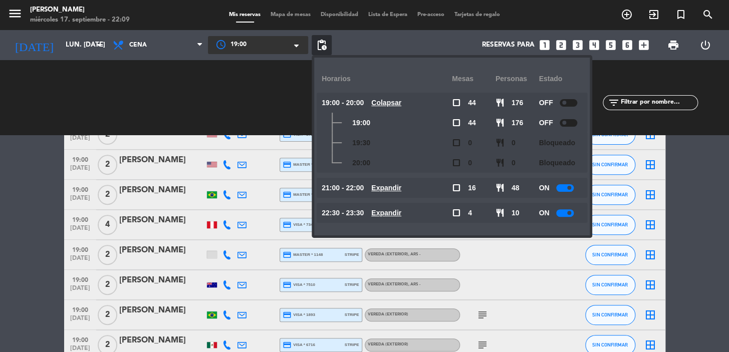
click at [391, 186] on u "Expandir" at bounding box center [386, 188] width 30 height 8
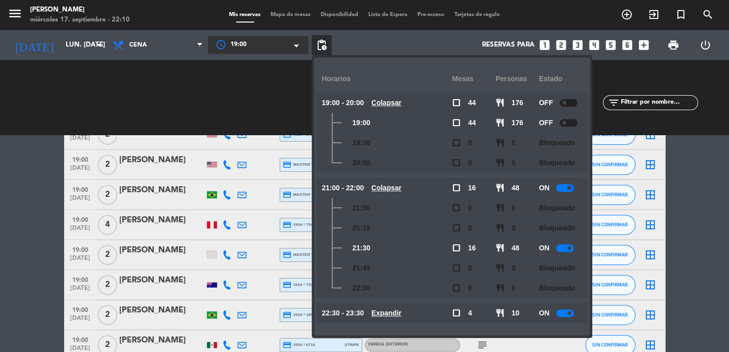
click at [664, 75] on div "TOTAL 44 176 filter_list" at bounding box center [650, 97] width 143 height 55
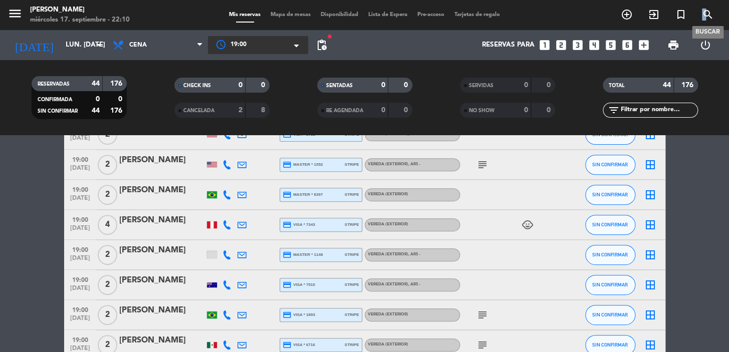
click at [706, 14] on span "search" at bounding box center [707, 14] width 27 height 17
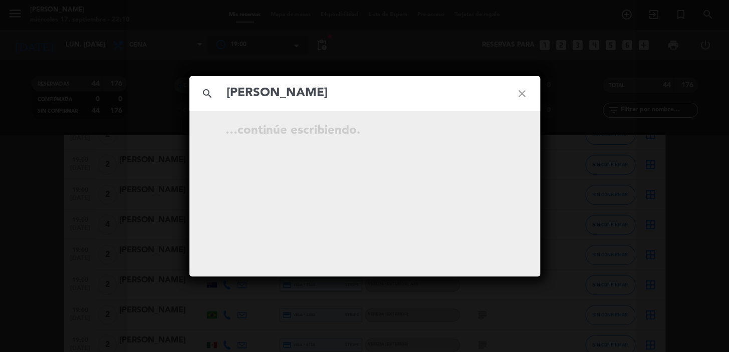
type input "[PERSON_NAME]"
click at [521, 91] on icon "close" at bounding box center [522, 94] width 36 height 36
click at [523, 90] on icon "close" at bounding box center [522, 94] width 36 height 36
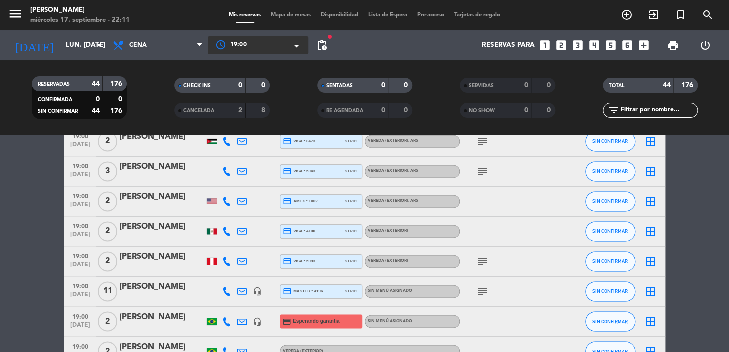
scroll to position [1202, 0]
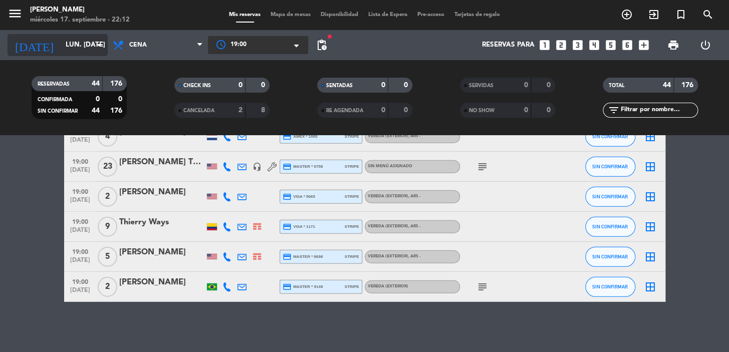
click at [87, 45] on input "lun. [DATE]" at bounding box center [105, 45] width 89 height 18
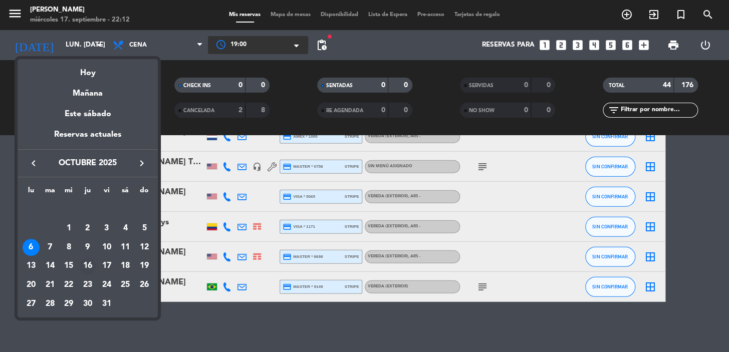
click at [88, 266] on div "16" at bounding box center [87, 266] width 17 height 17
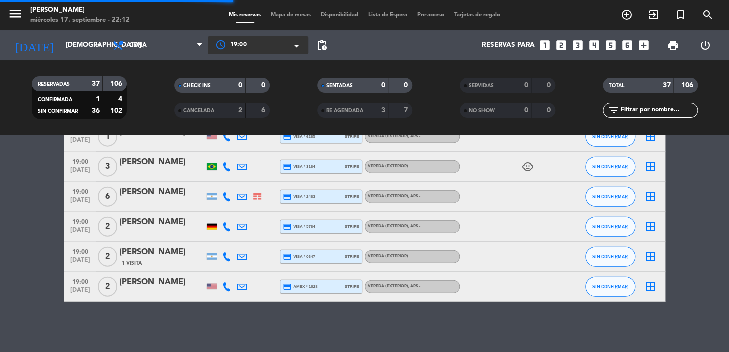
scroll to position [991, 0]
click at [324, 42] on span "pending_actions" at bounding box center [322, 45] width 12 height 12
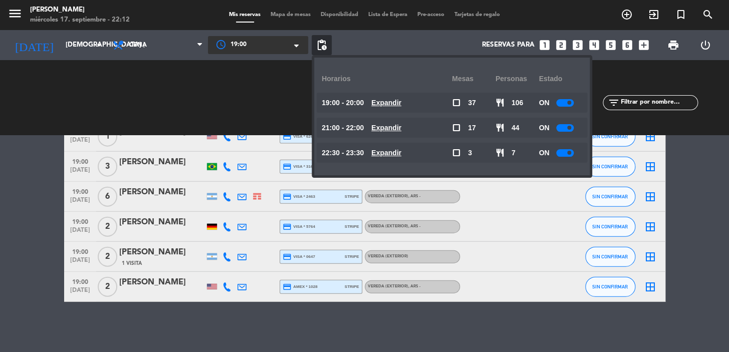
click at [394, 102] on u "Expandir" at bounding box center [386, 103] width 30 height 8
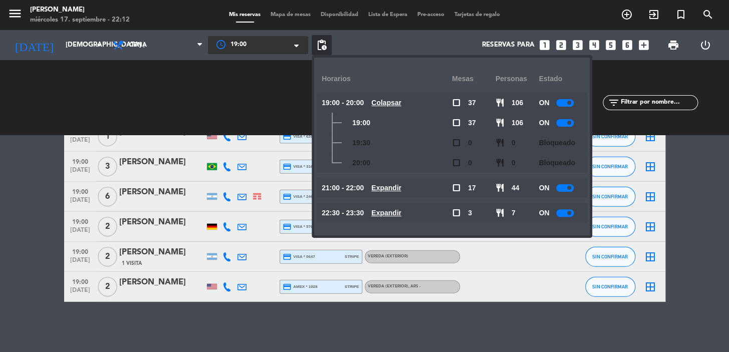
click at [194, 105] on div "CHECK INS 0 0 CANCELADA 2 6" at bounding box center [221, 97] width 143 height 55
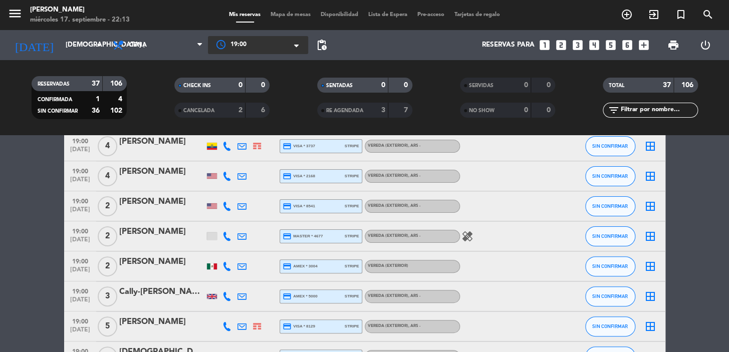
scroll to position [0, 0]
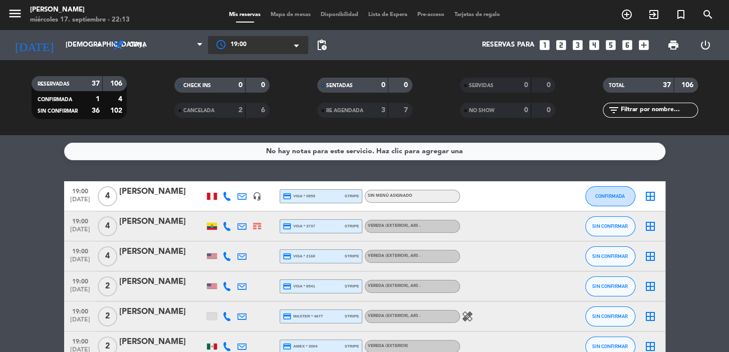
click at [330, 43] on span "pending_actions" at bounding box center [322, 45] width 20 height 20
click at [325, 46] on span "pending_actions" at bounding box center [322, 45] width 12 height 12
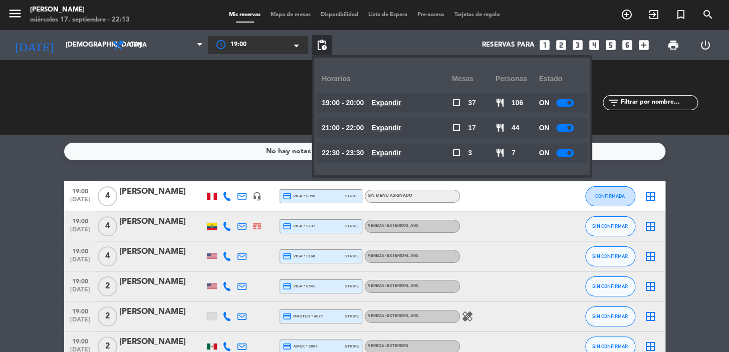
click at [389, 100] on u "Expandir" at bounding box center [386, 103] width 30 height 8
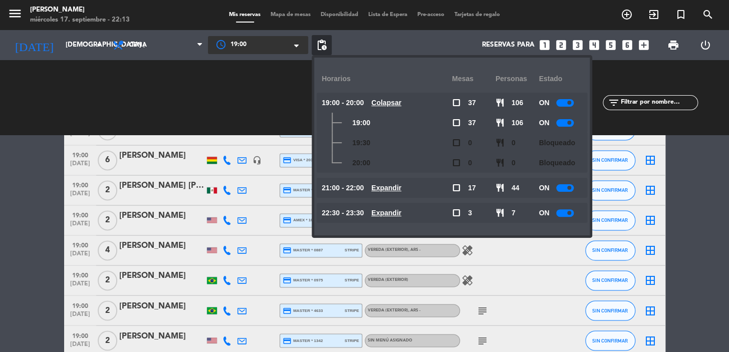
scroll to position [820, 0]
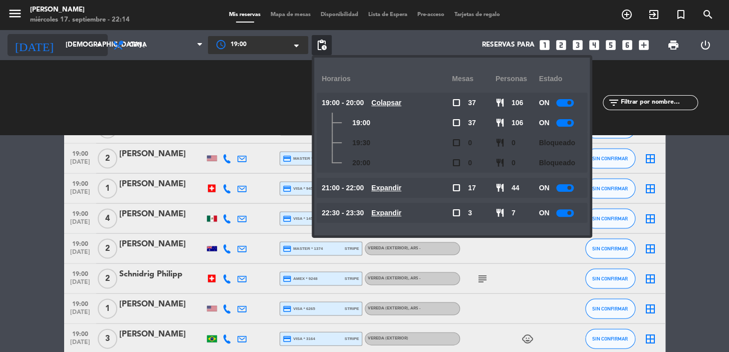
click at [61, 45] on input "[DEMOGRAPHIC_DATA] [DATE]" at bounding box center [105, 45] width 89 height 18
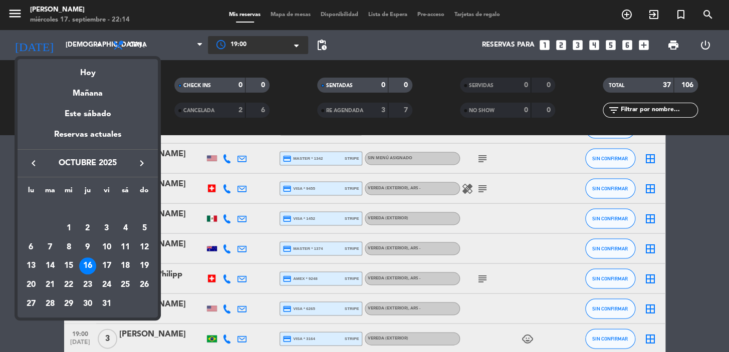
click at [32, 161] on icon "keyboard_arrow_left" at bounding box center [34, 163] width 12 height 12
click at [28, 283] on div "22" at bounding box center [31, 285] width 17 height 17
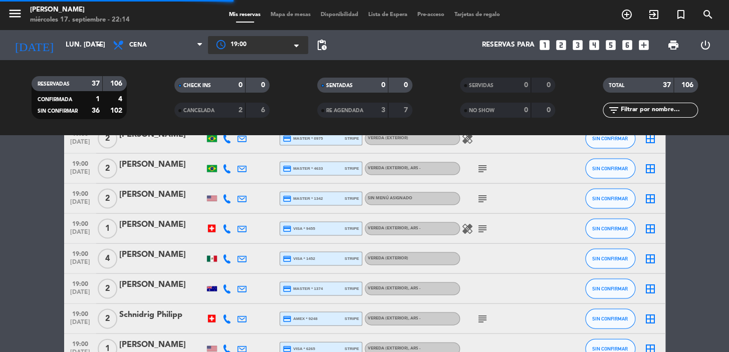
scroll to position [860, 0]
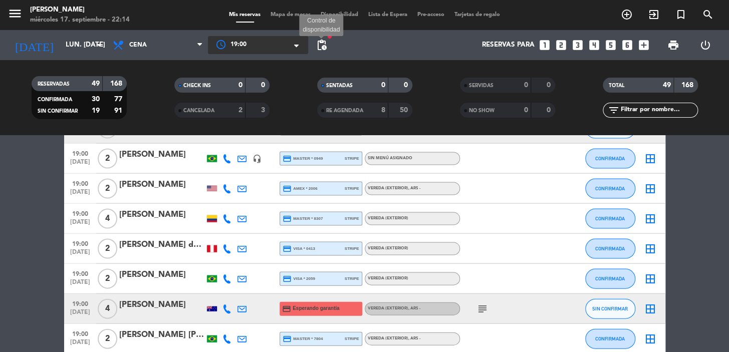
click at [319, 45] on span "pending_actions" at bounding box center [322, 45] width 12 height 12
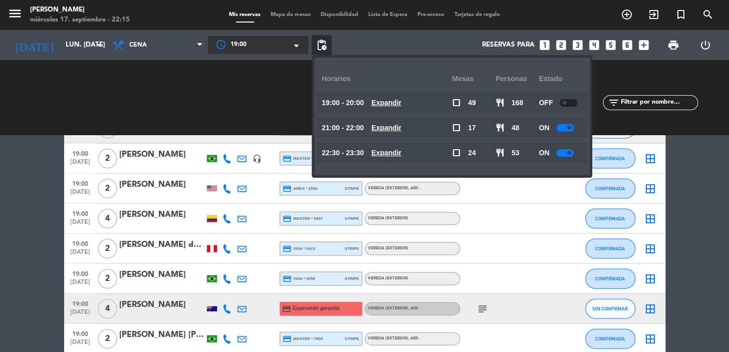
click at [401, 101] on u "Expandir" at bounding box center [386, 103] width 30 height 8
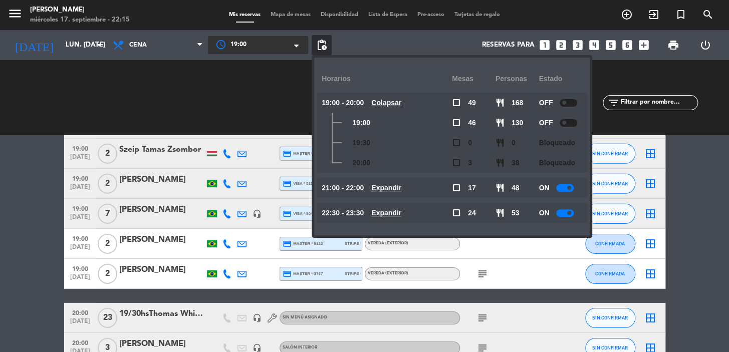
scroll to position [1406, 0]
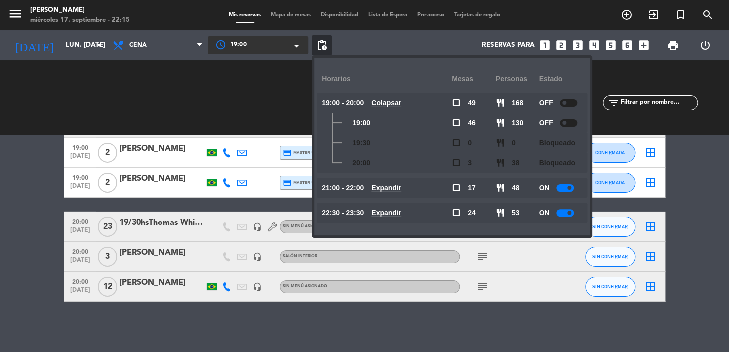
click at [401, 185] on u "Expandir" at bounding box center [386, 188] width 30 height 8
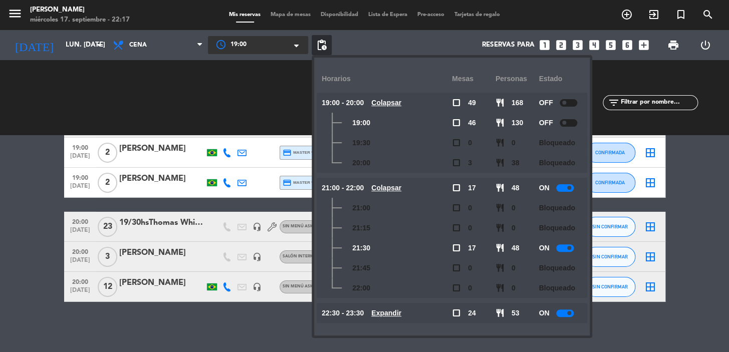
click at [183, 123] on div "CHECK INS 0 0 CANCELADA 2 3" at bounding box center [221, 97] width 143 height 55
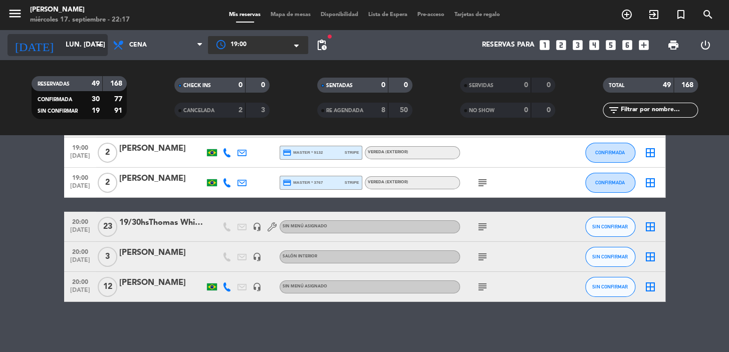
click at [102, 43] on icon "arrow_drop_down" at bounding box center [99, 45] width 12 height 12
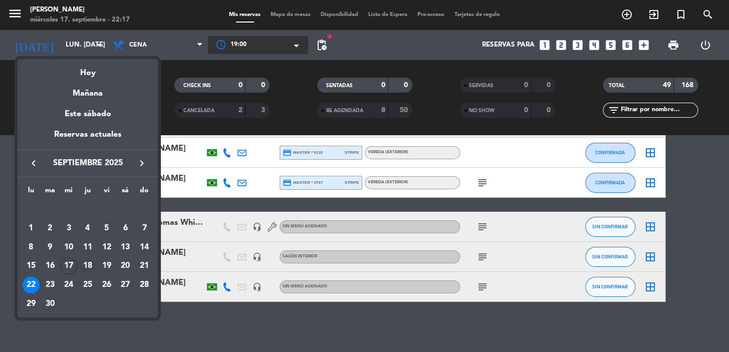
click at [88, 266] on div "18" at bounding box center [87, 266] width 17 height 17
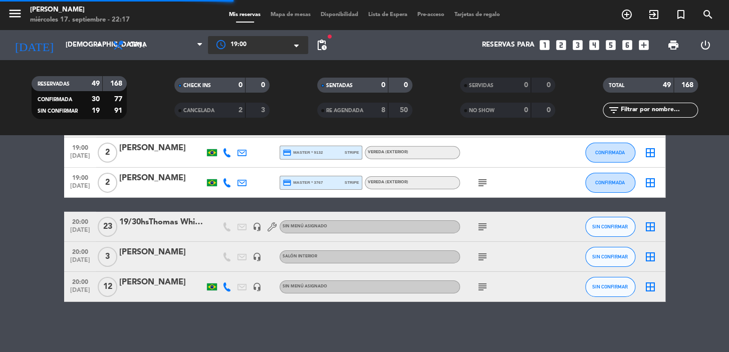
scroll to position [1366, 0]
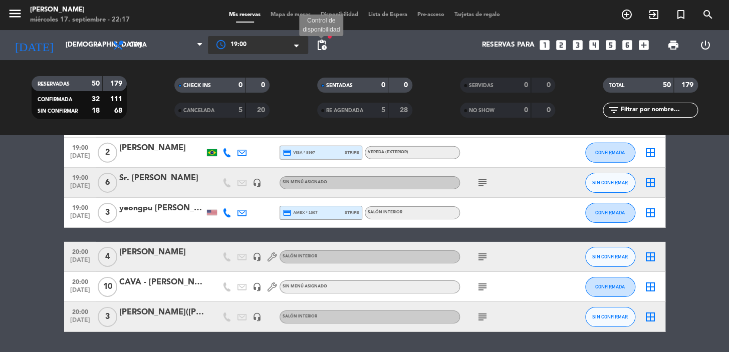
click at [325, 42] on span "pending_actions" at bounding box center [322, 45] width 12 height 12
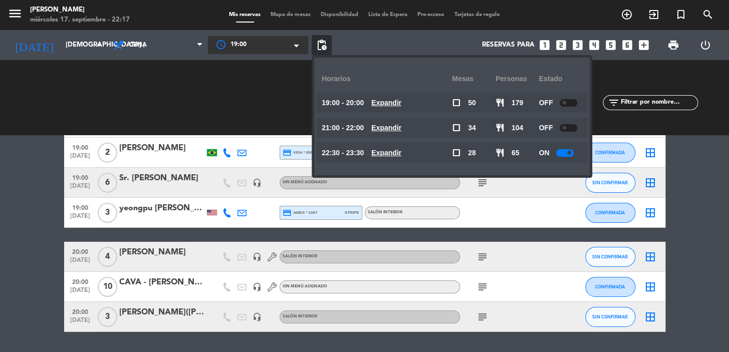
click at [401, 150] on u "Expandir" at bounding box center [386, 153] width 30 height 8
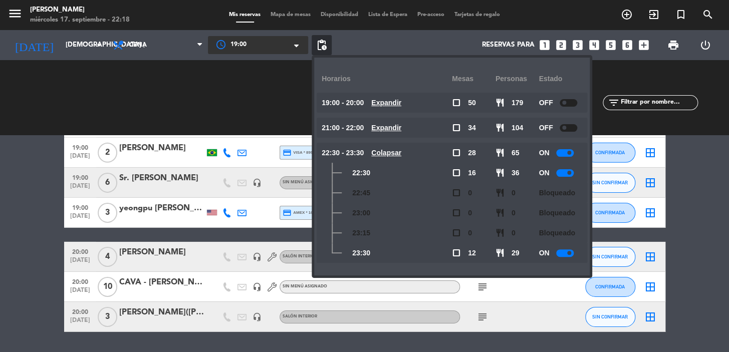
click at [401, 150] on u "Colapsar" at bounding box center [386, 153] width 30 height 8
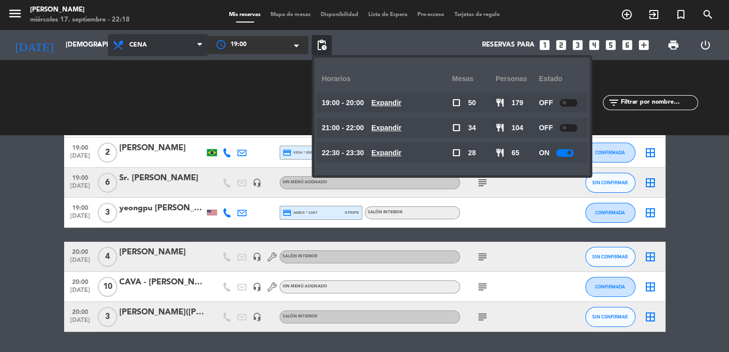
click at [155, 42] on span "Cena" at bounding box center [158, 45] width 100 height 22
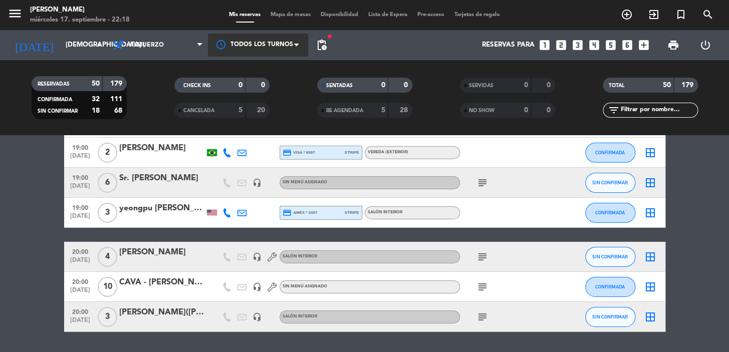
click at [168, 92] on div "menu [PERSON_NAME] miércoles 17. septiembre - 22:18 Mis reservas Mapa de mesas …" at bounding box center [364, 67] width 729 height 135
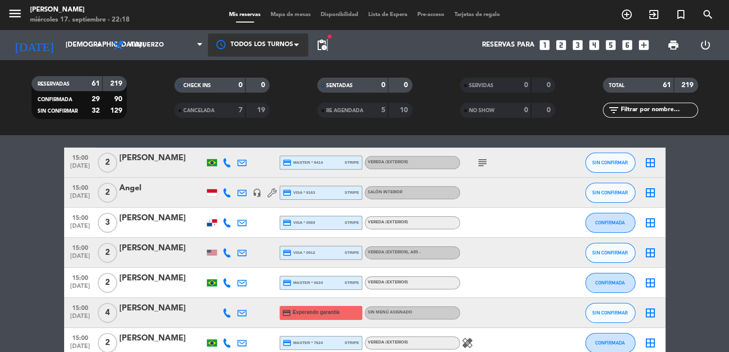
click at [329, 43] on span "pending_actions" at bounding box center [322, 45] width 20 height 20
click at [317, 42] on span "pending_actions" at bounding box center [322, 45] width 12 height 12
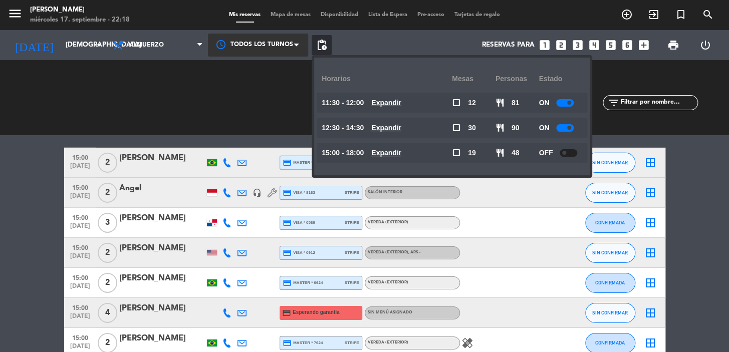
click at [401, 102] on u "Expandir" at bounding box center [386, 103] width 30 height 8
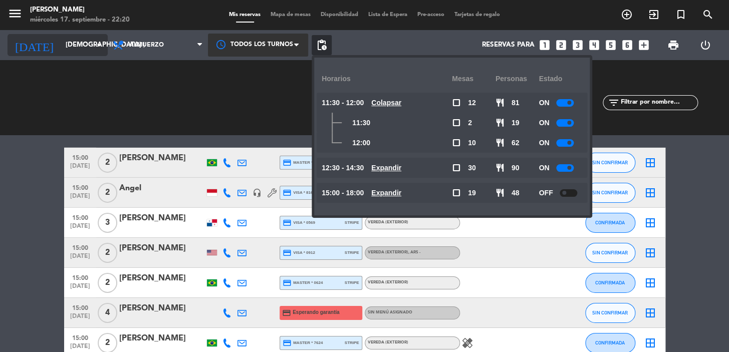
click at [61, 44] on input "[DEMOGRAPHIC_DATA] [DATE]" at bounding box center [105, 45] width 89 height 18
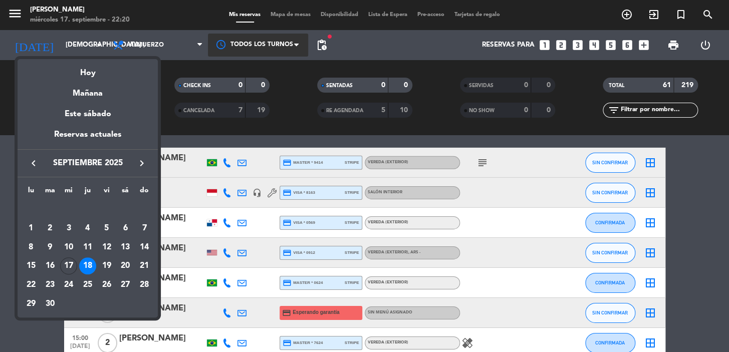
click at [142, 161] on icon "keyboard_arrow_right" at bounding box center [142, 163] width 12 height 12
click at [35, 159] on icon "keyboard_arrow_left" at bounding box center [34, 163] width 12 height 12
click at [125, 284] on div "27" at bounding box center [125, 285] width 17 height 17
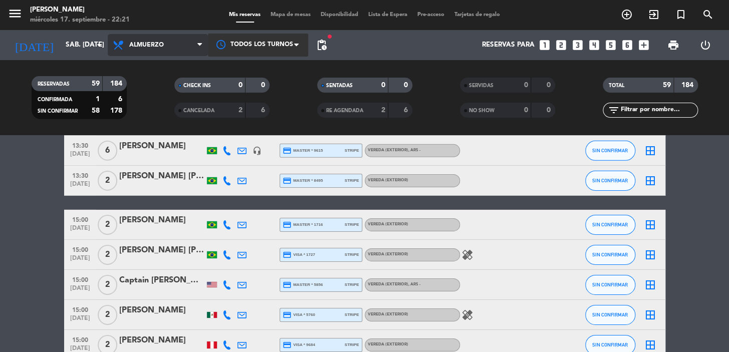
click at [188, 47] on span "Almuerzo" at bounding box center [158, 45] width 100 height 22
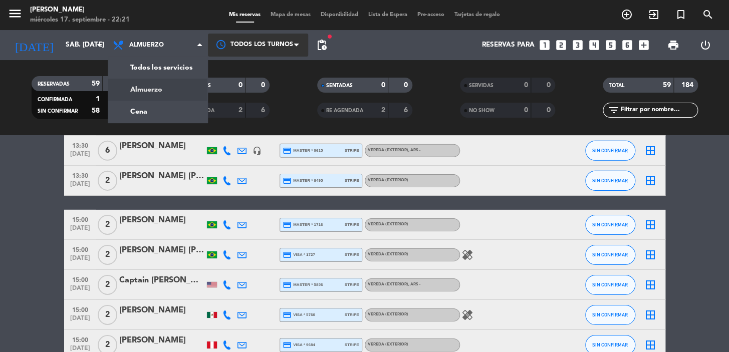
click at [166, 89] on div "menu [PERSON_NAME] miércoles 17. septiembre - 22:21 Mis reservas Mapa de mesas …" at bounding box center [364, 67] width 729 height 135
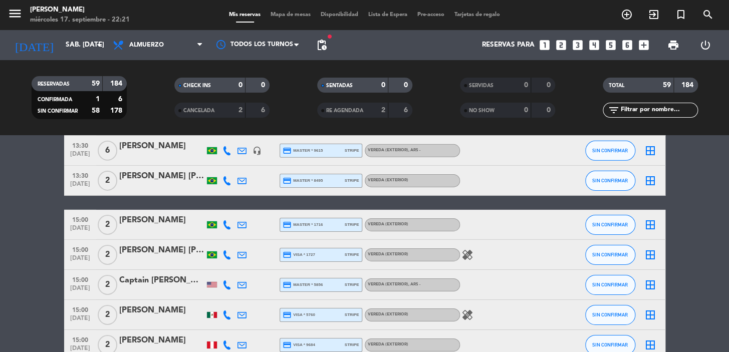
click at [329, 41] on span "pending_actions" at bounding box center [322, 45] width 20 height 20
click at [325, 45] on span "pending_actions" at bounding box center [322, 45] width 12 height 12
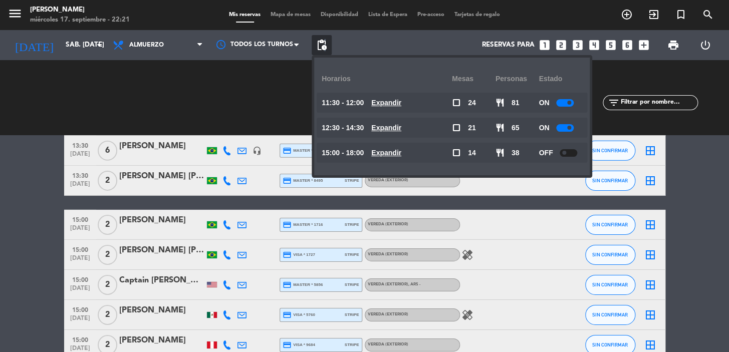
click at [390, 100] on u "Expandir" at bounding box center [386, 103] width 30 height 8
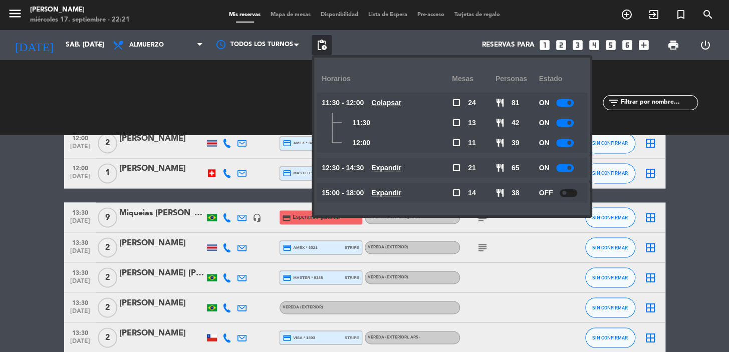
scroll to position [637, 0]
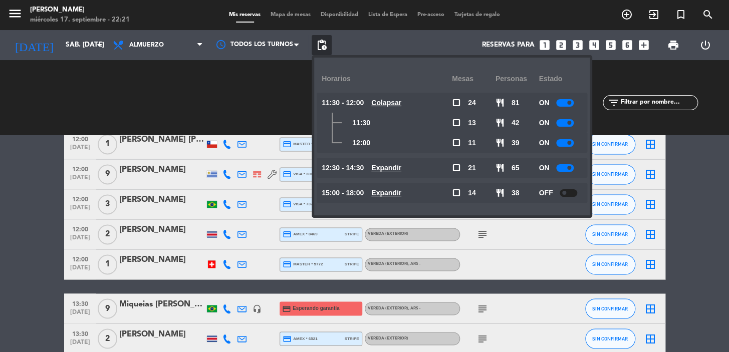
click at [384, 166] on u "Expandir" at bounding box center [386, 168] width 30 height 8
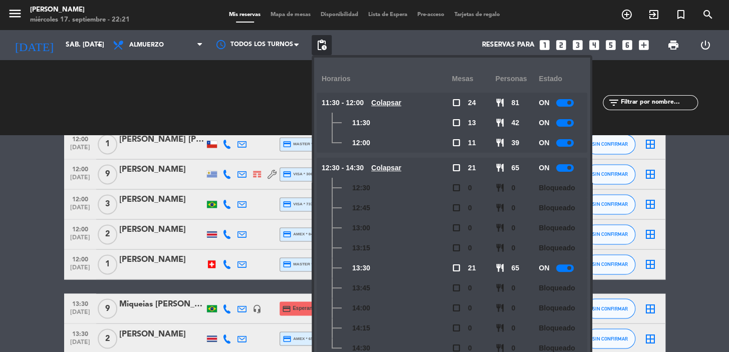
scroll to position [37, 0]
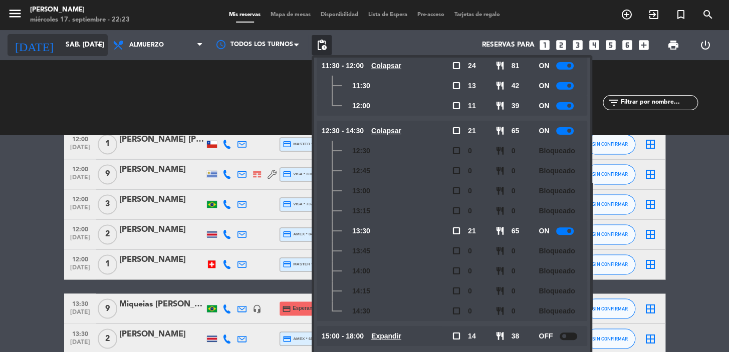
click at [81, 48] on input "sáb. [DATE]" at bounding box center [105, 45] width 89 height 18
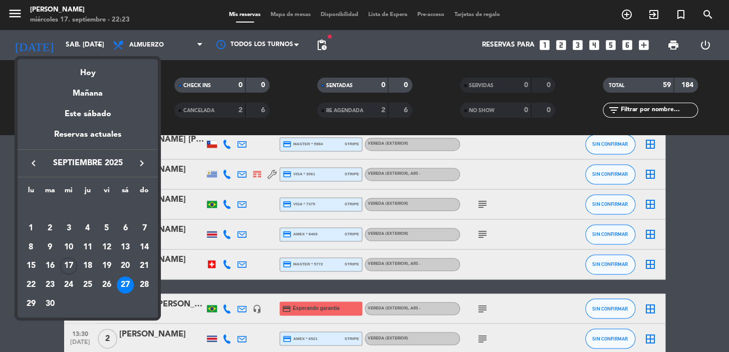
click at [138, 155] on div "keyboard_arrow_left septiembre 2025 keyboard_arrow_right" at bounding box center [88, 163] width 140 height 28
click at [140, 157] on icon "keyboard_arrow_right" at bounding box center [142, 163] width 12 height 12
click at [141, 161] on icon "keyboard_arrow_right" at bounding box center [142, 163] width 12 height 12
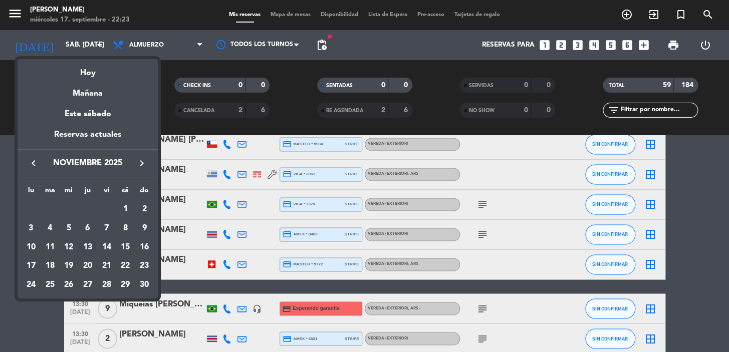
click at [85, 244] on div "13" at bounding box center [87, 247] width 17 height 17
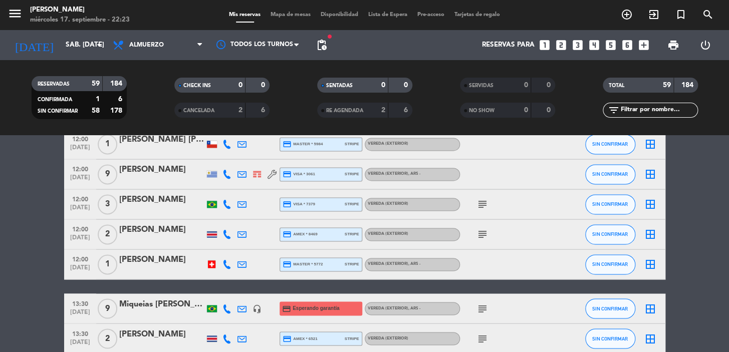
type input "jue. [DATE]"
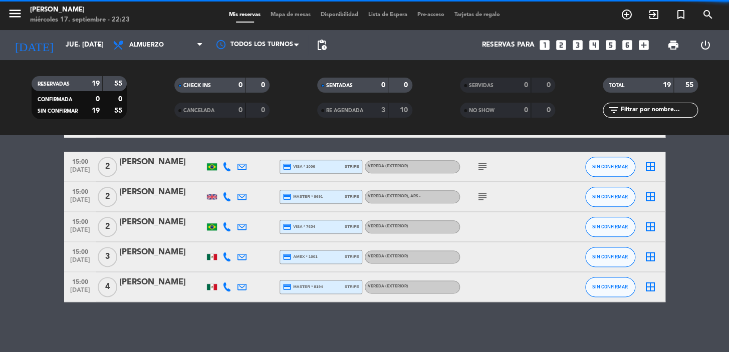
scroll to position [492, 0]
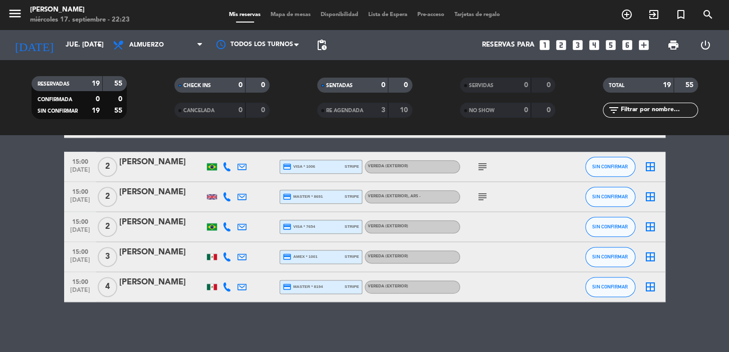
click at [593, 43] on icon "looks_4" at bounding box center [594, 45] width 13 height 13
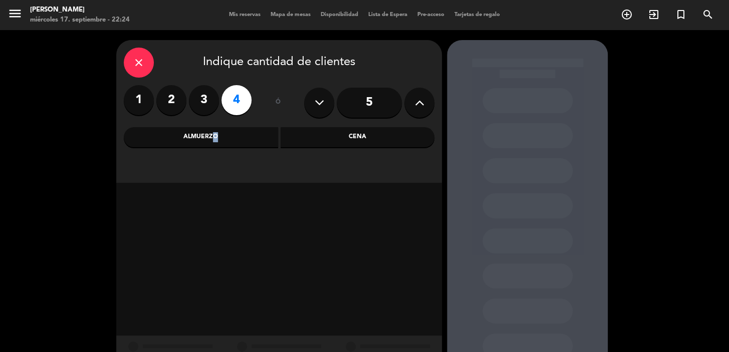
click at [212, 135] on div "Almuerzo" at bounding box center [201, 137] width 154 height 20
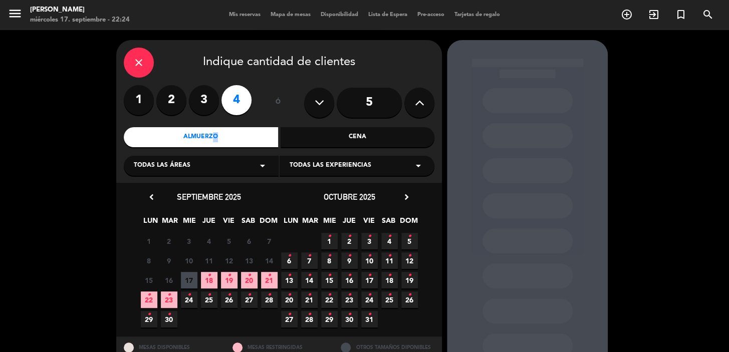
click at [264, 163] on icon "arrow_drop_down" at bounding box center [263, 166] width 12 height 12
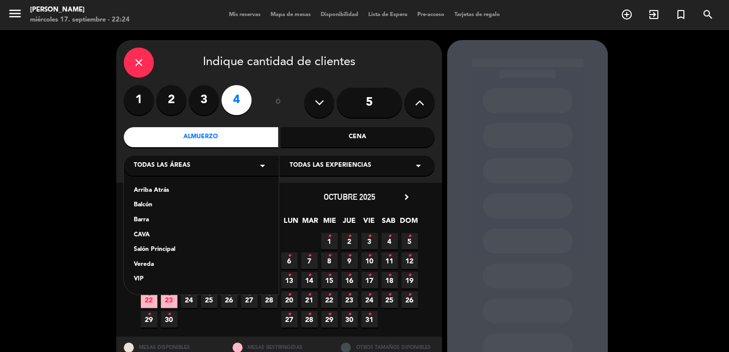
click at [147, 264] on div "Vereda" at bounding box center [201, 265] width 135 height 10
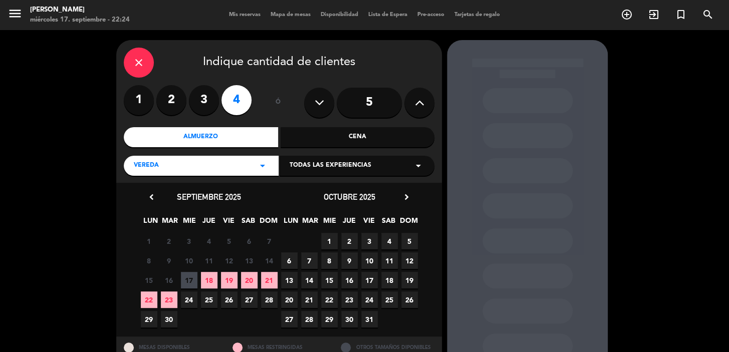
click at [406, 195] on icon "chevron_right" at bounding box center [406, 197] width 11 height 11
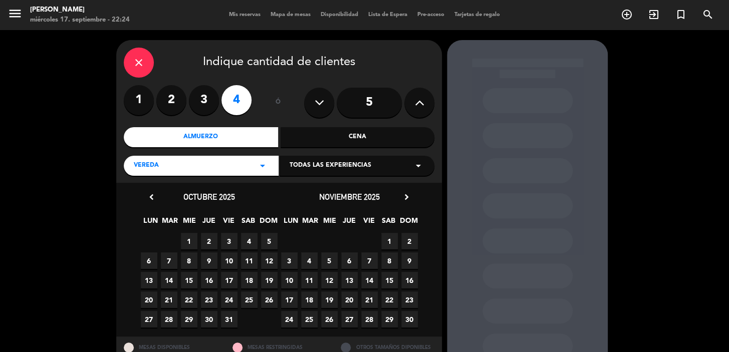
click at [350, 279] on span "13" at bounding box center [349, 280] width 17 height 17
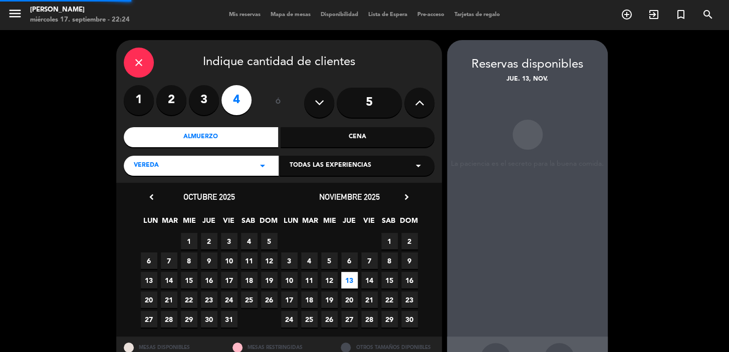
scroll to position [37, 0]
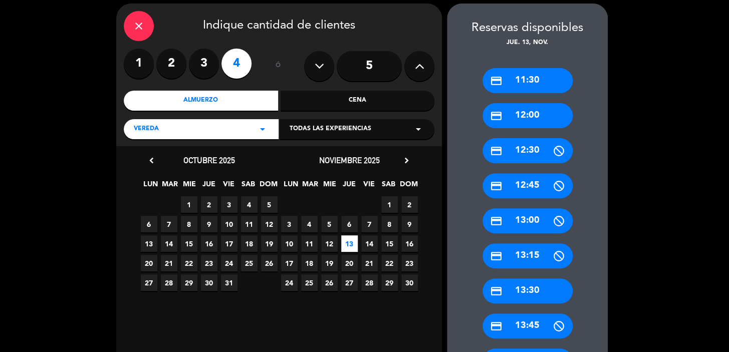
click at [537, 291] on div "credit_card 13:30" at bounding box center [527, 291] width 90 height 25
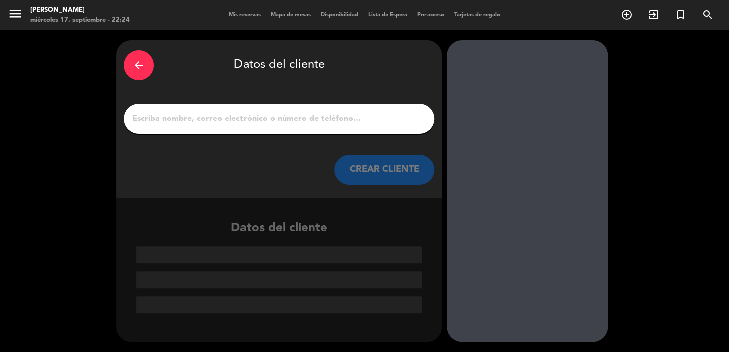
scroll to position [0, 0]
paste input "[PERSON_NAME]"
type input "[PERSON_NAME]"
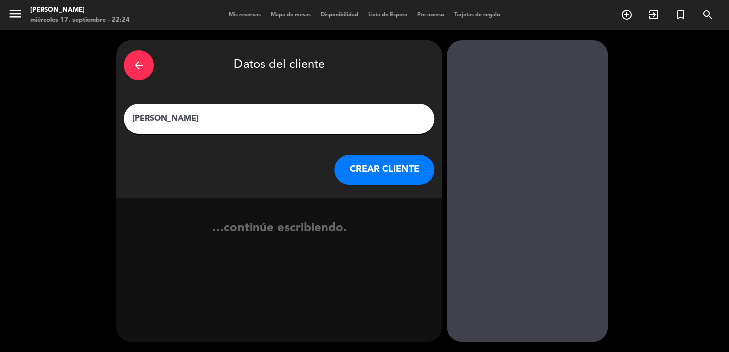
click at [381, 174] on button "CREAR CLIENTE" at bounding box center [384, 170] width 100 height 30
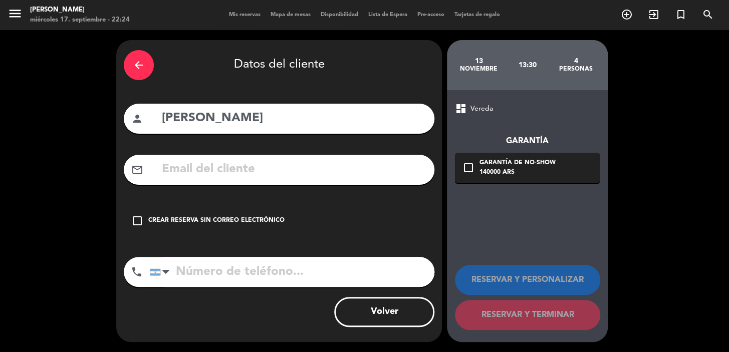
paste input "[EMAIL_ADDRESS][DOMAIN_NAME]"
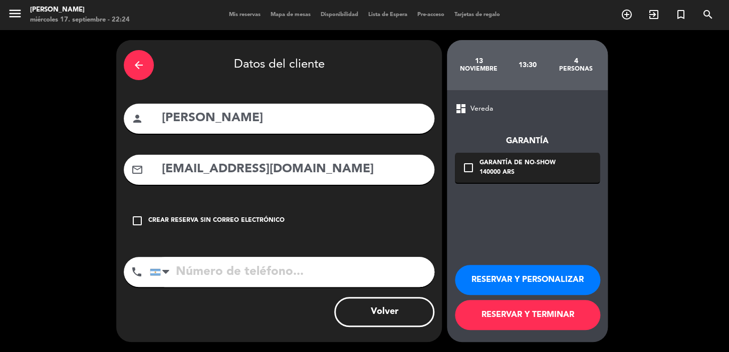
type input "[EMAIL_ADDRESS][DOMAIN_NAME]"
paste input "[PHONE_NUMBER]"
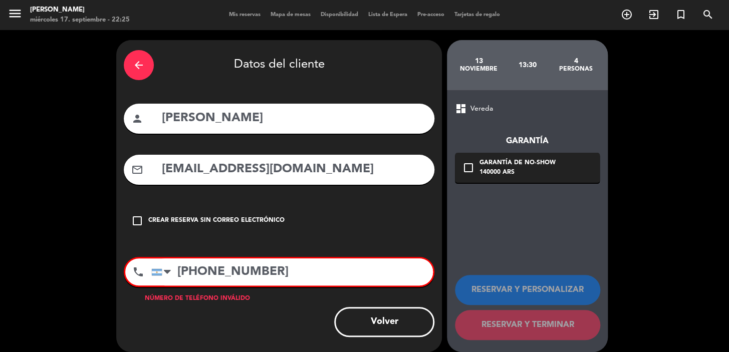
click at [199, 270] on input "[PHONE_NUMBER]" at bounding box center [292, 272] width 282 height 27
click at [182, 268] on input "(51996308643" at bounding box center [292, 272] width 282 height 27
click at [289, 269] on input "51996308643" at bounding box center [292, 272] width 282 height 27
click at [366, 181] on div "mail_outline [EMAIL_ADDRESS][DOMAIN_NAME]" at bounding box center [279, 170] width 311 height 30
click at [177, 269] on input "51996308643" at bounding box center [292, 272] width 282 height 27
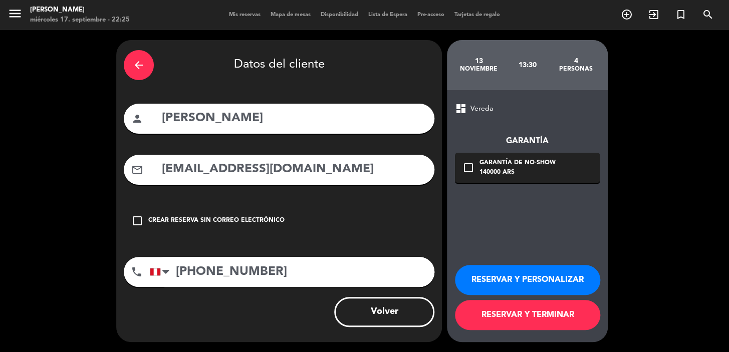
type input "[PHONE_NUMBER]"
click at [514, 162] on div "Garantía de no-show" at bounding box center [517, 163] width 76 height 10
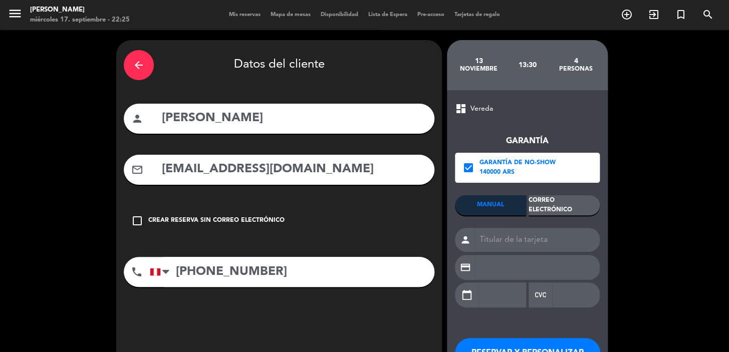
click at [572, 202] on div "Correo Electrónico" at bounding box center [564, 205] width 71 height 20
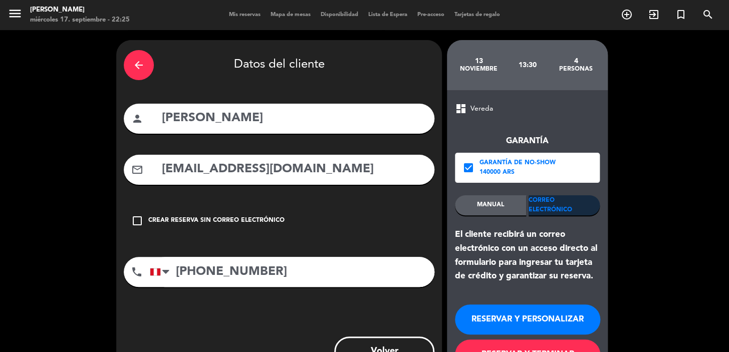
click at [545, 318] on button "RESERVAR Y PERSONALIZAR" at bounding box center [527, 320] width 145 height 30
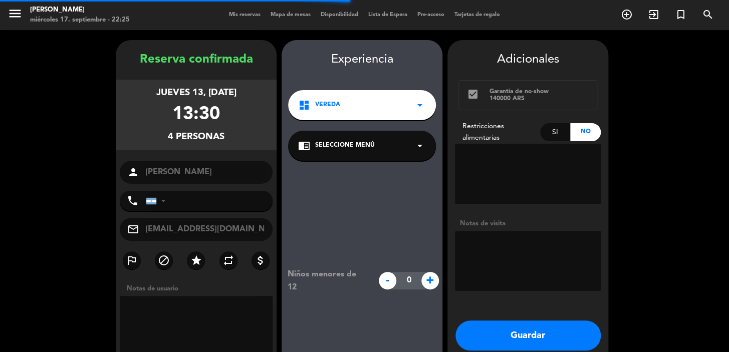
type input "[PHONE_NUMBER]"
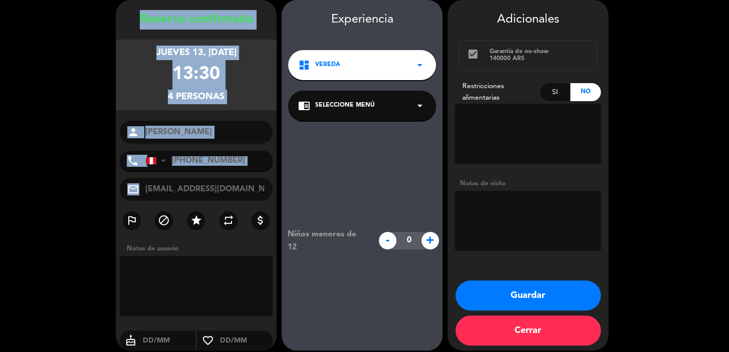
drag, startPoint x: 137, startPoint y: 15, endPoint x: 229, endPoint y: 181, distance: 189.7
click at [229, 181] on div "Reserva confirmada jueves 13, [DATE] 13:30 4 personas person [PERSON_NAME] phon…" at bounding box center [196, 185] width 161 height 351
copy div "Loremip dolorsitam consec 34, adi. 2436 69:76 0 elitsedd eiusmo tempo Incidi Ut…"
click at [501, 298] on button "Guardar" at bounding box center [527, 296] width 145 height 30
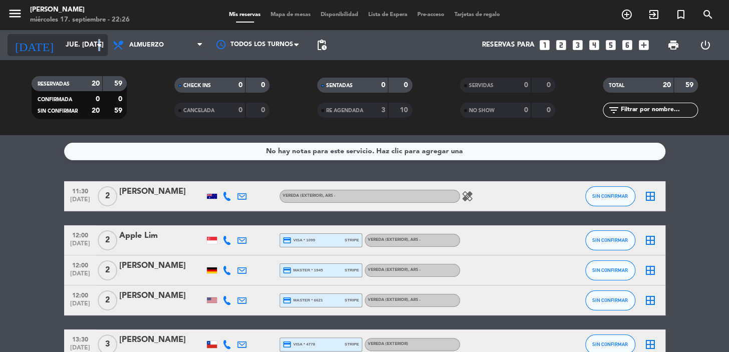
click at [100, 42] on icon "arrow_drop_down" at bounding box center [99, 45] width 12 height 12
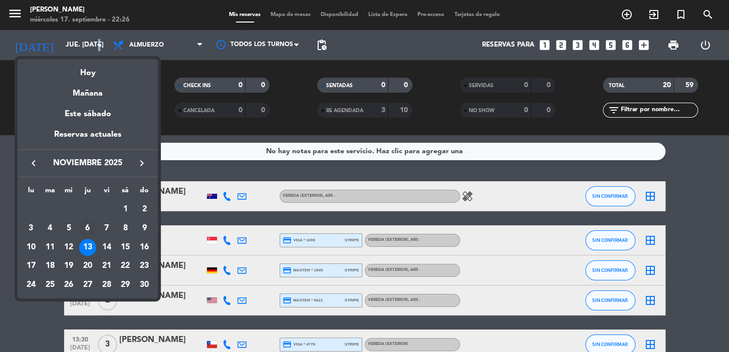
click at [89, 225] on div "6" at bounding box center [87, 228] width 17 height 17
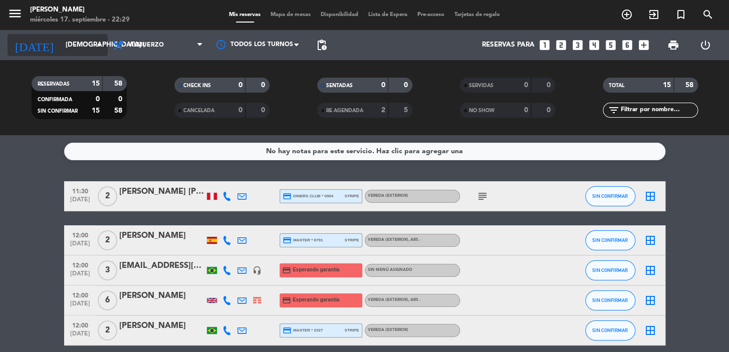
click at [79, 44] on input "[DEMOGRAPHIC_DATA] [DATE]" at bounding box center [105, 45] width 89 height 18
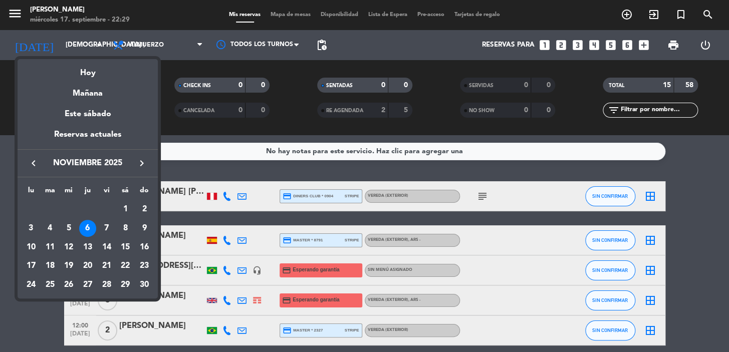
click at [33, 164] on icon "keyboard_arrow_left" at bounding box center [34, 163] width 12 height 12
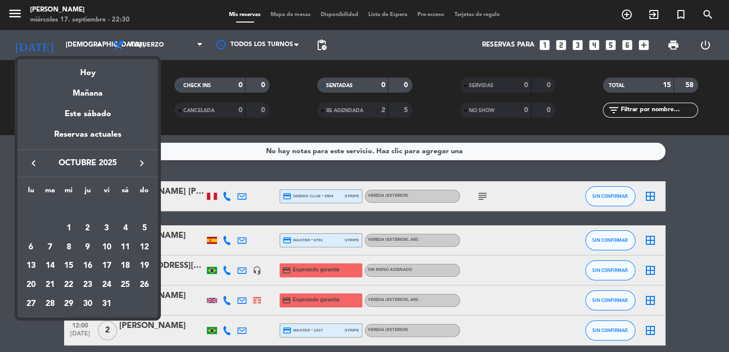
click at [142, 245] on div "12" at bounding box center [144, 247] width 17 height 17
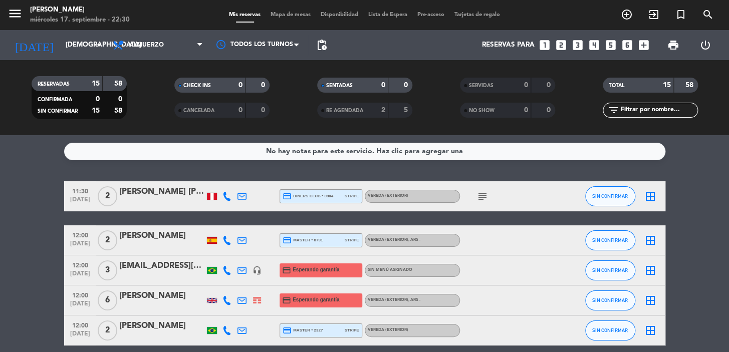
type input "dom. [DATE]"
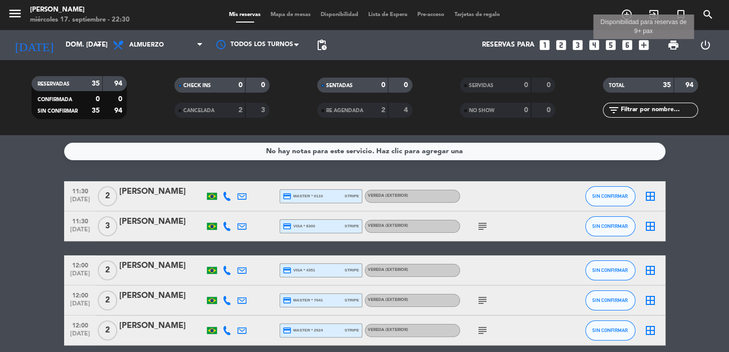
click at [643, 44] on icon "add_box" at bounding box center [643, 45] width 13 height 13
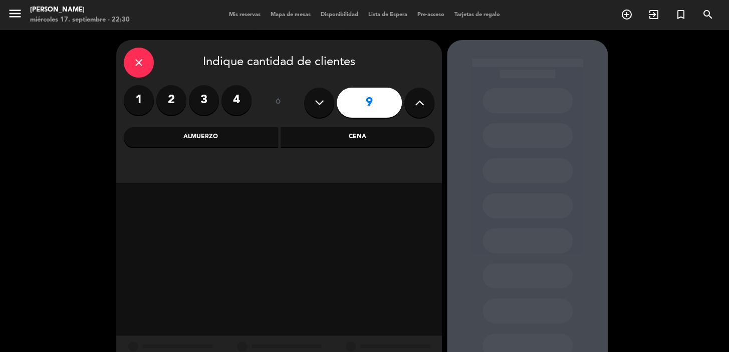
click at [316, 103] on icon at bounding box center [320, 102] width 10 height 15
click at [317, 103] on icon at bounding box center [320, 102] width 10 height 15
type input "7"
click at [327, 140] on div "Cena" at bounding box center [358, 137] width 154 height 20
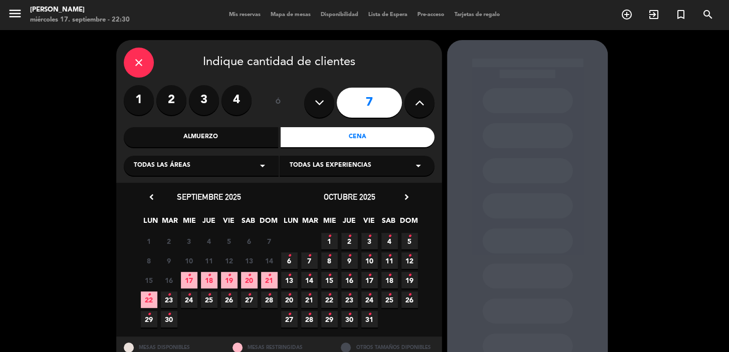
click at [413, 255] on span "12 •" at bounding box center [409, 260] width 17 height 17
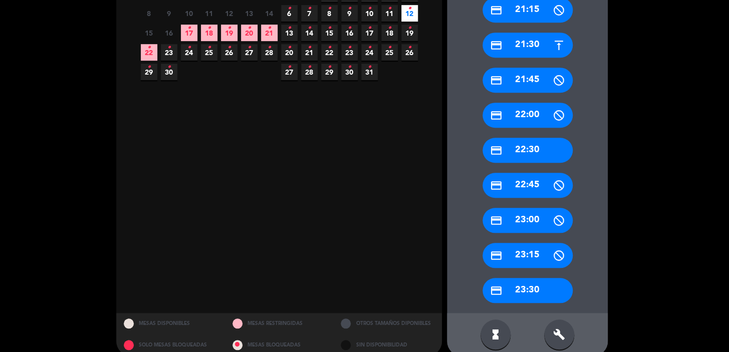
scroll to position [261, 0]
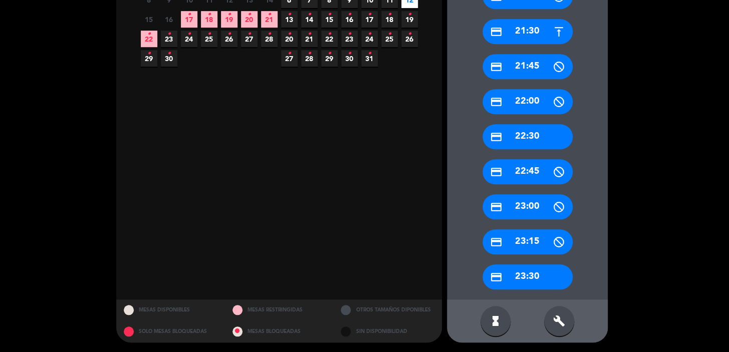
click at [523, 137] on div "credit_card 22:30" at bounding box center [527, 136] width 90 height 25
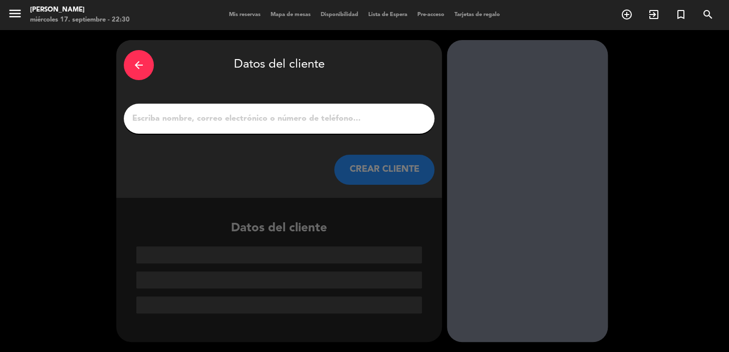
paste input "[PERSON_NAME]"
type input "[PERSON_NAME]"
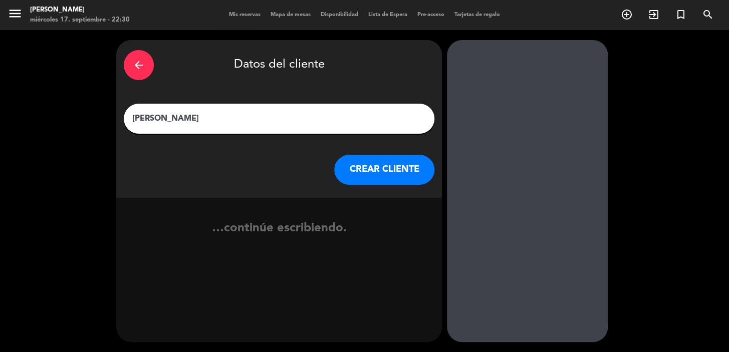
click at [413, 157] on button "CREAR CLIENTE" at bounding box center [384, 170] width 100 height 30
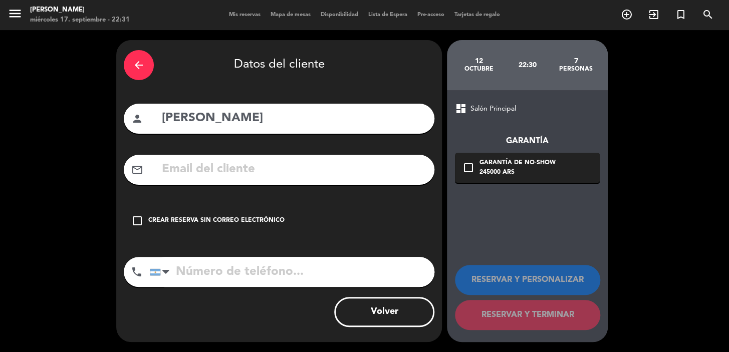
paste input "[EMAIL_ADDRESS][DOMAIN_NAME]"
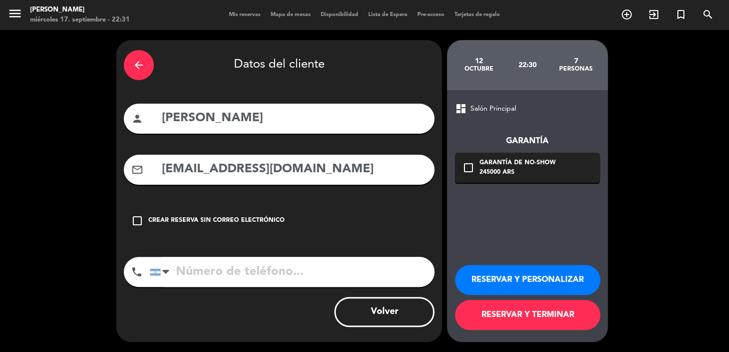
type input "[EMAIL_ADDRESS][DOMAIN_NAME]"
paste input "[PHONE_NUMBER]"
type input "[PHONE_NUMBER]"
click at [541, 163] on div "Garantía de no-show" at bounding box center [517, 163] width 76 height 10
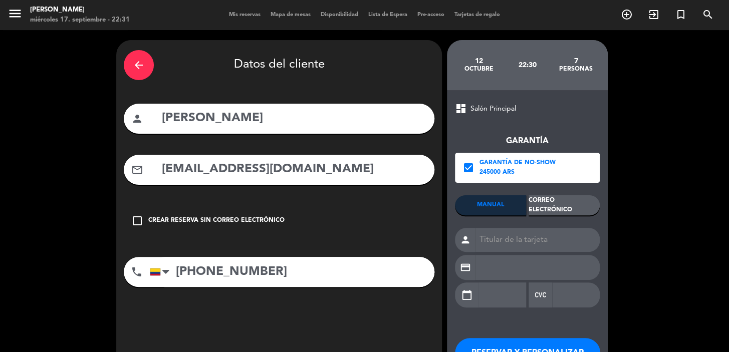
click at [584, 202] on div "Correo Electrónico" at bounding box center [564, 205] width 71 height 20
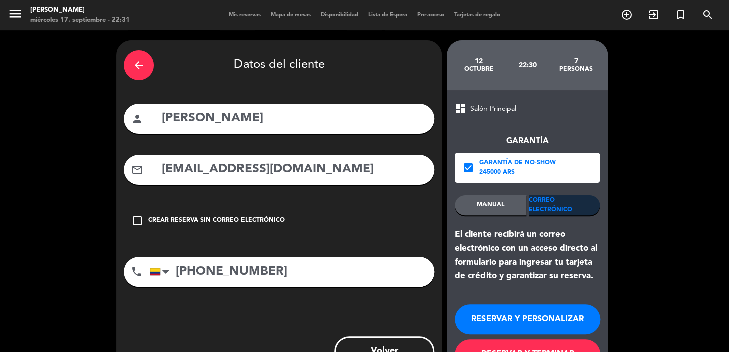
click at [520, 322] on button "RESERVAR Y PERSONALIZAR" at bounding box center [527, 320] width 145 height 30
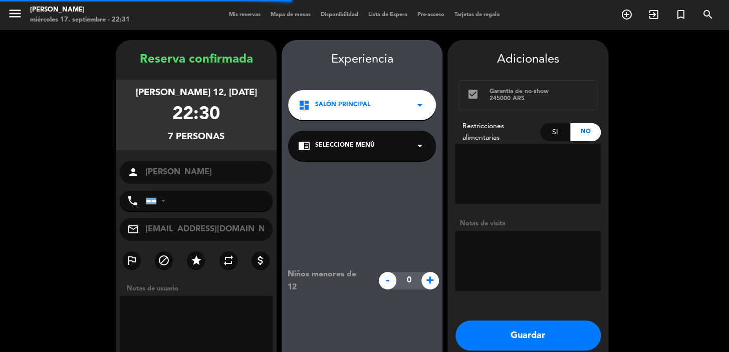
type input "[PHONE_NUMBER]"
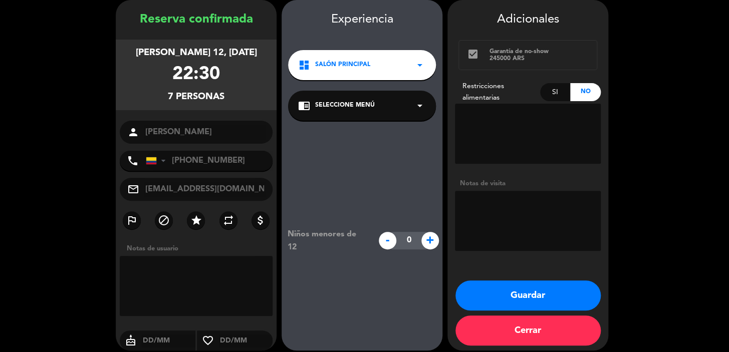
click at [426, 237] on span "+" at bounding box center [430, 241] width 18 height 18
type input "1"
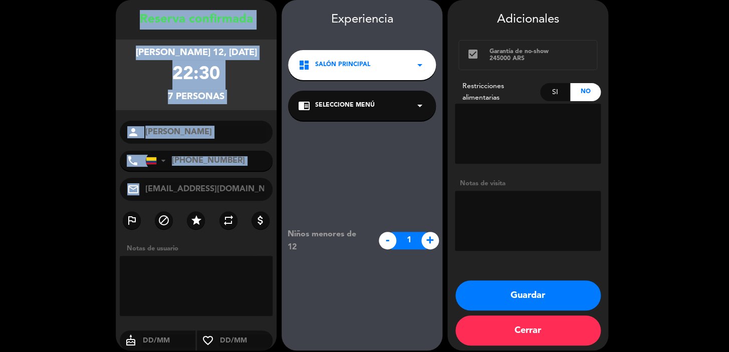
drag, startPoint x: 138, startPoint y: 20, endPoint x: 263, endPoint y: 180, distance: 203.2
click at [263, 180] on div "Reserva confirmada [PERSON_NAME] 12, [DATE] 22:30 7 personas person [PERSON_NAM…" at bounding box center [196, 185] width 161 height 351
copy div "Loremip dolorsitam consect 20, adi. 7062 85:05 8 elitsedd eiusmo tempo Incidi U…"
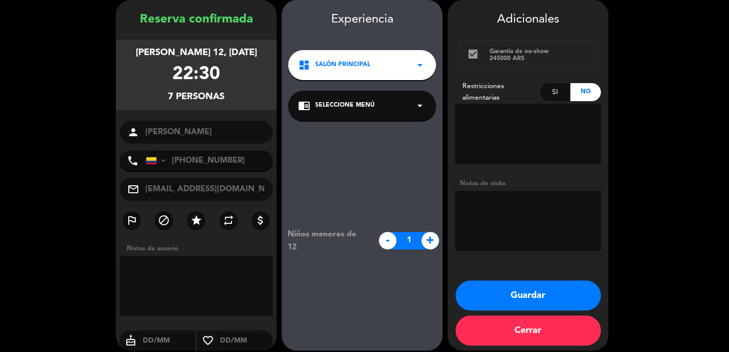
click at [389, 68] on div "dashboard Salón Principal arrow_drop_down" at bounding box center [362, 65] width 148 height 30
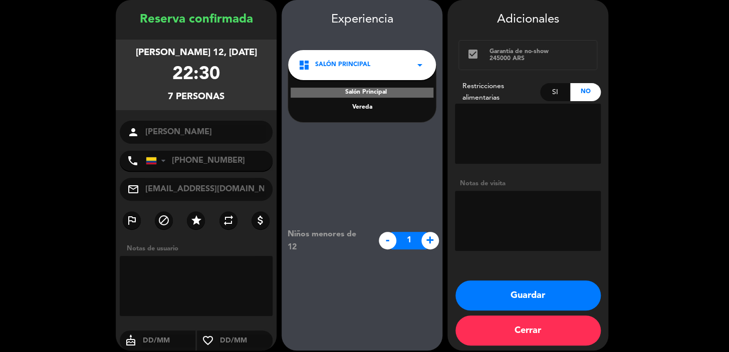
click at [370, 105] on div "Vereda" at bounding box center [362, 108] width 128 height 10
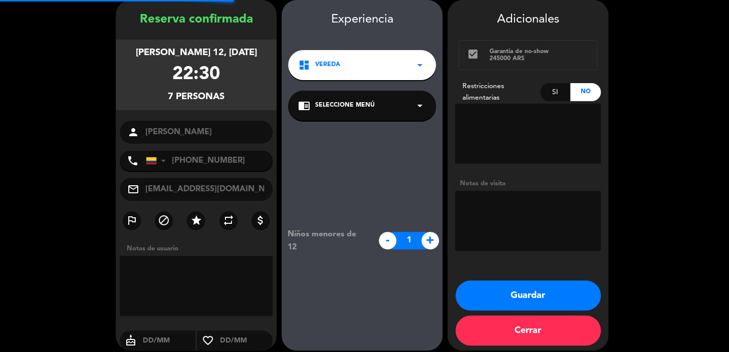
click at [370, 106] on span "Seleccione Menú" at bounding box center [345, 106] width 60 height 10
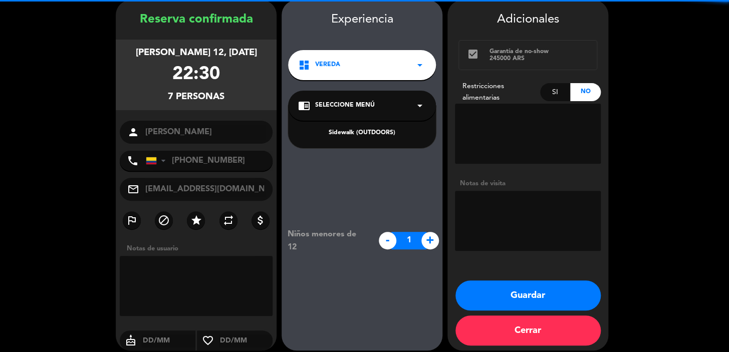
click at [371, 106] on span "Seleccione Menú" at bounding box center [345, 106] width 60 height 10
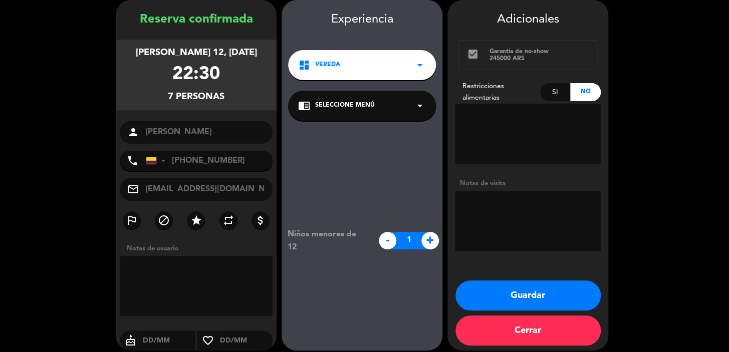
click at [538, 220] on textarea at bounding box center [528, 221] width 146 height 60
type textarea "Hay un bebe"
drag, startPoint x: 566, startPoint y: 292, endPoint x: 570, endPoint y: 299, distance: 8.3
click at [568, 295] on button "Guardar" at bounding box center [527, 296] width 145 height 30
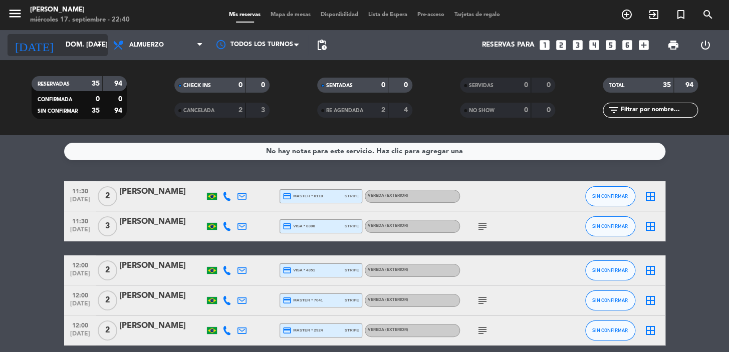
click at [99, 46] on icon "arrow_drop_down" at bounding box center [99, 45] width 12 height 12
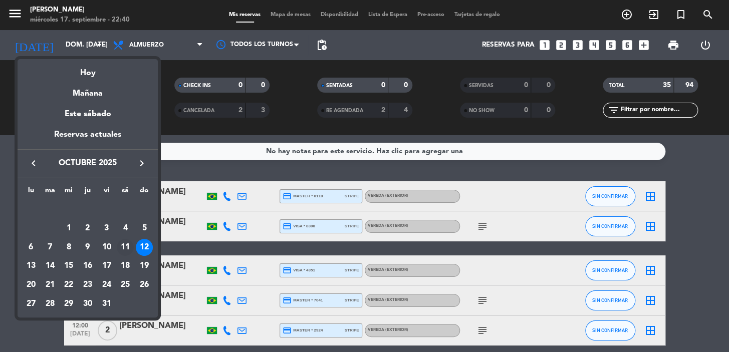
click at [124, 245] on div "11" at bounding box center [125, 247] width 17 height 17
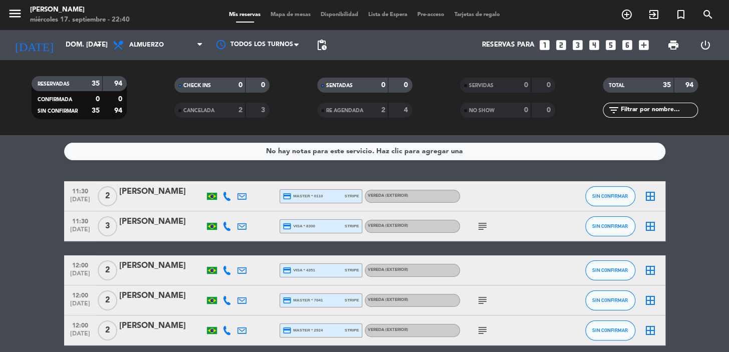
type input "sáb. [DATE]"
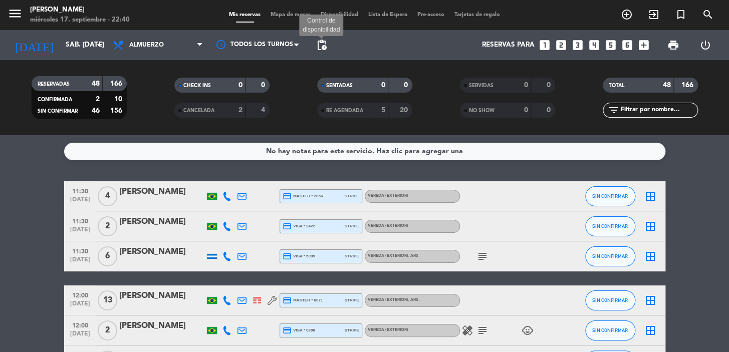
click at [326, 45] on span "pending_actions" at bounding box center [322, 45] width 12 height 12
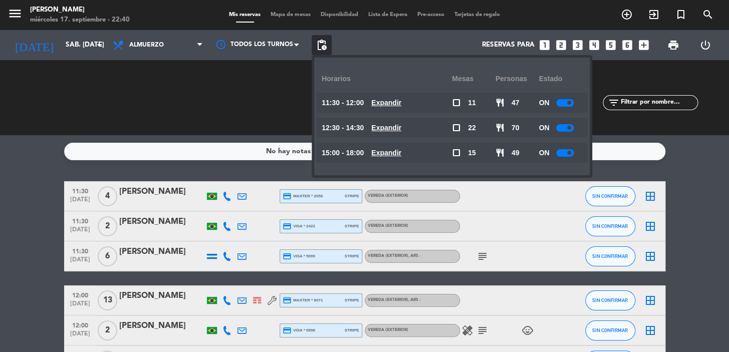
click at [391, 101] on u "Expandir" at bounding box center [386, 103] width 30 height 8
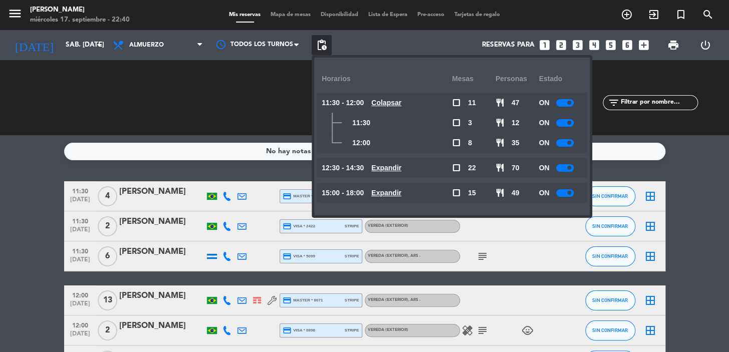
click at [391, 101] on u "Colapsar" at bounding box center [386, 103] width 30 height 8
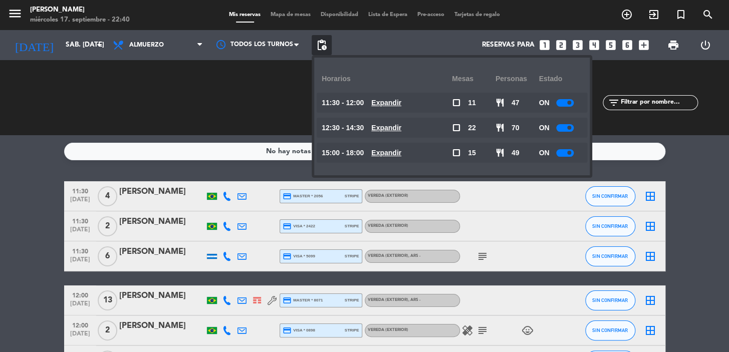
click at [401, 129] on u "Expandir" at bounding box center [386, 128] width 30 height 8
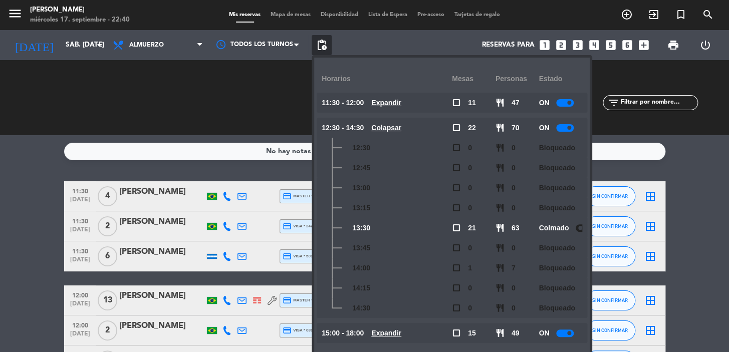
click at [396, 103] on u "Expandir" at bounding box center [386, 103] width 30 height 8
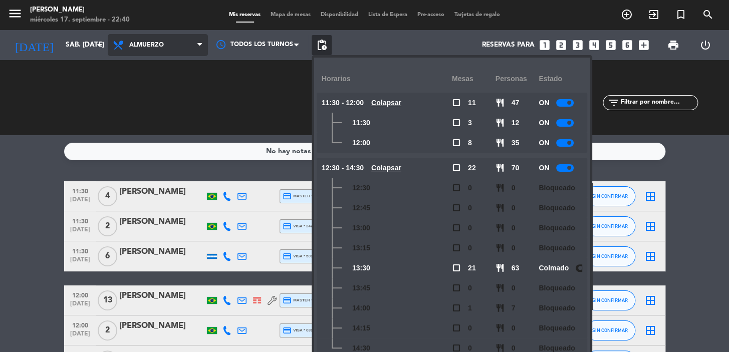
click at [197, 45] on span "Almuerzo" at bounding box center [158, 45] width 100 height 22
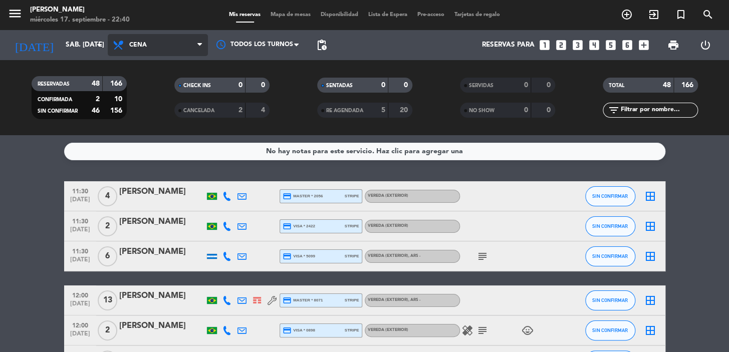
click at [178, 110] on div "menu [PERSON_NAME] miércoles 17. septiembre - 22:40 Mis reservas Mapa de mesas …" at bounding box center [364, 67] width 729 height 135
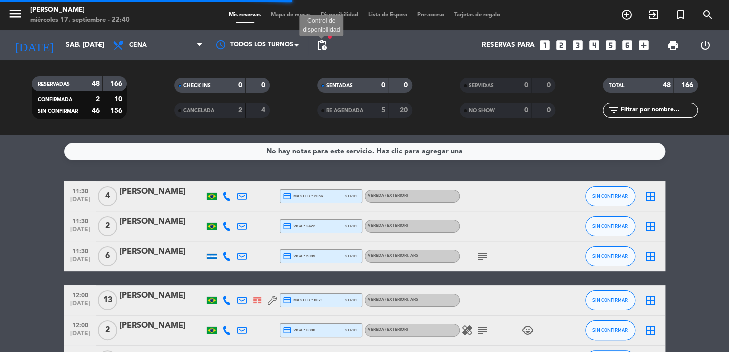
click at [327, 44] on span "pending_actions" at bounding box center [322, 45] width 12 height 12
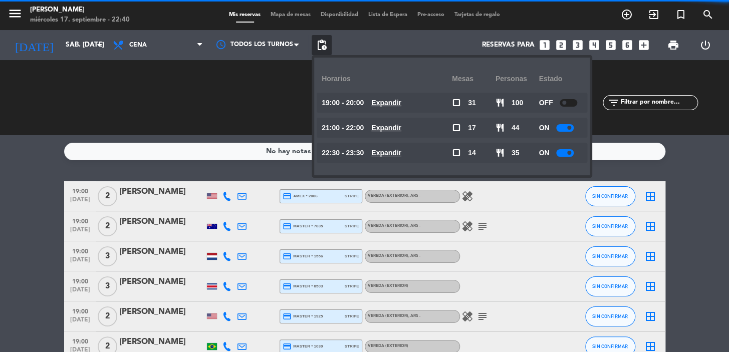
click at [388, 99] on u "Expandir" at bounding box center [386, 103] width 30 height 8
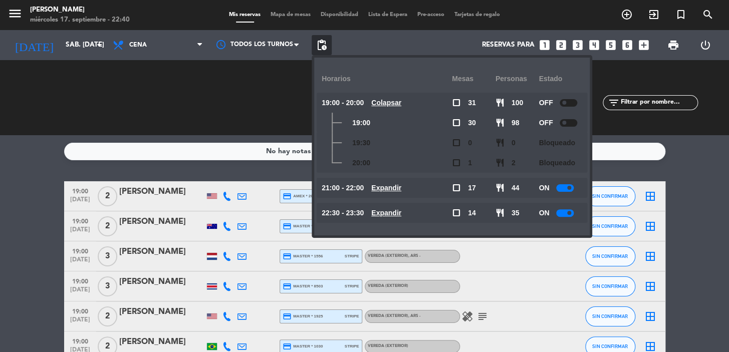
click at [389, 99] on u "Colapsar" at bounding box center [386, 103] width 30 height 8
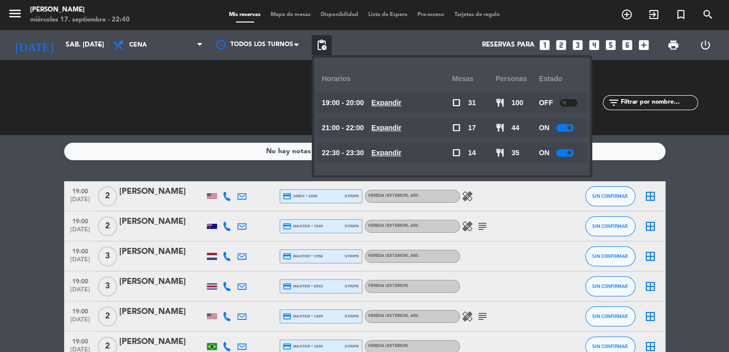
click at [397, 125] on u "Expandir" at bounding box center [386, 128] width 30 height 8
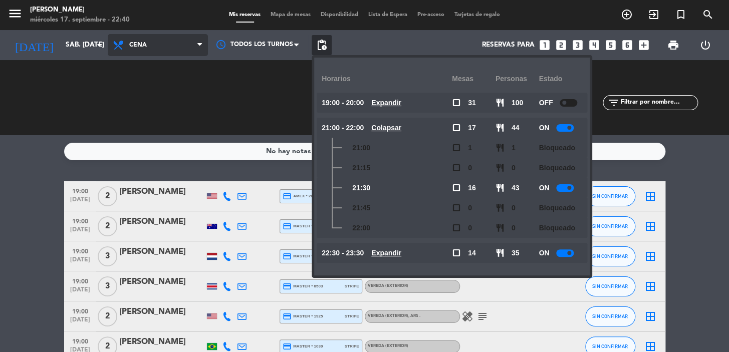
click at [189, 54] on span "Cena" at bounding box center [158, 45] width 100 height 22
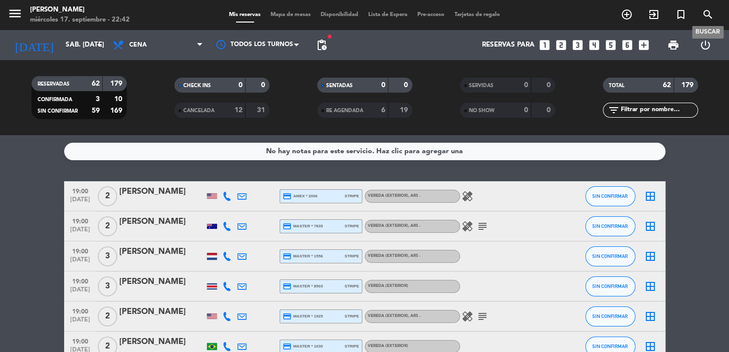
click at [706, 15] on icon "search" at bounding box center [708, 15] width 12 height 12
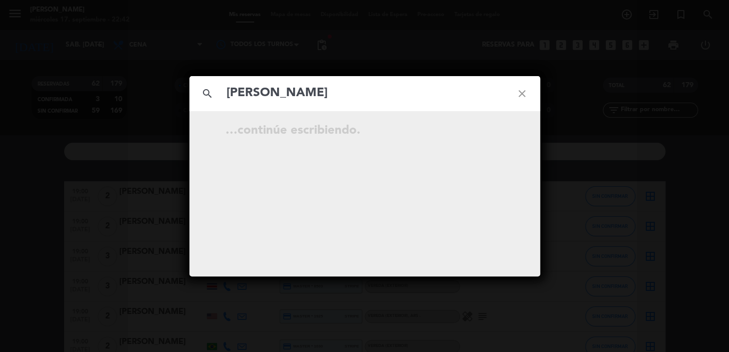
type input "[PERSON_NAME]"
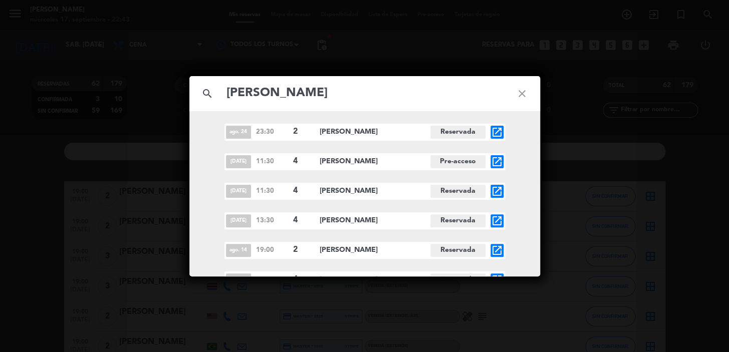
scroll to position [12, 0]
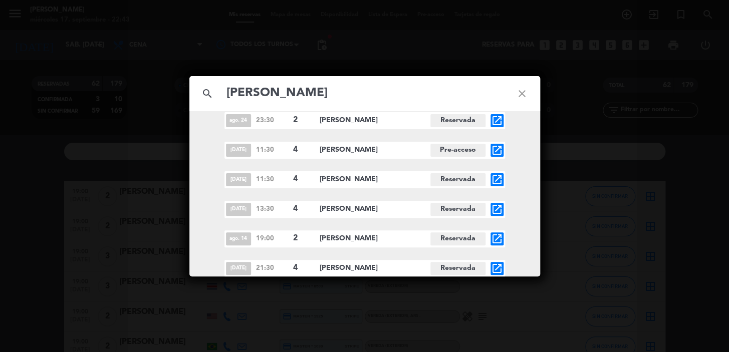
click at [498, 265] on icon "open_in_new" at bounding box center [497, 269] width 12 height 12
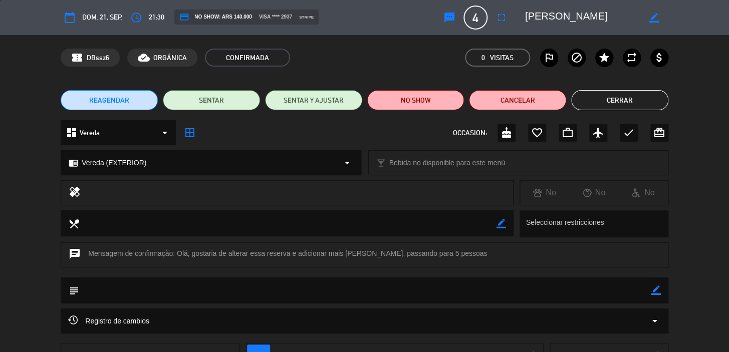
click at [119, 94] on button "REAGENDAR" at bounding box center [109, 100] width 97 height 20
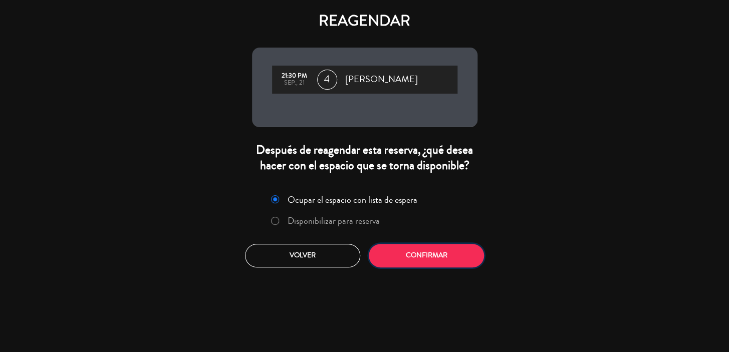
click at [459, 257] on button "Confirmar" at bounding box center [426, 256] width 115 height 24
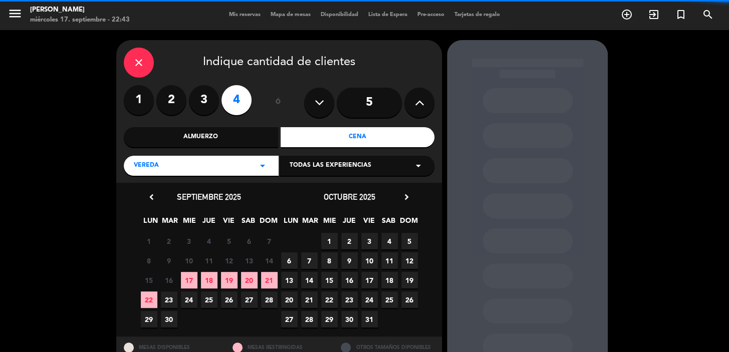
click at [369, 106] on input "5" at bounding box center [369, 103] width 65 height 30
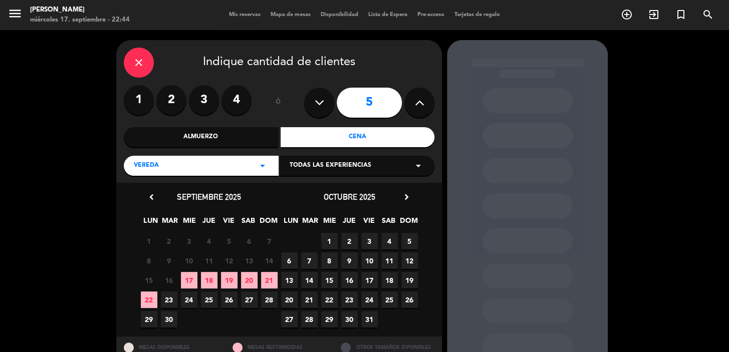
click at [309, 298] on span "21" at bounding box center [309, 300] width 17 height 17
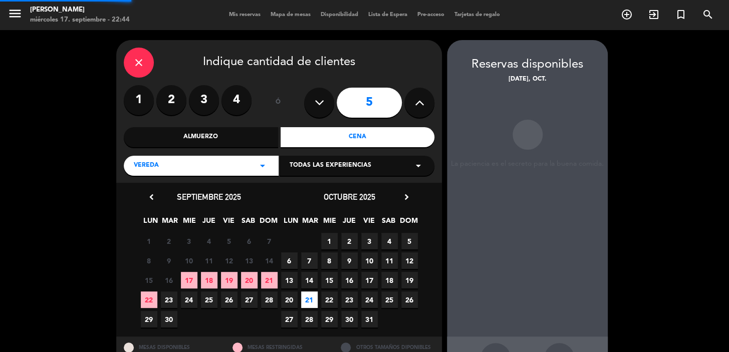
scroll to position [37, 0]
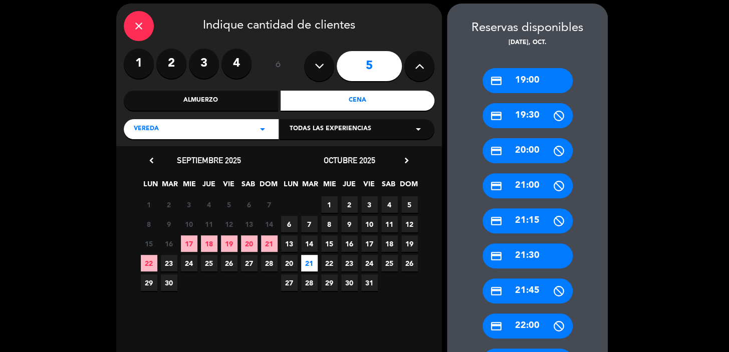
click at [533, 255] on div "credit_card 21:30" at bounding box center [527, 255] width 90 height 25
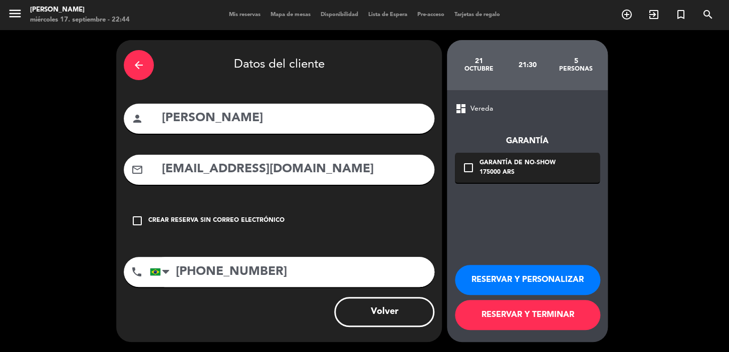
scroll to position [0, 0]
click at [486, 159] on div "Garantía de no-show" at bounding box center [517, 163] width 76 height 10
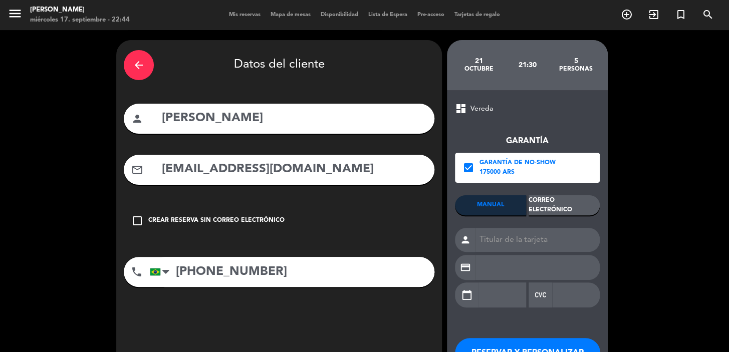
click at [570, 201] on div "Correo Electrónico" at bounding box center [564, 205] width 71 height 20
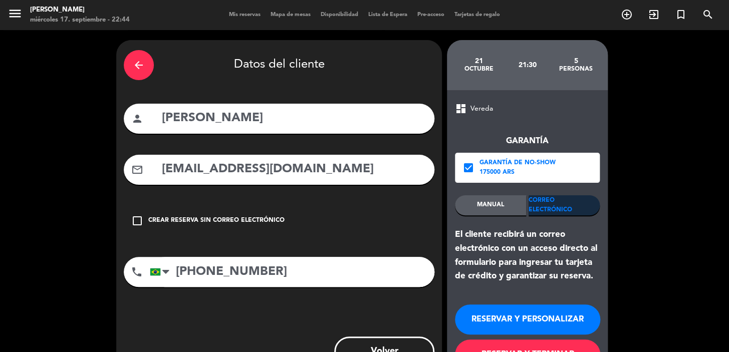
click at [526, 314] on button "RESERVAR Y PERSONALIZAR" at bounding box center [527, 320] width 145 height 30
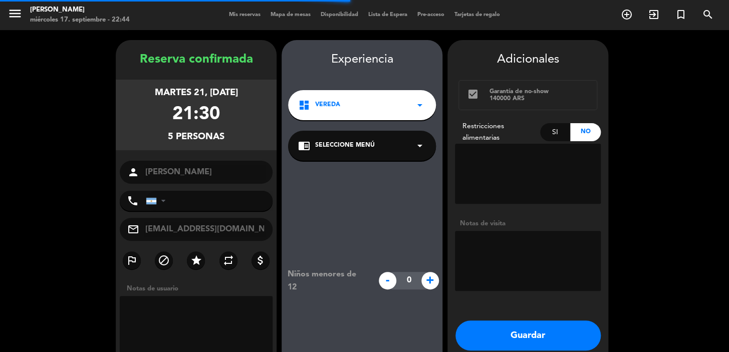
type input "[PHONE_NUMBER]"
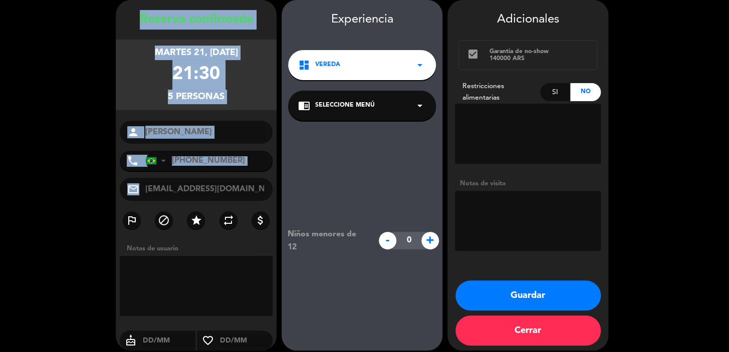
drag, startPoint x: 137, startPoint y: 20, endPoint x: 221, endPoint y: 181, distance: 182.4
click at [221, 181] on div "Reserva confirmada martes 21, [DATE] 21:30 5 personas person [PERSON_NAME] phon…" at bounding box center [196, 185] width 161 height 351
copy div "Loremip dolorsitam consec 50, adi. 8415 86:57 0 elitsedd eiusmo tempo Incidi Ut…"
click at [551, 291] on button "Guardar" at bounding box center [527, 296] width 145 height 30
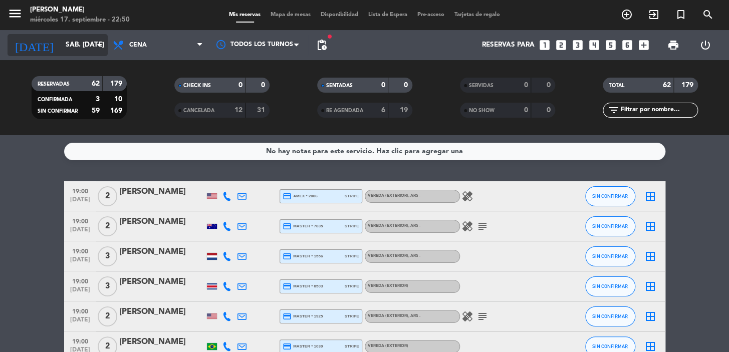
click at [95, 39] on icon "arrow_drop_down" at bounding box center [99, 45] width 12 height 12
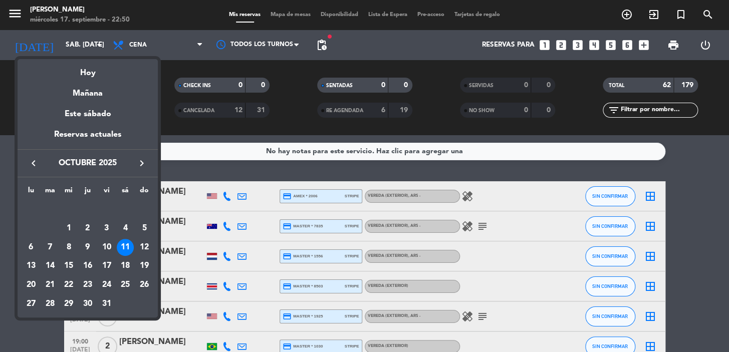
click at [143, 161] on icon "keyboard_arrow_right" at bounding box center [142, 163] width 12 height 12
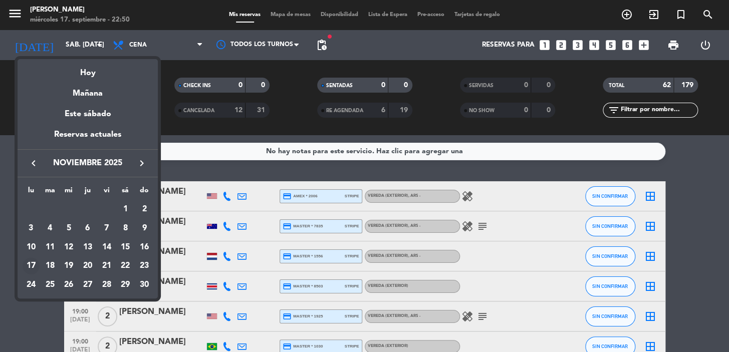
click at [32, 266] on div "17" at bounding box center [31, 266] width 17 height 17
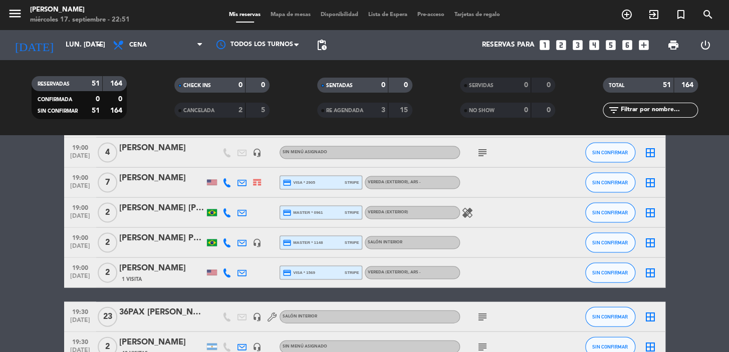
scroll to position [1468, 0]
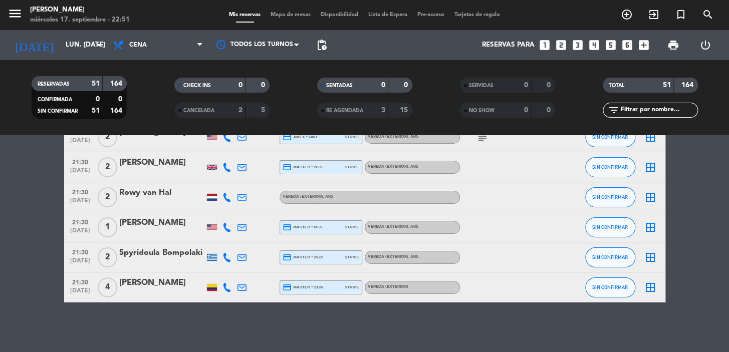
click at [331, 42] on span "pending_actions" at bounding box center [322, 45] width 20 height 20
click at [326, 44] on span "pending_actions" at bounding box center [322, 45] width 12 height 12
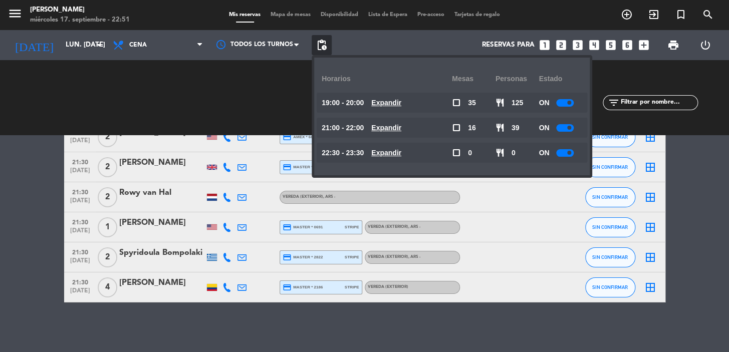
click at [401, 103] on u "Expandir" at bounding box center [386, 103] width 30 height 8
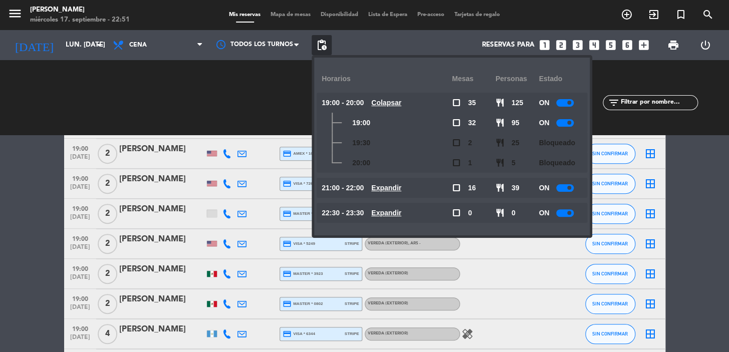
scroll to position [0, 0]
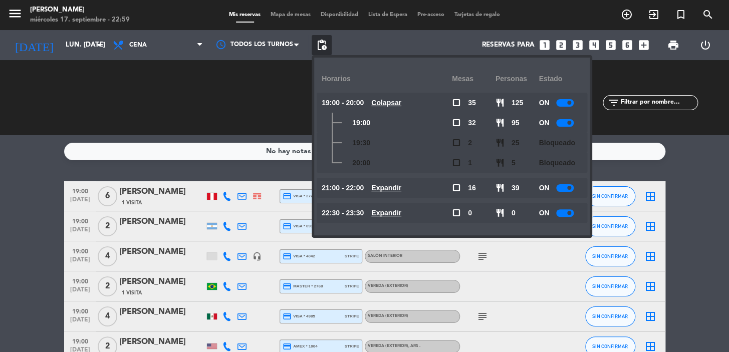
click at [210, 94] on div "CHECK INS 0 0" at bounding box center [221, 98] width 143 height 10
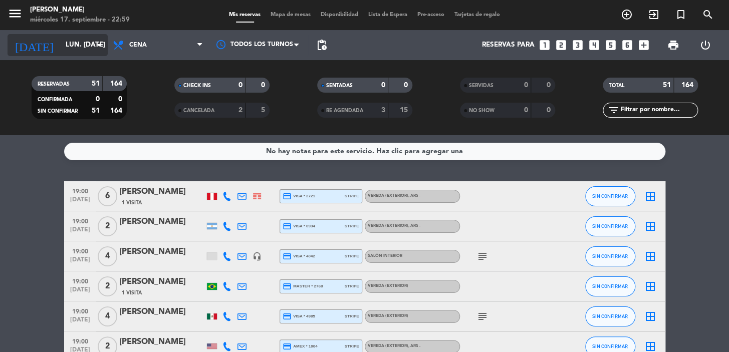
click at [99, 47] on icon "arrow_drop_down" at bounding box center [99, 45] width 12 height 12
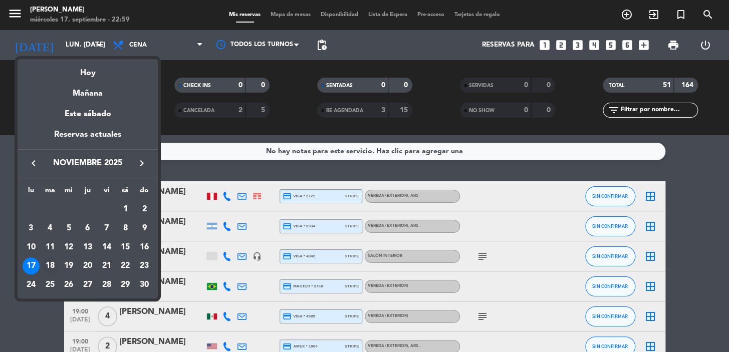
click at [53, 262] on div "18" at bounding box center [50, 266] width 17 height 17
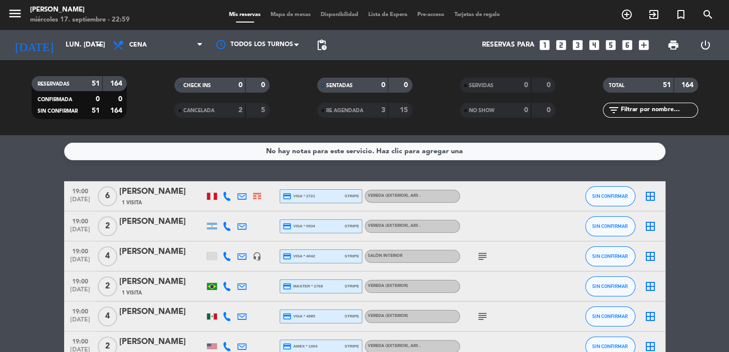
type input "[DATE] nov."
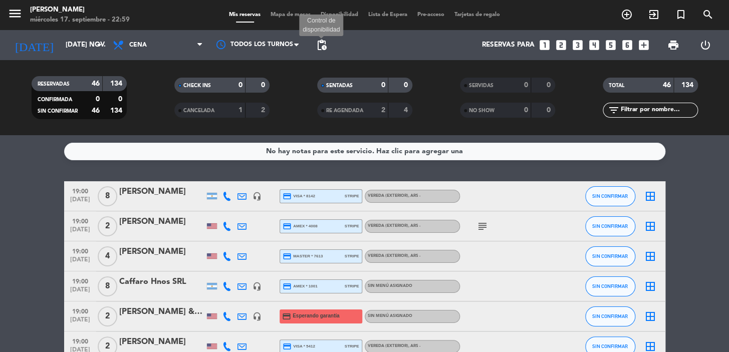
click at [319, 49] on span "pending_actions" at bounding box center [322, 45] width 12 height 12
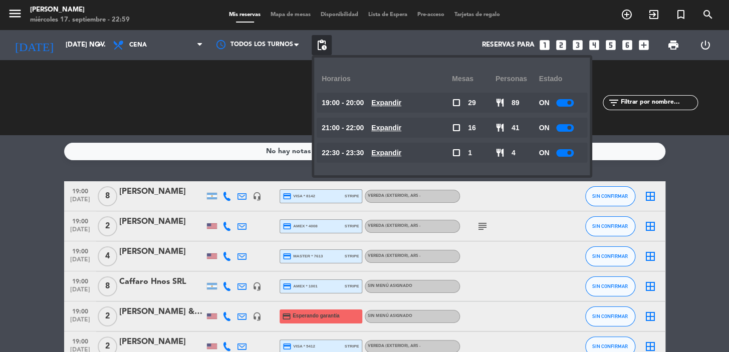
click at [386, 102] on u "Expandir" at bounding box center [386, 103] width 30 height 8
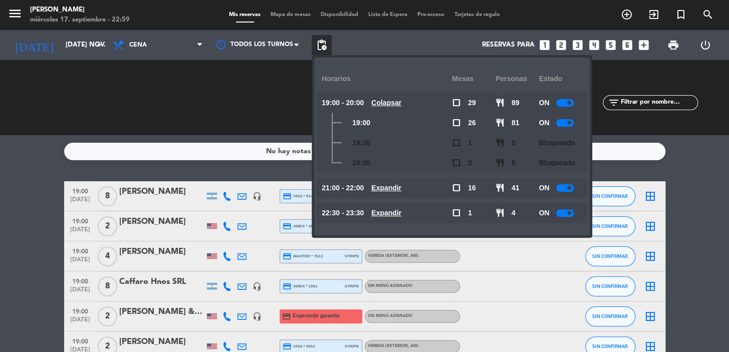
click at [386, 102] on u "Colapsar" at bounding box center [386, 103] width 30 height 8
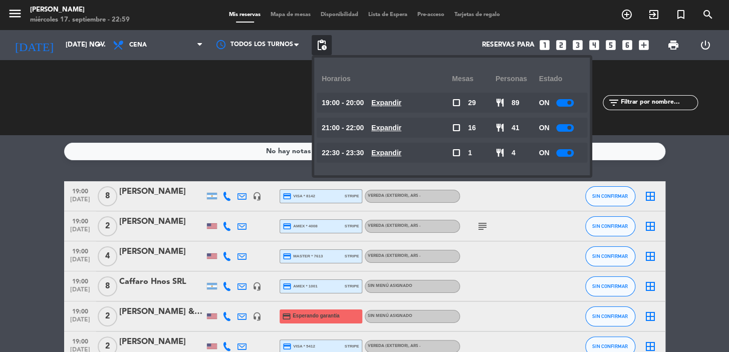
click at [391, 100] on u "Expandir" at bounding box center [386, 103] width 30 height 8
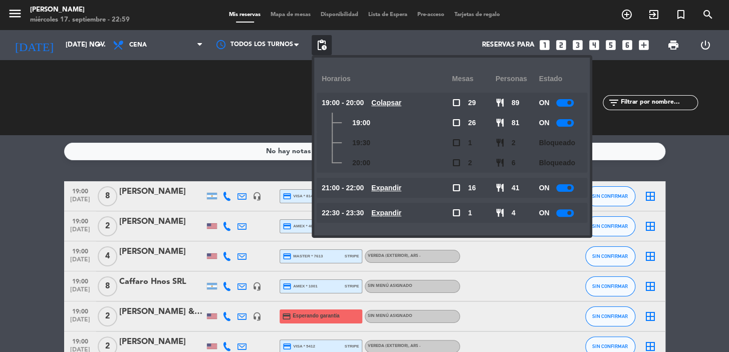
click at [390, 99] on u "Colapsar" at bounding box center [386, 103] width 30 height 8
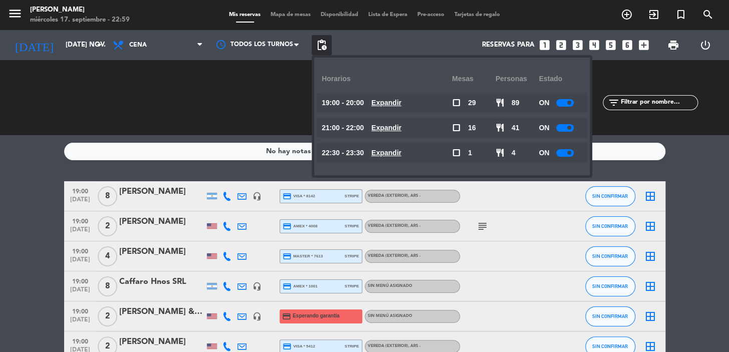
click at [396, 127] on u "Expandir" at bounding box center [386, 128] width 30 height 8
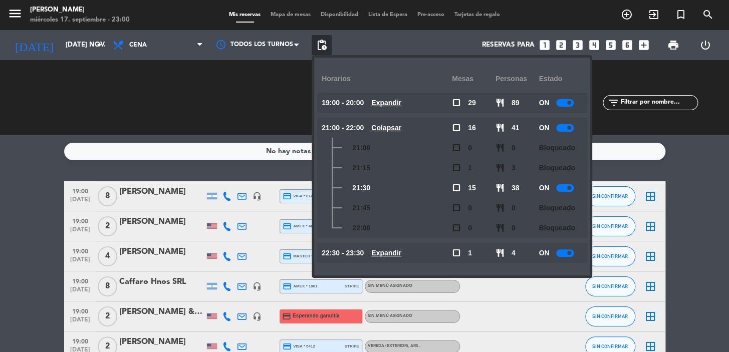
scroll to position [182, 0]
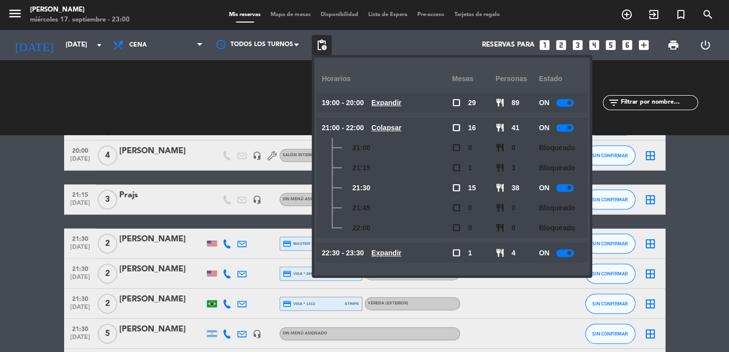
scroll to position [1002, 0]
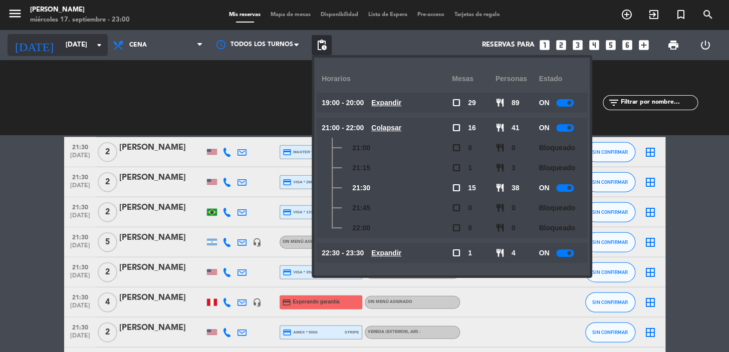
click at [99, 41] on icon "arrow_drop_down" at bounding box center [99, 45] width 12 height 12
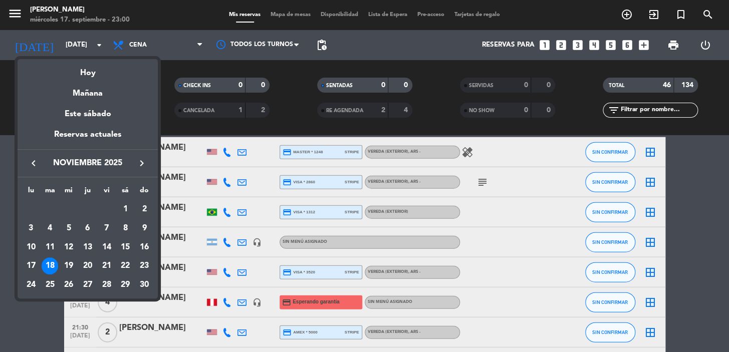
click at [32, 158] on icon "keyboard_arrow_left" at bounding box center [34, 163] width 12 height 12
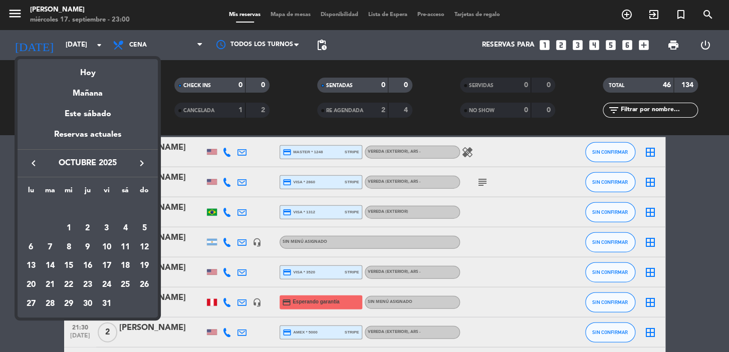
click at [32, 159] on icon "keyboard_arrow_left" at bounding box center [34, 163] width 12 height 12
click at [90, 265] on div "18" at bounding box center [87, 266] width 17 height 17
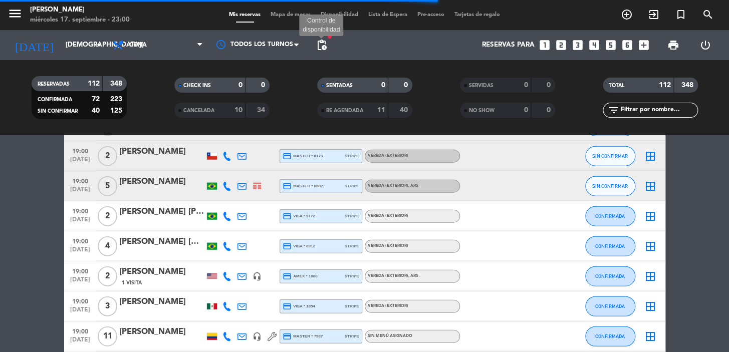
click at [326, 43] on span "pending_actions" at bounding box center [322, 45] width 12 height 12
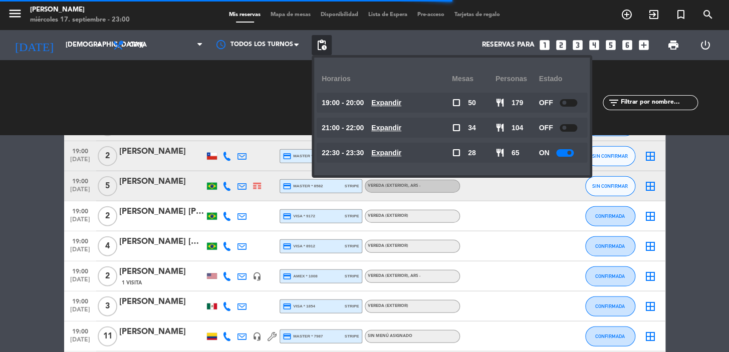
click at [397, 103] on u "Expandir" at bounding box center [386, 103] width 30 height 8
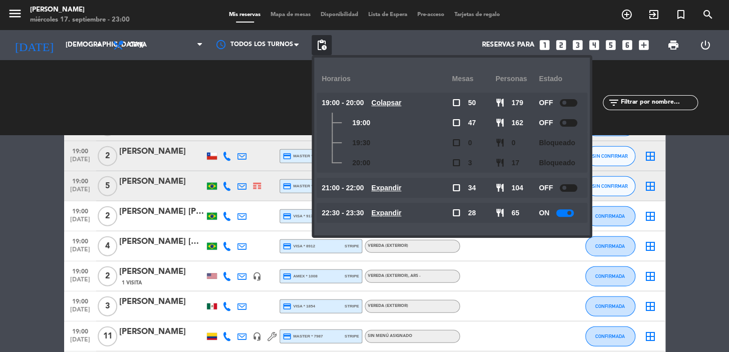
click at [397, 103] on u "Colapsar" at bounding box center [386, 103] width 30 height 8
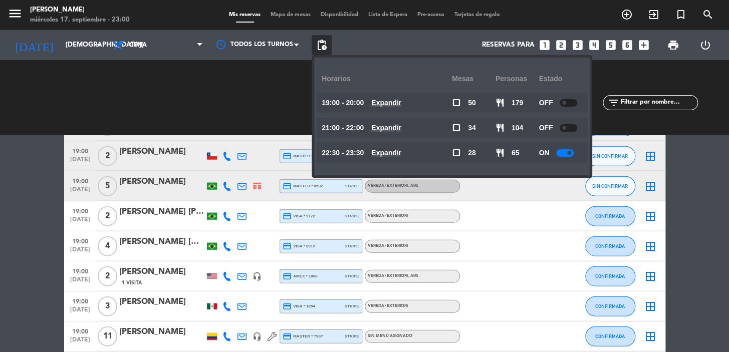
click at [399, 128] on u "Expandir" at bounding box center [386, 128] width 30 height 8
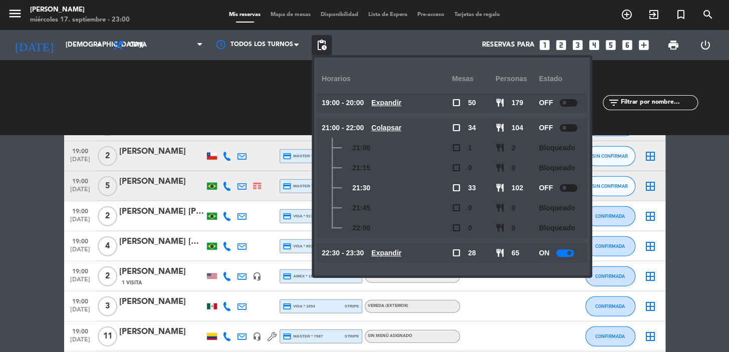
click at [399, 128] on u "Colapsar" at bounding box center [386, 128] width 30 height 8
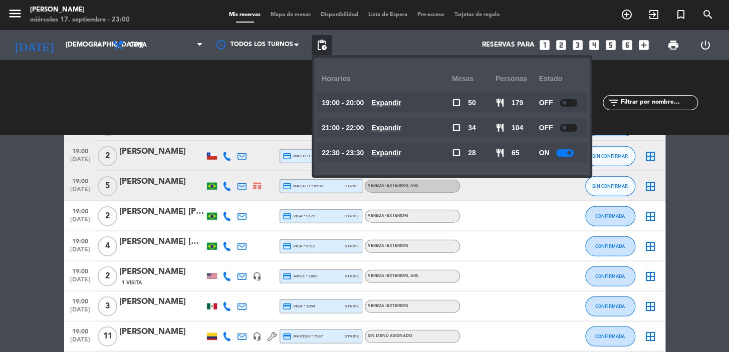
click at [401, 149] on u "Expandir" at bounding box center [386, 153] width 30 height 8
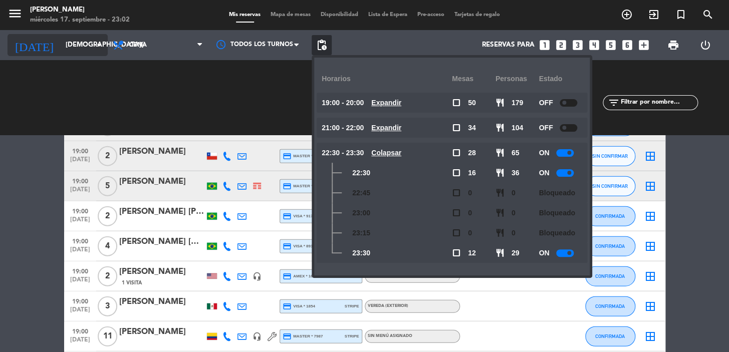
click at [91, 38] on input "[DEMOGRAPHIC_DATA] [DATE]" at bounding box center [105, 45] width 89 height 18
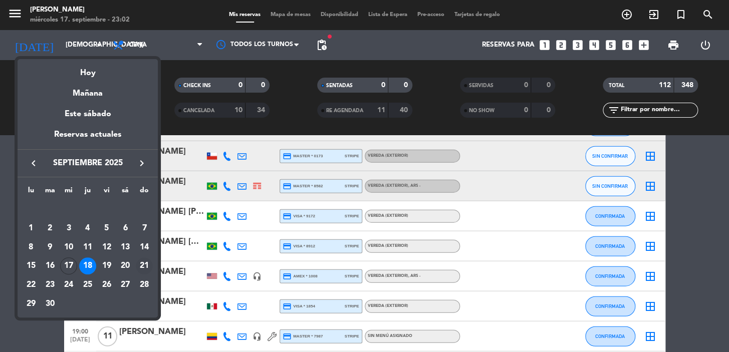
click at [140, 265] on div "21" at bounding box center [144, 266] width 17 height 17
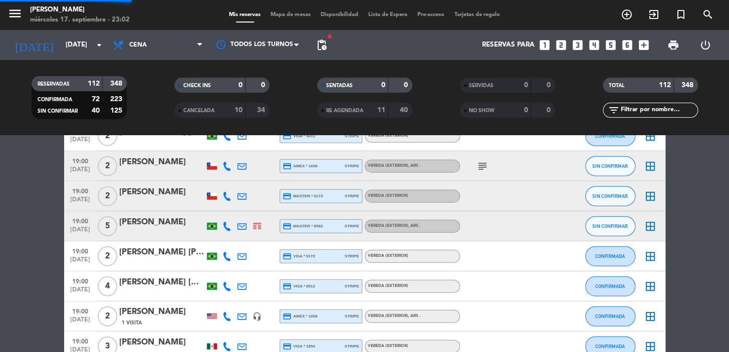
scroll to position [1042, 0]
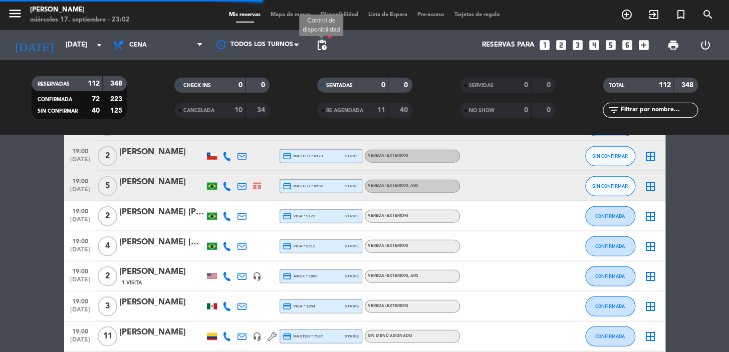
click at [323, 47] on span "pending_actions" at bounding box center [322, 45] width 12 height 12
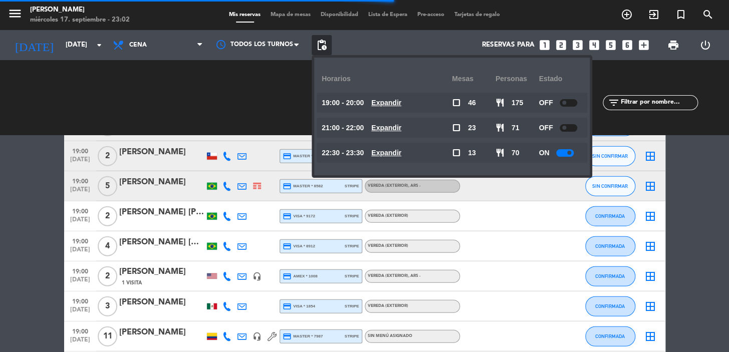
click at [388, 103] on u "Expandir" at bounding box center [386, 103] width 30 height 8
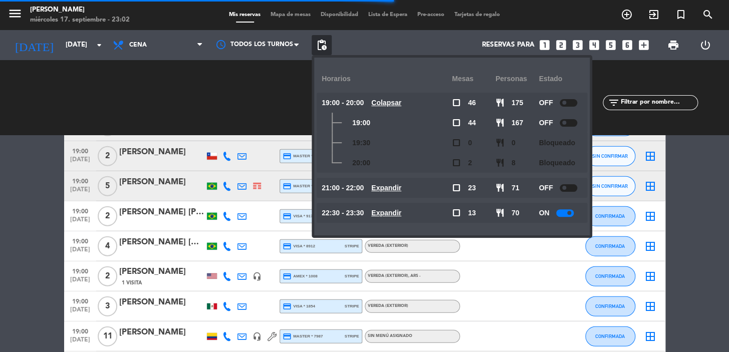
click at [388, 103] on u "Colapsar" at bounding box center [386, 103] width 30 height 8
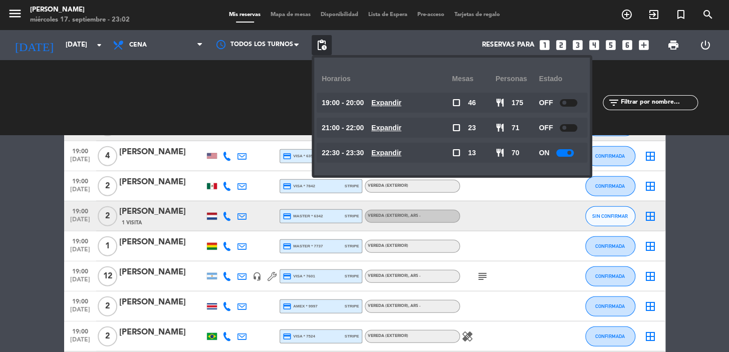
click at [392, 125] on u "Expandir" at bounding box center [386, 128] width 30 height 8
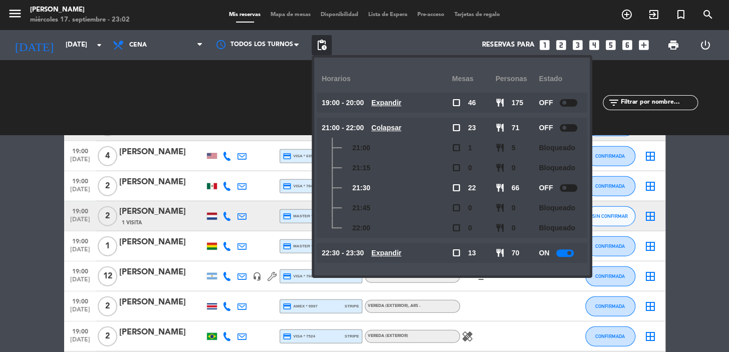
click at [390, 128] on u "Colapsar" at bounding box center [386, 128] width 30 height 8
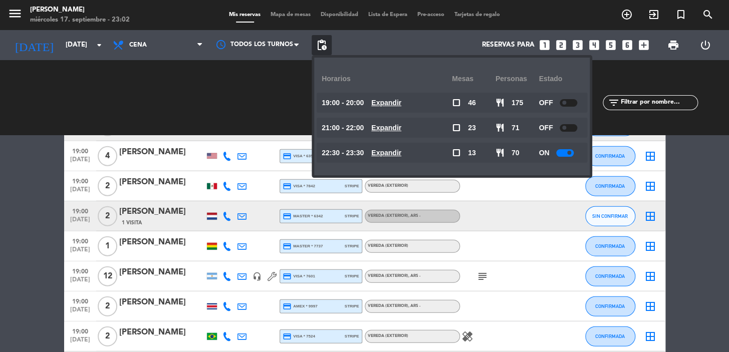
click at [390, 150] on u "Expandir" at bounding box center [386, 153] width 30 height 8
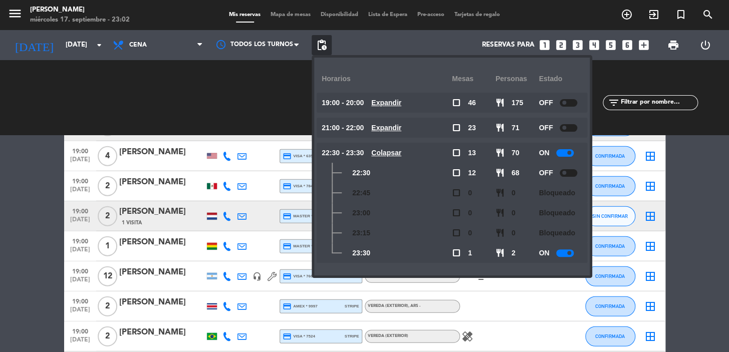
click at [396, 124] on u "Expandir" at bounding box center [386, 128] width 30 height 8
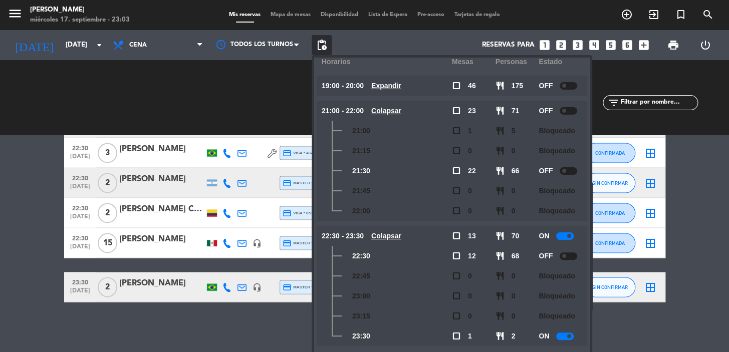
scroll to position [2181, 0]
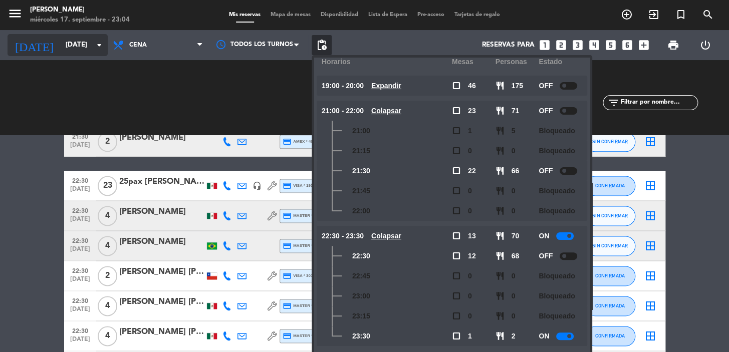
click at [95, 40] on icon "arrow_drop_down" at bounding box center [99, 45] width 12 height 12
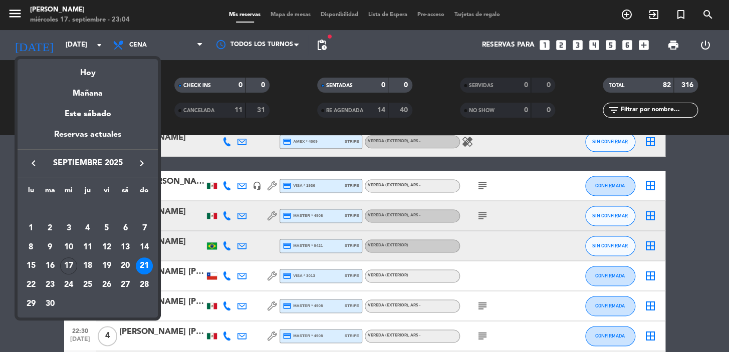
click at [33, 282] on div "22" at bounding box center [31, 285] width 17 height 17
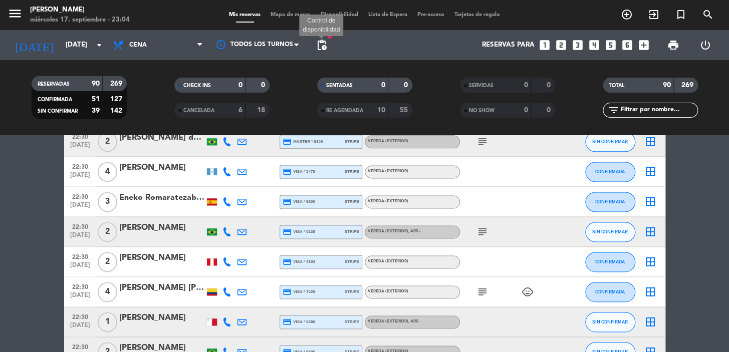
click at [324, 45] on span "pending_actions" at bounding box center [322, 45] width 12 height 12
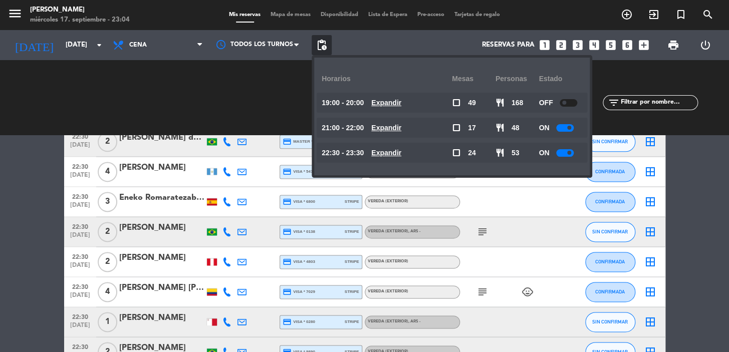
click at [389, 127] on u "Expandir" at bounding box center [386, 128] width 30 height 8
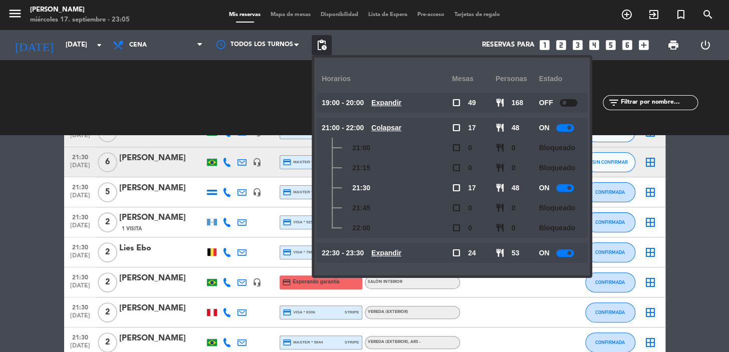
scroll to position [1543, 0]
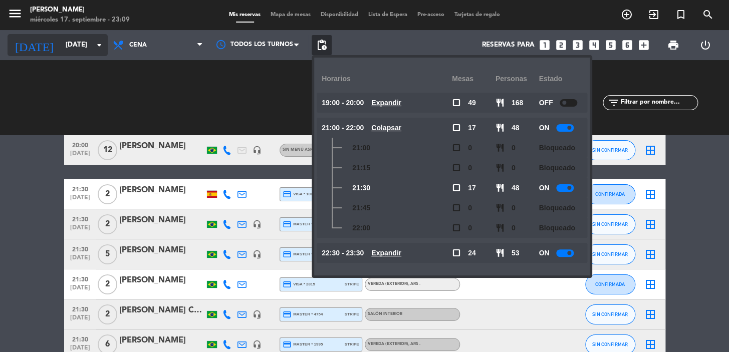
click at [61, 44] on input "lun. [DATE]" at bounding box center [105, 45] width 89 height 18
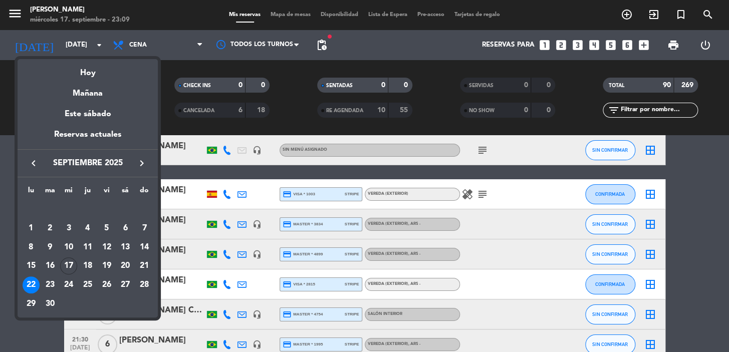
click at [140, 160] on icon "keyboard_arrow_right" at bounding box center [142, 163] width 12 height 12
click at [53, 300] on div "28" at bounding box center [50, 304] width 17 height 17
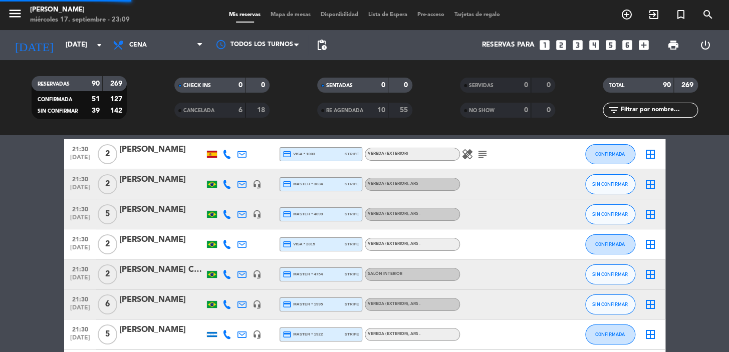
scroll to position [915, 0]
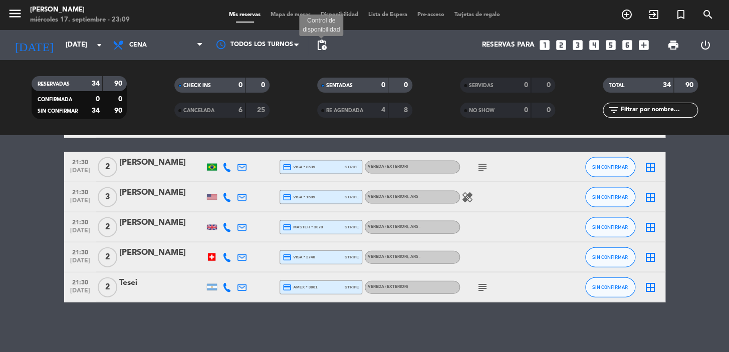
click at [321, 45] on span "pending_actions" at bounding box center [322, 45] width 12 height 12
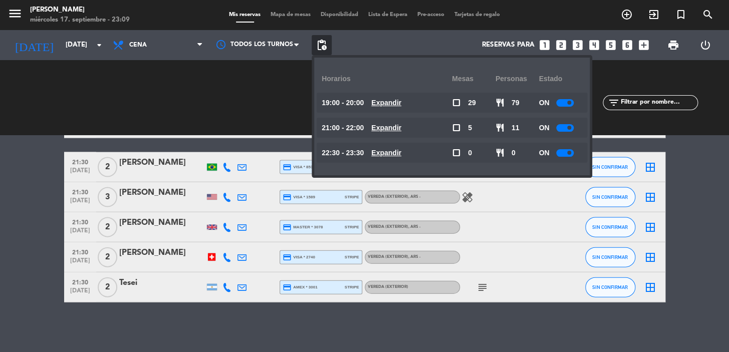
click at [391, 100] on u "Expandir" at bounding box center [386, 103] width 30 height 8
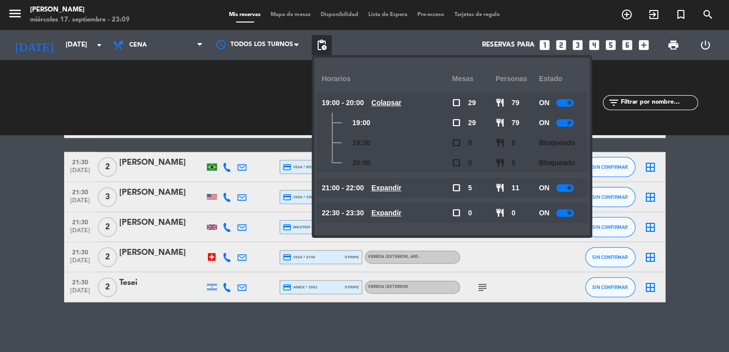
click at [390, 100] on u "Colapsar" at bounding box center [386, 103] width 30 height 8
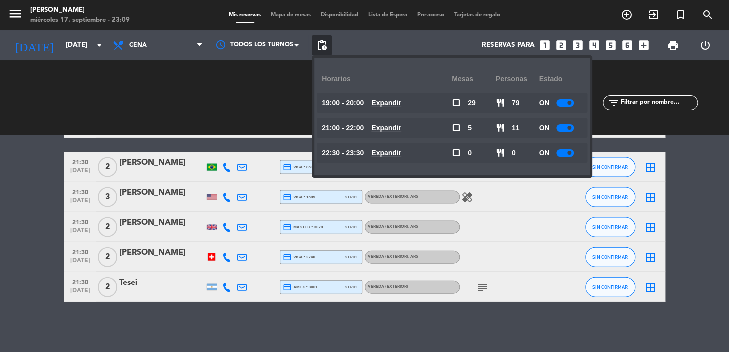
click at [394, 126] on u "Expandir" at bounding box center [386, 128] width 30 height 8
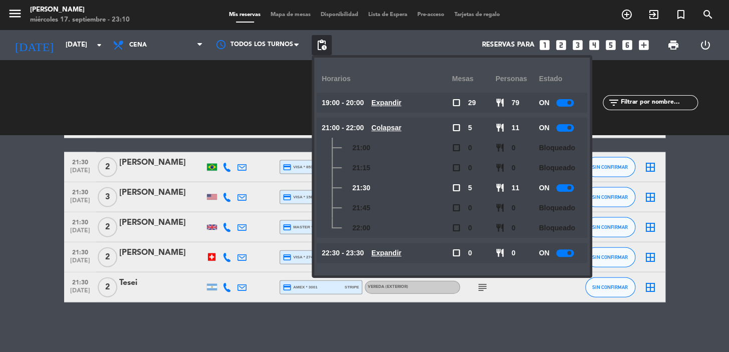
click at [396, 124] on u "Colapsar" at bounding box center [386, 128] width 30 height 8
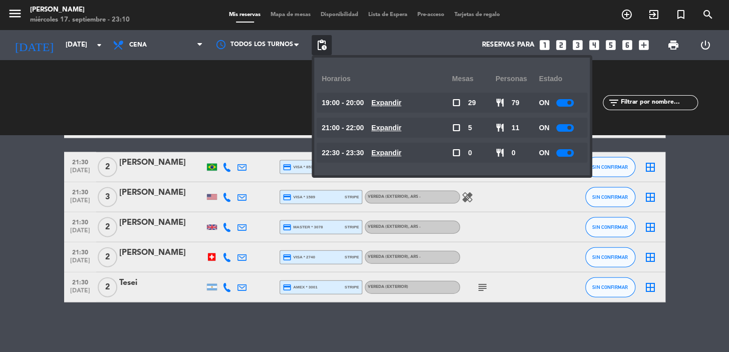
click at [398, 152] on u "Expandir" at bounding box center [386, 153] width 30 height 8
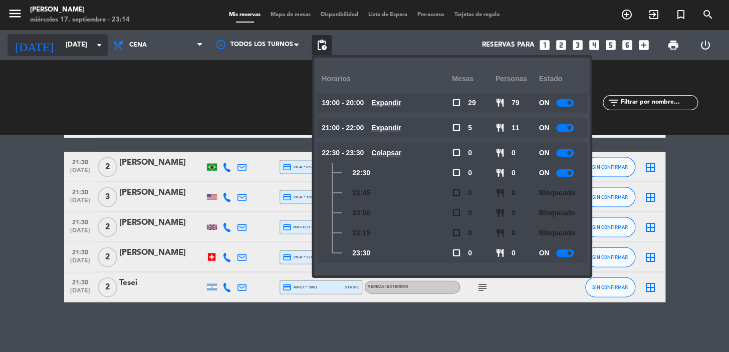
click at [85, 42] on input "mar. 28 oct." at bounding box center [105, 45] width 89 height 18
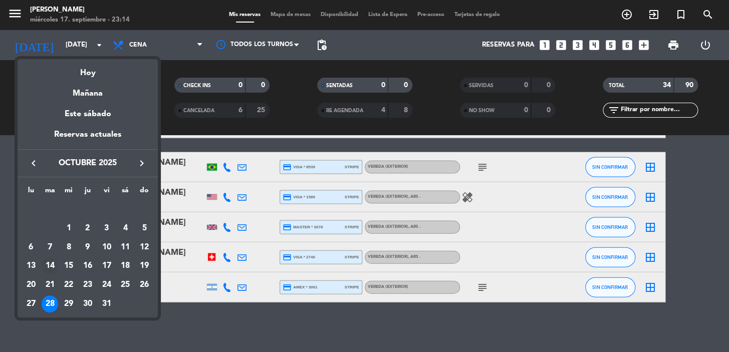
click at [54, 262] on div "14" at bounding box center [50, 266] width 17 height 17
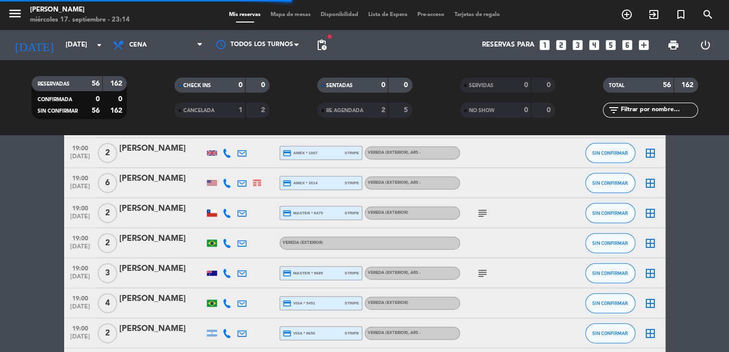
scroll to position [1503, 0]
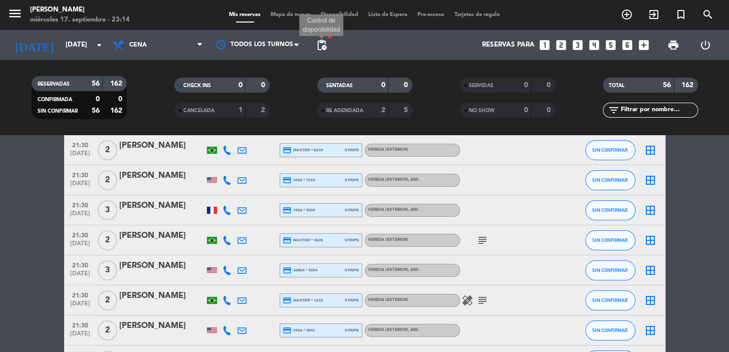
click at [325, 48] on span "pending_actions" at bounding box center [322, 45] width 12 height 12
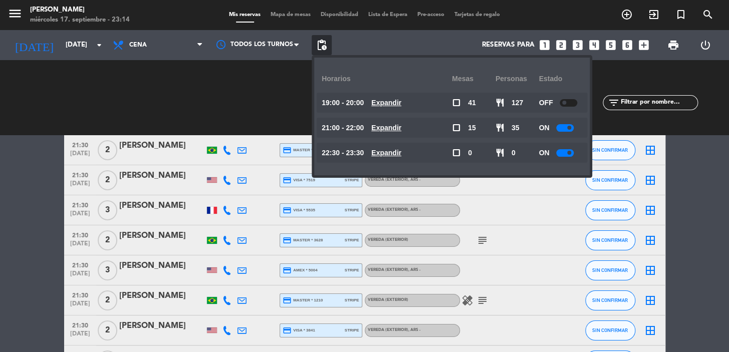
click at [392, 103] on u "Expandir" at bounding box center [386, 103] width 30 height 8
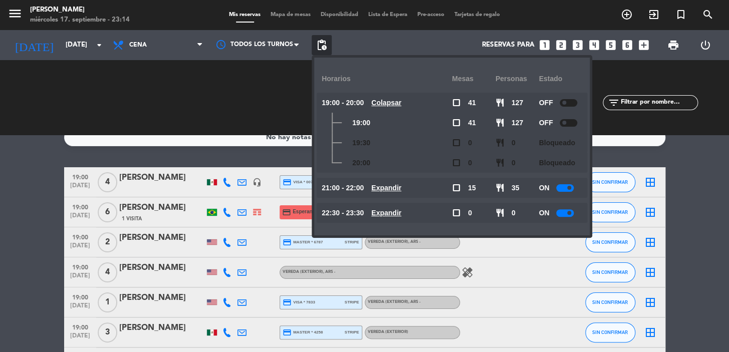
scroll to position [0, 0]
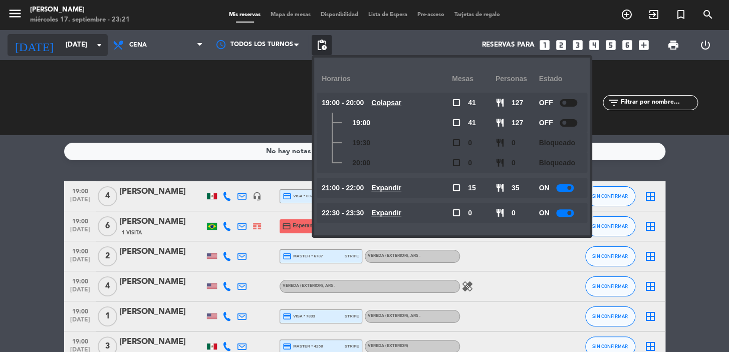
click at [80, 38] on input "mar. 14 oct." at bounding box center [105, 45] width 89 height 18
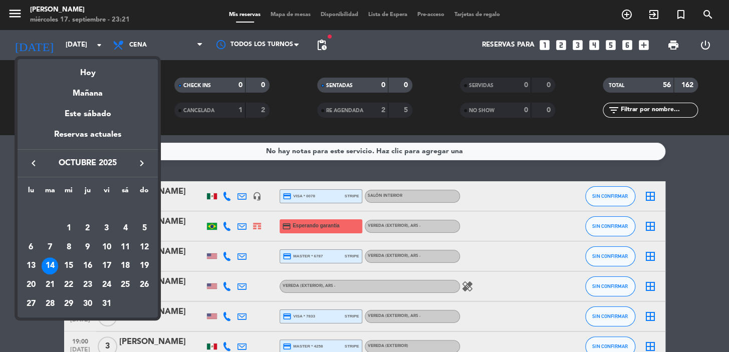
click at [30, 161] on icon "keyboard_arrow_left" at bounding box center [34, 163] width 12 height 12
click at [109, 262] on div "19" at bounding box center [106, 266] width 17 height 17
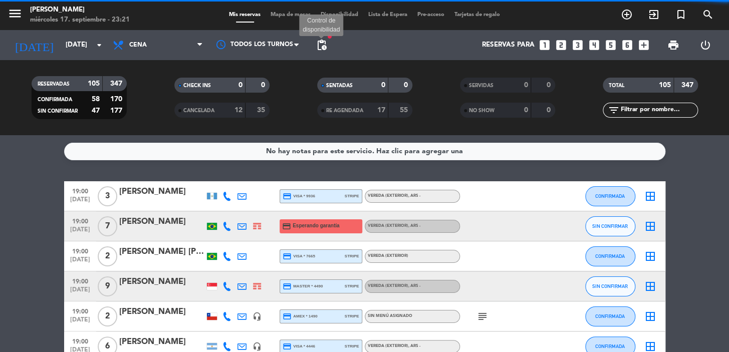
click at [322, 43] on span "pending_actions" at bounding box center [322, 45] width 12 height 12
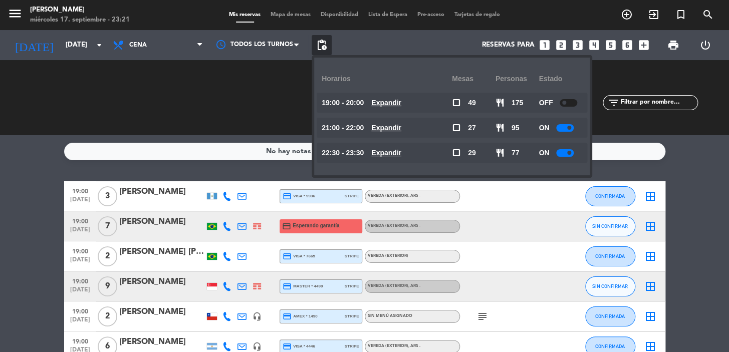
click at [391, 103] on u "Expandir" at bounding box center [386, 103] width 30 height 8
click at [401, 130] on u "Expandir" at bounding box center [386, 128] width 30 height 8
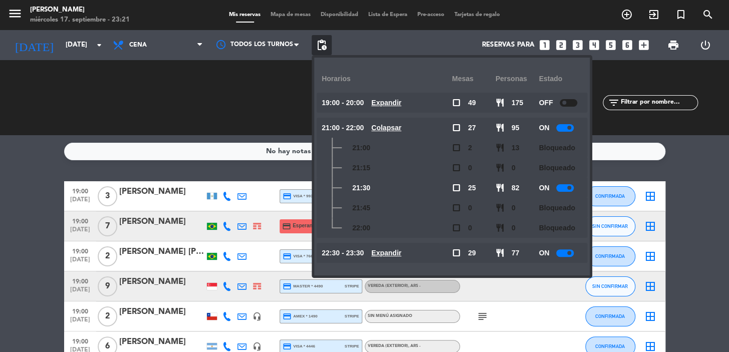
click at [401, 130] on u "Colapsar" at bounding box center [386, 128] width 30 height 8
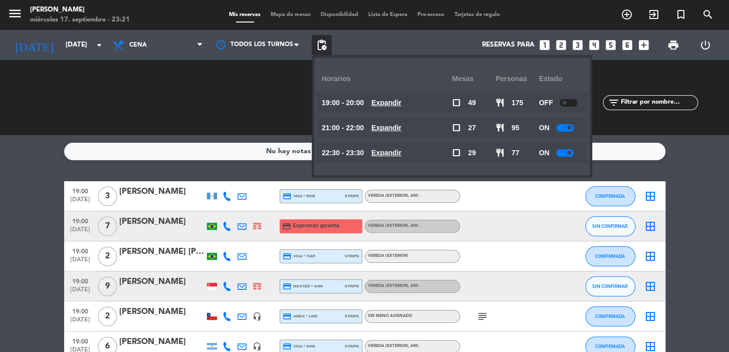
click at [401, 154] on u "Expandir" at bounding box center [386, 153] width 30 height 8
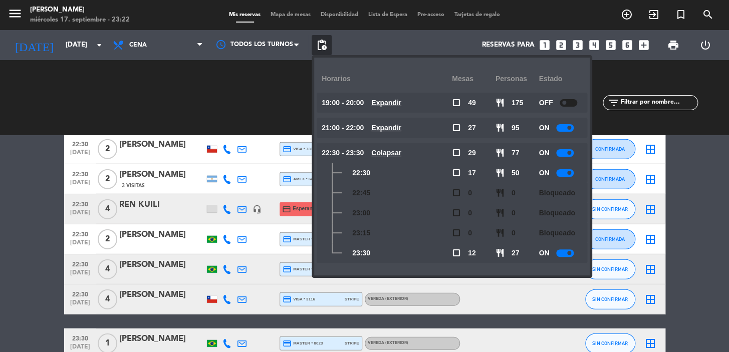
scroll to position [3120, 0]
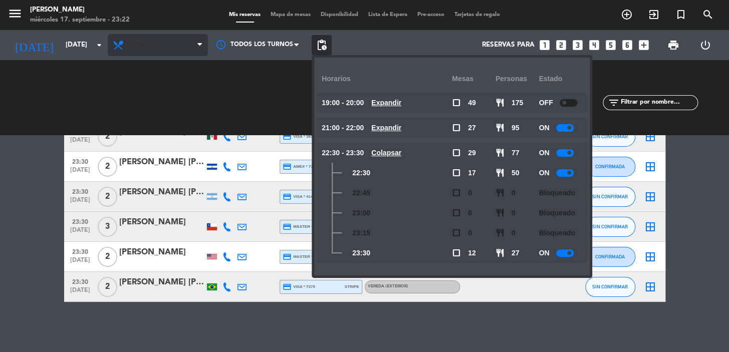
click at [195, 45] on span "Cena" at bounding box center [158, 45] width 100 height 22
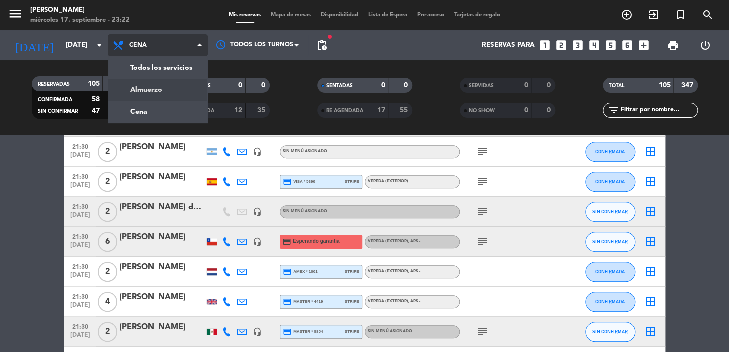
click at [177, 91] on div "menu Don Julio miércoles 17. septiembre - 23:22 Mis reservas Mapa de mesas Disp…" at bounding box center [364, 67] width 729 height 135
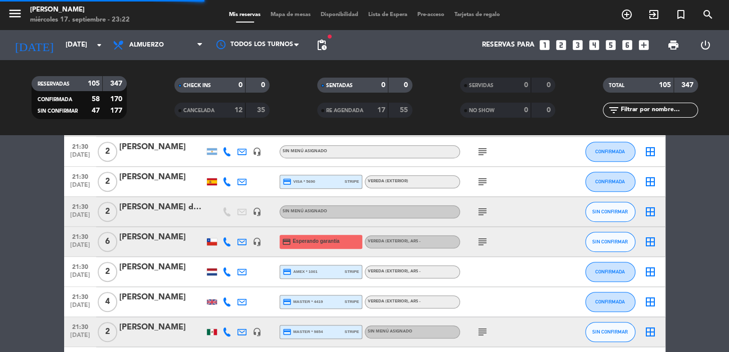
click at [331, 45] on span "pending_actions" at bounding box center [322, 45] width 20 height 20
click at [325, 44] on span "pending_actions" at bounding box center [322, 45] width 12 height 12
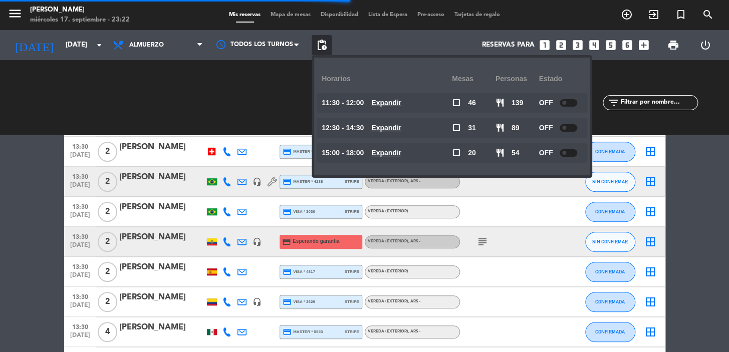
click at [397, 102] on u "Expandir" at bounding box center [386, 103] width 30 height 8
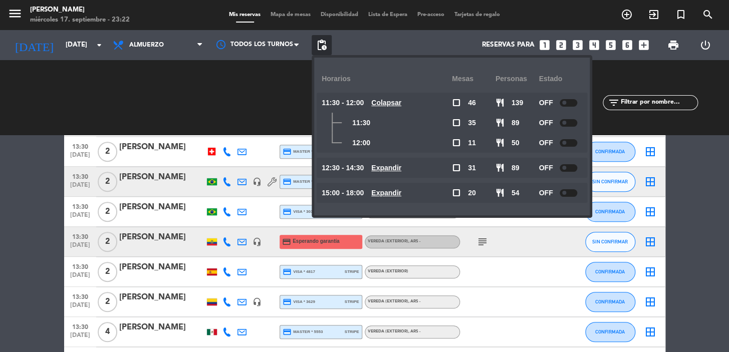
click at [397, 102] on u "Colapsar" at bounding box center [386, 103] width 30 height 8
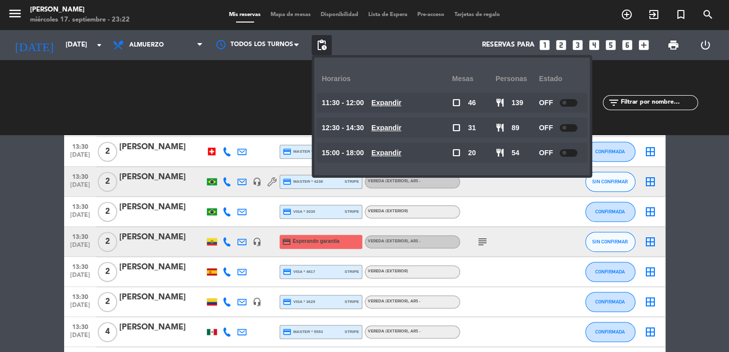
click at [395, 125] on u "Expandir" at bounding box center [386, 128] width 30 height 8
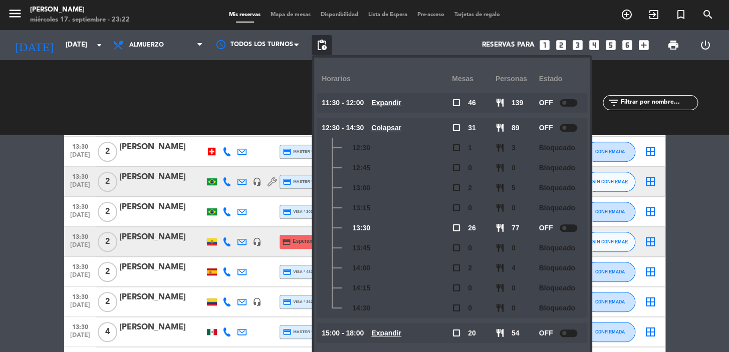
click at [385, 125] on u "Colapsar" at bounding box center [386, 128] width 30 height 8
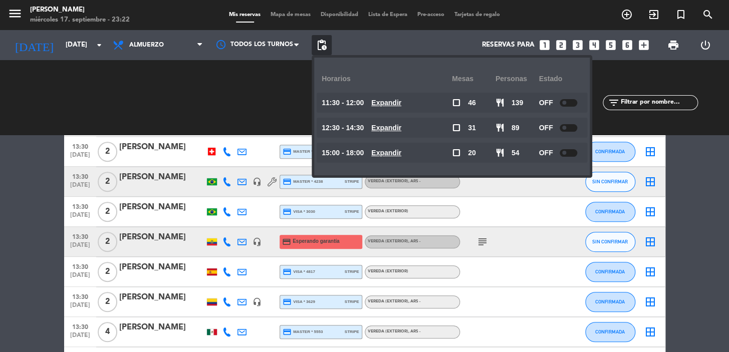
click at [390, 153] on u "Expandir" at bounding box center [386, 153] width 30 height 8
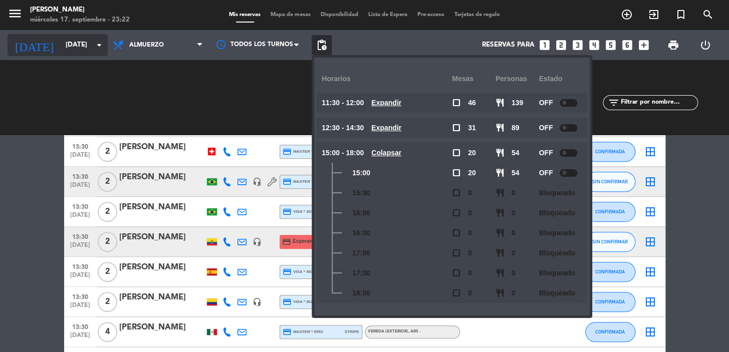
click at [61, 45] on input "vie. [DATE]" at bounding box center [105, 45] width 89 height 18
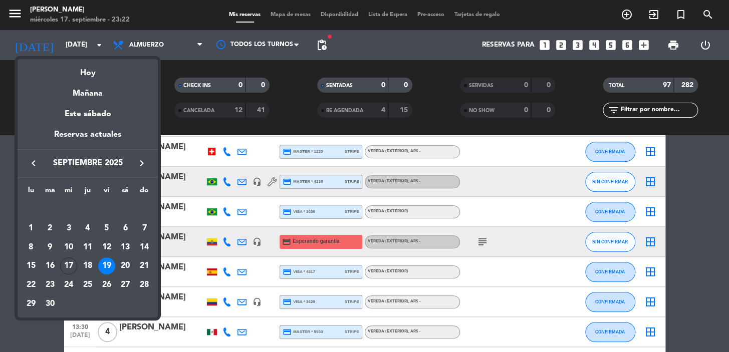
click at [122, 267] on div "20" at bounding box center [125, 266] width 17 height 17
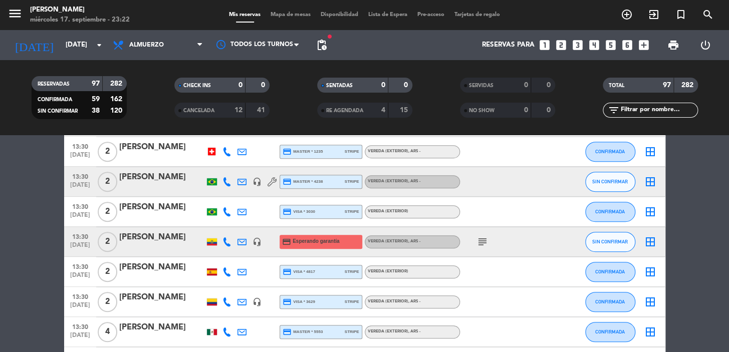
type input "sáb. 20 sep."
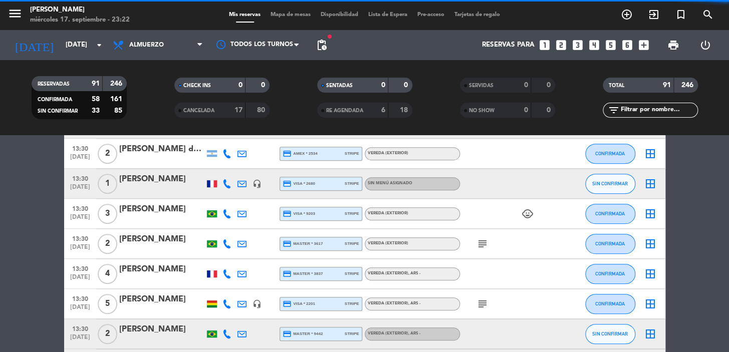
click at [324, 44] on span "pending_actions" at bounding box center [322, 45] width 12 height 12
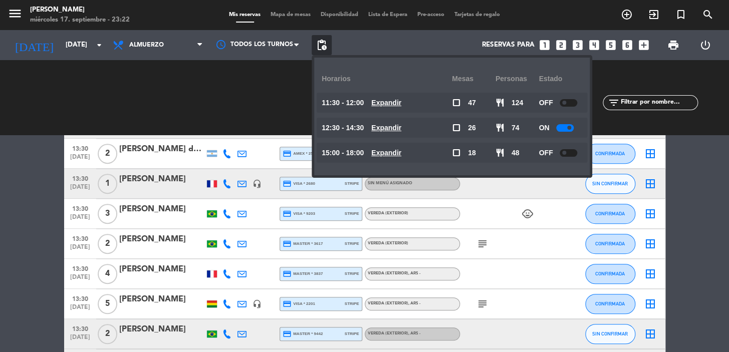
click at [395, 105] on u "Expandir" at bounding box center [386, 103] width 30 height 8
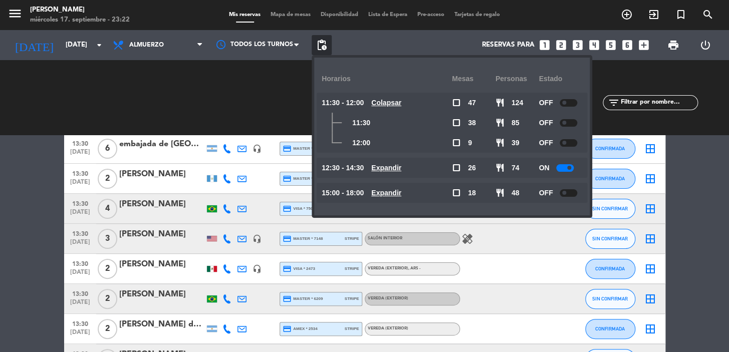
scroll to position [1571, 0]
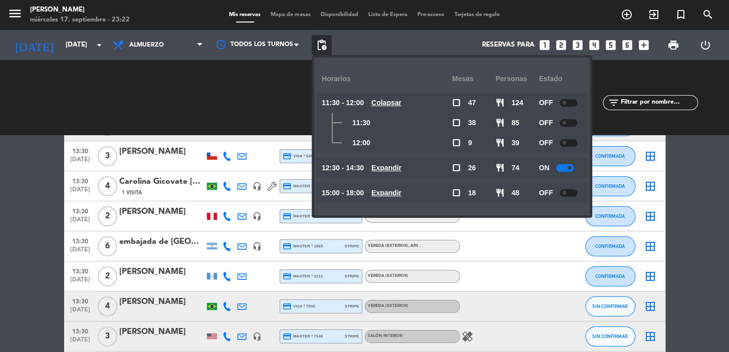
click at [401, 169] on u "Expandir" at bounding box center [386, 168] width 30 height 8
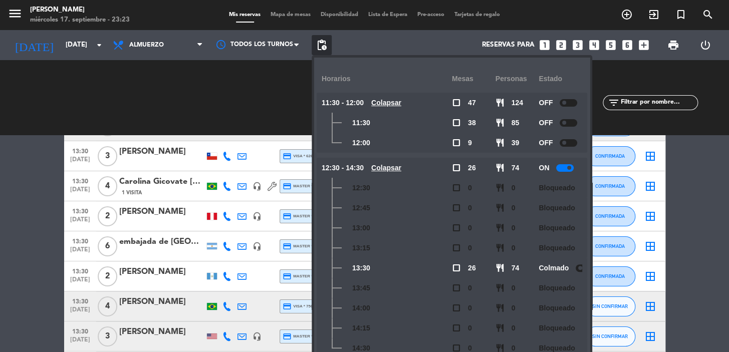
click at [398, 165] on u "Colapsar" at bounding box center [386, 168] width 30 height 8
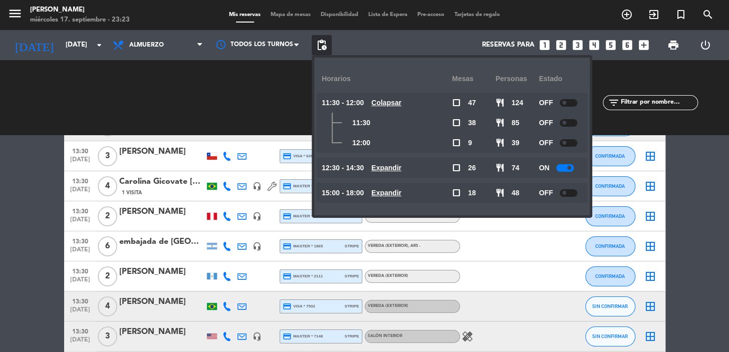
click at [401, 193] on u "Expandir" at bounding box center [386, 193] width 30 height 8
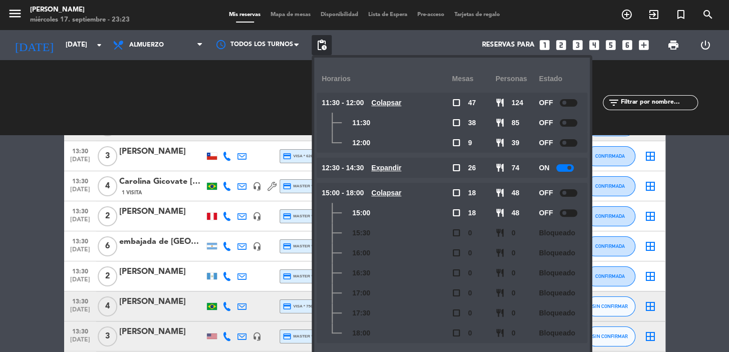
click at [399, 190] on u "Colapsar" at bounding box center [386, 193] width 30 height 8
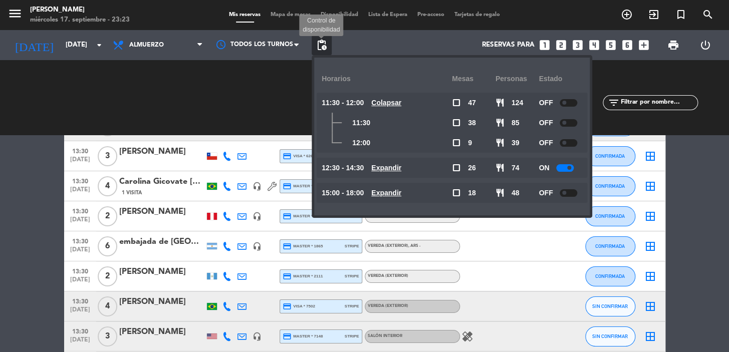
click at [325, 45] on span "pending_actions" at bounding box center [322, 45] width 12 height 12
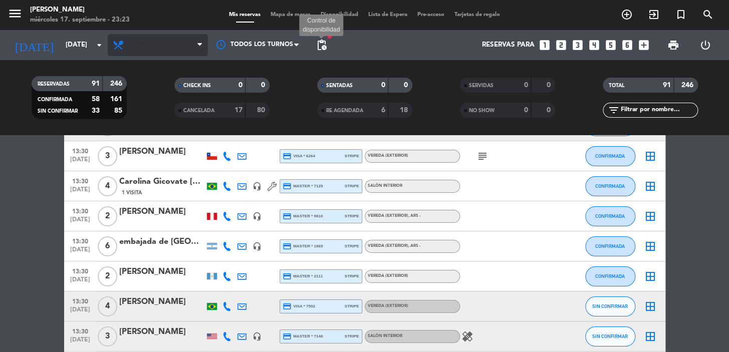
click at [174, 48] on span "Almuerzo" at bounding box center [158, 45] width 100 height 22
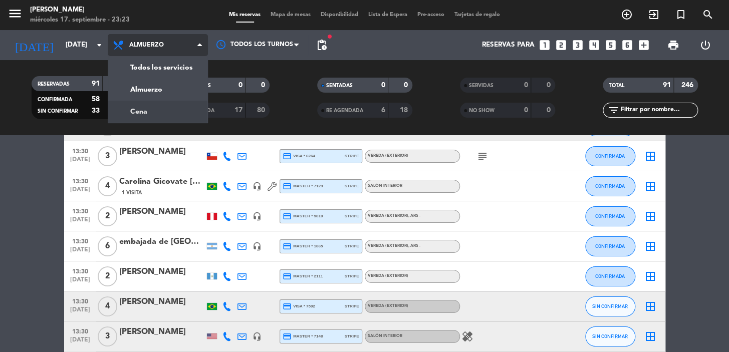
click at [177, 107] on div "menu Don Julio miércoles 17. septiembre - 23:23 Mis reservas Mapa de mesas Disp…" at bounding box center [364, 67] width 729 height 135
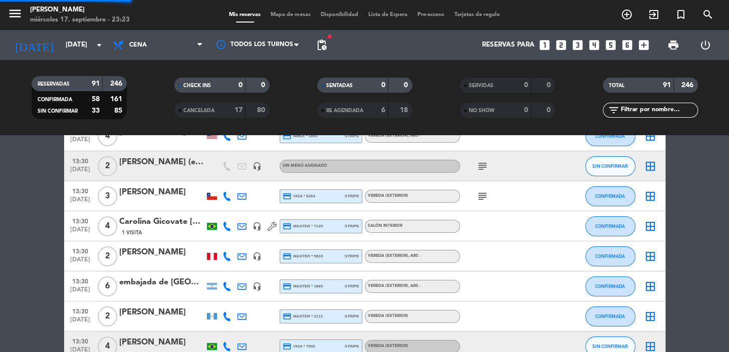
click at [320, 42] on span "pending_actions" at bounding box center [322, 45] width 12 height 12
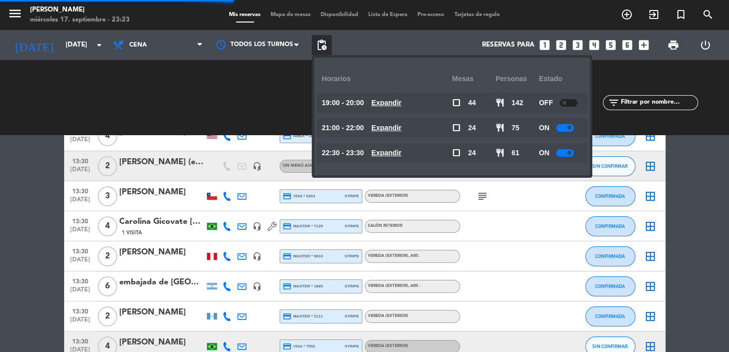
scroll to position [1611, 0]
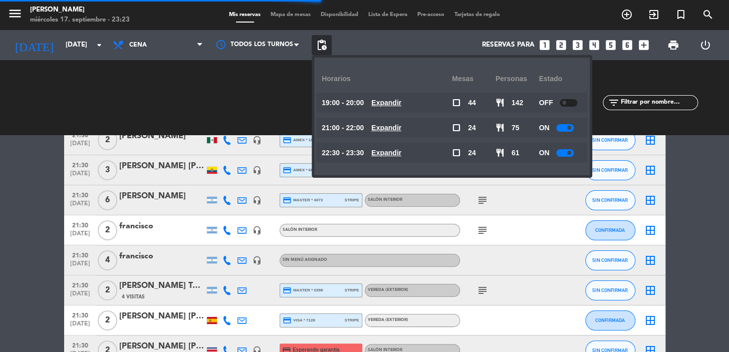
click at [399, 103] on u "Expandir" at bounding box center [386, 103] width 30 height 8
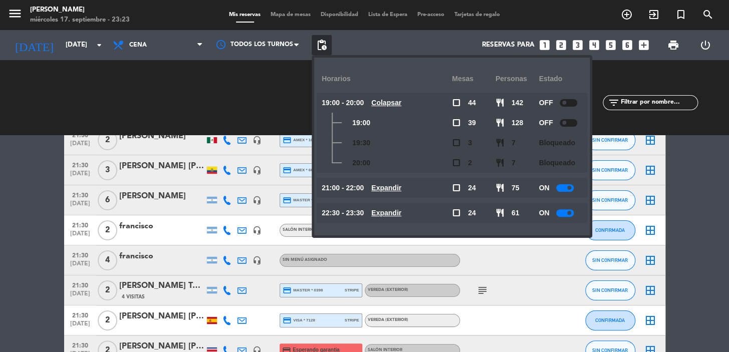
click at [399, 103] on u "Colapsar" at bounding box center [386, 103] width 30 height 8
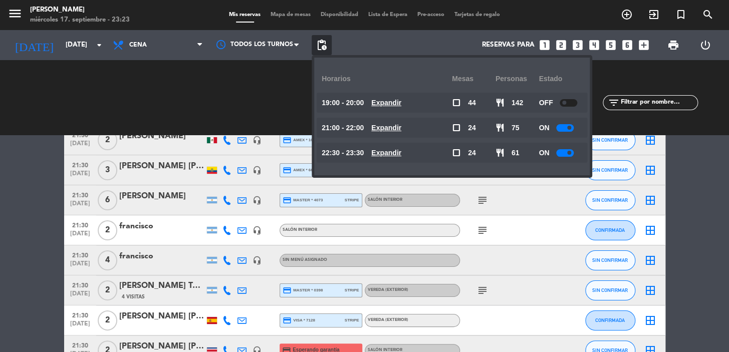
click at [396, 129] on u "Expandir" at bounding box center [386, 128] width 30 height 8
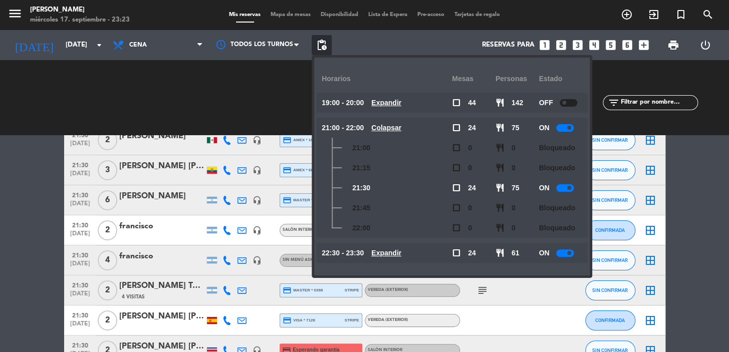
click at [396, 129] on u "Colapsar" at bounding box center [386, 128] width 30 height 8
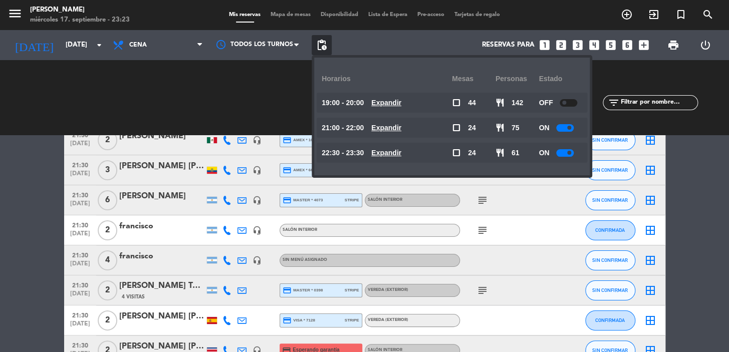
click at [398, 152] on u "Expandir" at bounding box center [386, 153] width 30 height 8
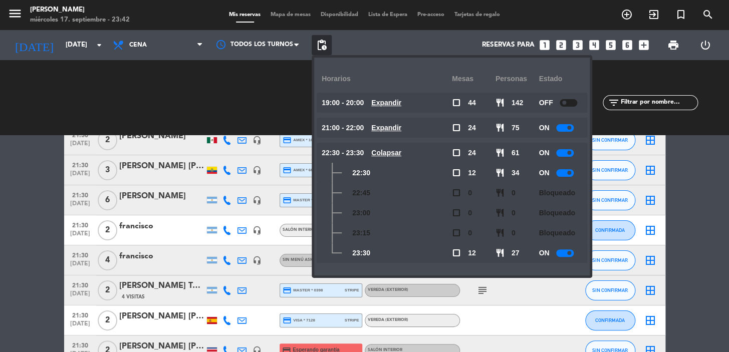
click at [356, 69] on div "Horarios" at bounding box center [387, 79] width 130 height 28
click at [578, 40] on icon "looks_3" at bounding box center [577, 45] width 13 height 13
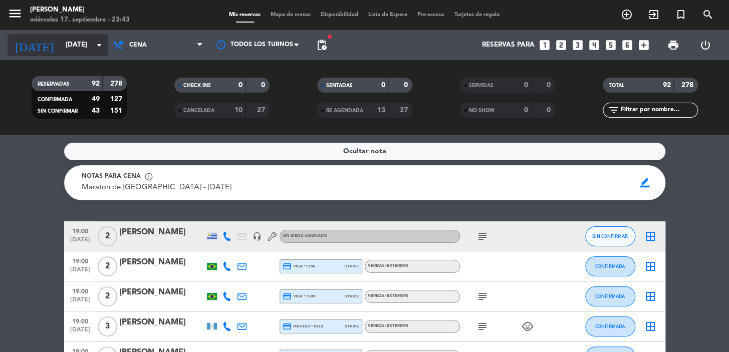
click at [97, 45] on icon "arrow_drop_down" at bounding box center [99, 45] width 12 height 12
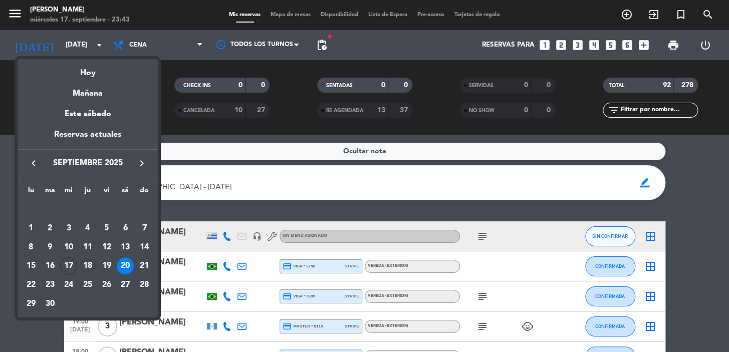
click at [85, 266] on div "18" at bounding box center [87, 266] width 17 height 17
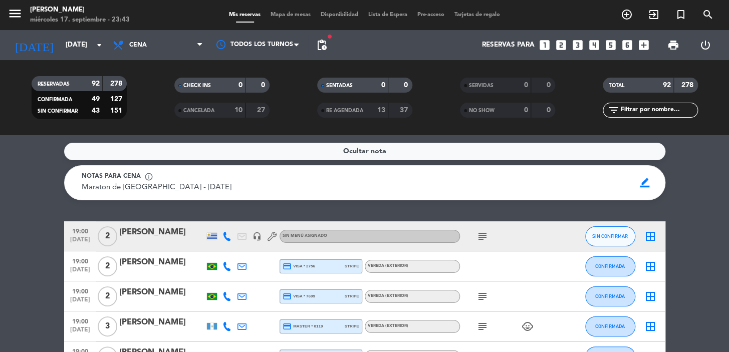
type input "[DEMOGRAPHIC_DATA] [DATE]"
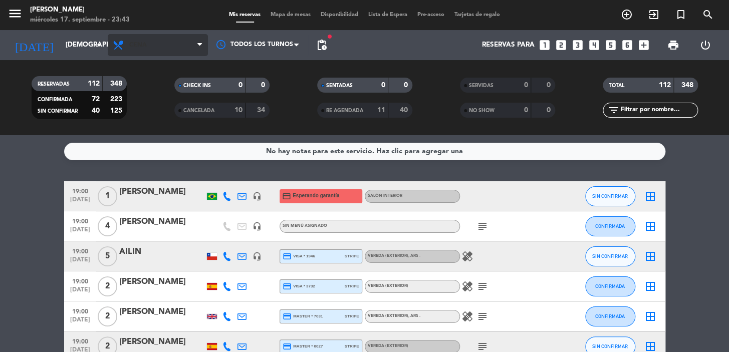
click at [164, 53] on span "Cena" at bounding box center [158, 45] width 100 height 22
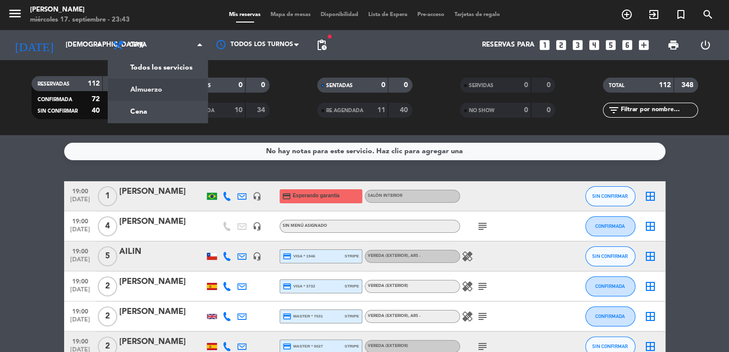
click at [168, 82] on div "menu Don Julio miércoles 17. septiembre - 23:43 Mis reservas Mapa de mesas Disp…" at bounding box center [364, 67] width 729 height 135
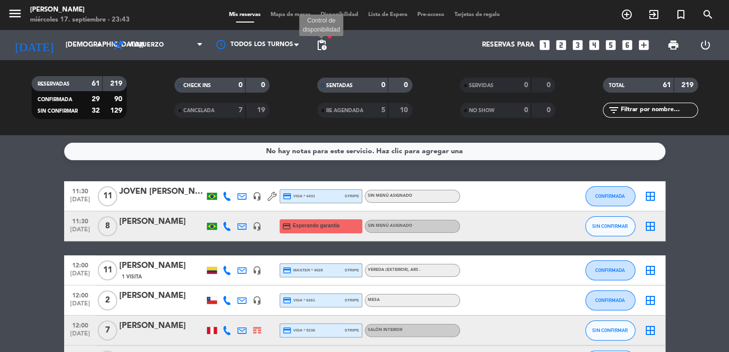
click at [324, 40] on span "pending_actions" at bounding box center [322, 45] width 12 height 12
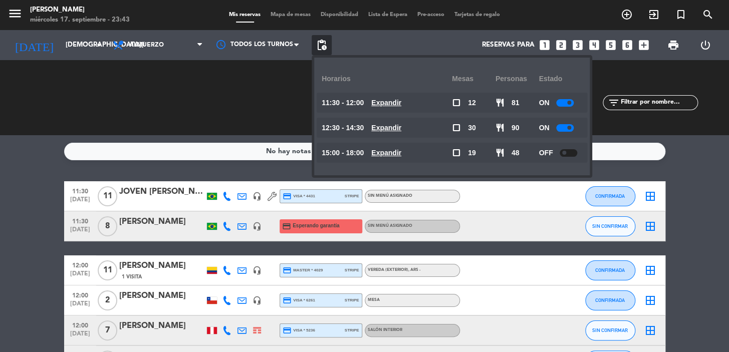
click at [385, 149] on u "Expandir" at bounding box center [386, 153] width 30 height 8
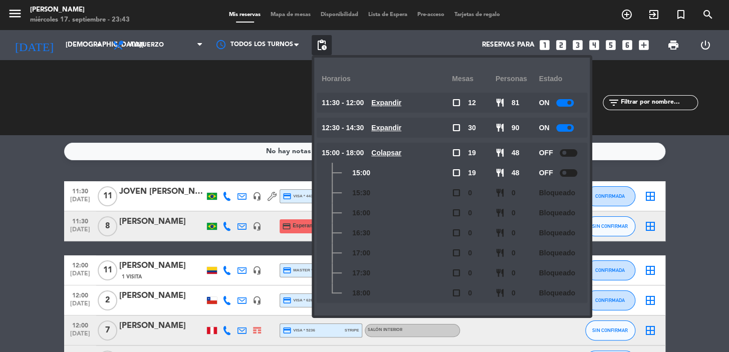
click at [579, 44] on icon "looks_3" at bounding box center [577, 45] width 13 height 13
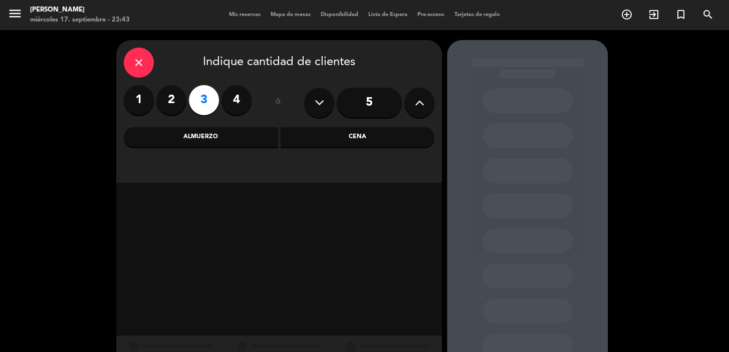
click at [261, 132] on div "Almuerzo" at bounding box center [201, 137] width 154 height 20
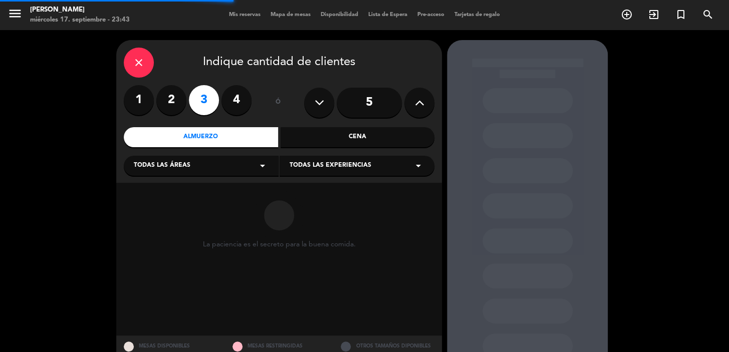
click at [257, 159] on div "Todas las áreas arrow_drop_down" at bounding box center [201, 166] width 155 height 20
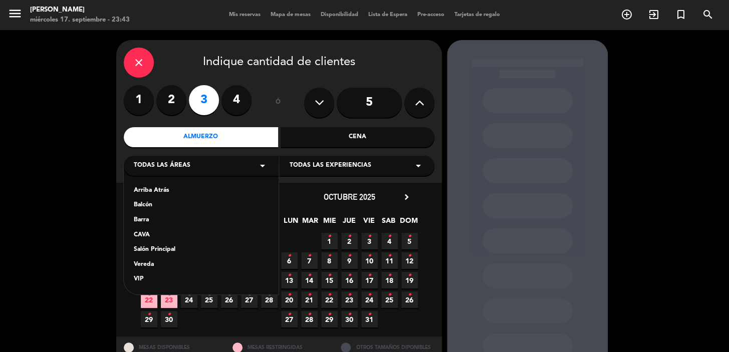
click at [153, 265] on div "Vereda" at bounding box center [201, 265] width 135 height 10
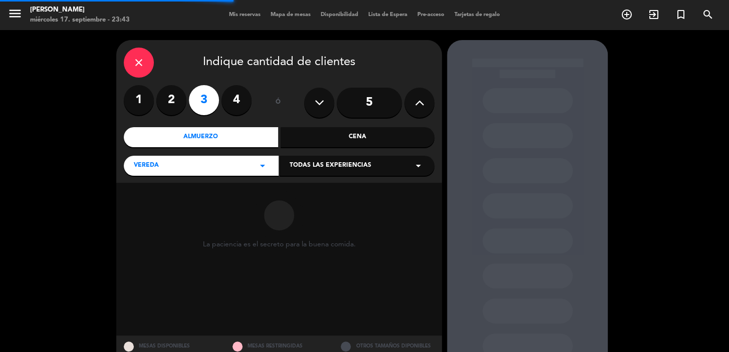
click at [332, 169] on span "Todas las experiencias" at bounding box center [331, 166] width 82 height 10
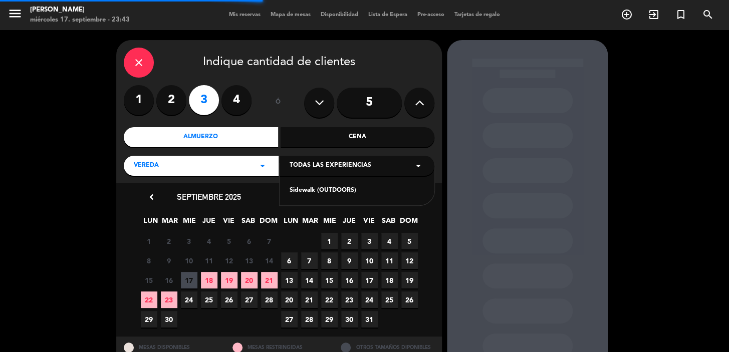
click at [332, 189] on div "Sidewalk (OUTDOORS)" at bounding box center [357, 191] width 135 height 10
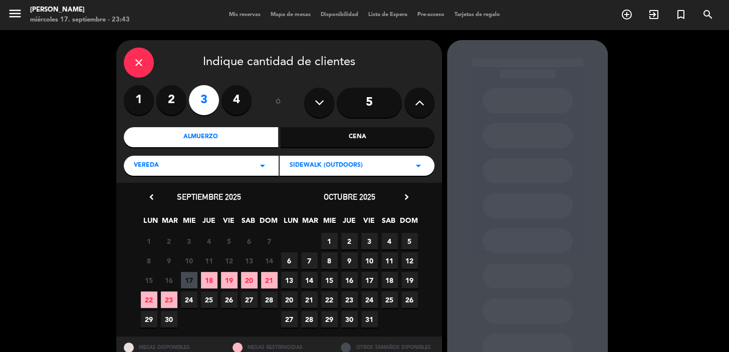
click at [210, 276] on span "18" at bounding box center [209, 280] width 17 height 17
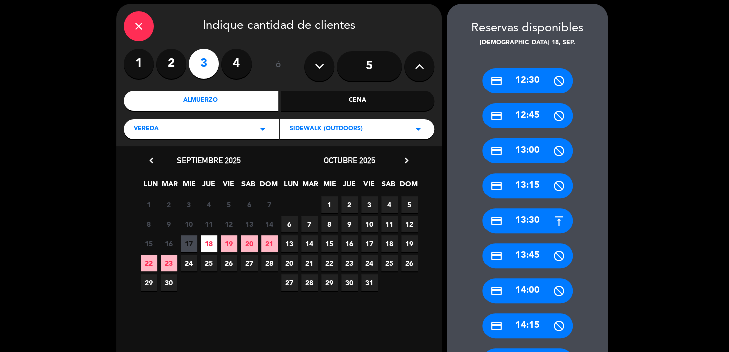
scroll to position [219, 0]
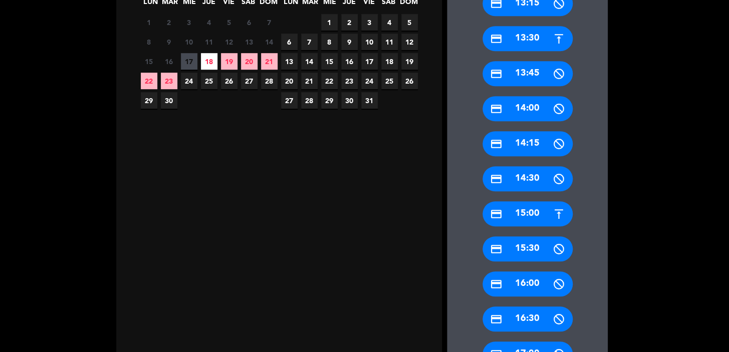
click at [536, 210] on div "credit_card 15:00" at bounding box center [527, 213] width 90 height 25
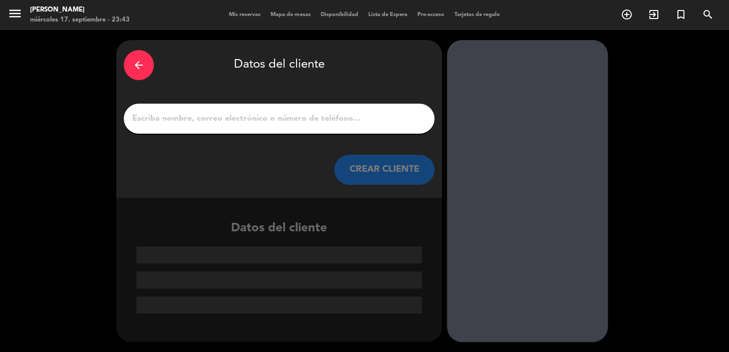
scroll to position [0, 0]
click at [262, 108] on div at bounding box center [279, 119] width 311 height 30
click at [263, 113] on input "1" at bounding box center [279, 119] width 296 height 14
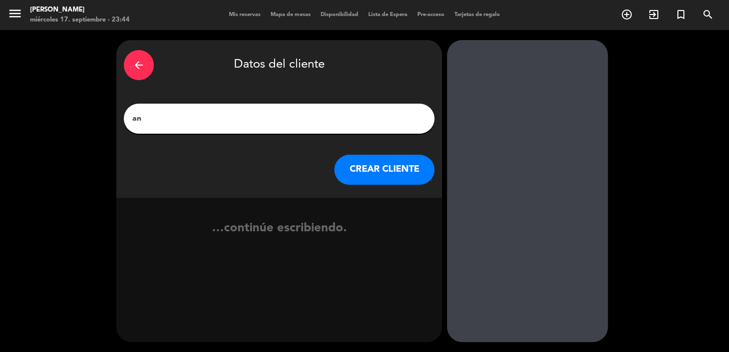
type input "a"
type input "janderson"
click at [414, 151] on div "arrow_back Datos del cliente janderson CREAR CLIENTE" at bounding box center [279, 119] width 326 height 158
click at [410, 163] on button "CREAR CLIENTE" at bounding box center [384, 170] width 100 height 30
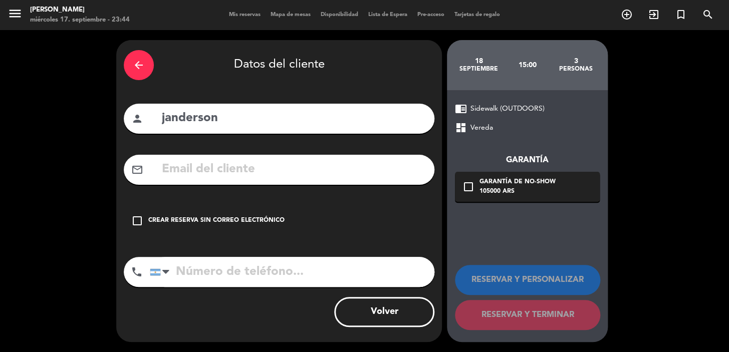
click at [322, 185] on div "arrow_back Datos del cliente person janderson mail_outline check_box_outline_bl…" at bounding box center [279, 191] width 326 height 302
click at [320, 174] on input "text" at bounding box center [294, 169] width 266 height 21
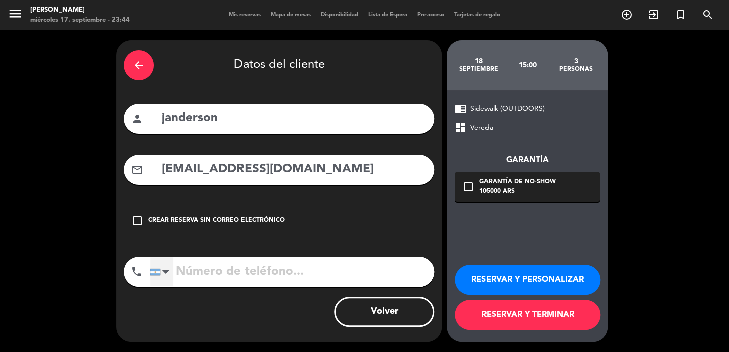
type input "jandersonandrade@hotmail.com"
click at [154, 284] on div at bounding box center [161, 272] width 23 height 29
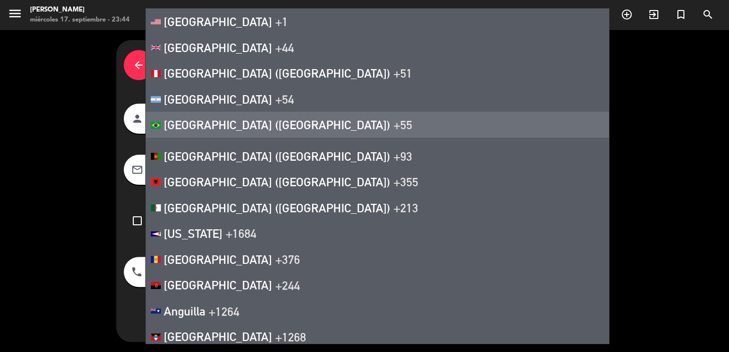
drag, startPoint x: 190, startPoint y: 128, endPoint x: 187, endPoint y: 121, distance: 7.6
click at [190, 125] on span "[GEOGRAPHIC_DATA] ([GEOGRAPHIC_DATA])" at bounding box center [277, 125] width 226 height 14
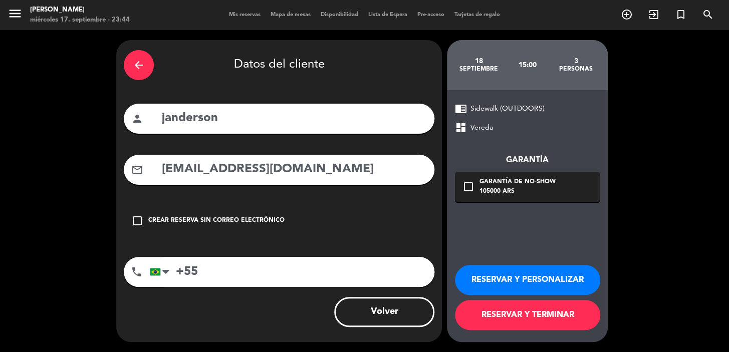
click at [247, 276] on input "+55" at bounding box center [292, 272] width 285 height 30
type input "+55 21981066913"
drag, startPoint x: 481, startPoint y: 185, endPoint x: 235, endPoint y: 114, distance: 255.6
click at [480, 185] on div "Garantía de no-show" at bounding box center [517, 182] width 76 height 10
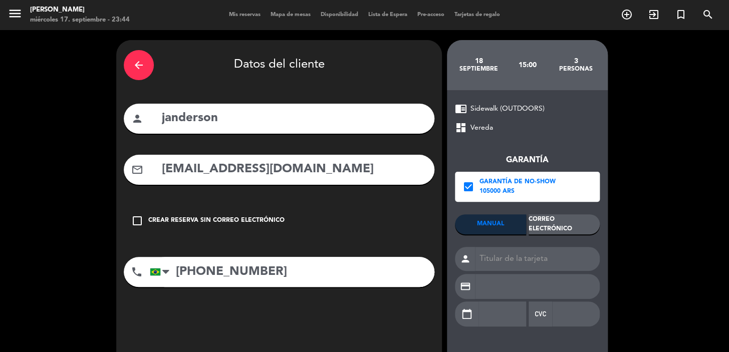
click at [564, 219] on div "Correo Electrónico" at bounding box center [564, 224] width 71 height 20
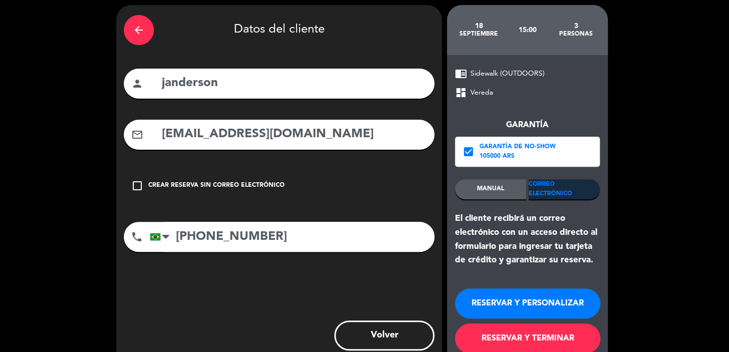
scroll to position [59, 0]
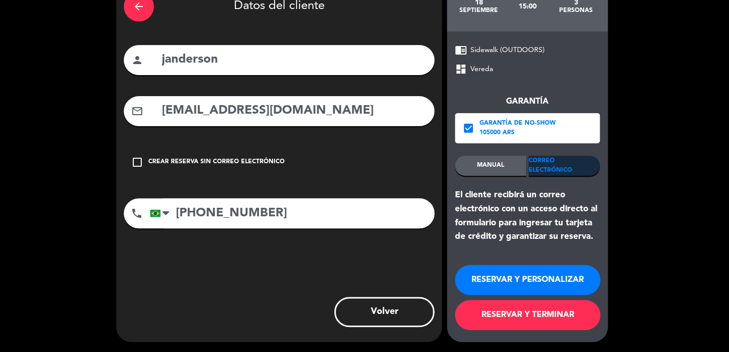
click at [495, 279] on button "RESERVAR Y PERSONALIZAR" at bounding box center [527, 280] width 145 height 30
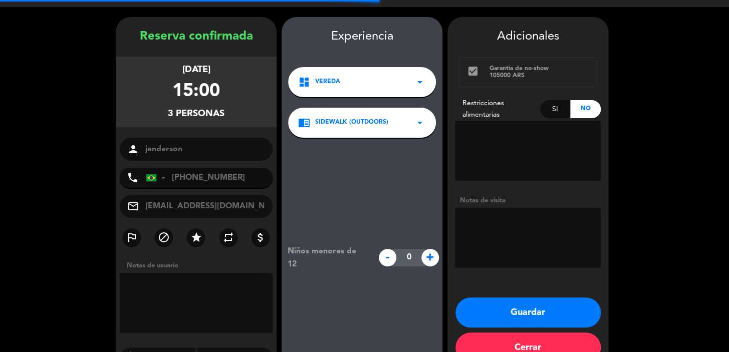
scroll to position [40, 0]
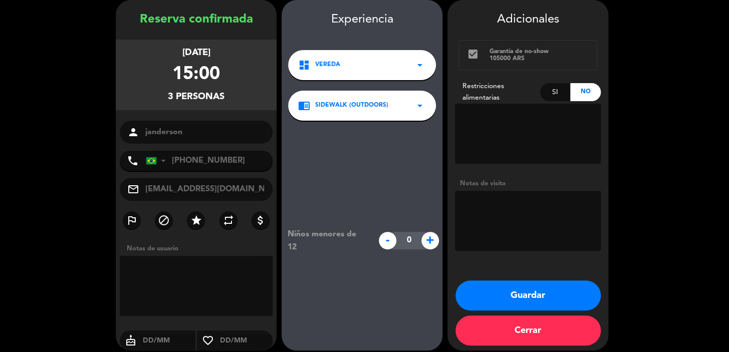
click at [492, 295] on button "Guardar" at bounding box center [527, 296] width 145 height 30
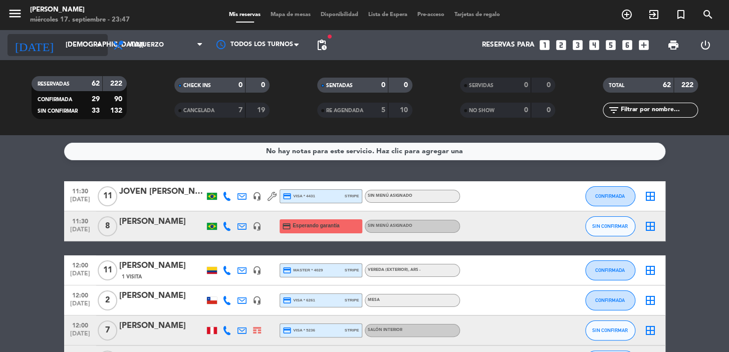
click at [61, 46] on input "[DEMOGRAPHIC_DATA] [DATE]" at bounding box center [105, 45] width 89 height 18
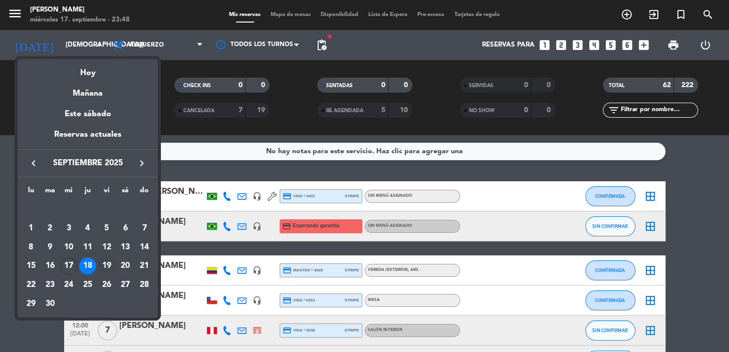
click at [110, 261] on div "19" at bounding box center [106, 266] width 17 height 17
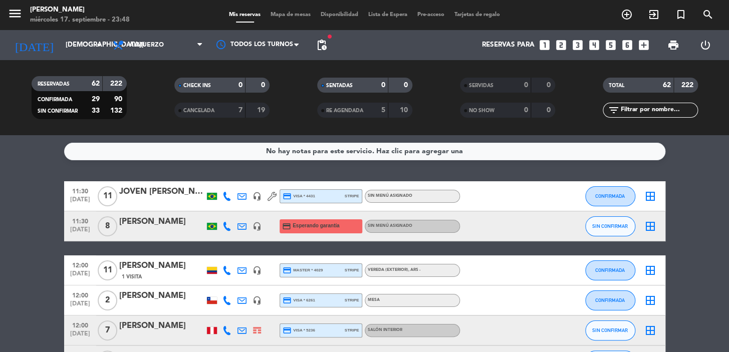
type input "vie. [DATE]"
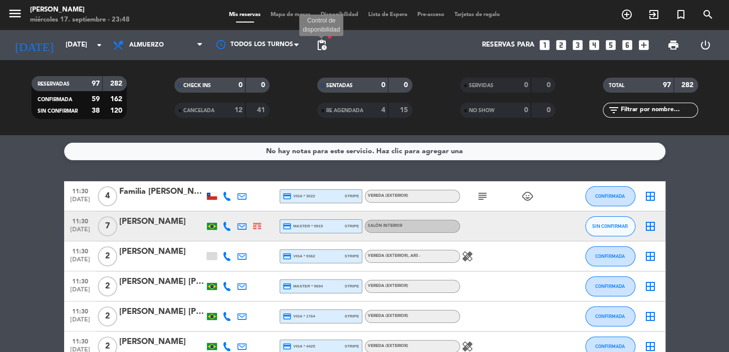
click at [325, 42] on span "pending_actions" at bounding box center [322, 45] width 12 height 12
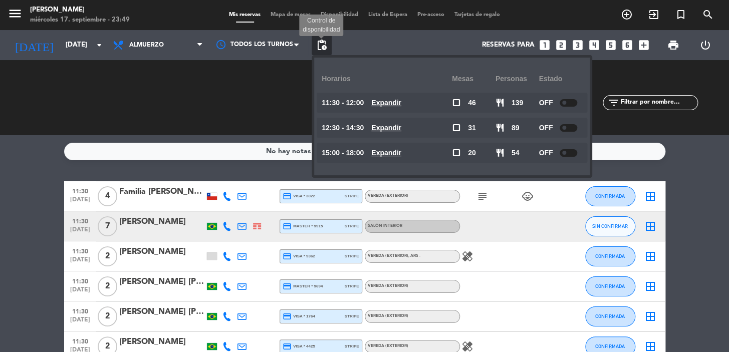
click at [322, 44] on span "pending_actions" at bounding box center [322, 45] width 12 height 12
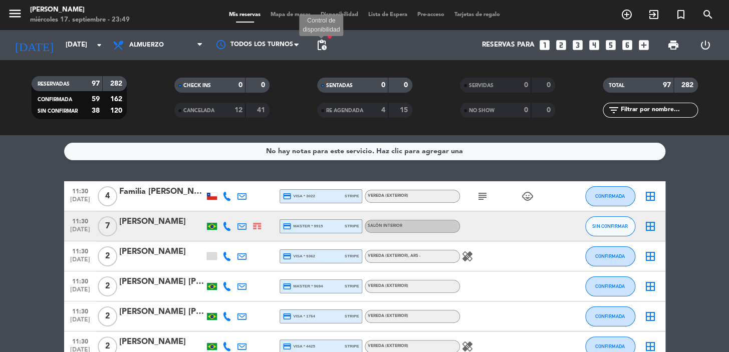
click at [325, 45] on span "pending_actions" at bounding box center [322, 45] width 12 height 12
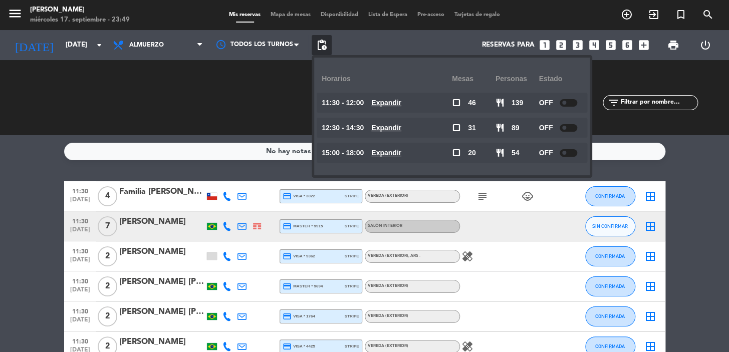
click at [401, 153] on u "Expandir" at bounding box center [386, 153] width 30 height 8
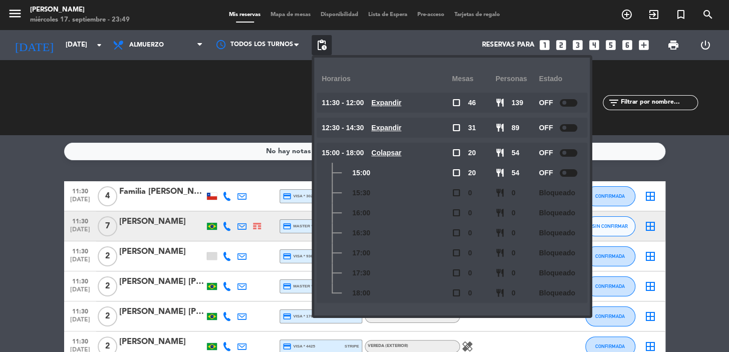
click at [401, 99] on u "Expandir" at bounding box center [386, 103] width 30 height 8
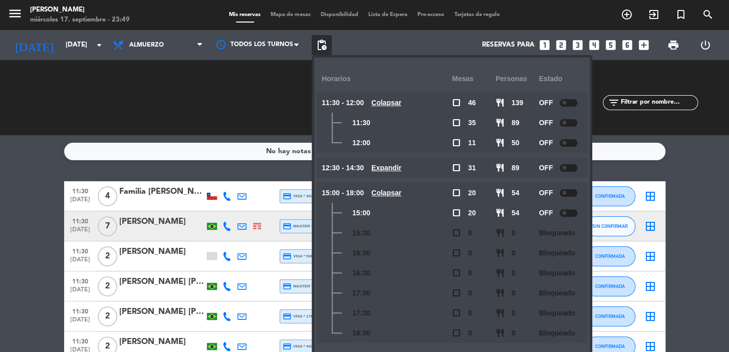
click at [561, 40] on icon "looks_two" at bounding box center [561, 45] width 13 height 13
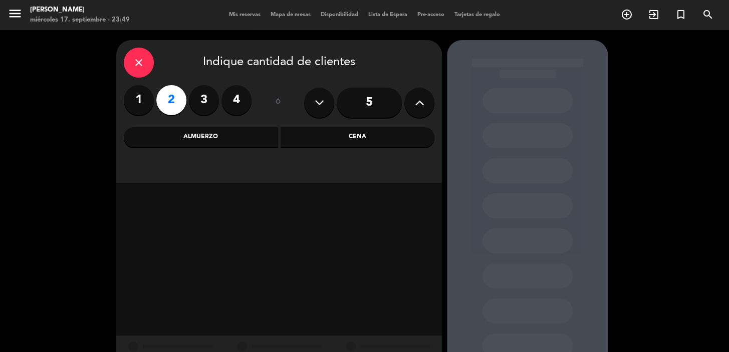
click at [234, 138] on div "Almuerzo" at bounding box center [201, 137] width 154 height 20
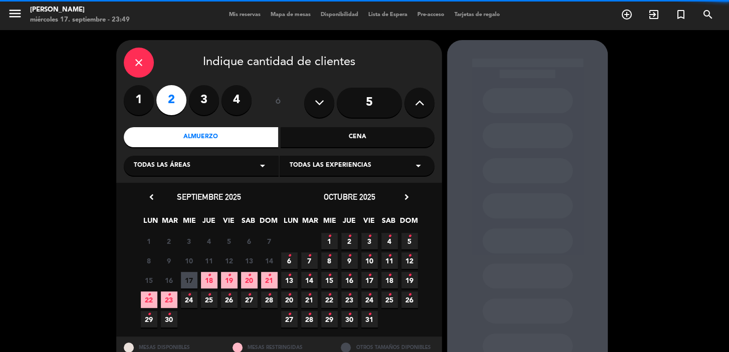
click at [224, 169] on div "Todas las áreas arrow_drop_down" at bounding box center [201, 166] width 155 height 20
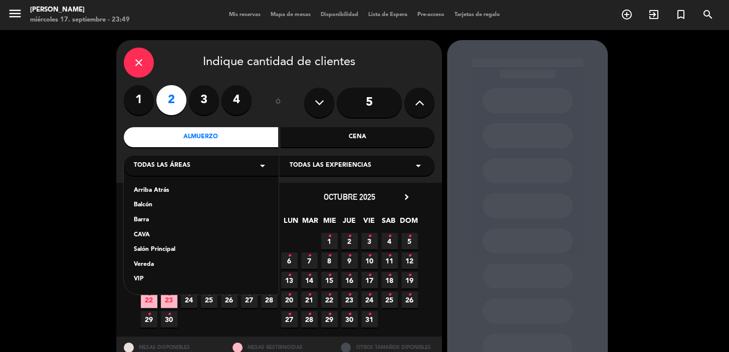
click at [148, 262] on div "Vereda" at bounding box center [201, 265] width 135 height 10
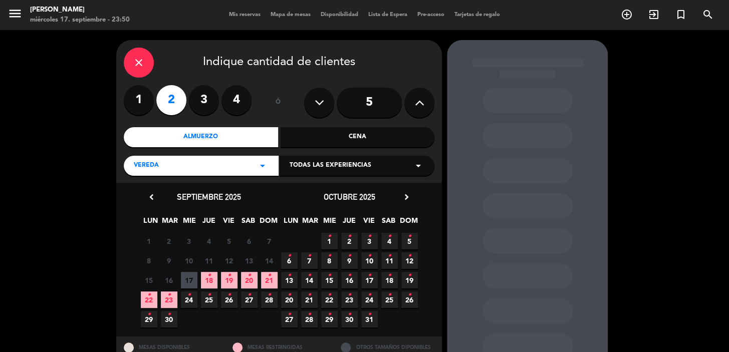
click at [229, 277] on icon "•" at bounding box center [229, 276] width 4 height 16
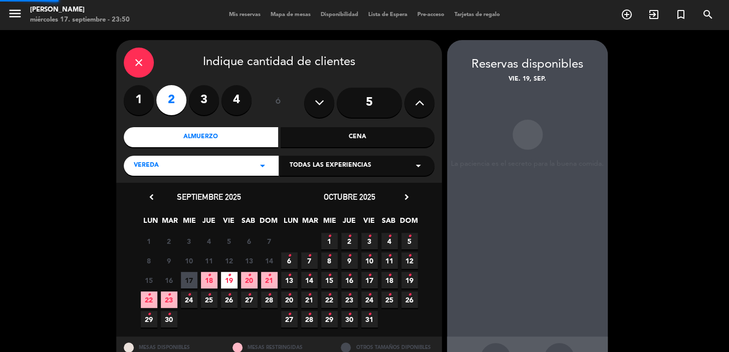
scroll to position [37, 0]
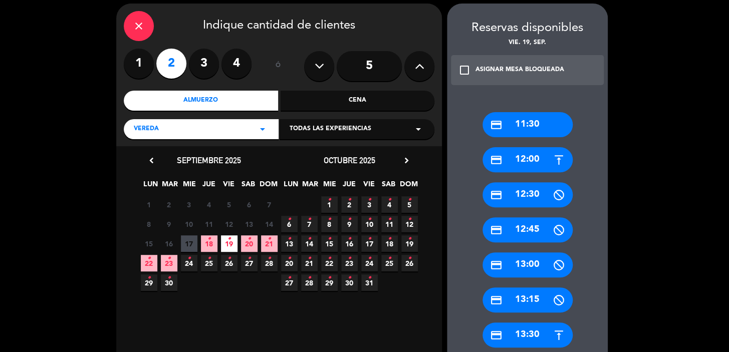
click at [528, 157] on div "credit_card 12:00" at bounding box center [527, 159] width 90 height 25
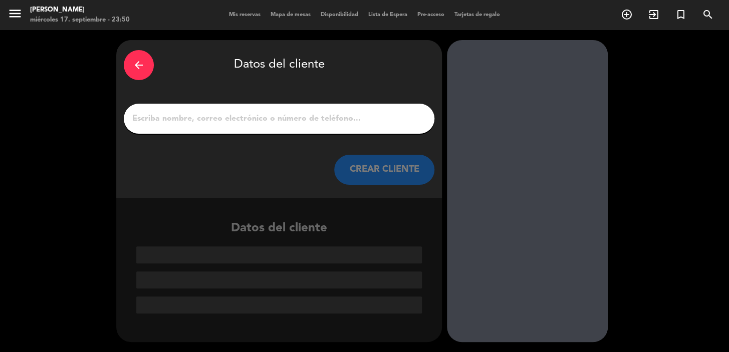
scroll to position [0, 0]
paste input "Jamie De Veer"
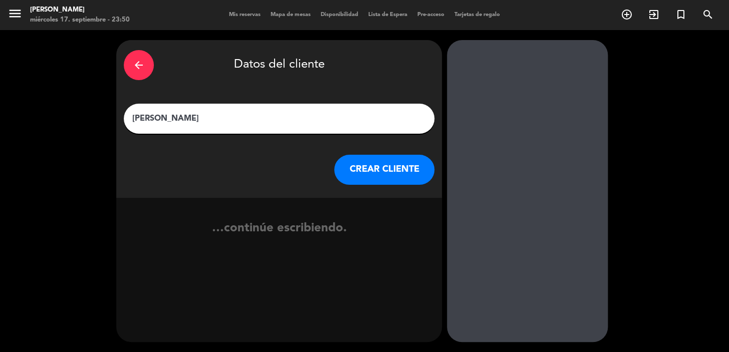
type input "Jamie De Veer"
click at [375, 176] on button "CREAR CLIENTE" at bounding box center [384, 170] width 100 height 30
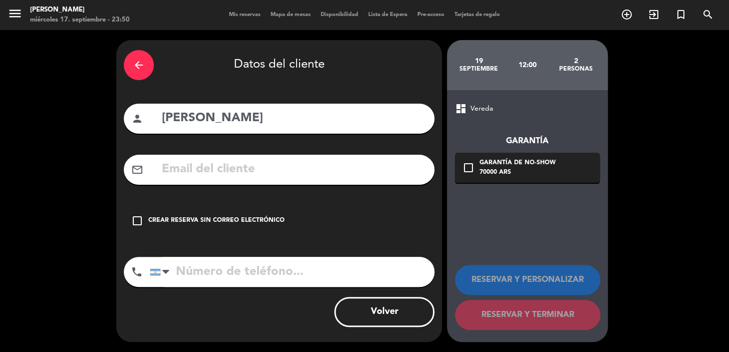
drag, startPoint x: 187, startPoint y: 180, endPoint x: 184, endPoint y: 175, distance: 5.4
paste input "concierge.buenosaires@fourseasons.com"
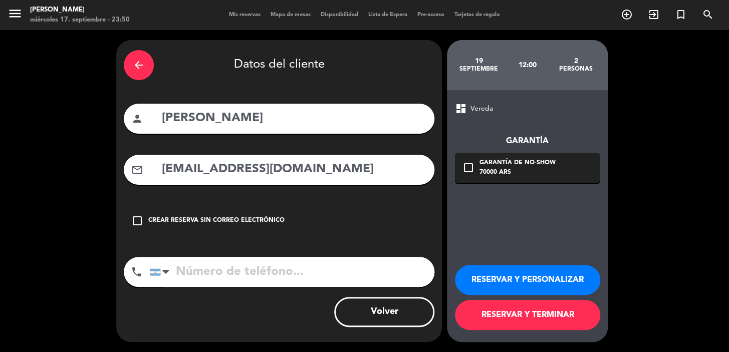
type input "concierge.buenosaires@fourseasons.com"
paste input "+5491154568037"
type input "+5491154568037"
click at [524, 163] on div "Garantía de no-show" at bounding box center [517, 163] width 76 height 10
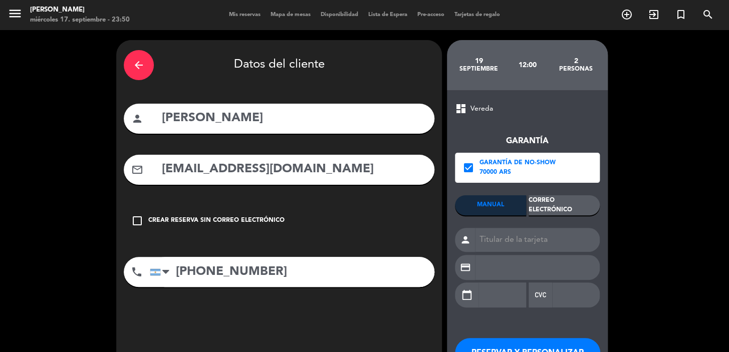
click at [567, 207] on div "Correo Electrónico" at bounding box center [564, 205] width 71 height 20
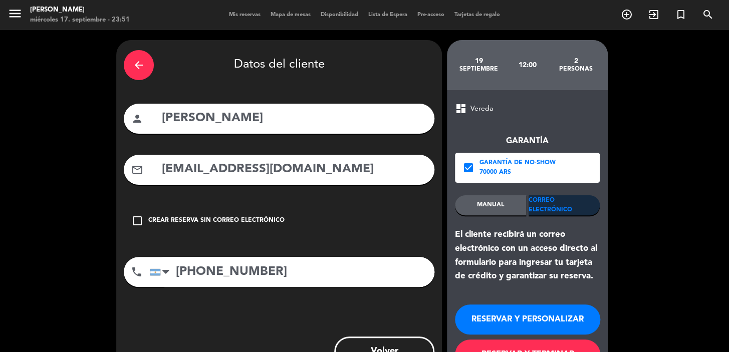
click at [574, 311] on button "RESERVAR Y PERSONALIZAR" at bounding box center [527, 320] width 145 height 30
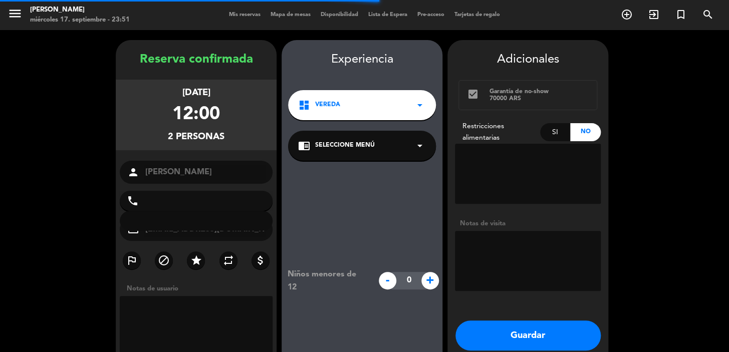
type input "+5491154568037"
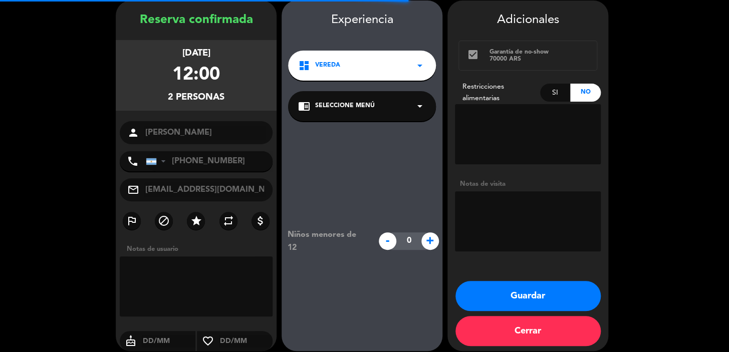
scroll to position [40, 0]
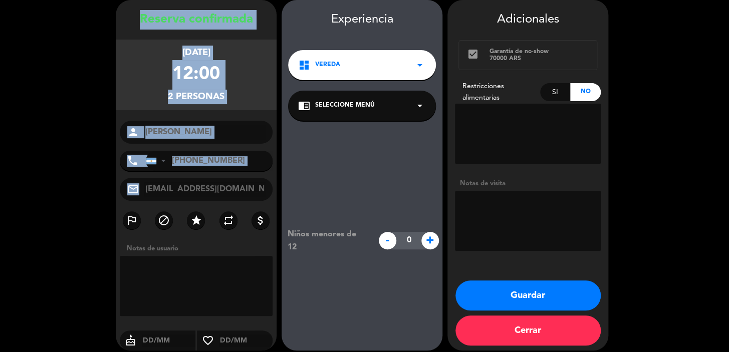
drag, startPoint x: 138, startPoint y: 17, endPoint x: 267, endPoint y: 193, distance: 218.8
click at [267, 193] on div "Reserva confirmada viernes 19, sep. 2025 12:00 2 personas person Jamie De Veer …" at bounding box center [196, 185] width 161 height 351
copy div "Reserva confirmada viernes 19, sep. 2025 12:00 2 personas person phone United S…"
click at [523, 299] on button "Guardar" at bounding box center [527, 296] width 145 height 30
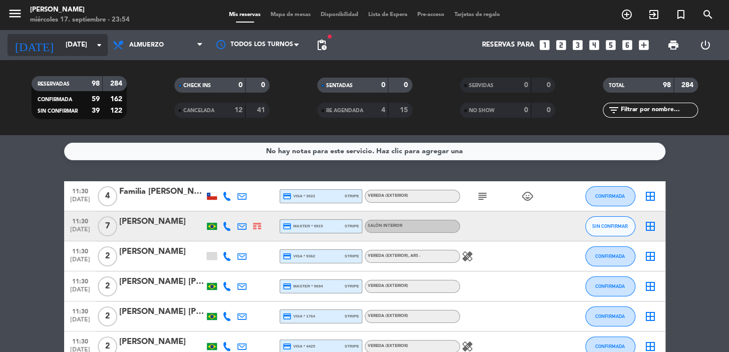
click at [95, 46] on icon "arrow_drop_down" at bounding box center [99, 45] width 12 height 12
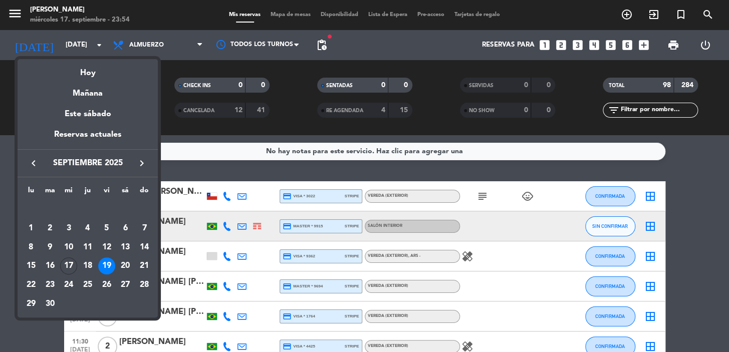
click at [140, 162] on icon "keyboard_arrow_right" at bounding box center [142, 163] width 12 height 12
click at [145, 283] on div "26" at bounding box center [144, 285] width 17 height 17
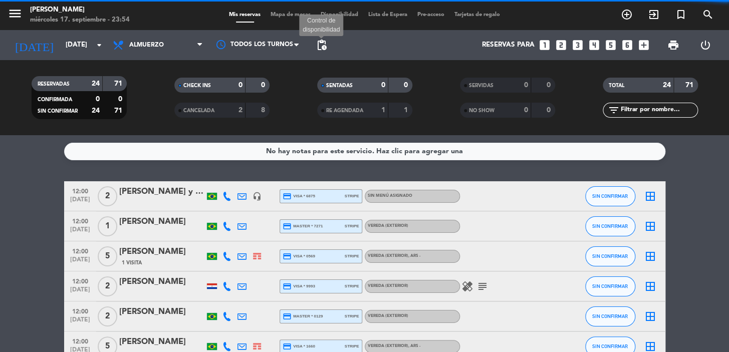
click at [319, 48] on span "pending_actions" at bounding box center [322, 45] width 12 height 12
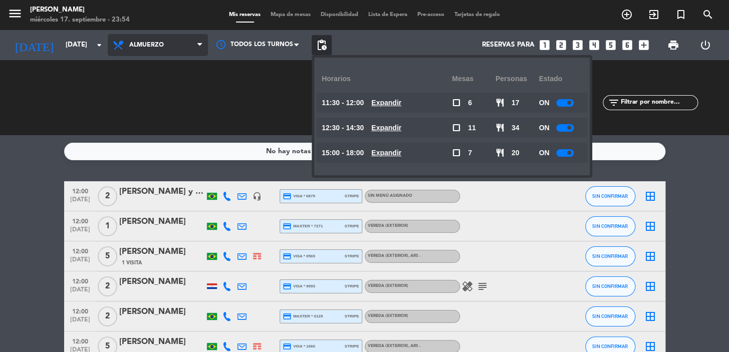
click at [181, 45] on span "Almuerzo" at bounding box center [158, 45] width 100 height 22
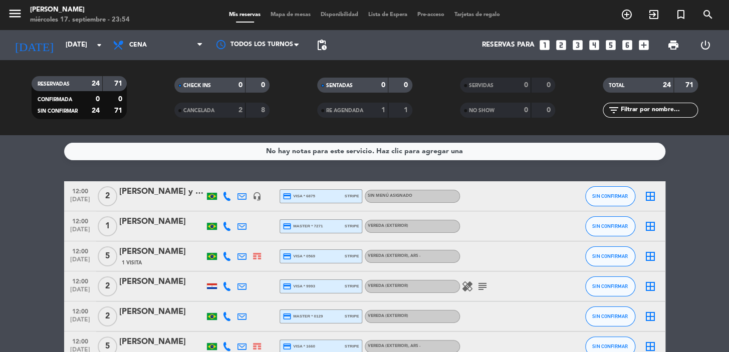
click at [161, 110] on div "menu Don Julio miércoles 17. septiembre - 23:54 Mis reservas Mapa de mesas Disp…" at bounding box center [364, 67] width 729 height 135
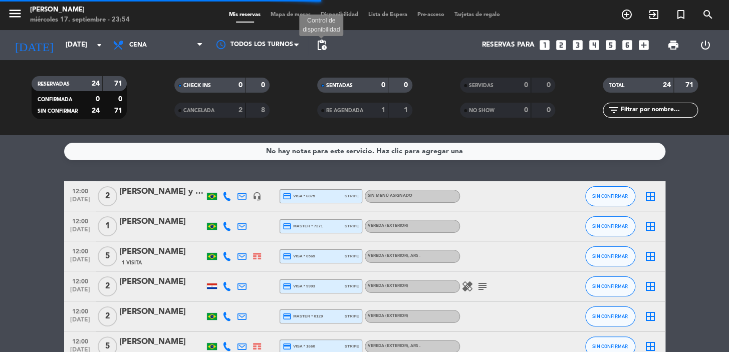
click at [320, 47] on span "pending_actions" at bounding box center [322, 45] width 12 height 12
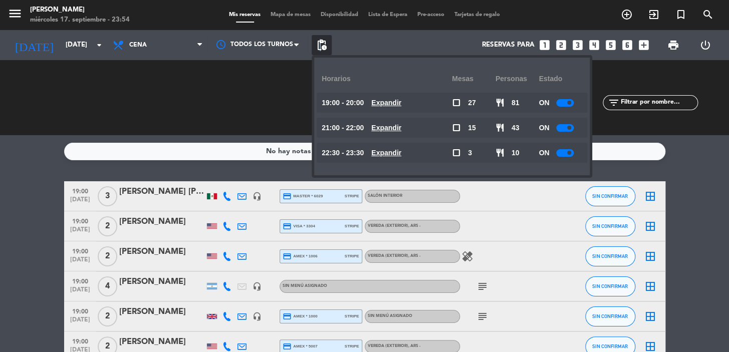
click at [384, 102] on u "Expandir" at bounding box center [386, 103] width 30 height 8
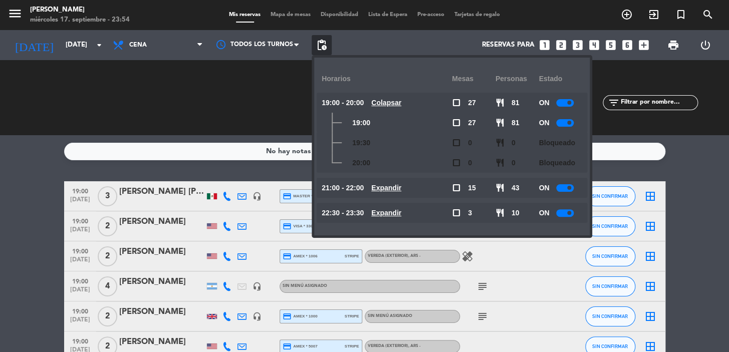
click at [385, 102] on u "Colapsar" at bounding box center [386, 103] width 30 height 8
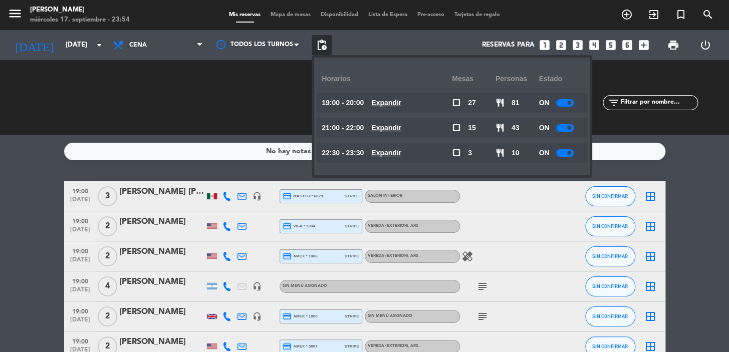
click at [394, 127] on u "Expandir" at bounding box center [386, 128] width 30 height 8
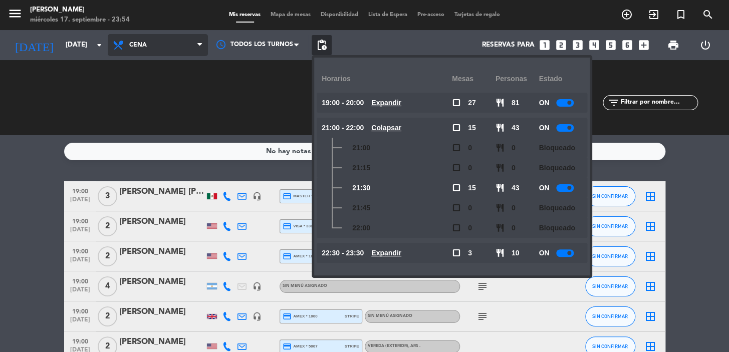
click at [175, 50] on span "Cena" at bounding box center [158, 45] width 100 height 22
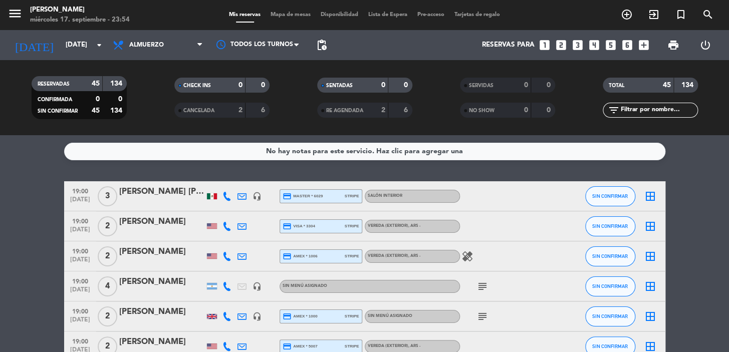
click at [183, 86] on div "menu Don Julio miércoles 17. septiembre - 23:54 Mis reservas Mapa de mesas Disp…" at bounding box center [364, 67] width 729 height 135
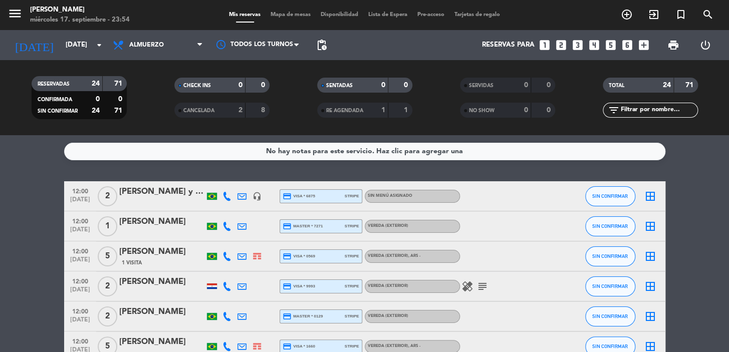
click at [326, 44] on span "pending_actions" at bounding box center [322, 45] width 12 height 12
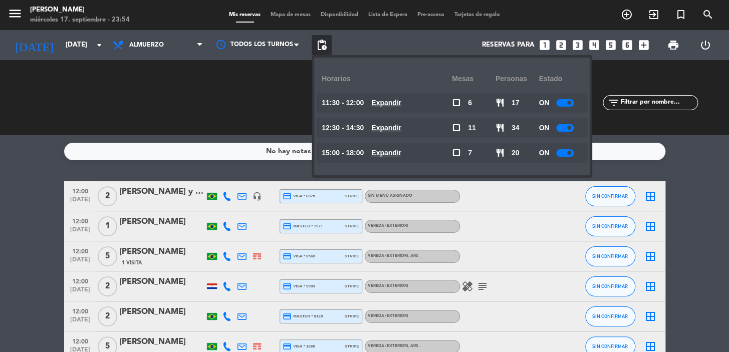
click at [394, 105] on u "Expandir" at bounding box center [386, 103] width 30 height 8
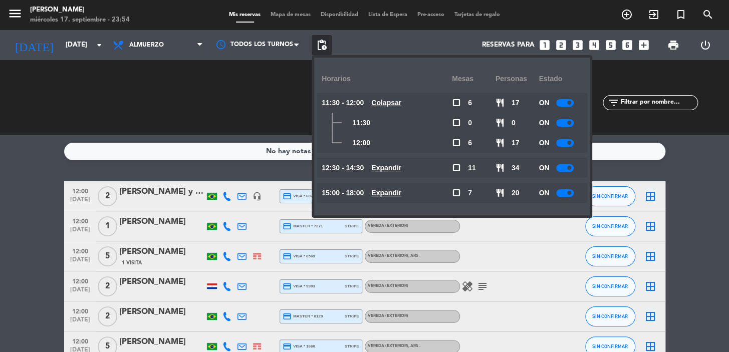
click at [395, 105] on u "Colapsar" at bounding box center [386, 103] width 30 height 8
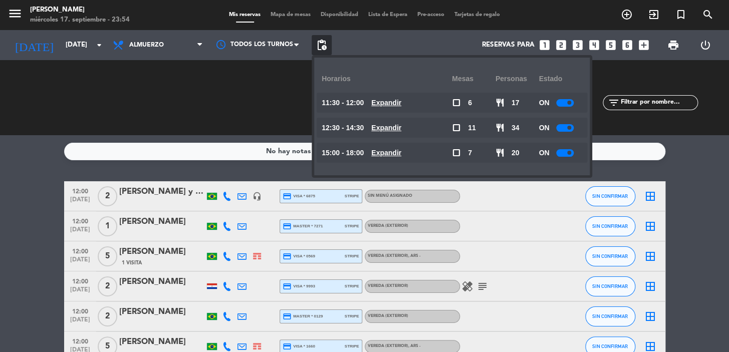
click at [401, 128] on u "Expandir" at bounding box center [386, 128] width 30 height 8
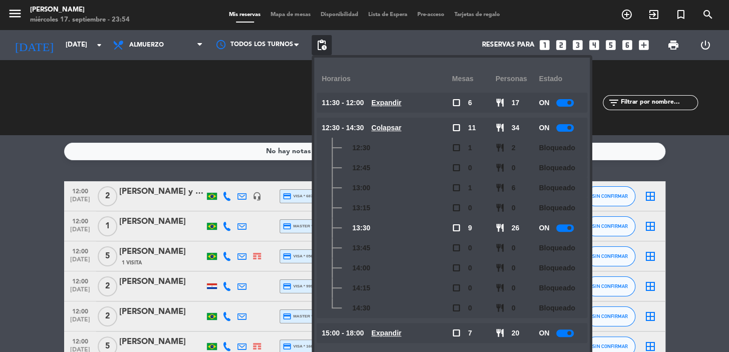
click at [401, 129] on u "Colapsar" at bounding box center [386, 128] width 30 height 8
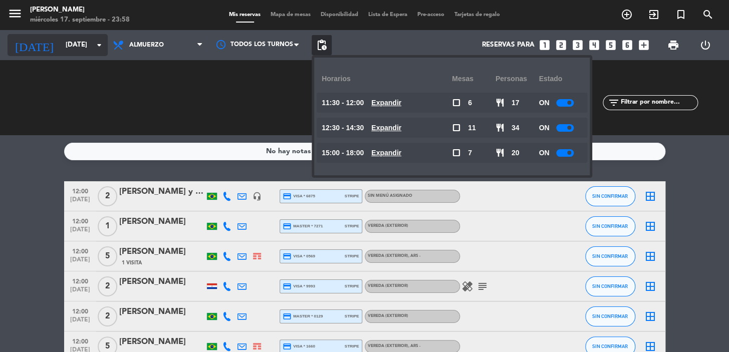
click at [93, 48] on icon "arrow_drop_down" at bounding box center [99, 45] width 12 height 12
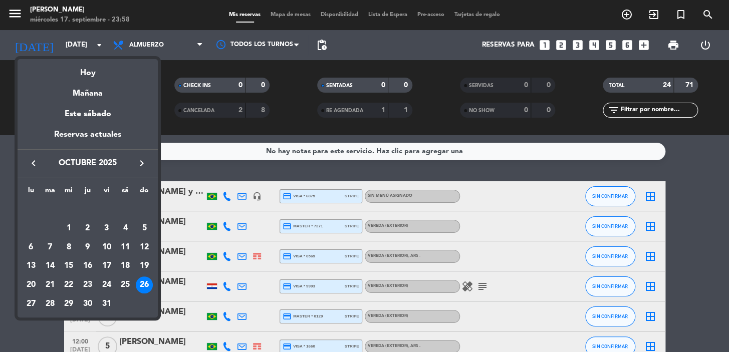
click at [27, 162] on button "keyboard_arrow_left" at bounding box center [34, 163] width 18 height 13
drag, startPoint x: 32, startPoint y: 162, endPoint x: 163, endPoint y: 146, distance: 132.2
click at [32, 162] on icon "keyboard_arrow_left" at bounding box center [34, 163] width 12 height 12
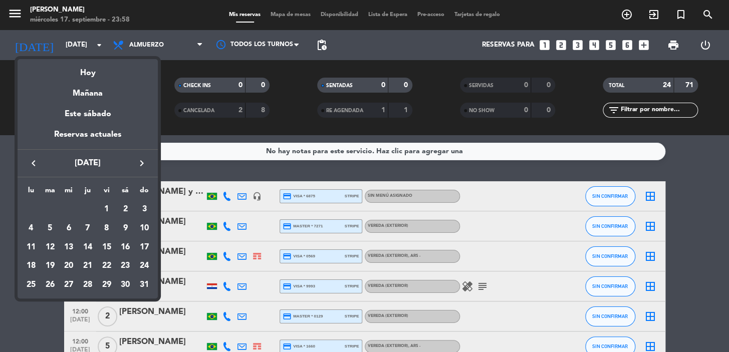
click at [143, 161] on icon "keyboard_arrow_right" at bounding box center [142, 163] width 12 height 12
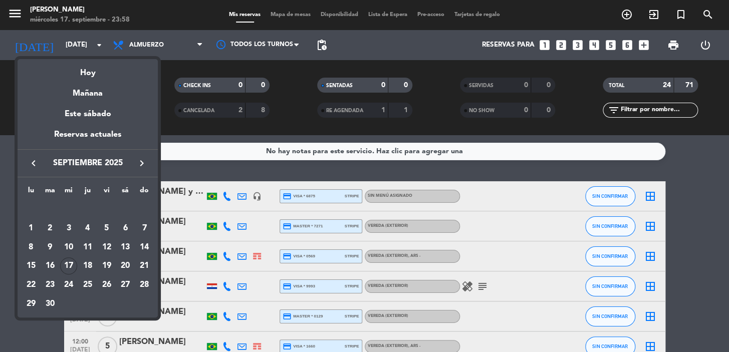
click at [103, 261] on div "19" at bounding box center [106, 266] width 17 height 17
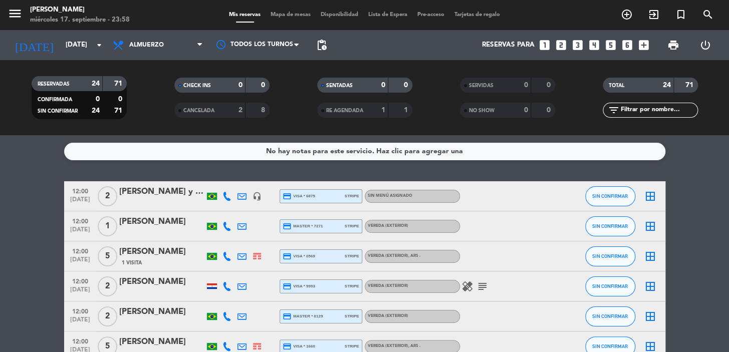
type input "vie. [DATE]"
